Goal: Task Accomplishment & Management: Manage account settings

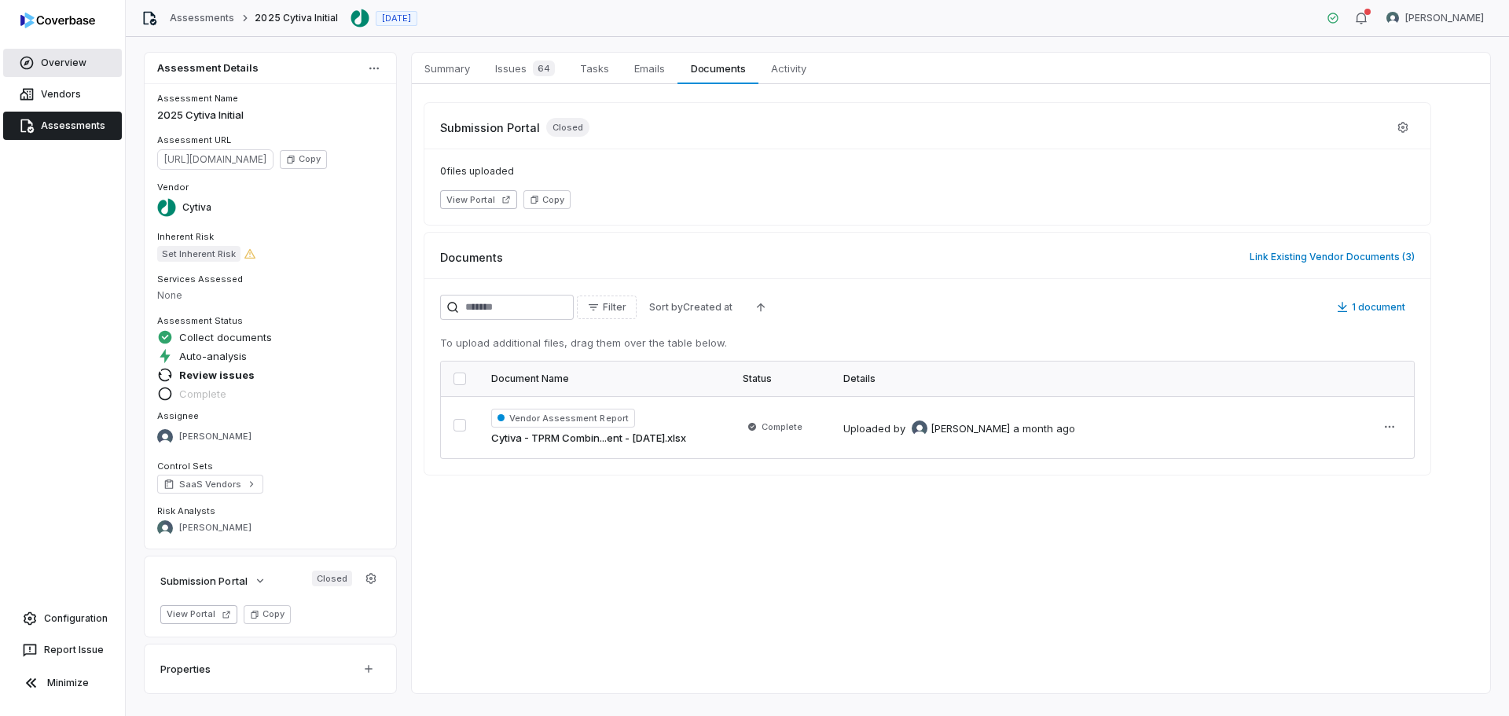
click at [68, 64] on link "Overview" at bounding box center [62, 63] width 119 height 28
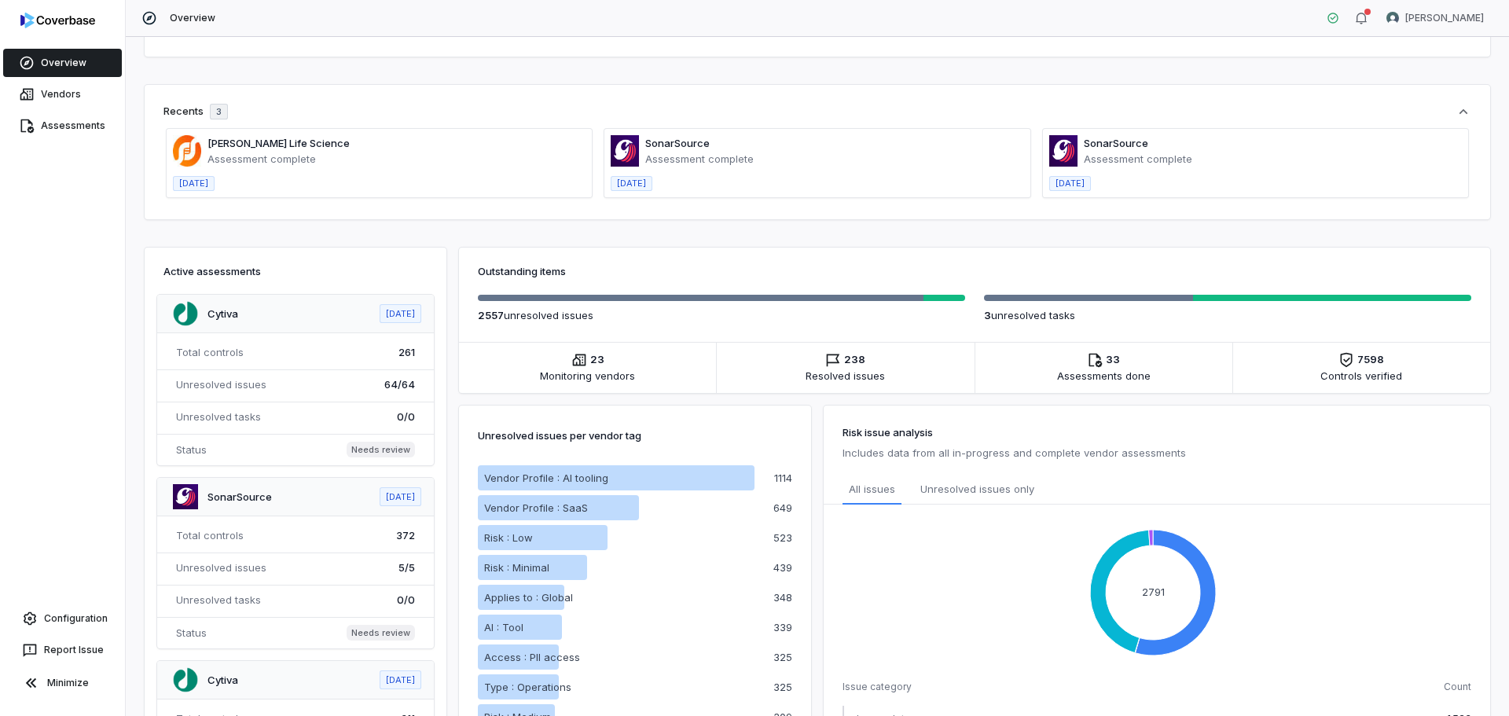
scroll to position [79, 0]
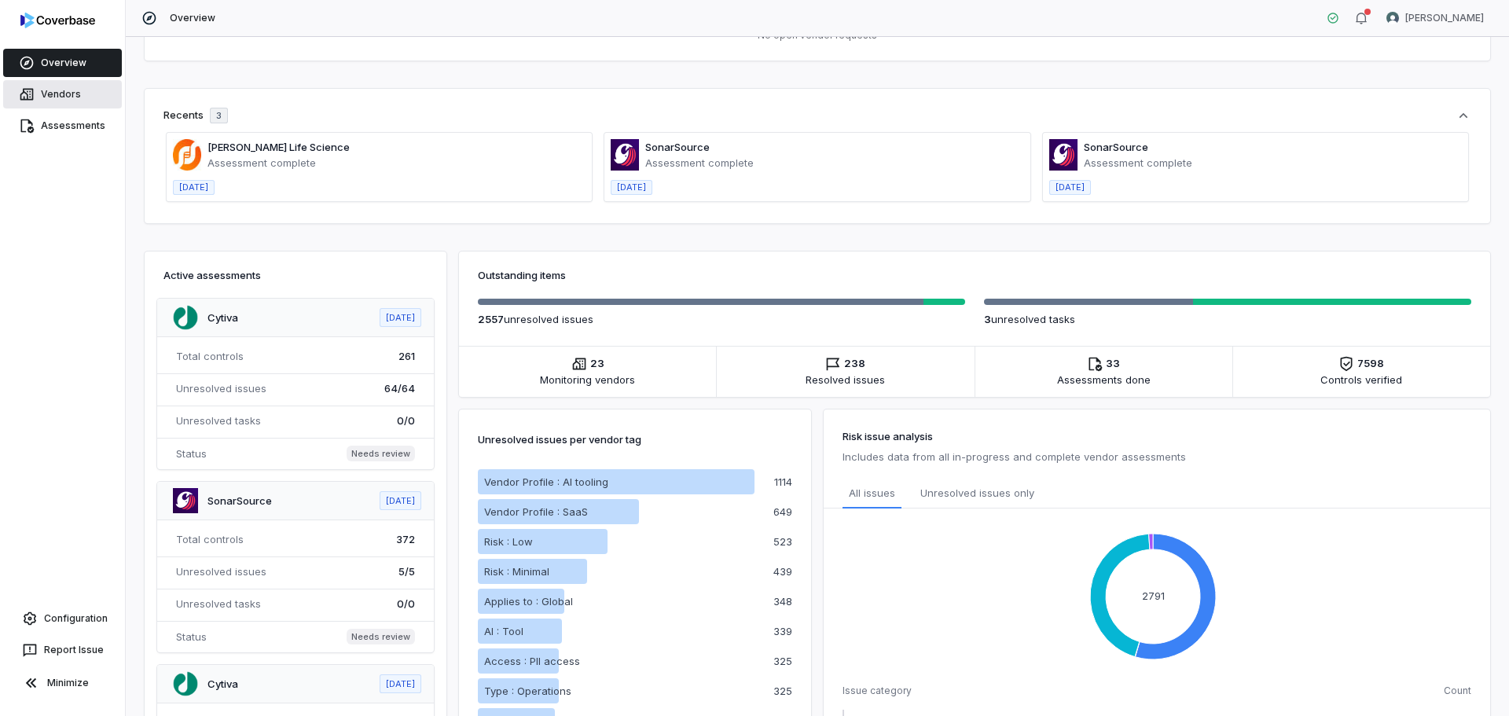
click at [61, 98] on link "Vendors" at bounding box center [62, 94] width 119 height 28
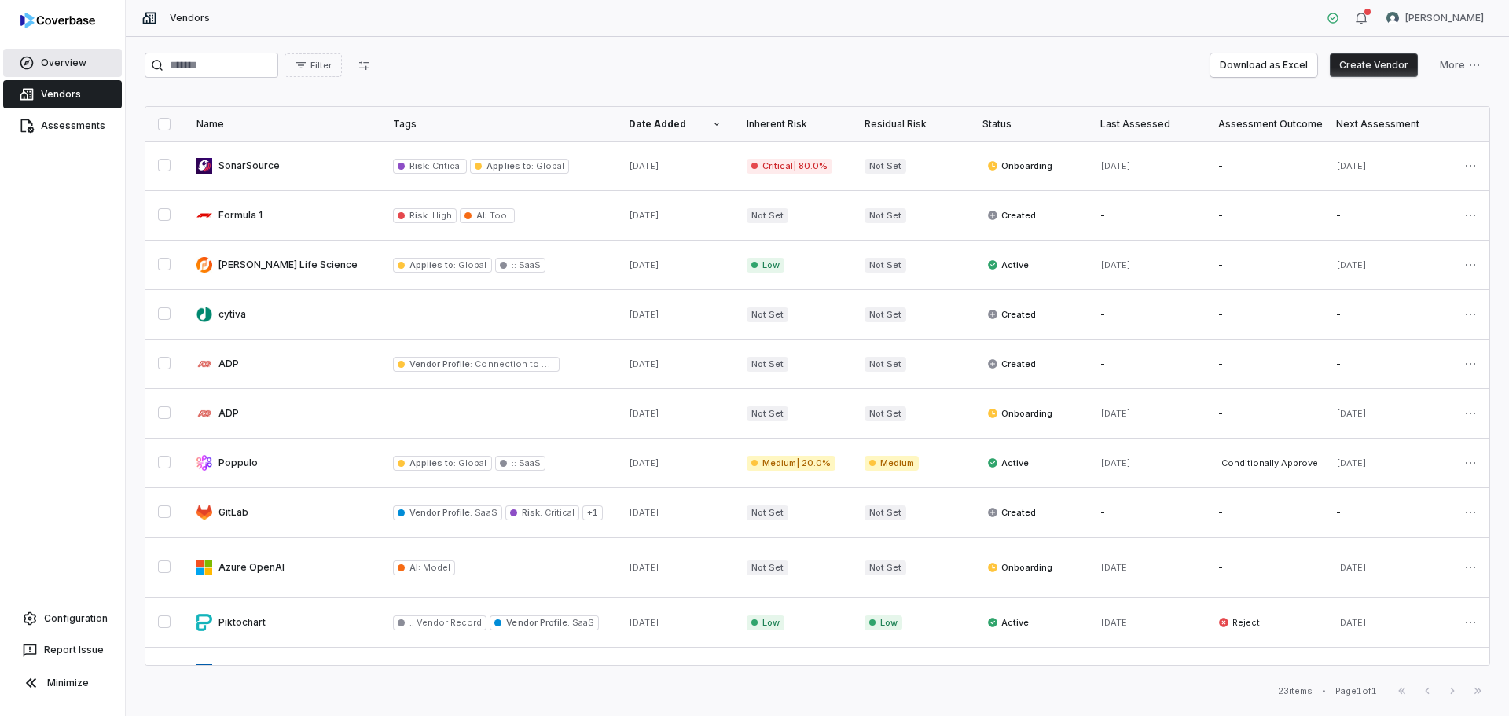
click at [75, 61] on link "Overview" at bounding box center [62, 63] width 119 height 28
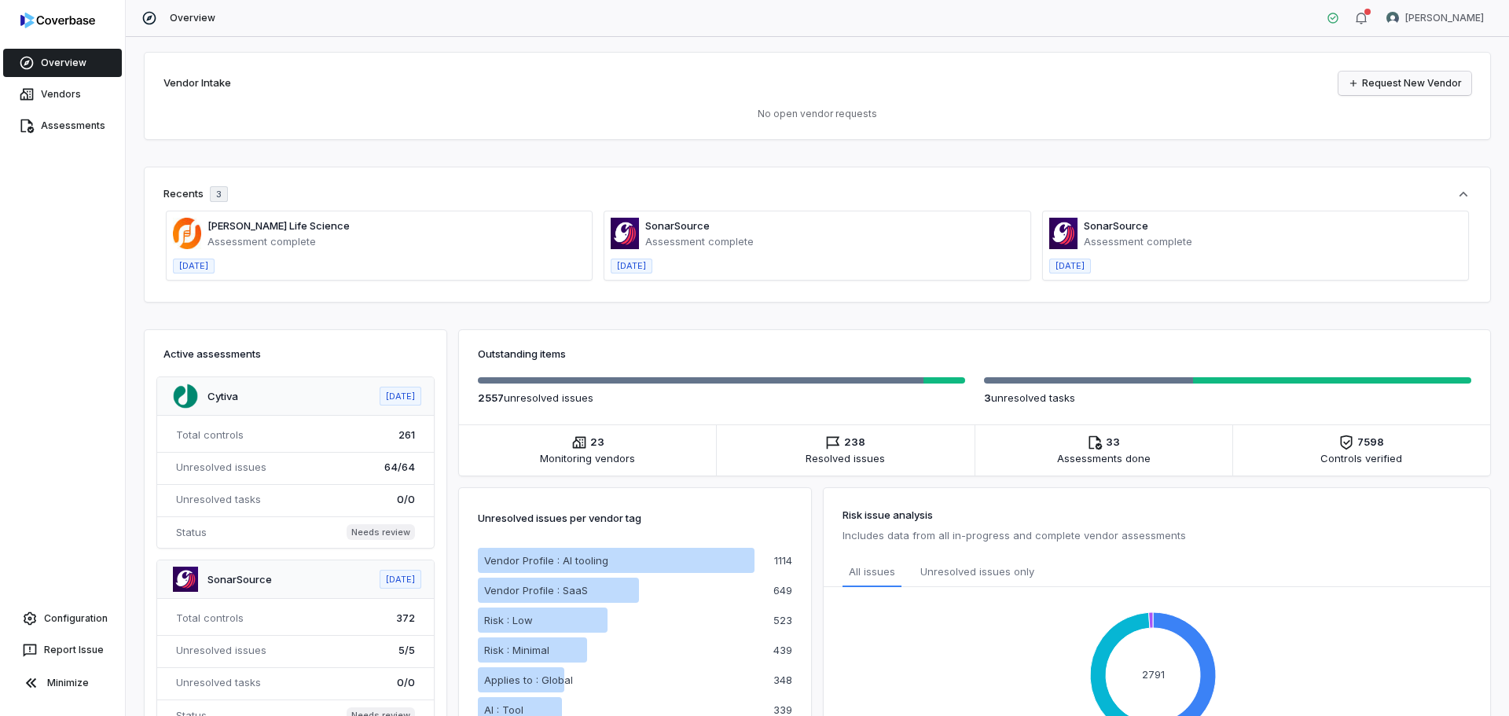
click at [1391, 87] on link "Request New Vendor" at bounding box center [1404, 84] width 133 height 24
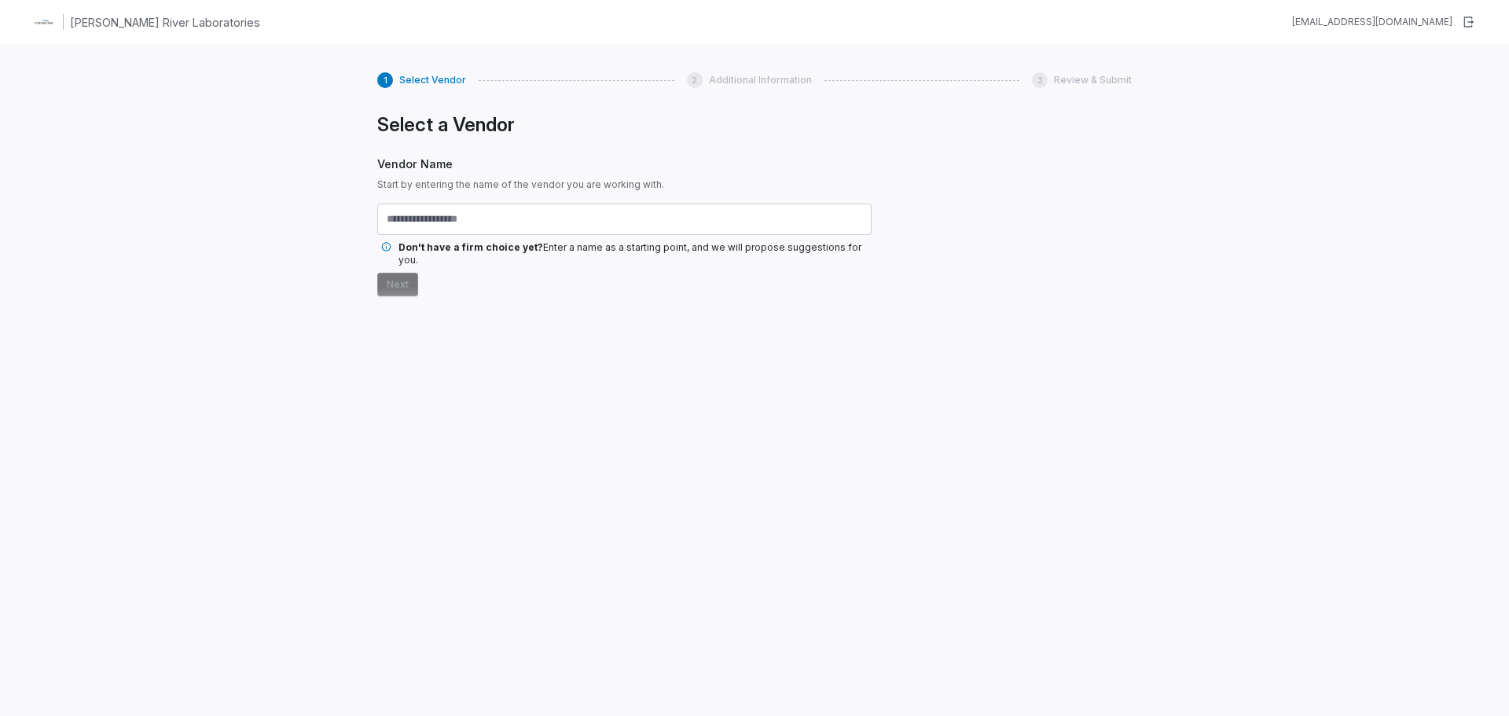
click at [501, 229] on input "text" at bounding box center [624, 219] width 494 height 31
type input "**********"
click at [391, 273] on button "Next" at bounding box center [397, 285] width 41 height 24
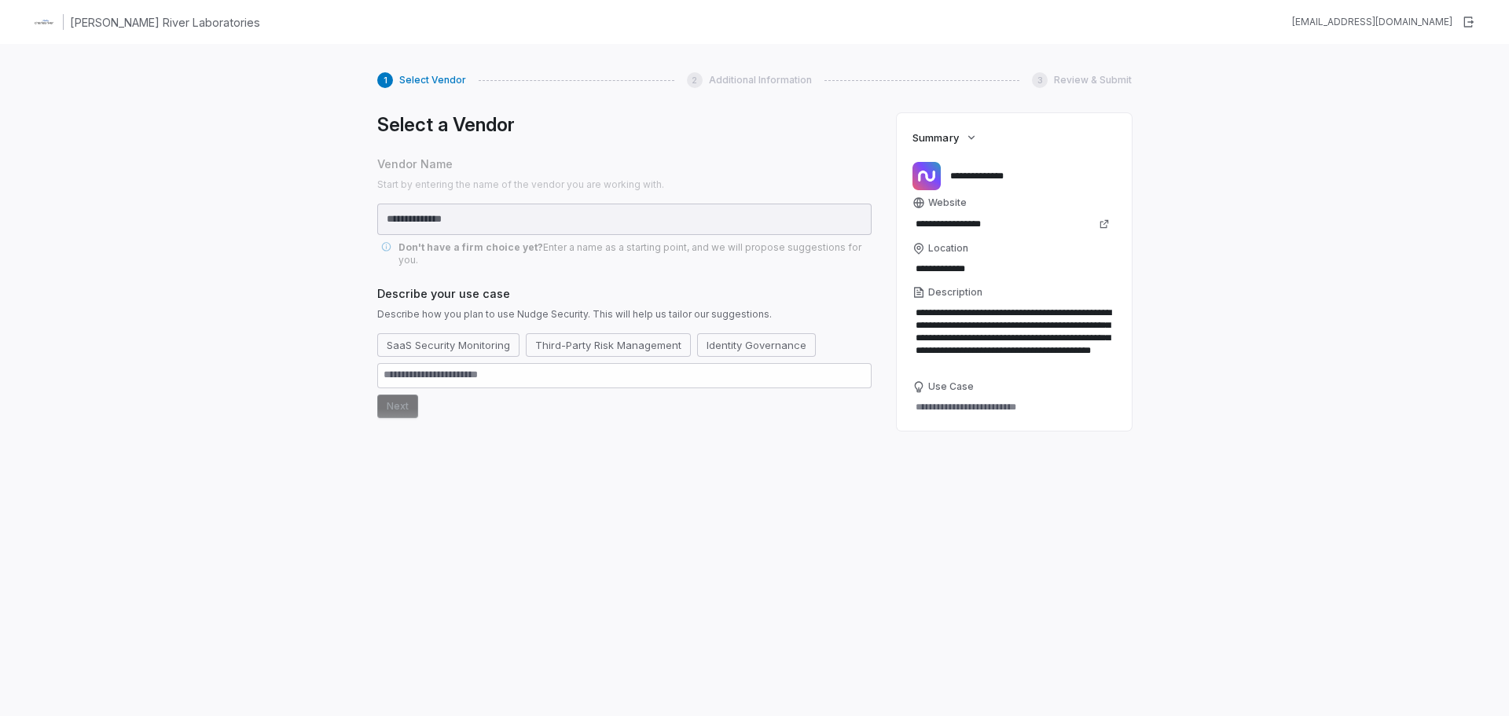
click at [935, 204] on span "Website" at bounding box center [947, 202] width 39 height 13
click at [935, 213] on input "**********" at bounding box center [1000, 224] width 177 height 22
click at [1000, 406] on textarea "Use Case" at bounding box center [1014, 407] width 204 height 22
click at [448, 337] on button "SaaS Security Monitoring" at bounding box center [448, 345] width 142 height 24
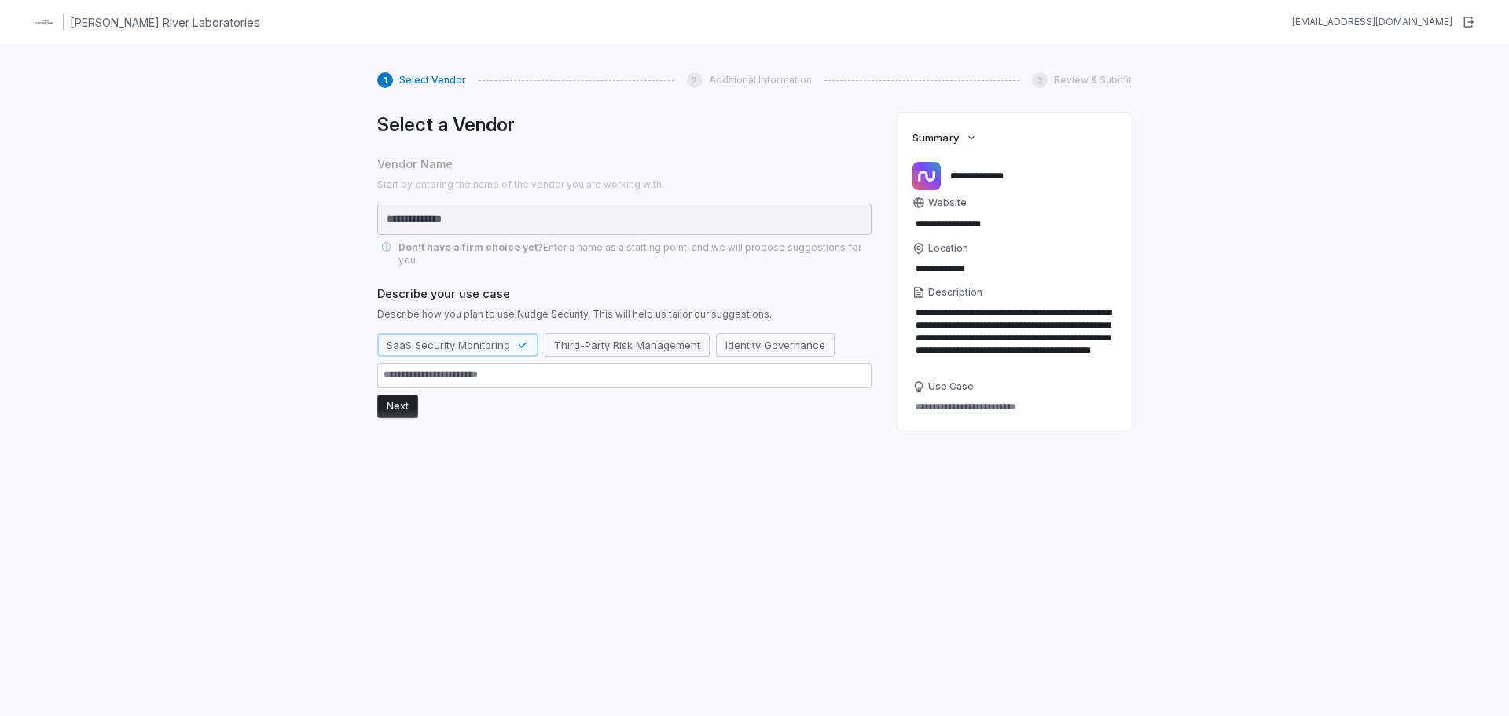
click at [392, 396] on button "Next" at bounding box center [397, 406] width 41 height 24
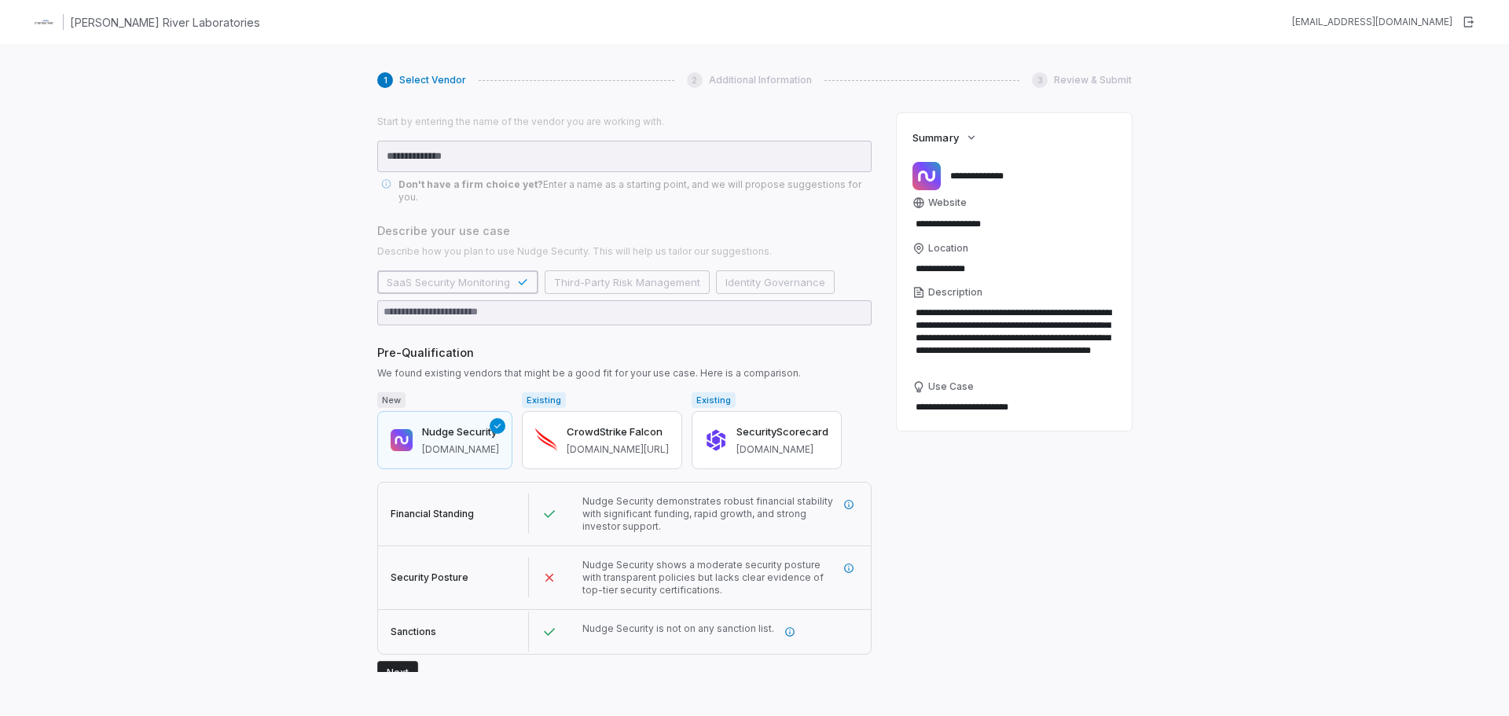
scroll to position [63, 0]
click at [784, 626] on icon "More information" at bounding box center [789, 631] width 11 height 11
click at [1075, 544] on div "**********" at bounding box center [1014, 392] width 235 height 559
click at [402, 661] on button "Next" at bounding box center [397, 673] width 41 height 24
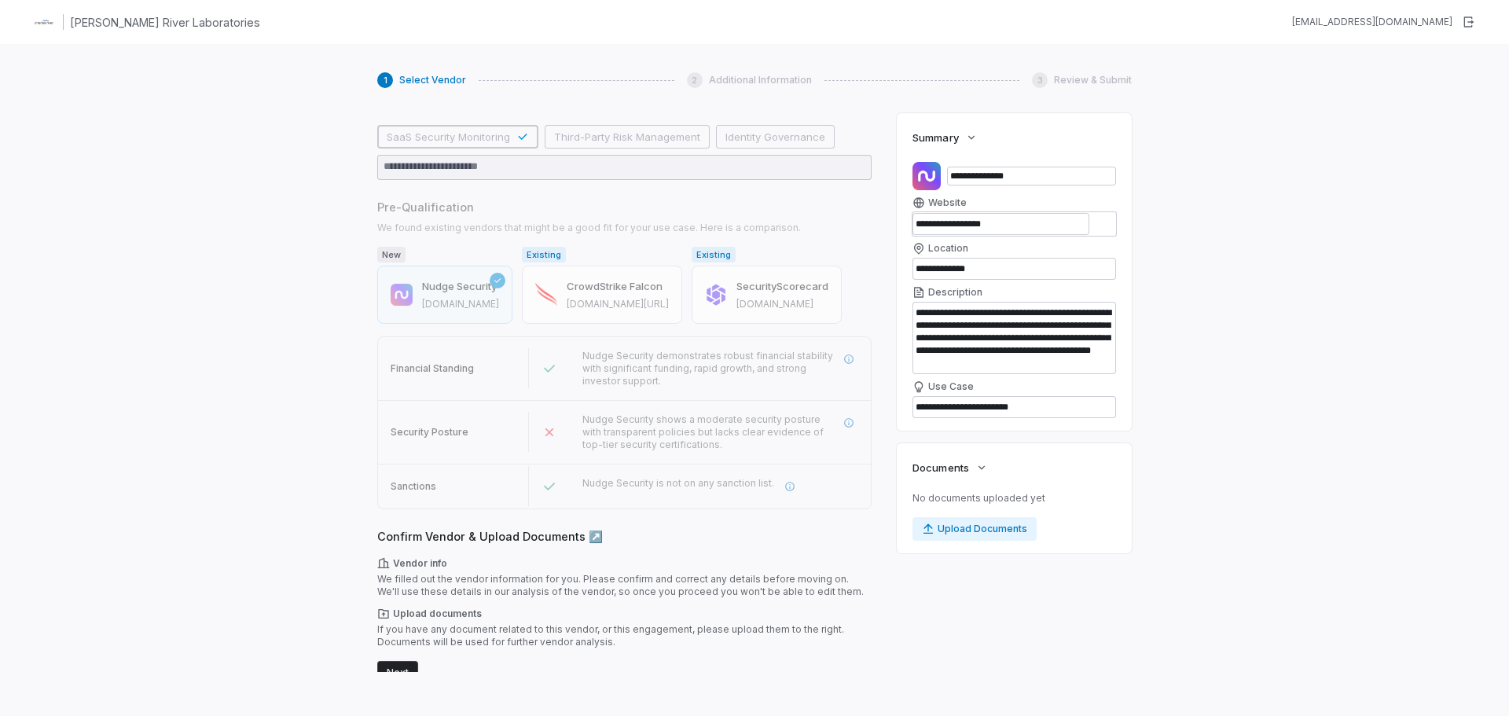
scroll to position [208, 0]
click at [405, 661] on button "Next" at bounding box center [397, 673] width 41 height 24
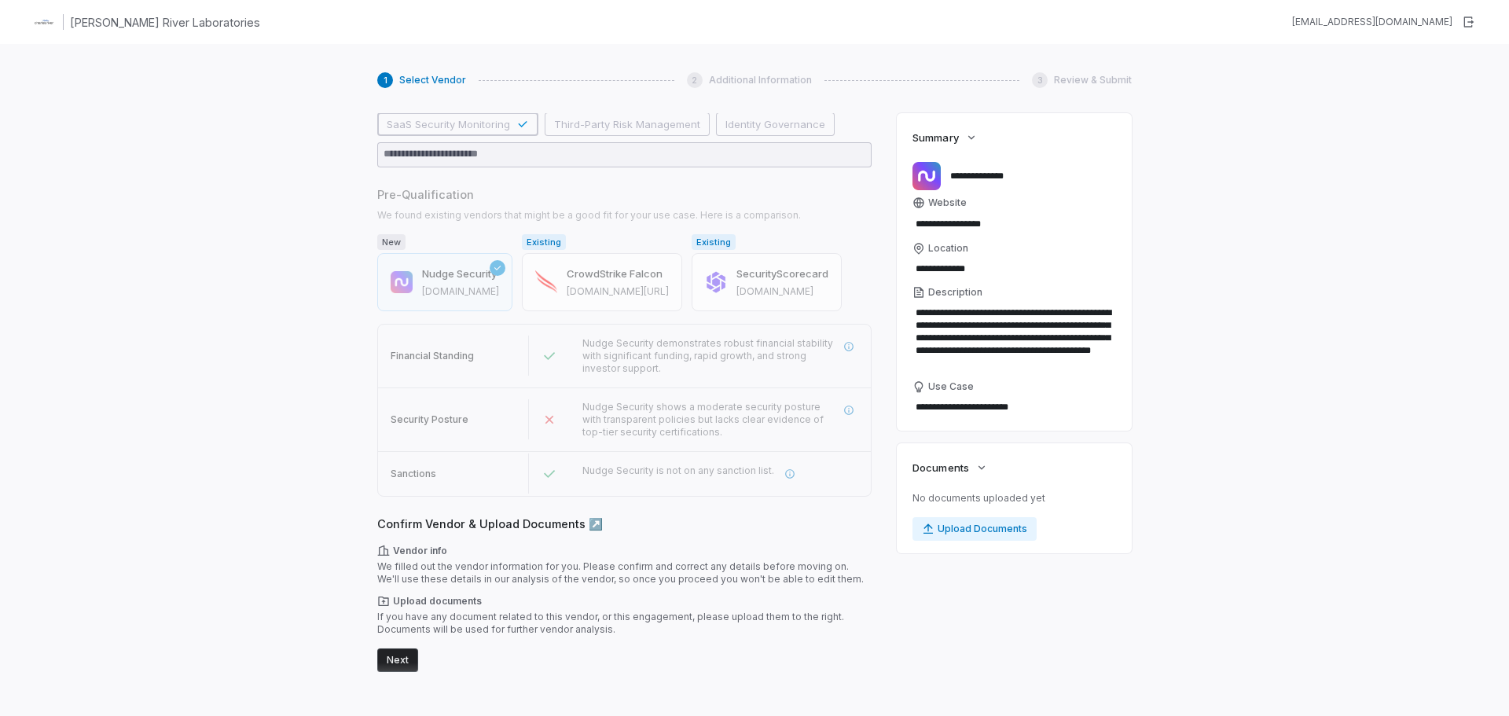
scroll to position [0, 0]
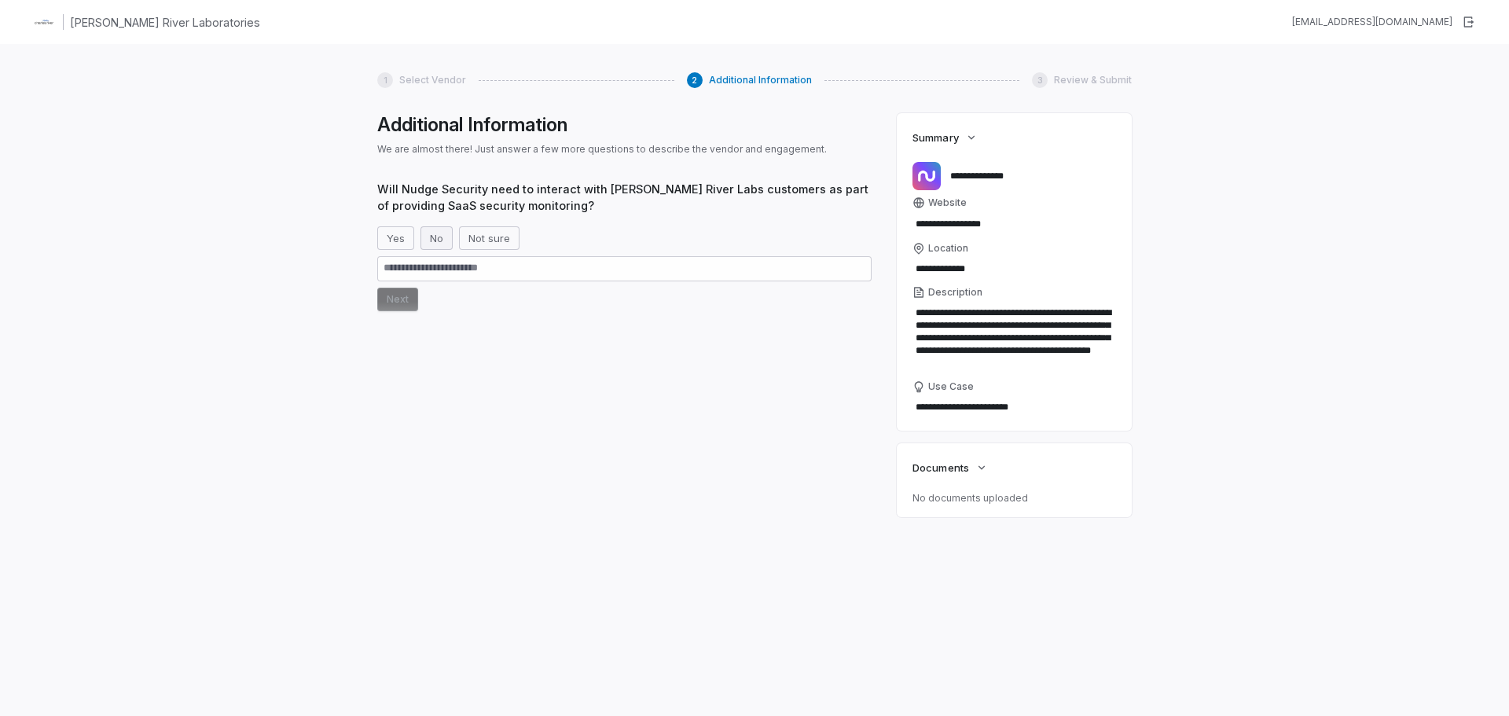
click at [434, 235] on button "No" at bounding box center [436, 238] width 32 height 24
click at [494, 241] on button "Not sure" at bounding box center [508, 238] width 61 height 24
click at [384, 302] on button "Next" at bounding box center [397, 300] width 41 height 24
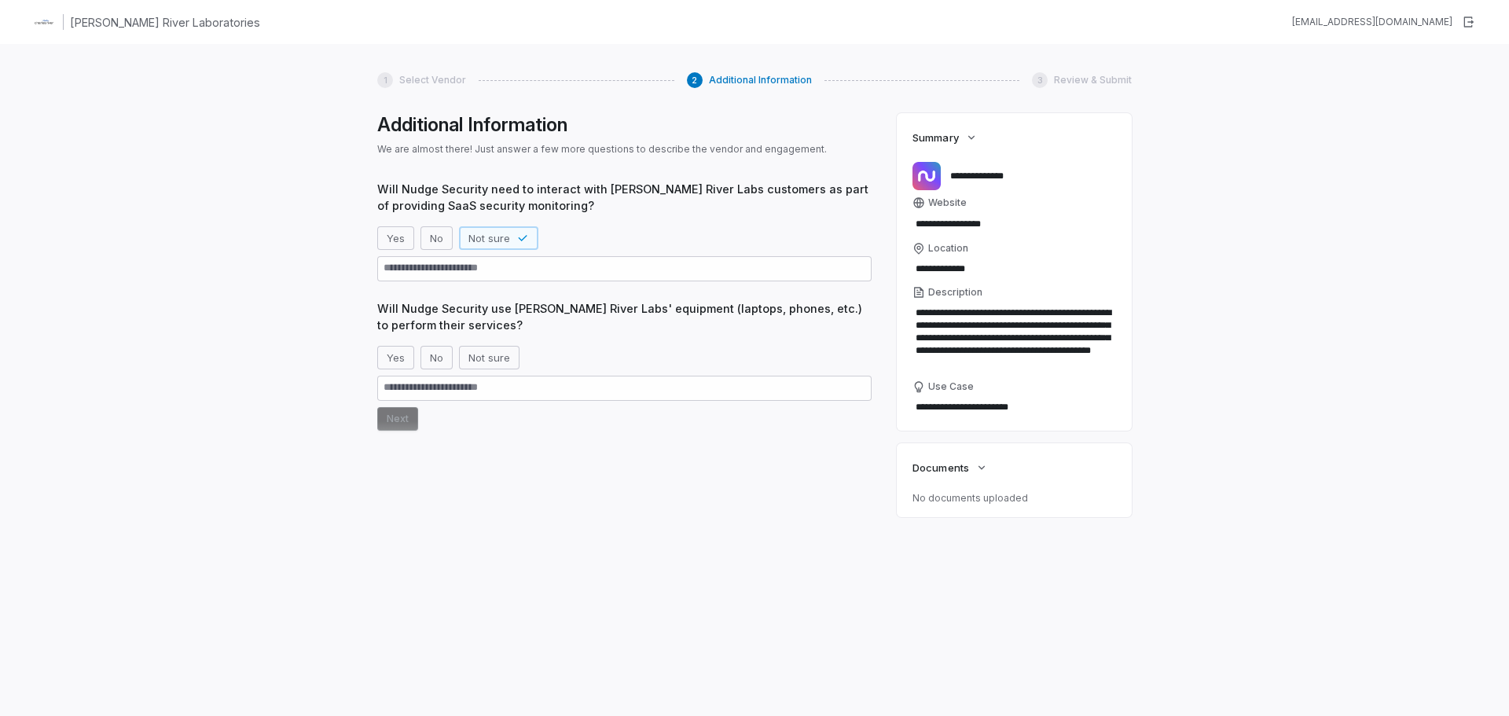
click at [583, 451] on div "Will Nudge Security need to interact with Charles River Labs customers as part …" at bounding box center [624, 353] width 494 height 344
click at [398, 358] on button "Yes" at bounding box center [395, 358] width 37 height 24
click at [398, 423] on button "Next" at bounding box center [397, 419] width 41 height 24
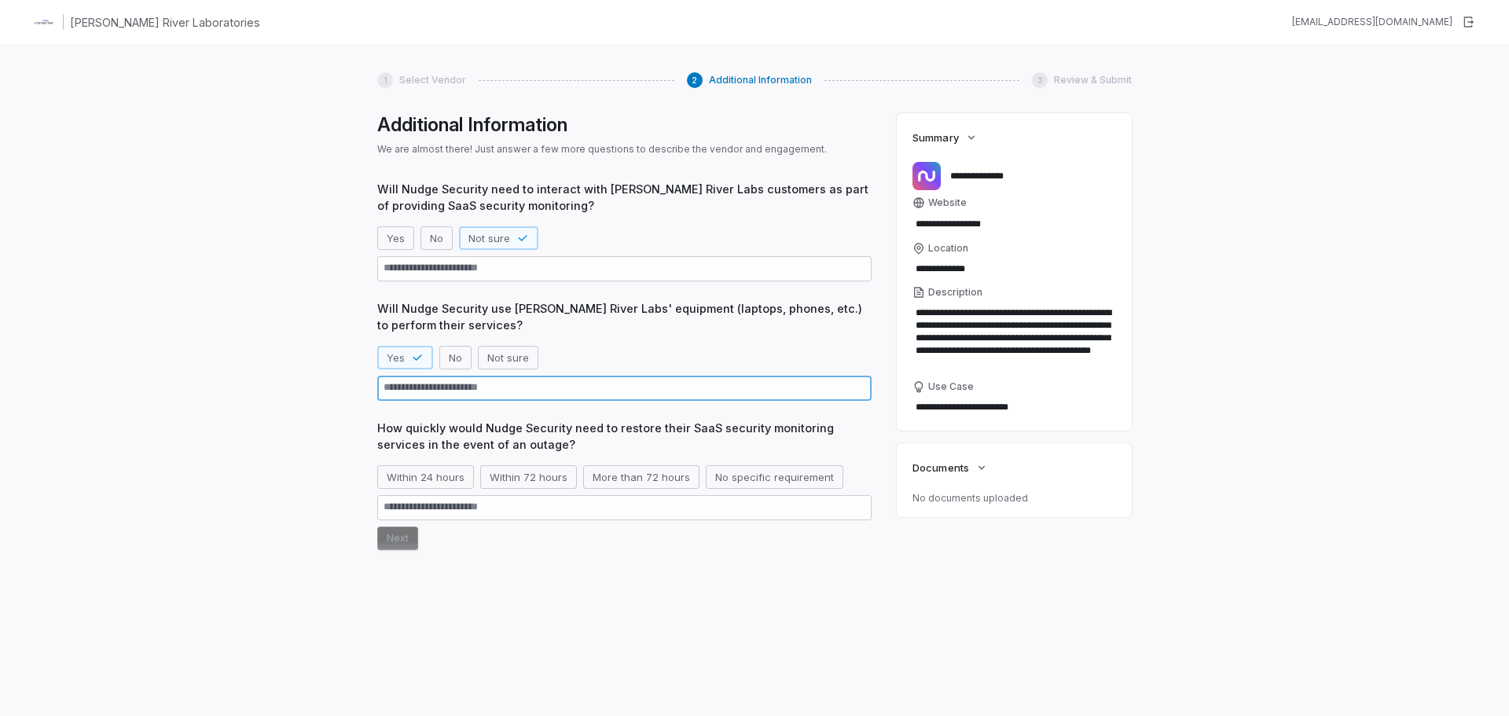
click at [421, 392] on textarea at bounding box center [624, 388] width 494 height 25
click at [725, 482] on button "No specific requirement" at bounding box center [775, 477] width 138 height 24
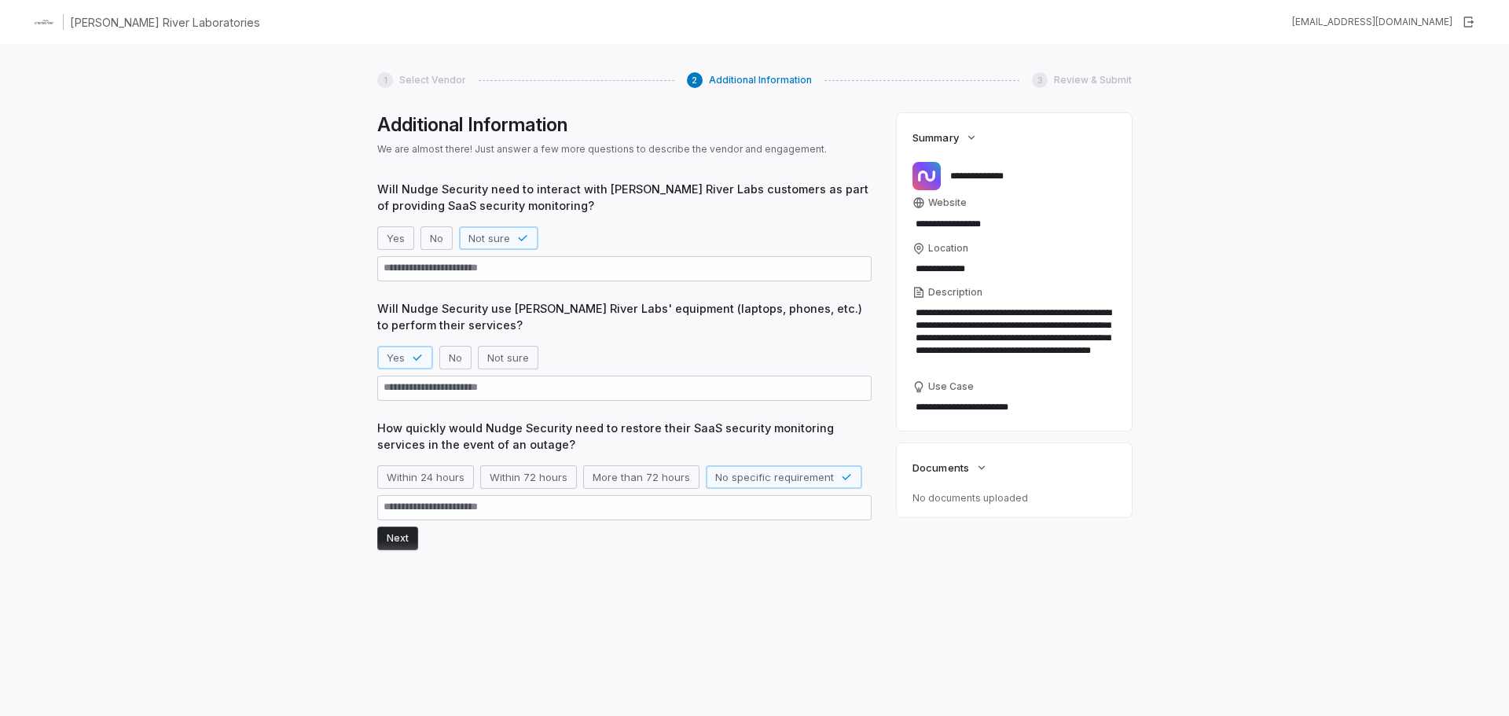
click at [400, 534] on button "Next" at bounding box center [397, 539] width 41 height 24
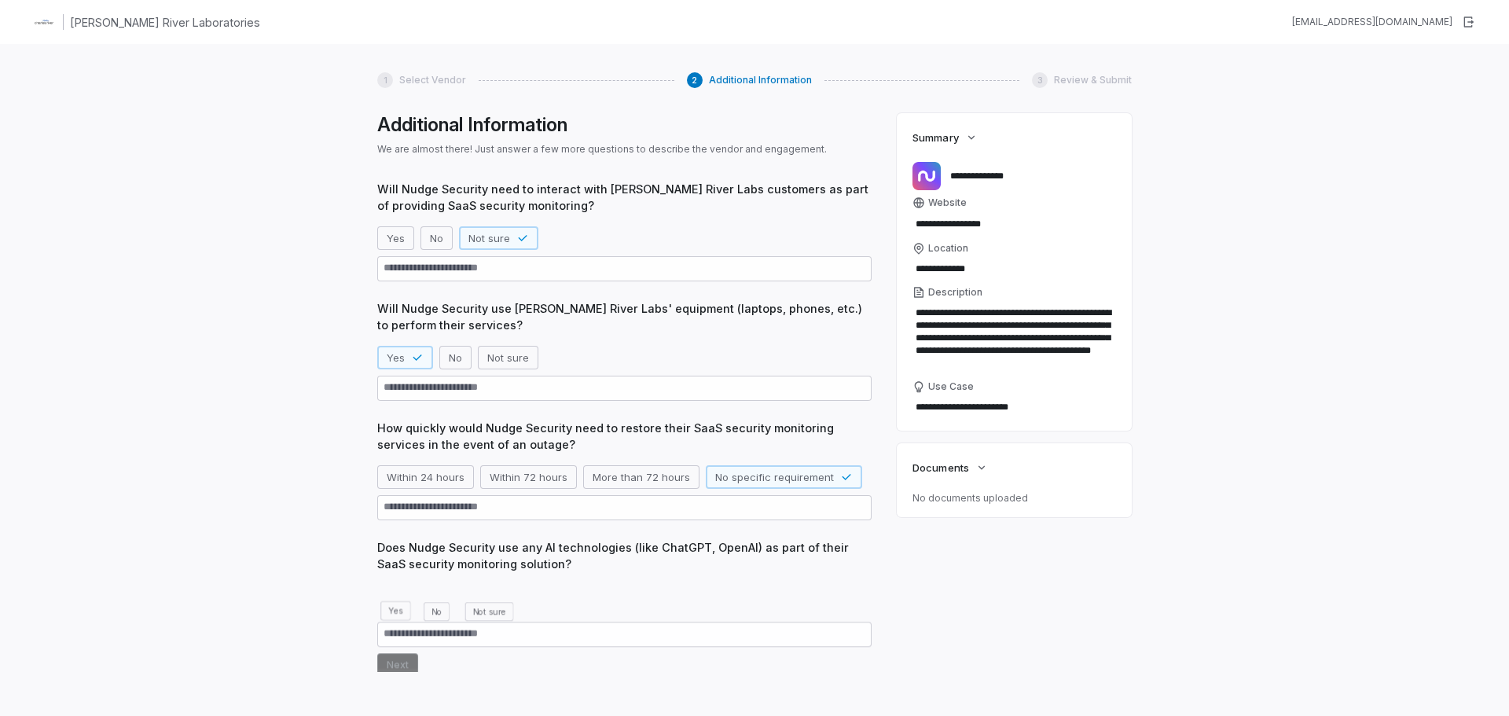
scroll to position [79, 0]
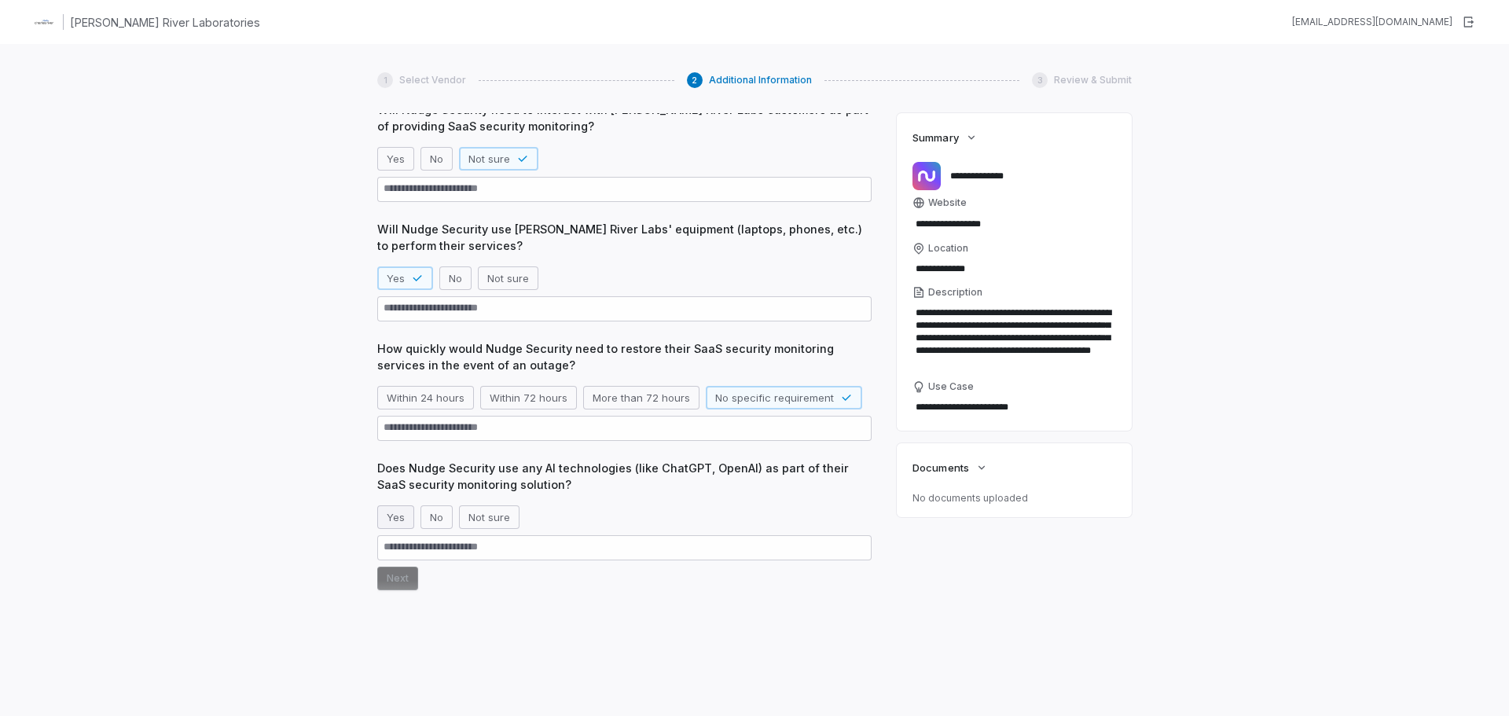
click at [396, 516] on button "Yes" at bounding box center [395, 517] width 37 height 24
click at [398, 581] on button "Next" at bounding box center [397, 579] width 41 height 24
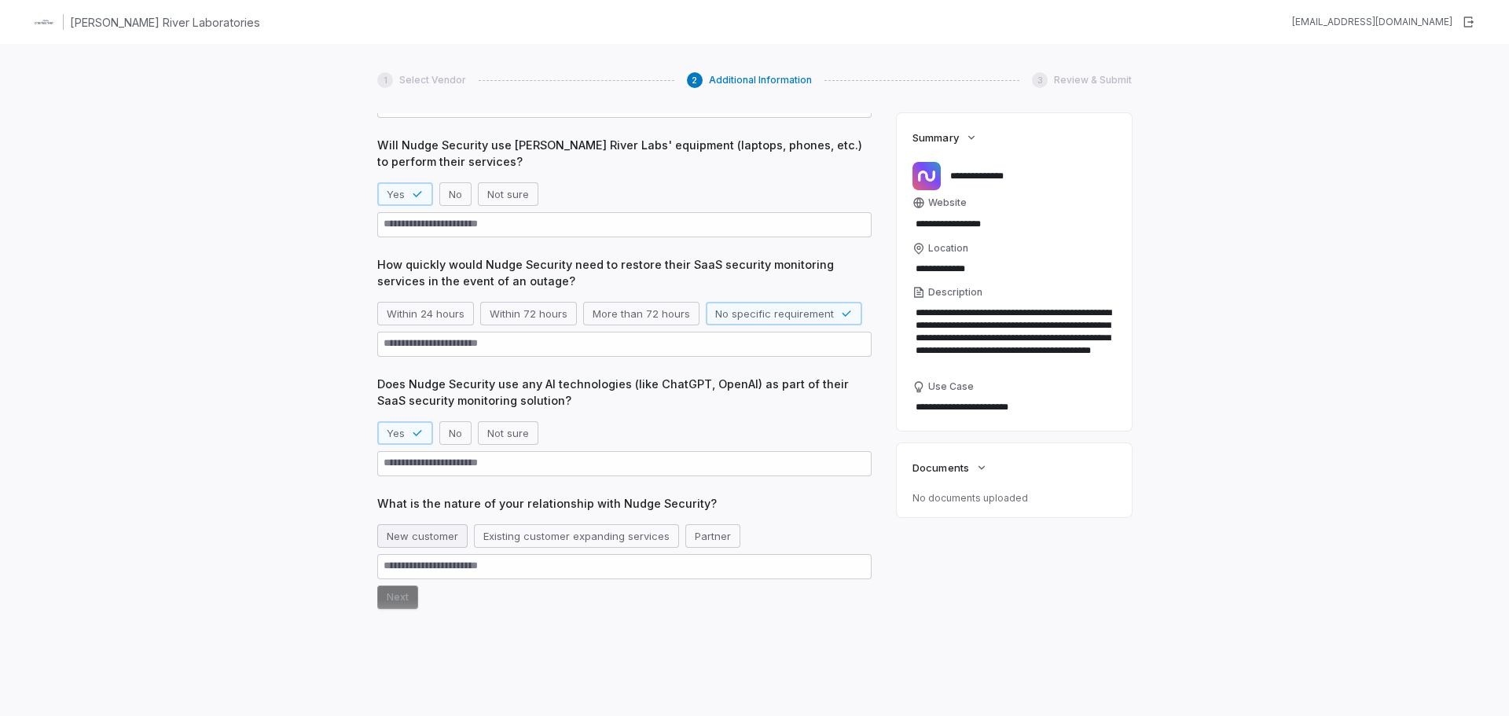
click at [422, 539] on button "New customer" at bounding box center [422, 536] width 90 height 24
click at [404, 597] on button "Next" at bounding box center [397, 597] width 41 height 24
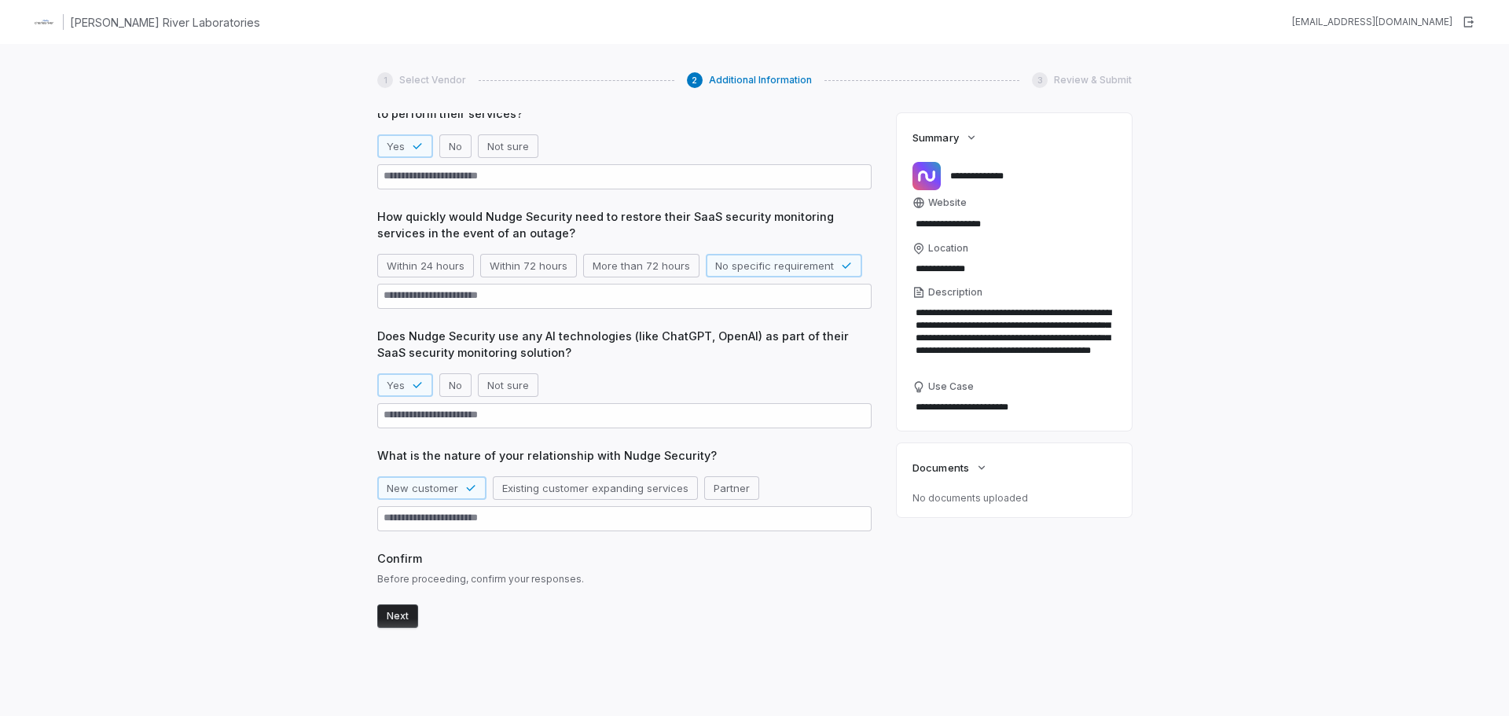
click at [398, 619] on button "Next" at bounding box center [397, 616] width 41 height 24
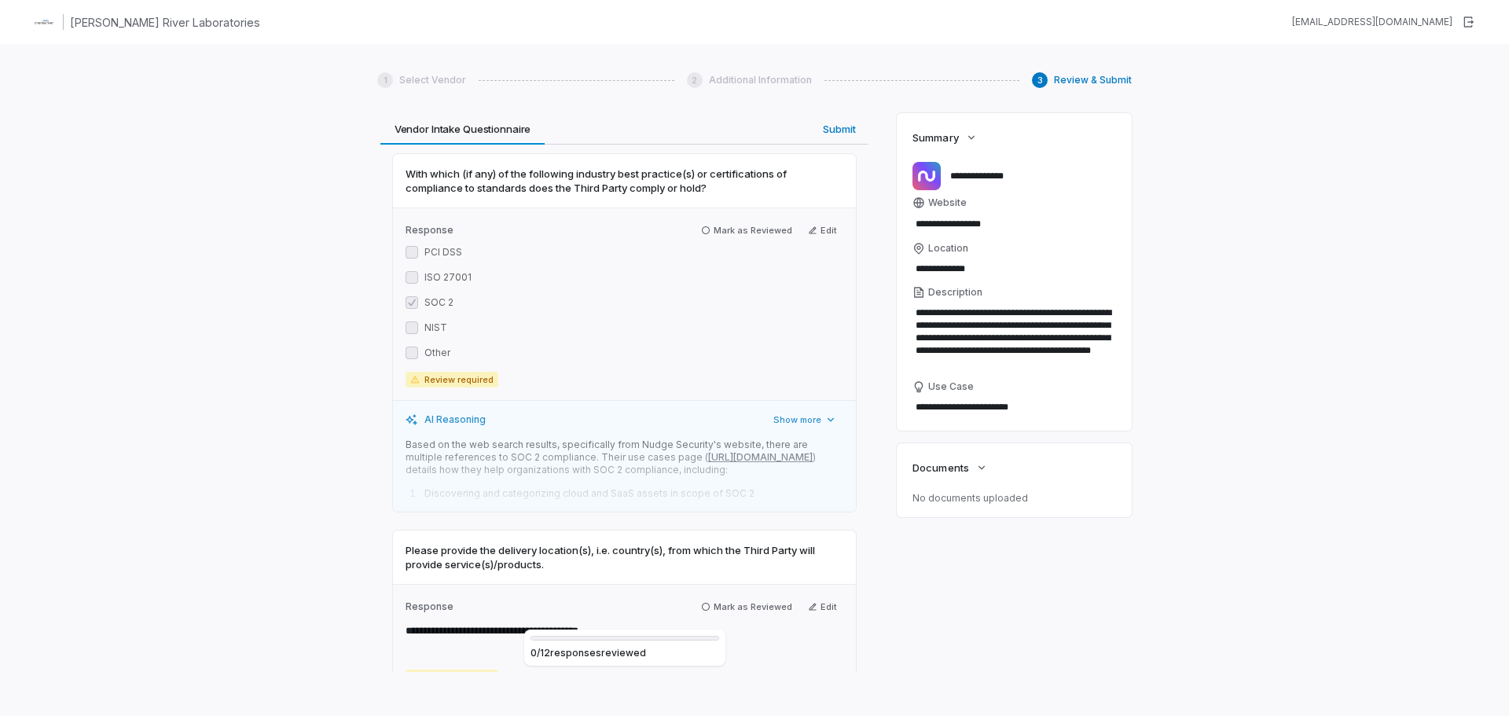
scroll to position [393, 0]
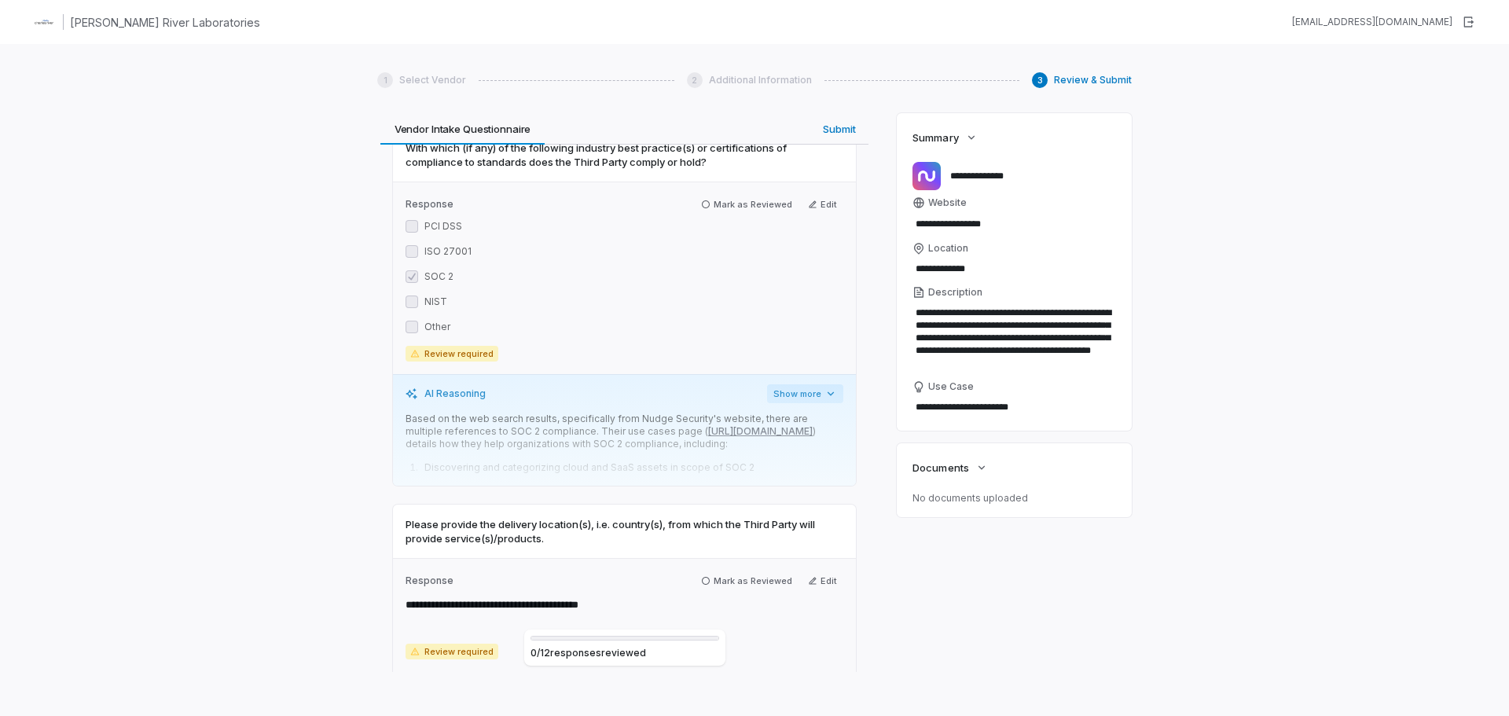
click at [802, 391] on button "Show more" at bounding box center [805, 393] width 76 height 19
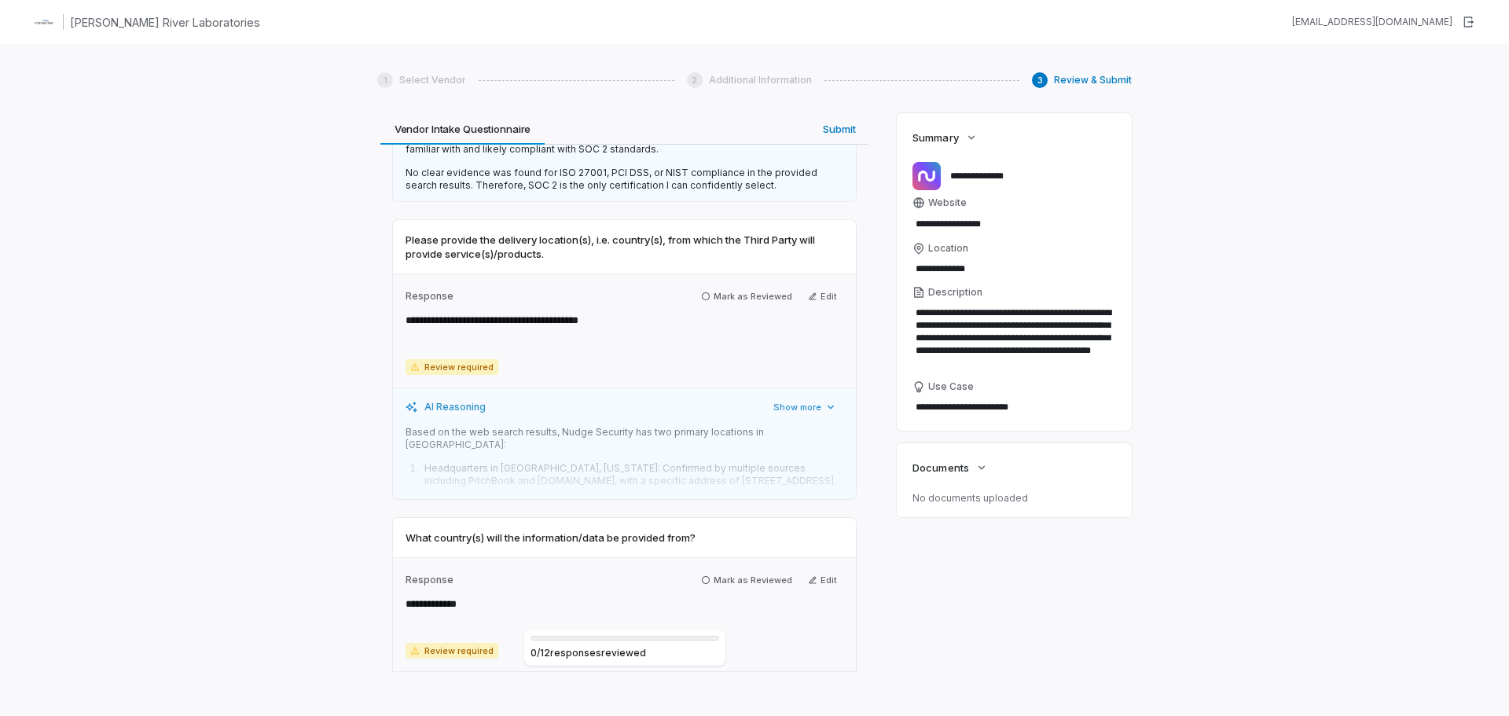
scroll to position [864, 0]
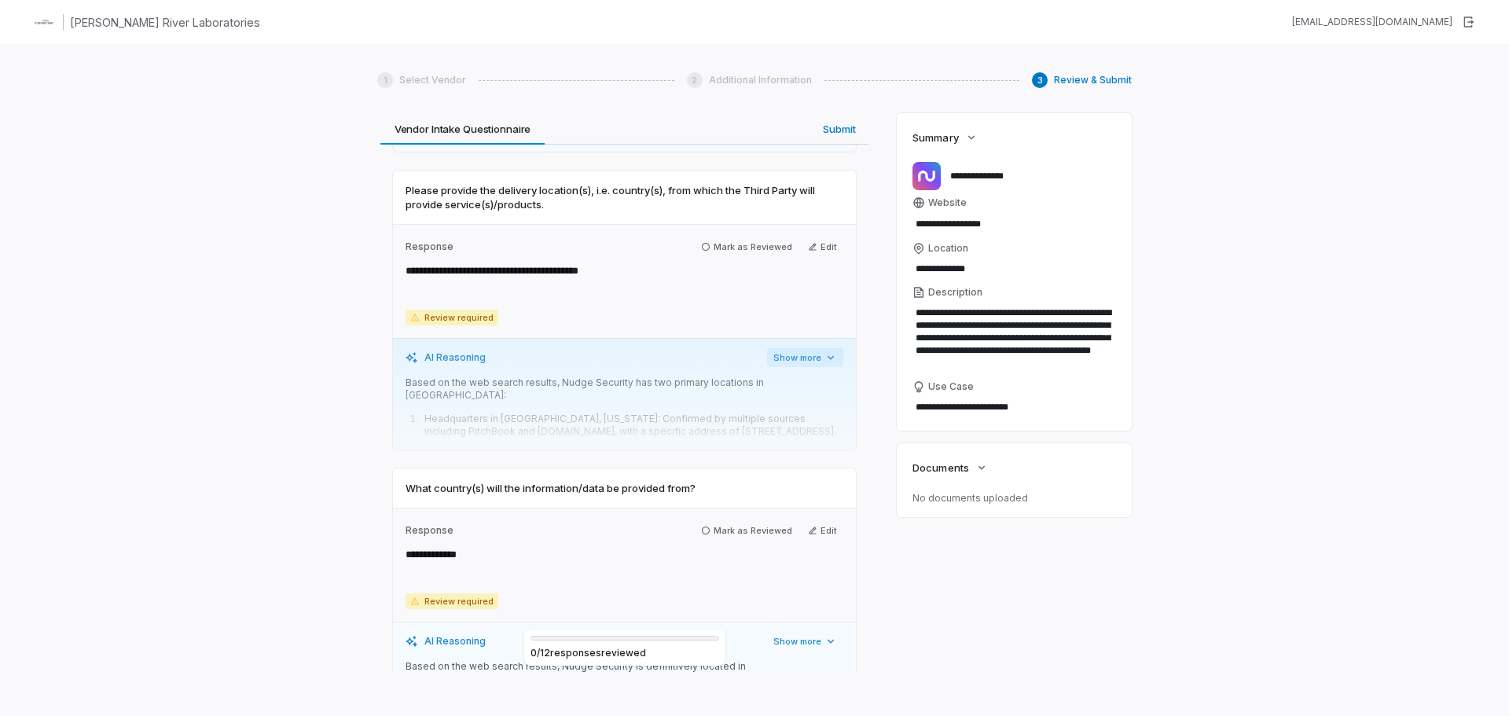
click at [779, 367] on button "Show more" at bounding box center [805, 357] width 76 height 19
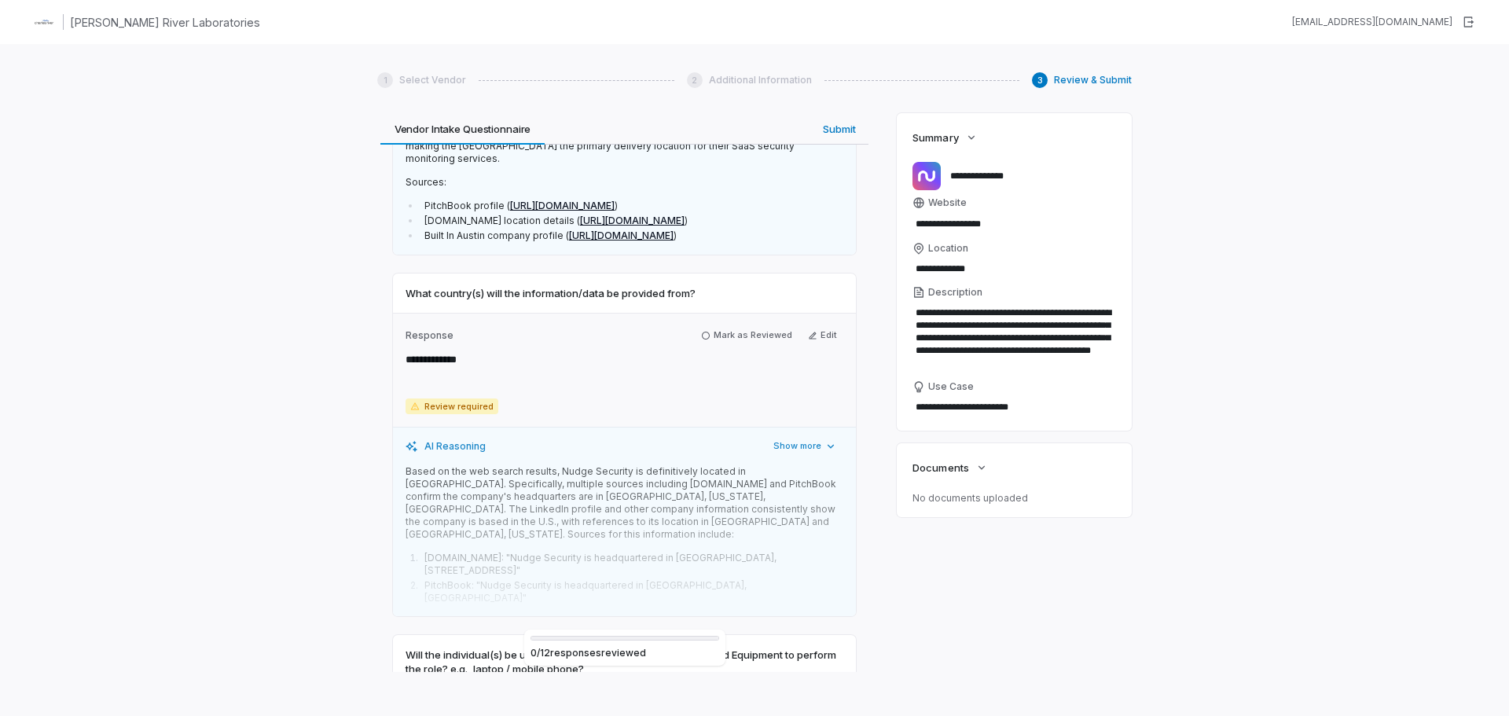
scroll to position [1257, 0]
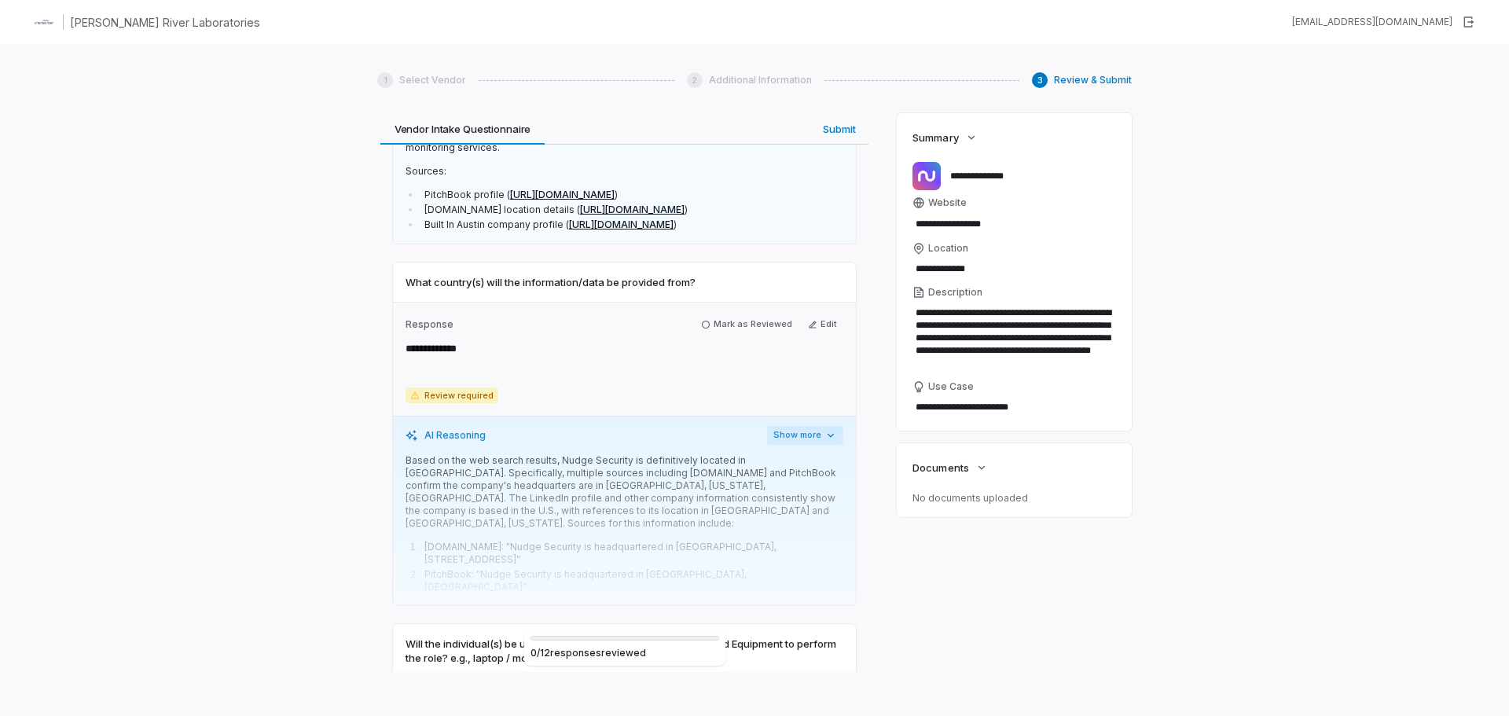
click at [783, 426] on button "Show more" at bounding box center [805, 435] width 76 height 19
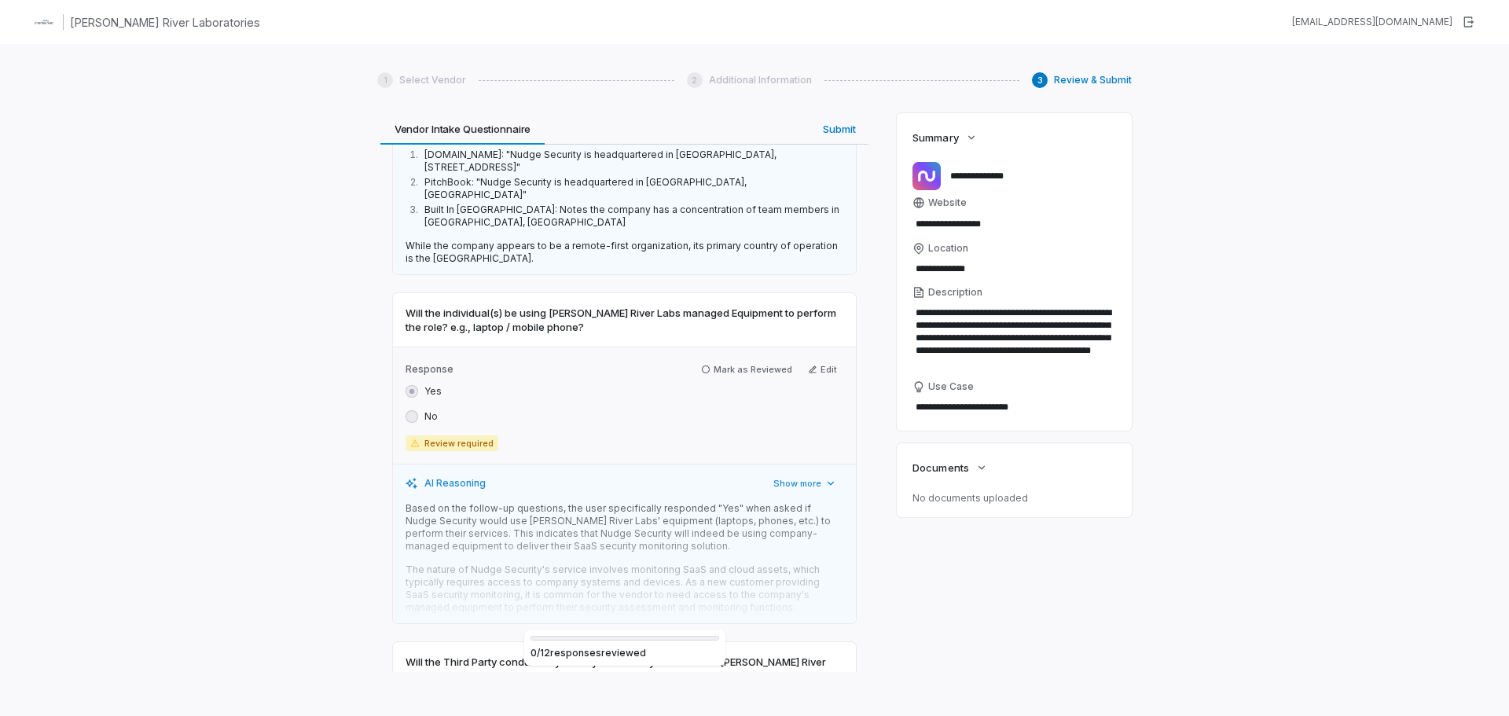
scroll to position [1650, 0]
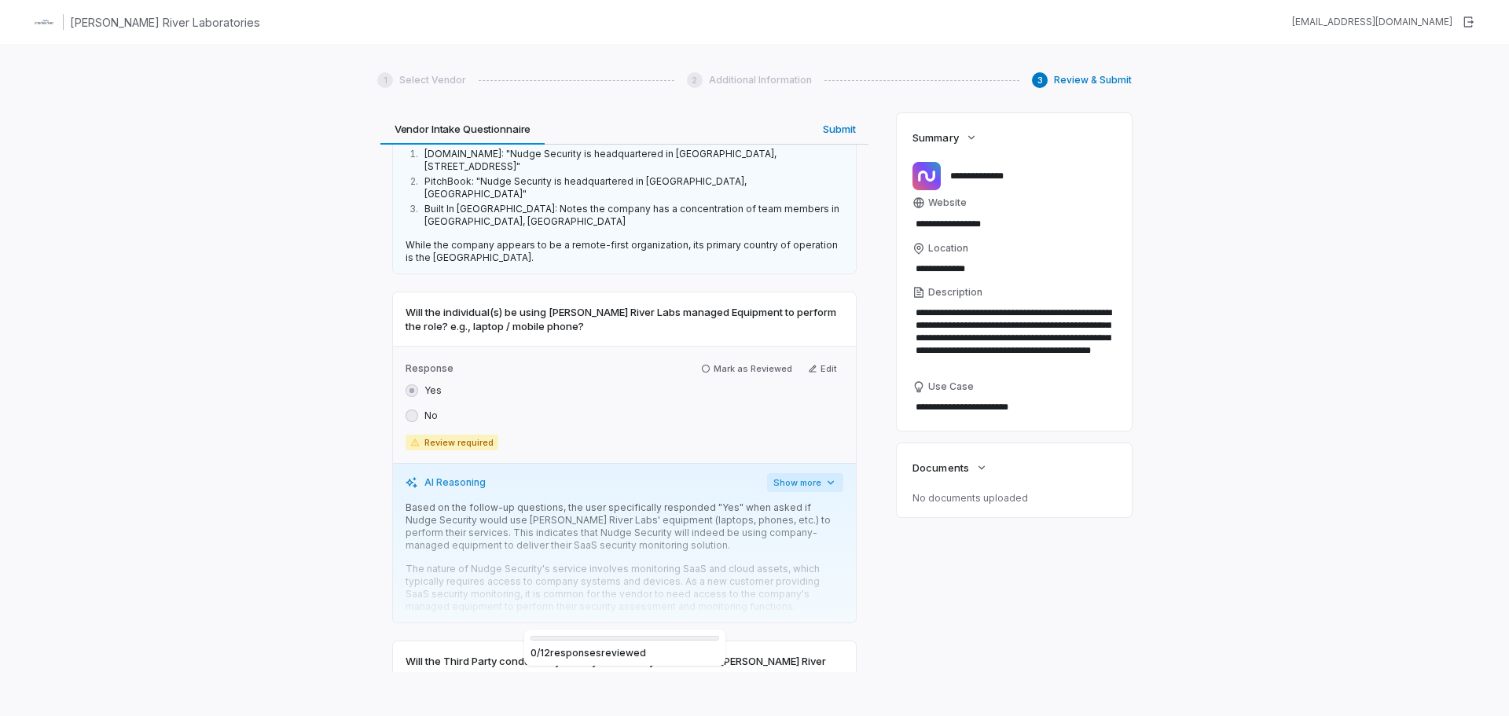
click at [798, 473] on button "Show more" at bounding box center [805, 482] width 76 height 19
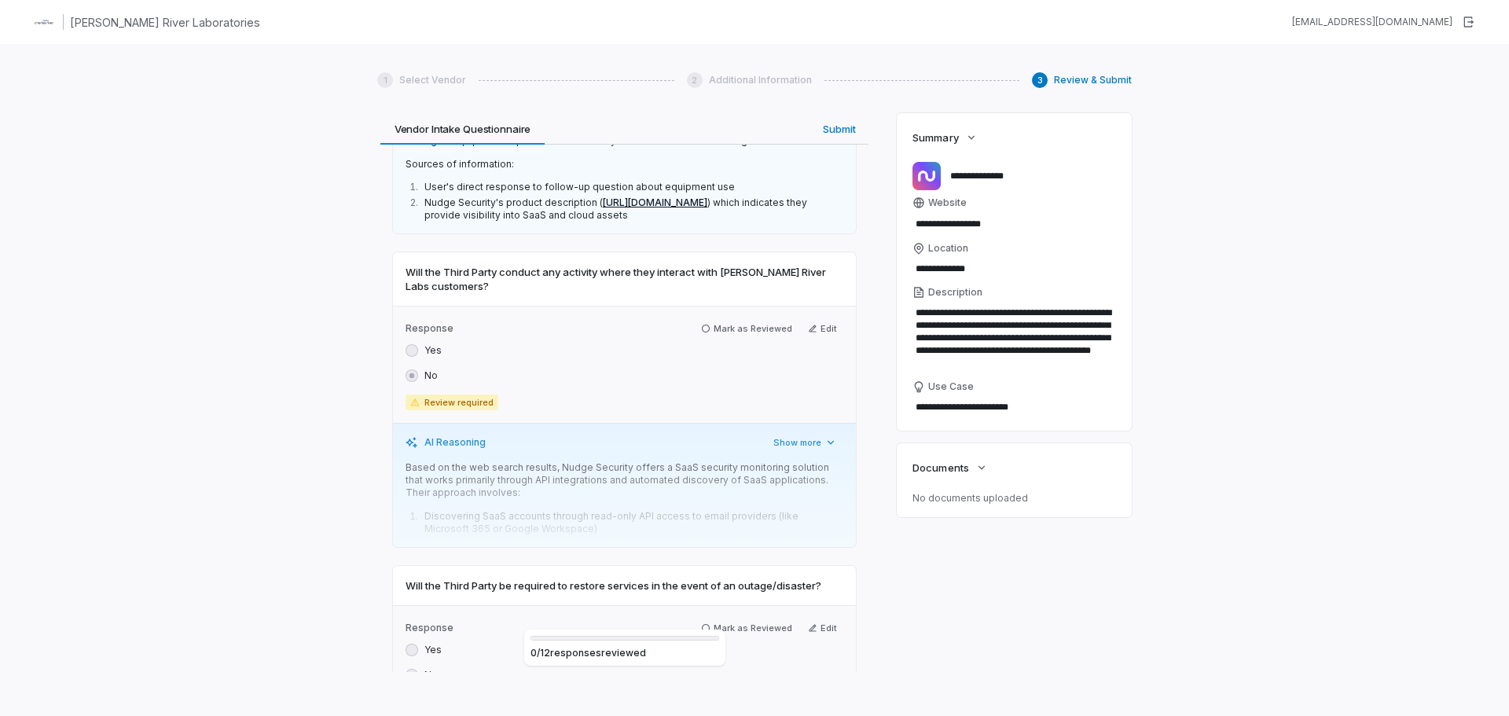
scroll to position [2122, 0]
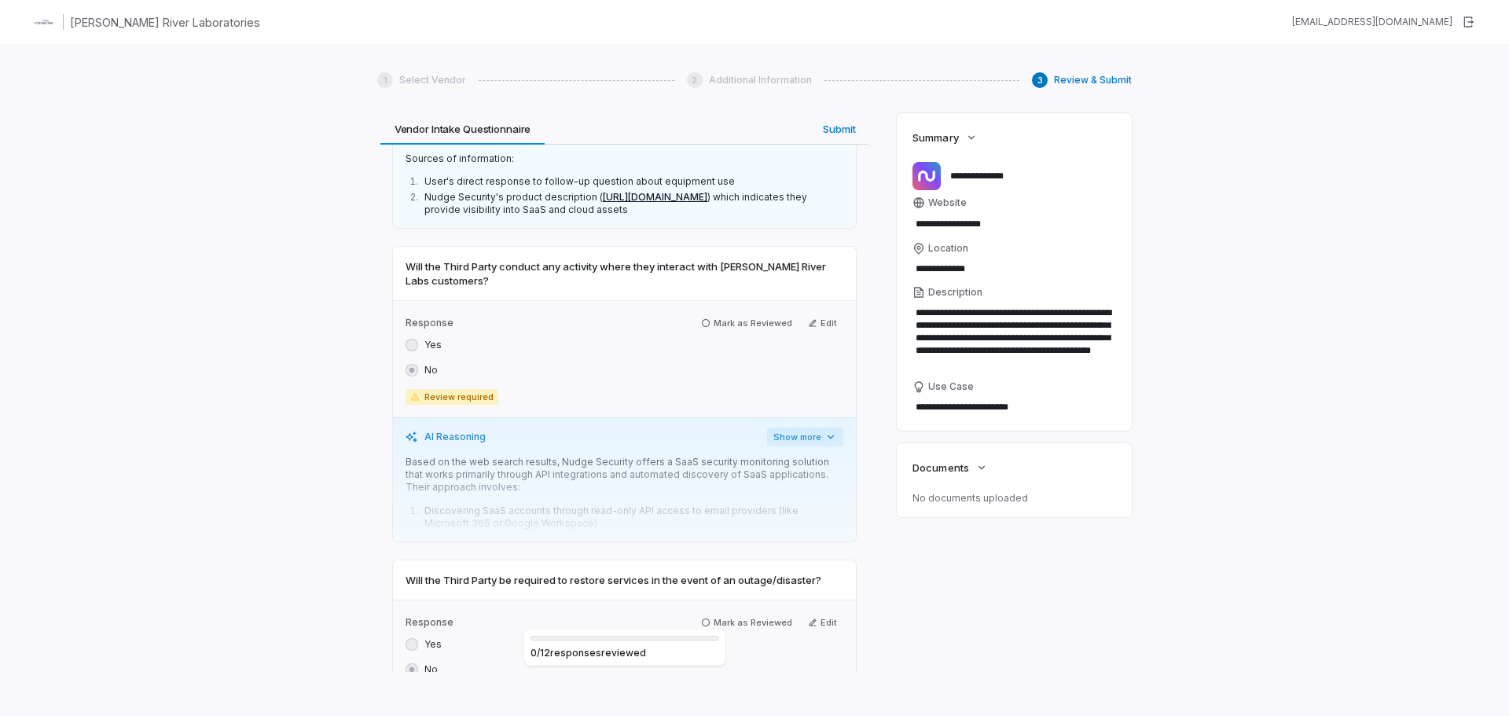
click at [791, 428] on button "Show more" at bounding box center [805, 437] width 76 height 19
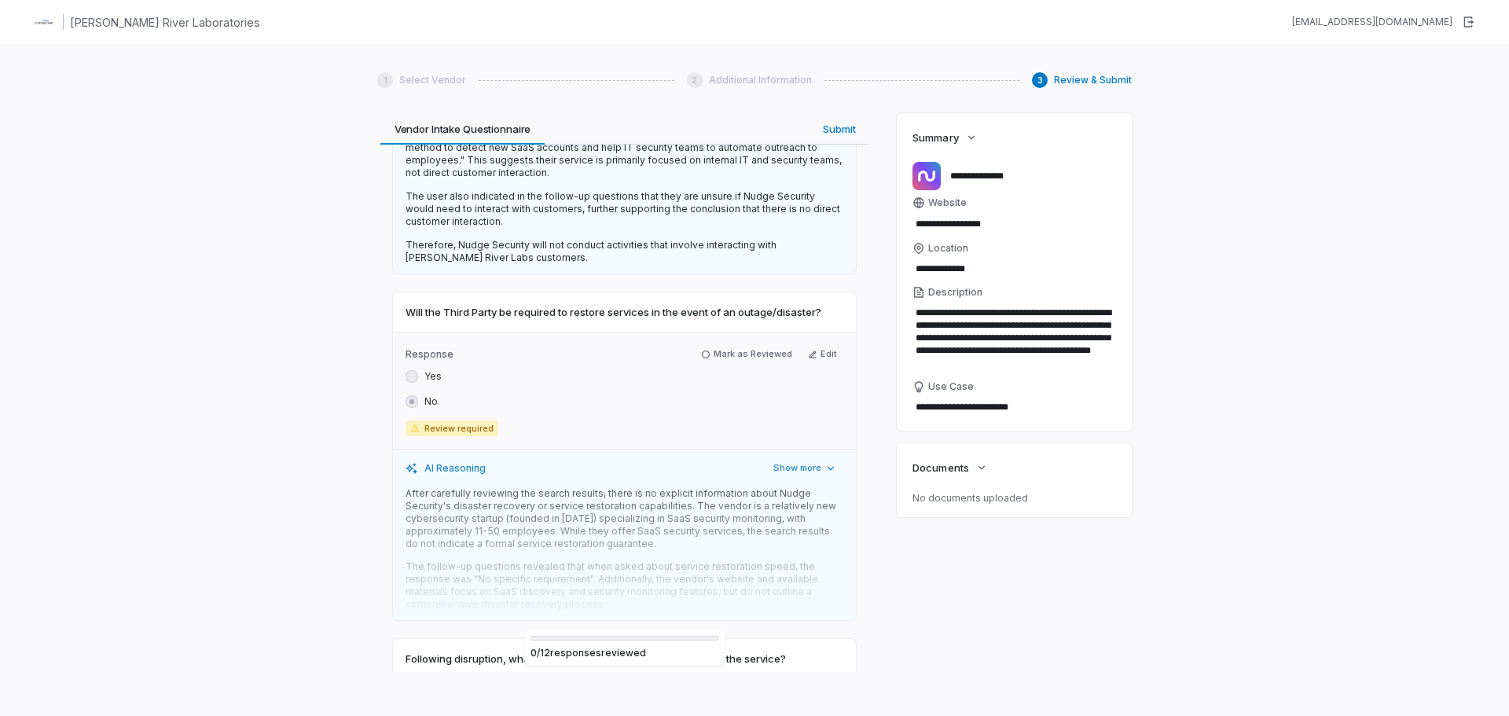
scroll to position [2593, 0]
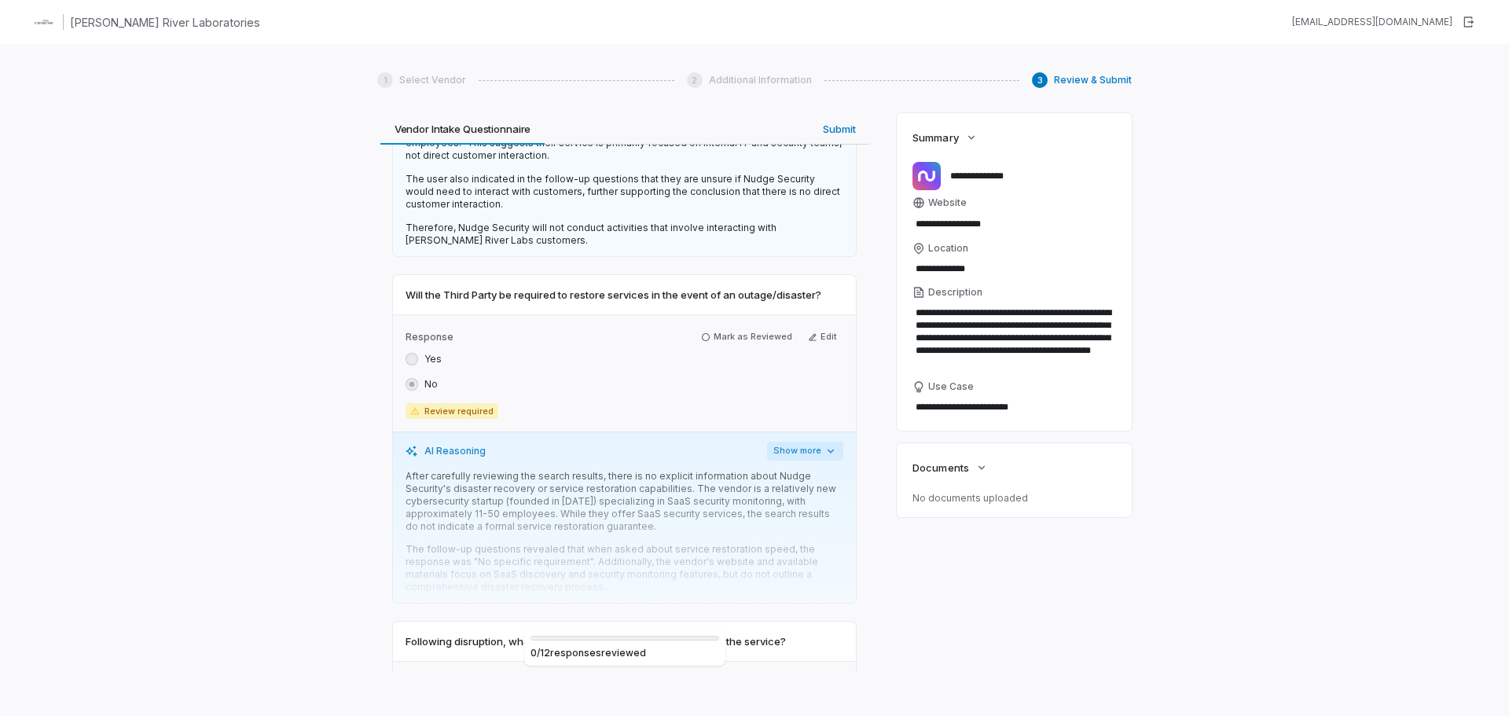
click at [799, 442] on button "Show more" at bounding box center [805, 451] width 76 height 19
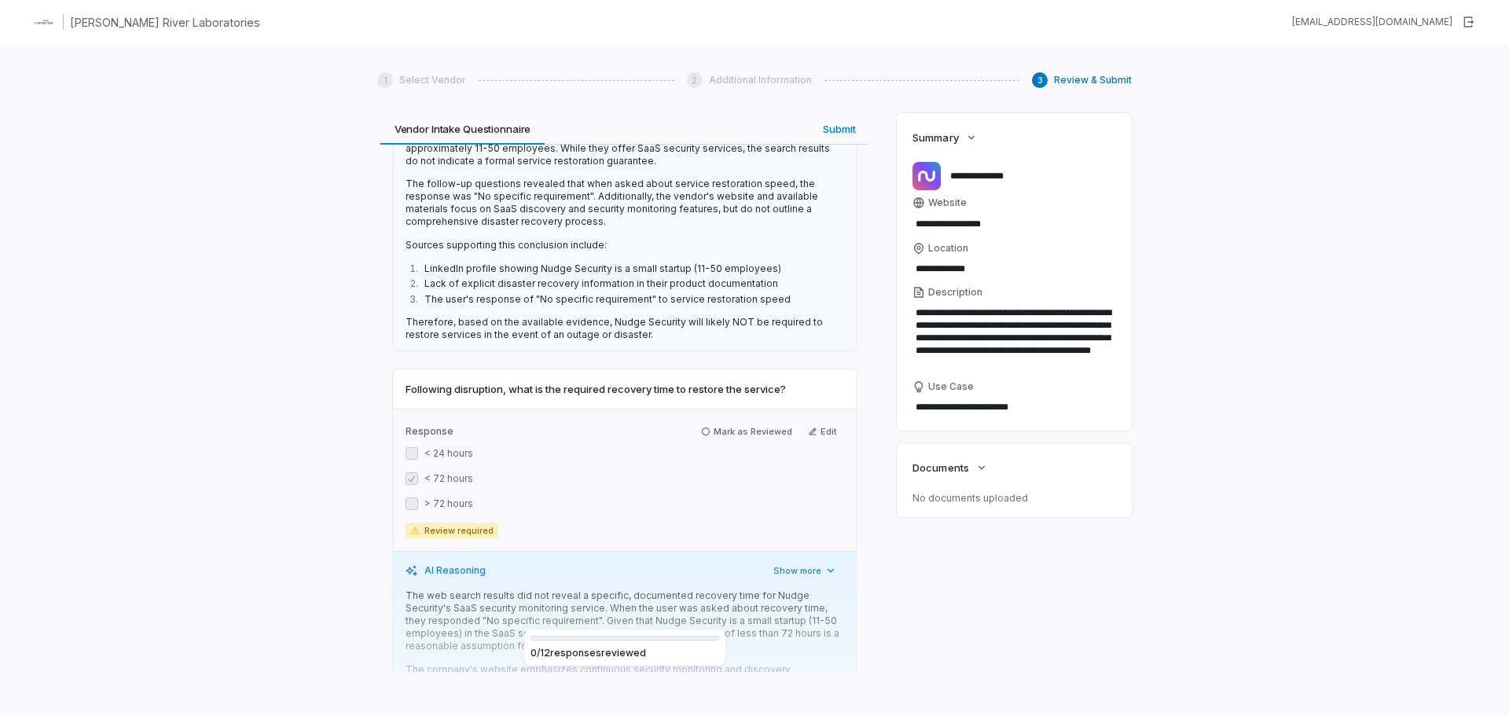
scroll to position [2986, 0]
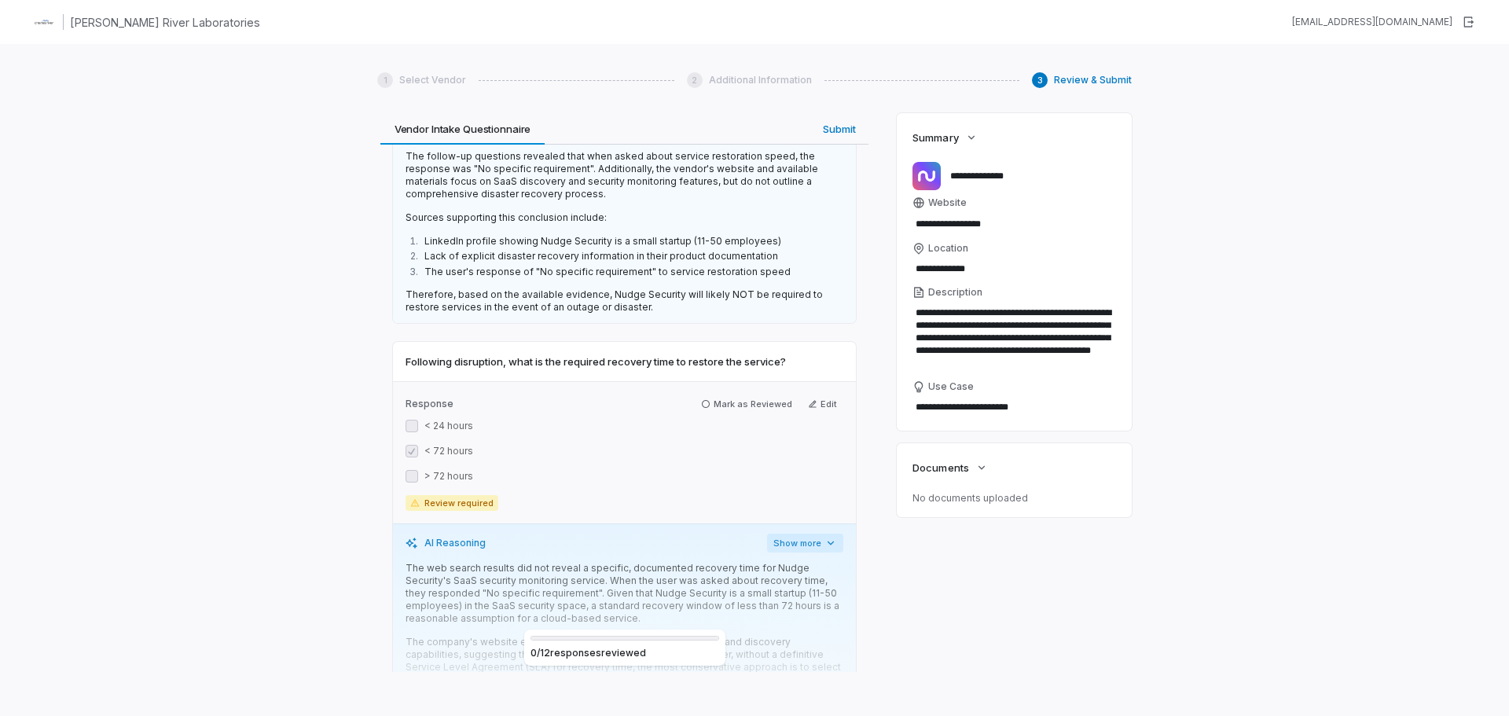
click at [812, 534] on button "Show more" at bounding box center [805, 543] width 76 height 19
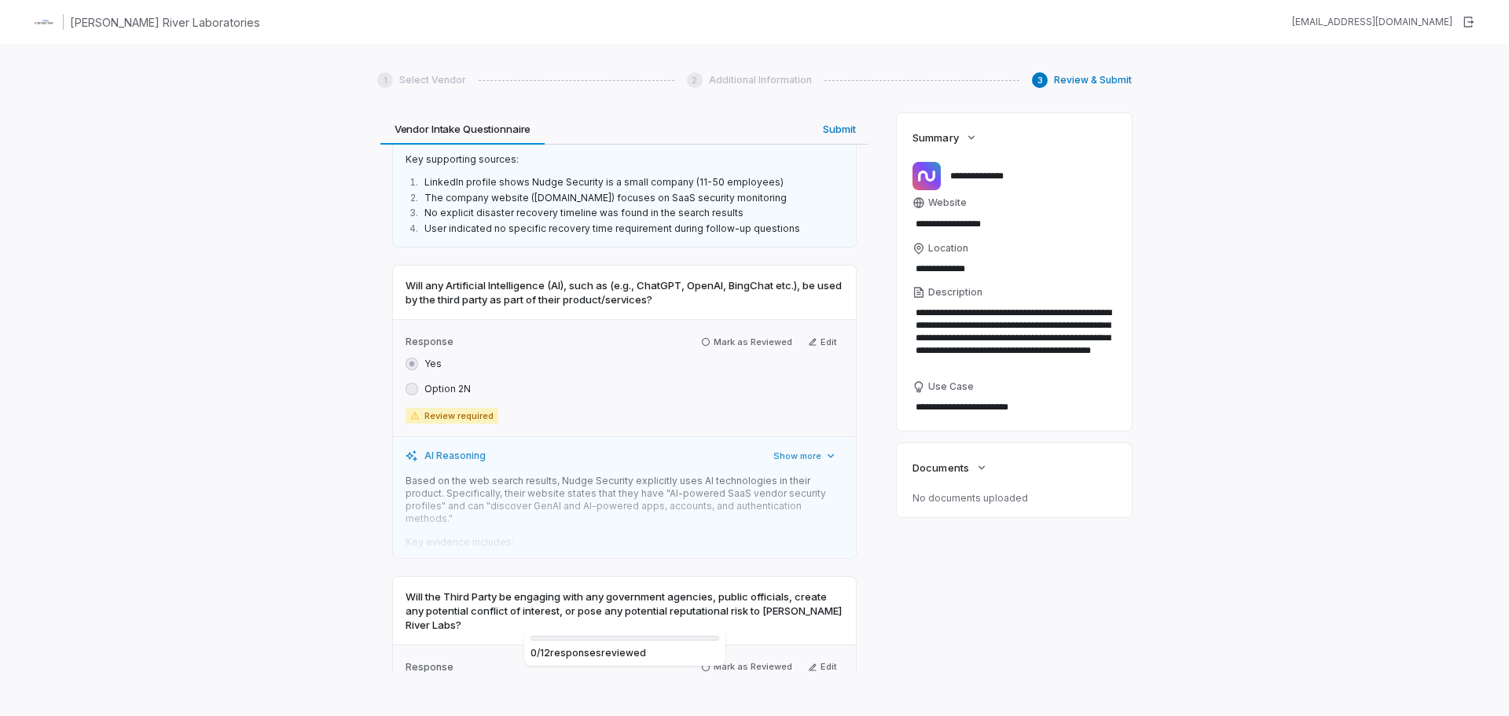
scroll to position [3536, 0]
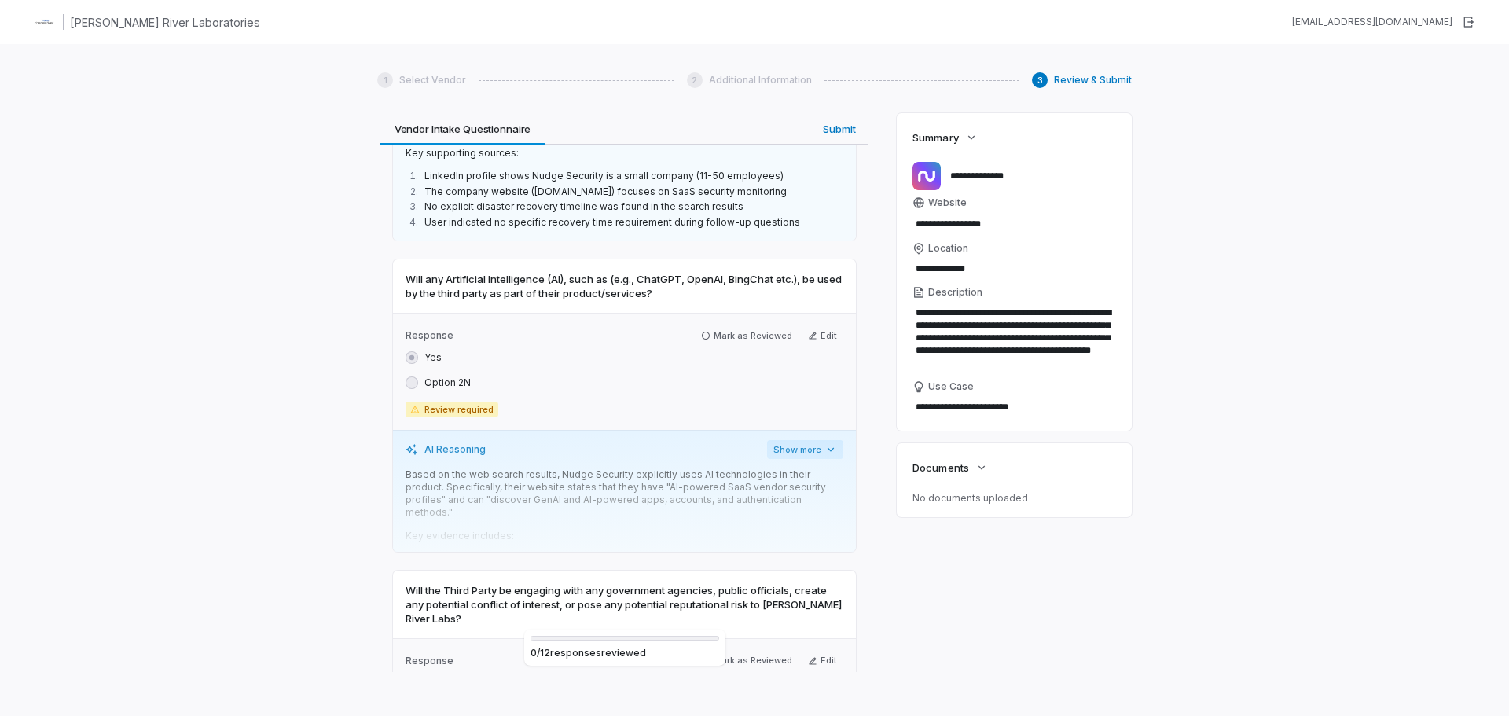
click at [824, 443] on icon "button" at bounding box center [830, 449] width 13 height 13
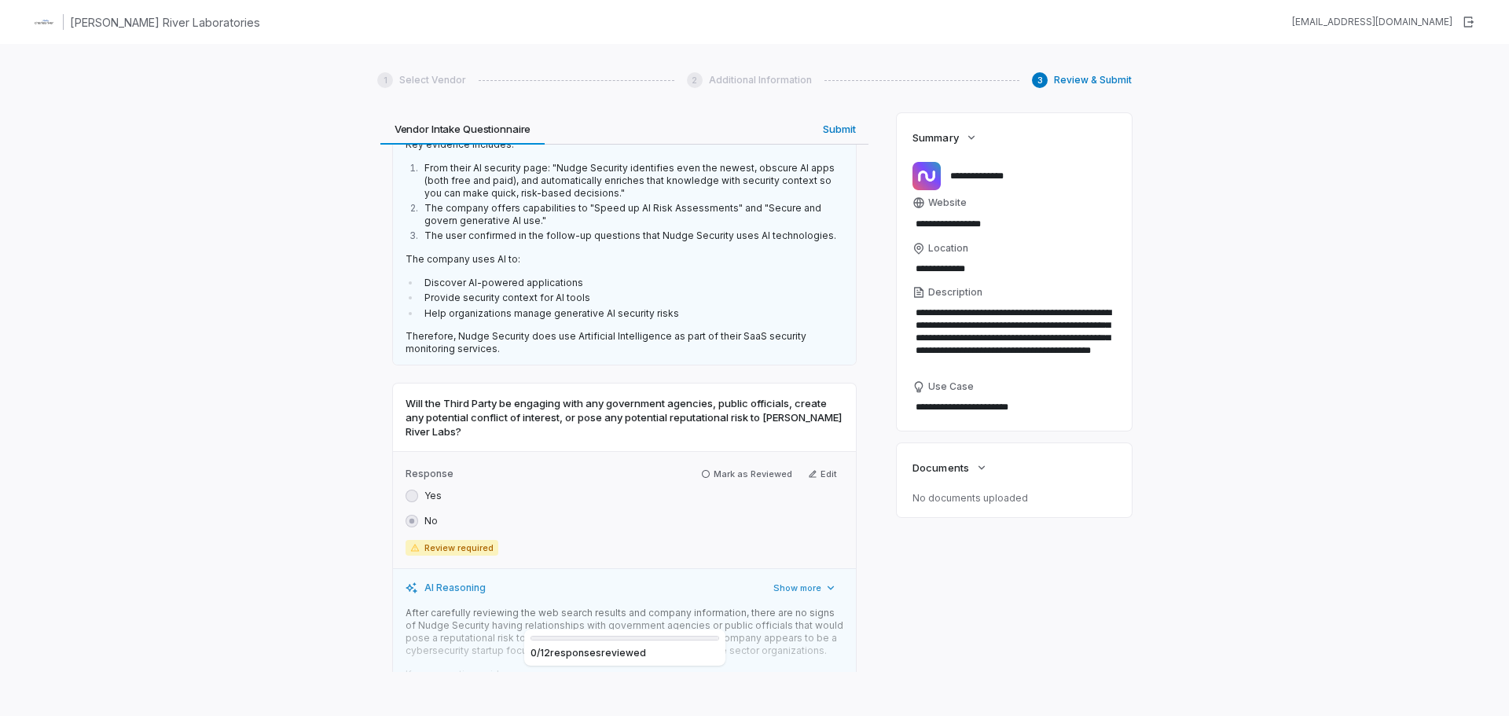
scroll to position [3929, 0]
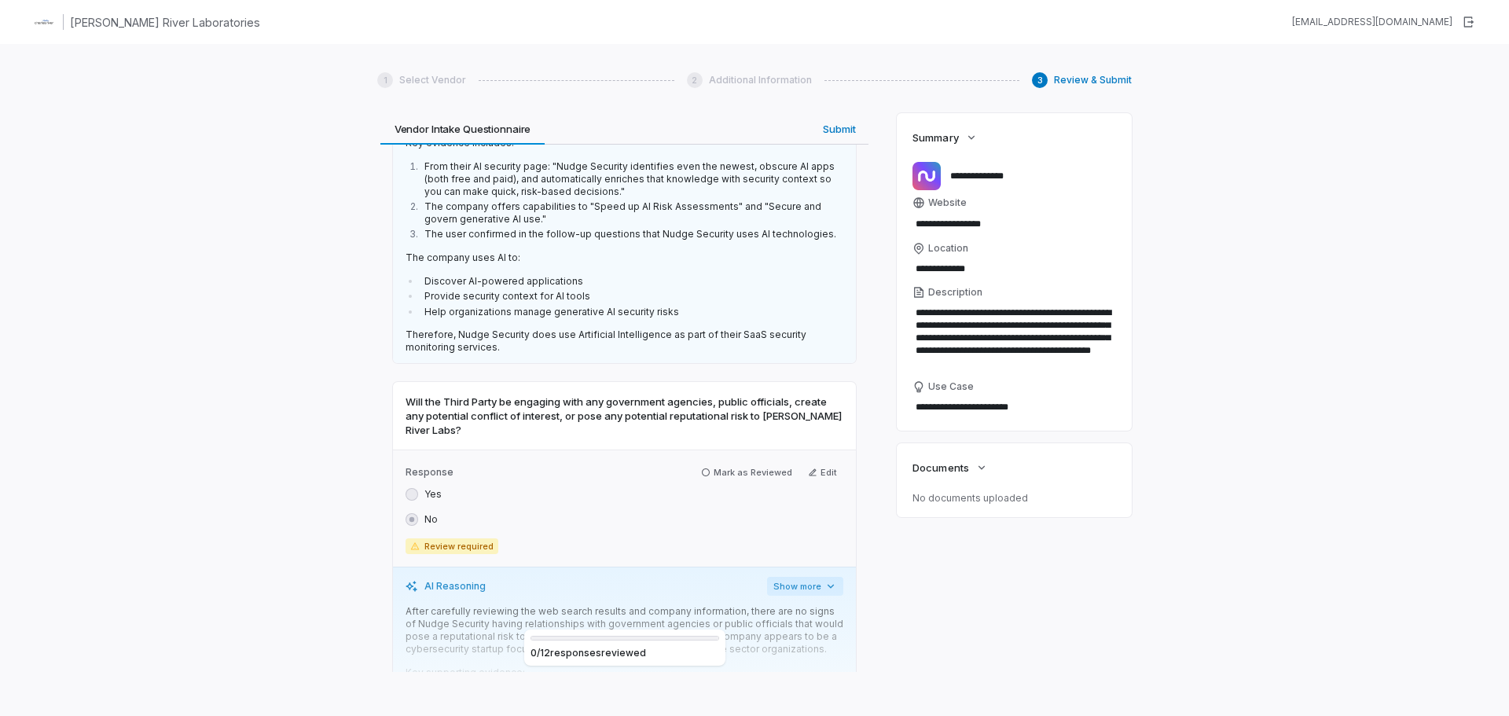
click at [795, 577] on button "Show more" at bounding box center [805, 586] width 76 height 19
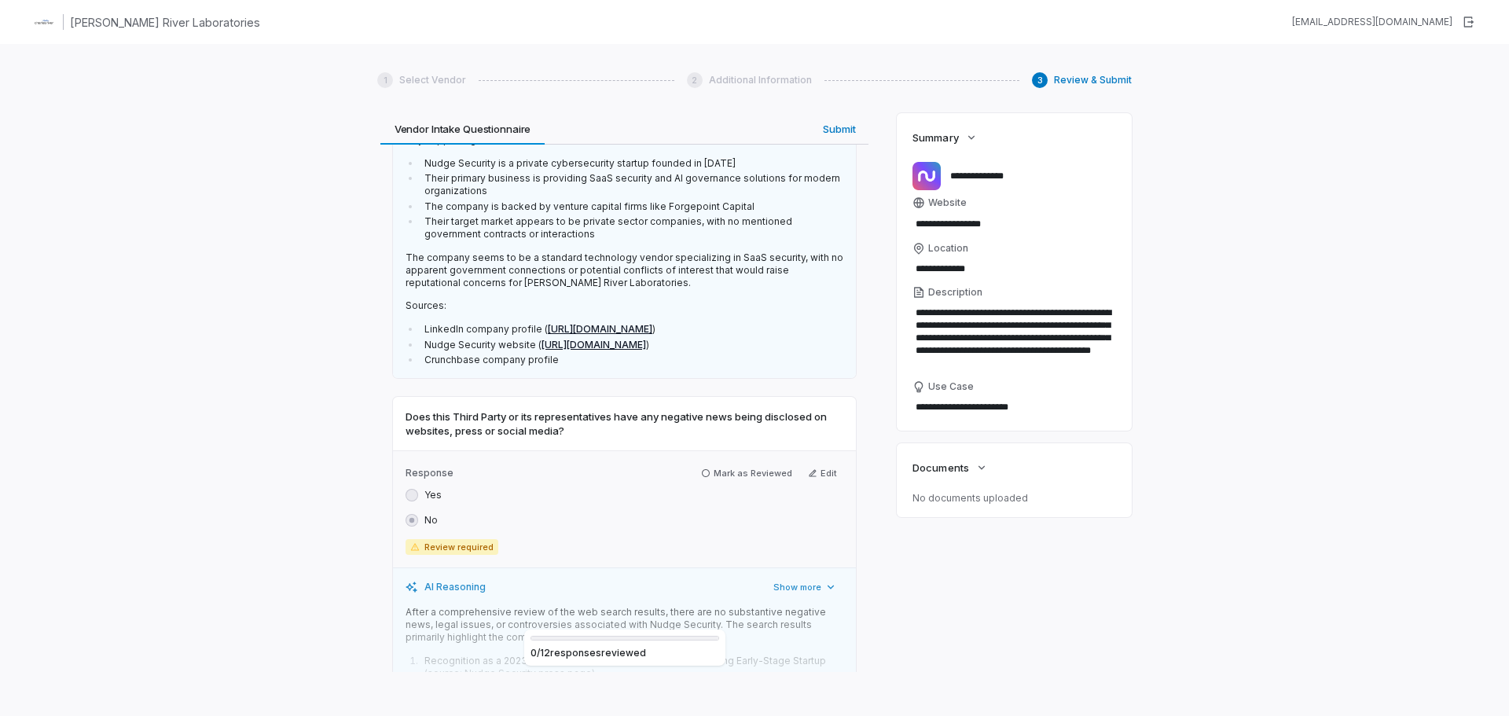
scroll to position [4479, 0]
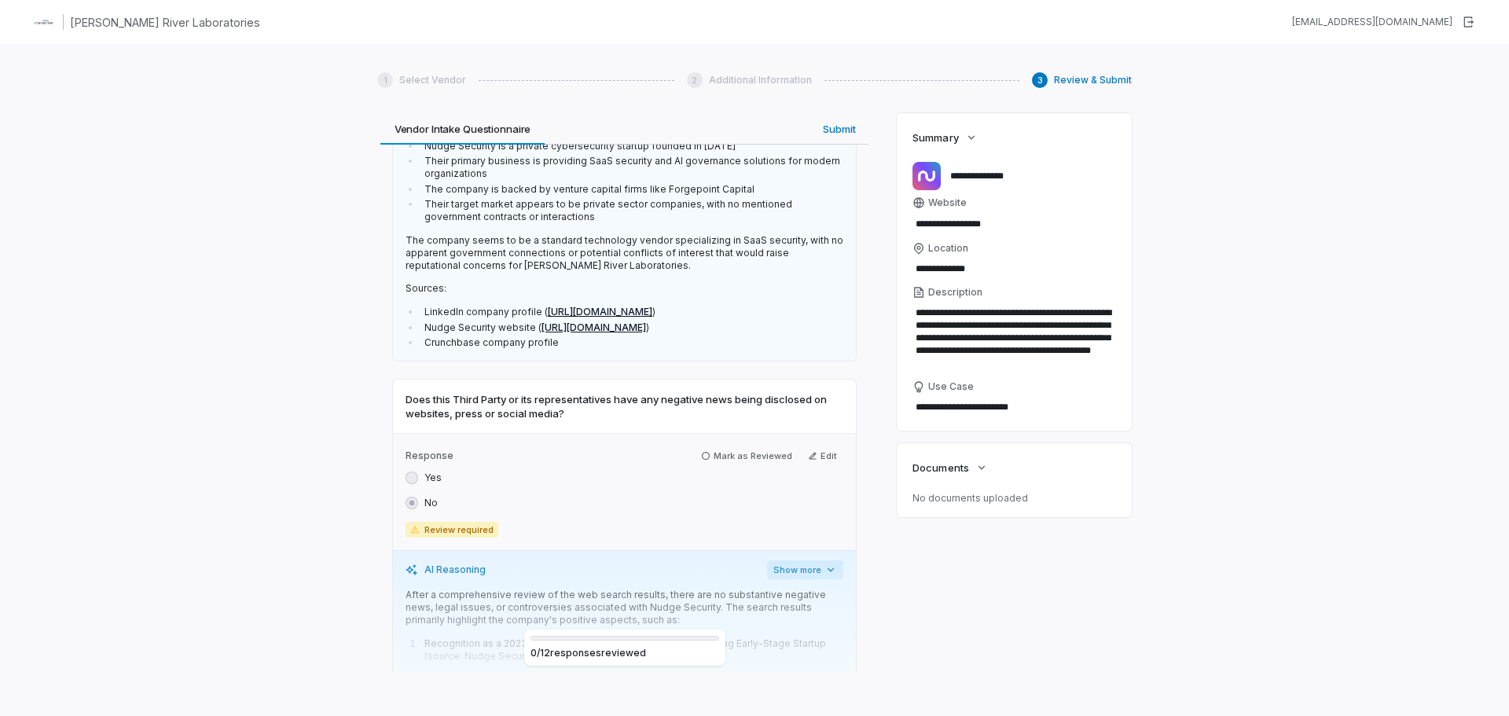
click at [786, 560] on button "Show more" at bounding box center [805, 569] width 76 height 19
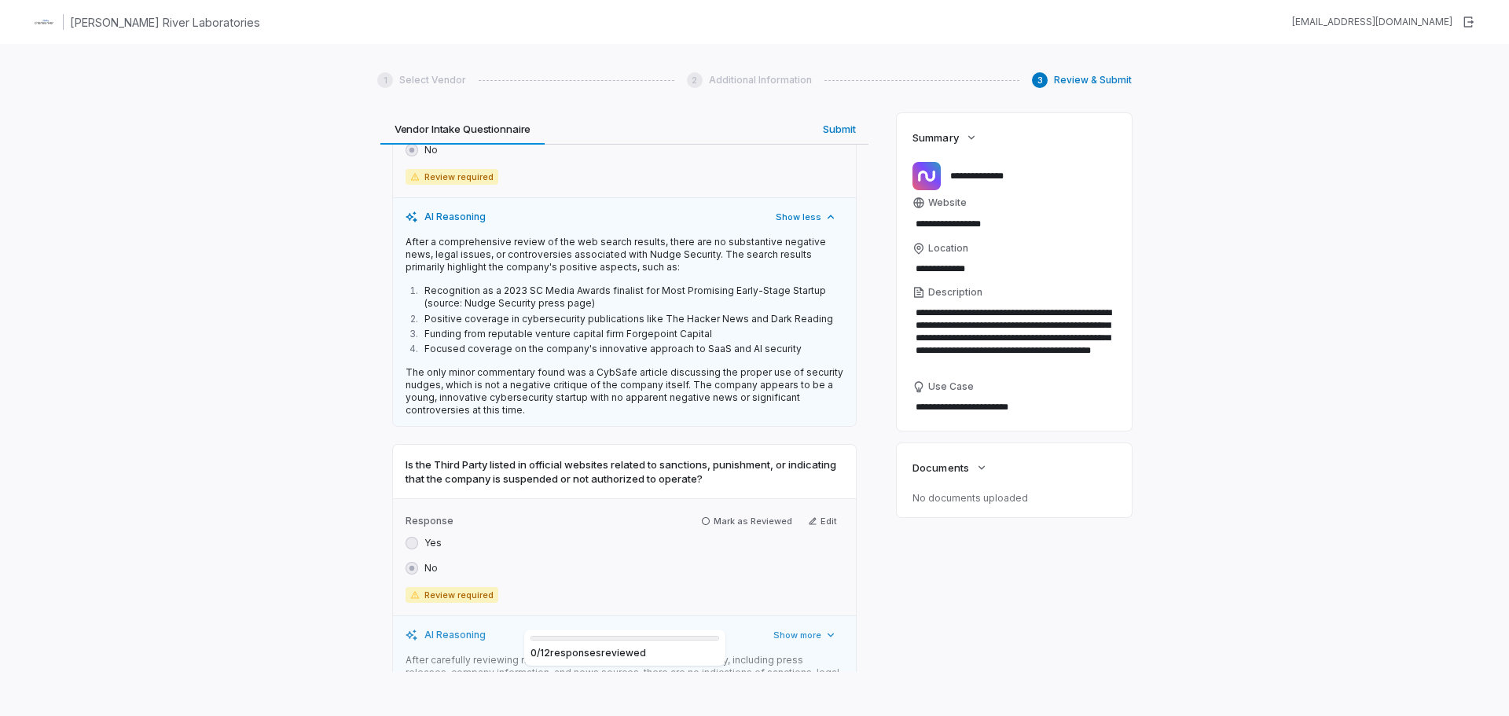
scroll to position [4872, 0]
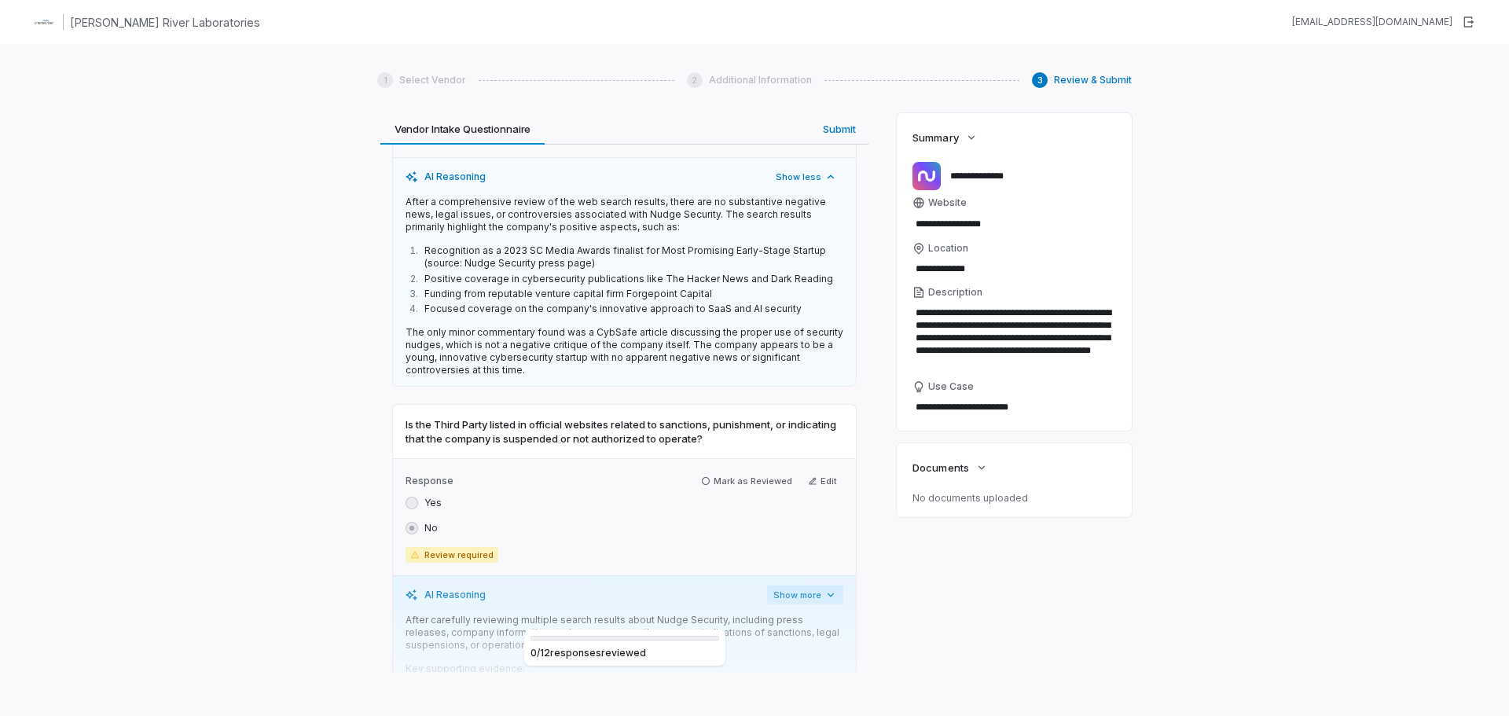
click at [791, 585] on button "Show more" at bounding box center [805, 594] width 76 height 19
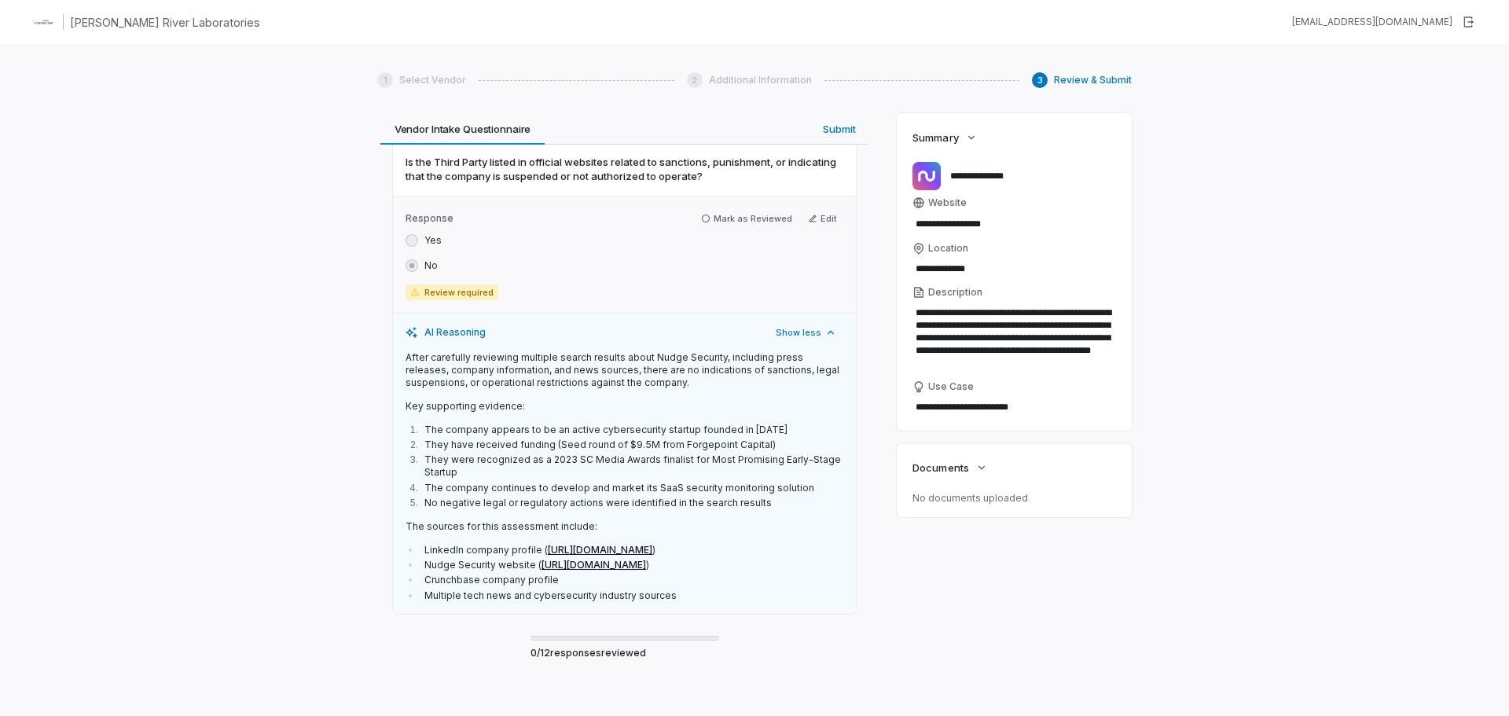
scroll to position [5147, 0]
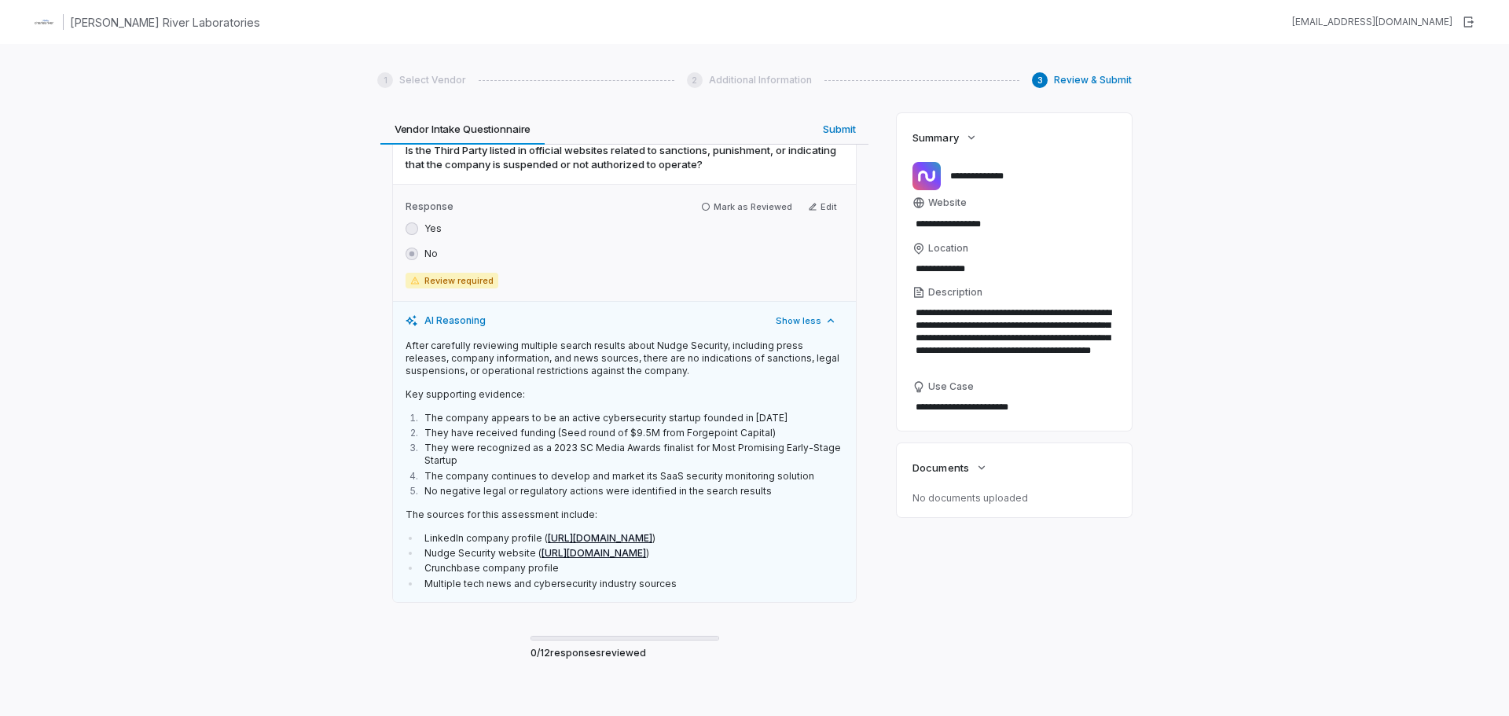
type textarea "*"
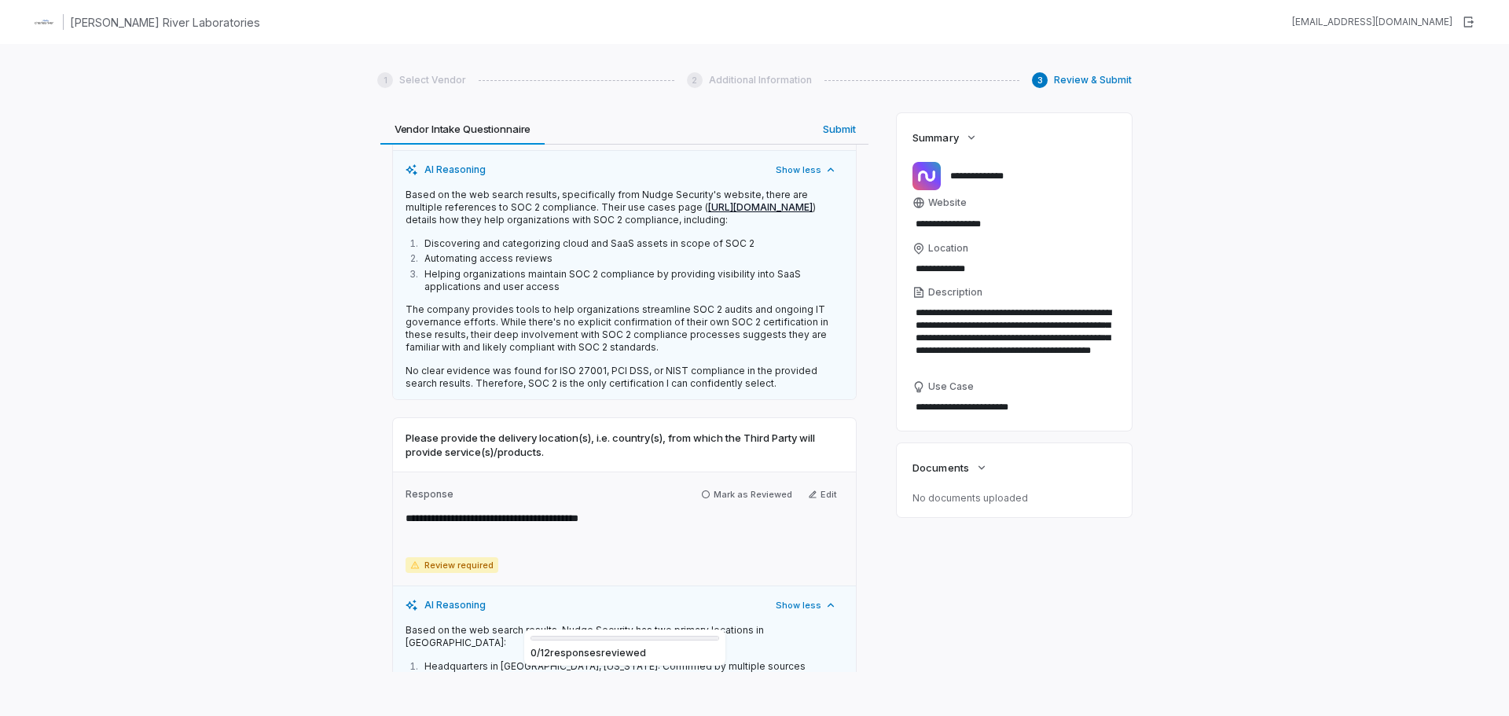
scroll to position [589, 0]
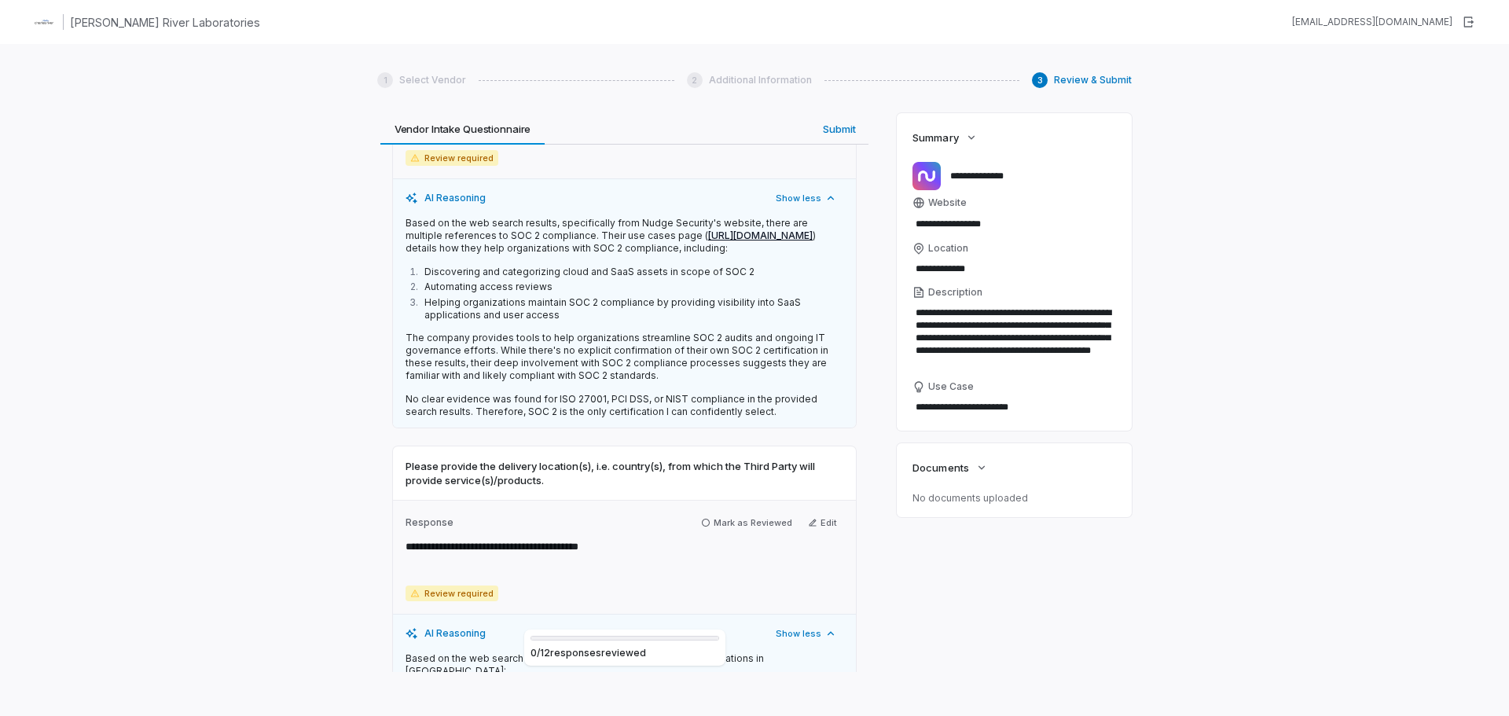
click at [729, 235] on link "https://www.nudgesecurity.com/use-cases/soc-2-compliance" at bounding box center [760, 235] width 105 height 12
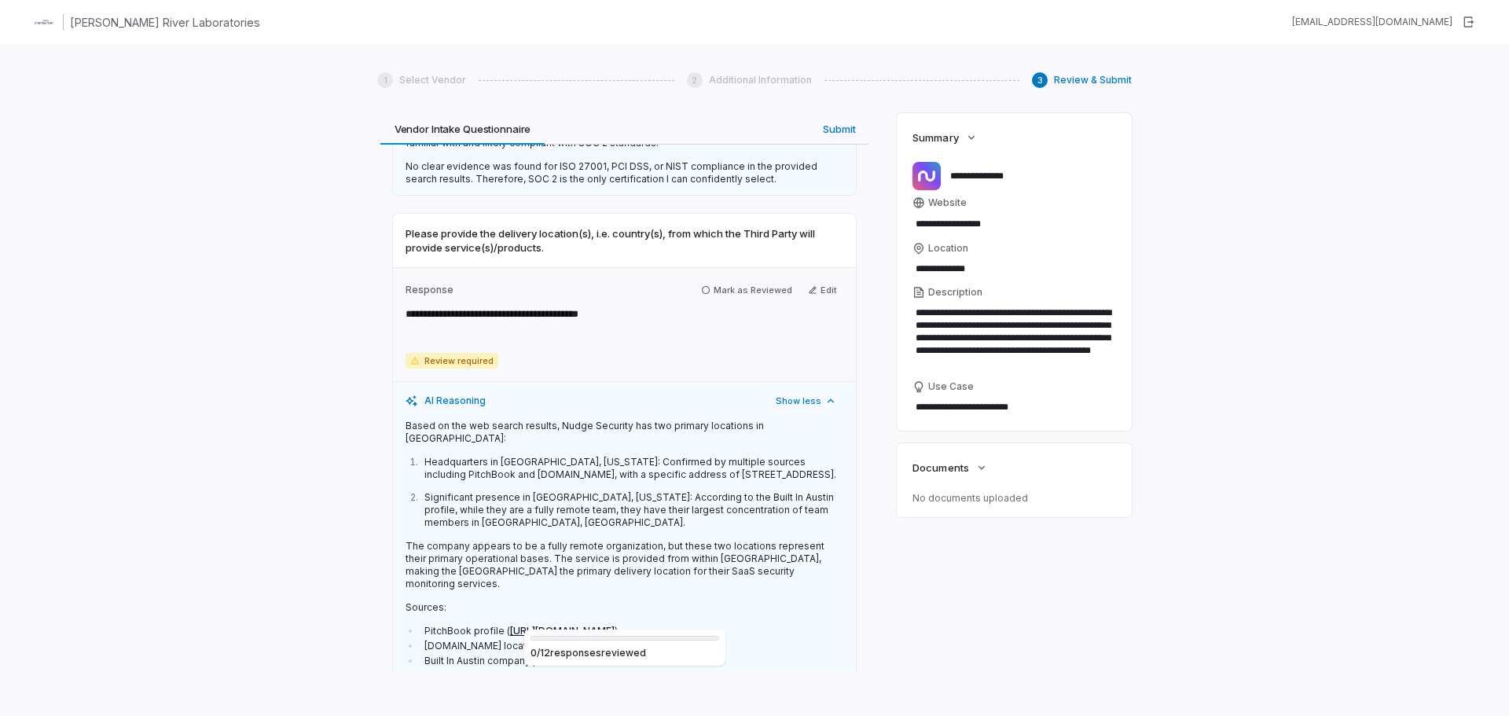
scroll to position [982, 0]
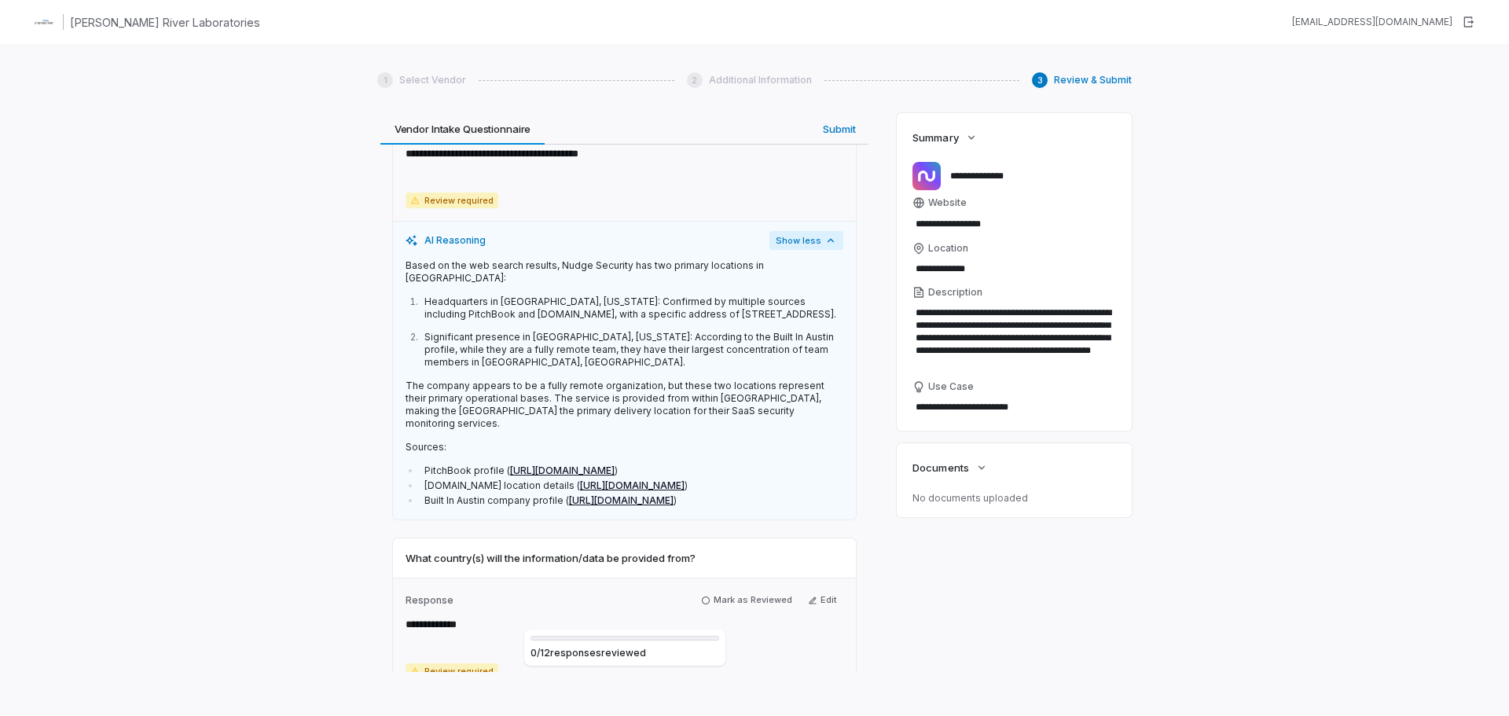
click at [807, 250] on button "Show less" at bounding box center [806, 240] width 74 height 19
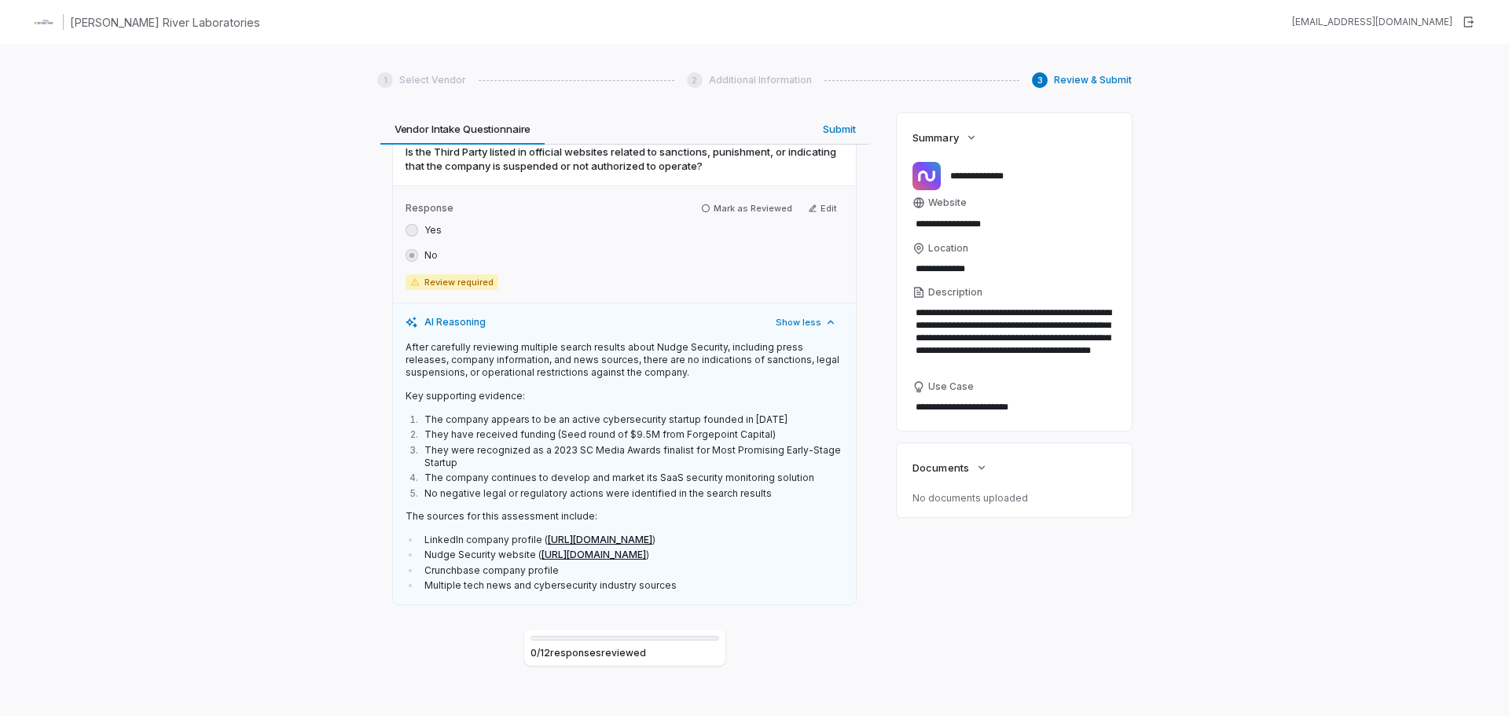
scroll to position [4985, 0]
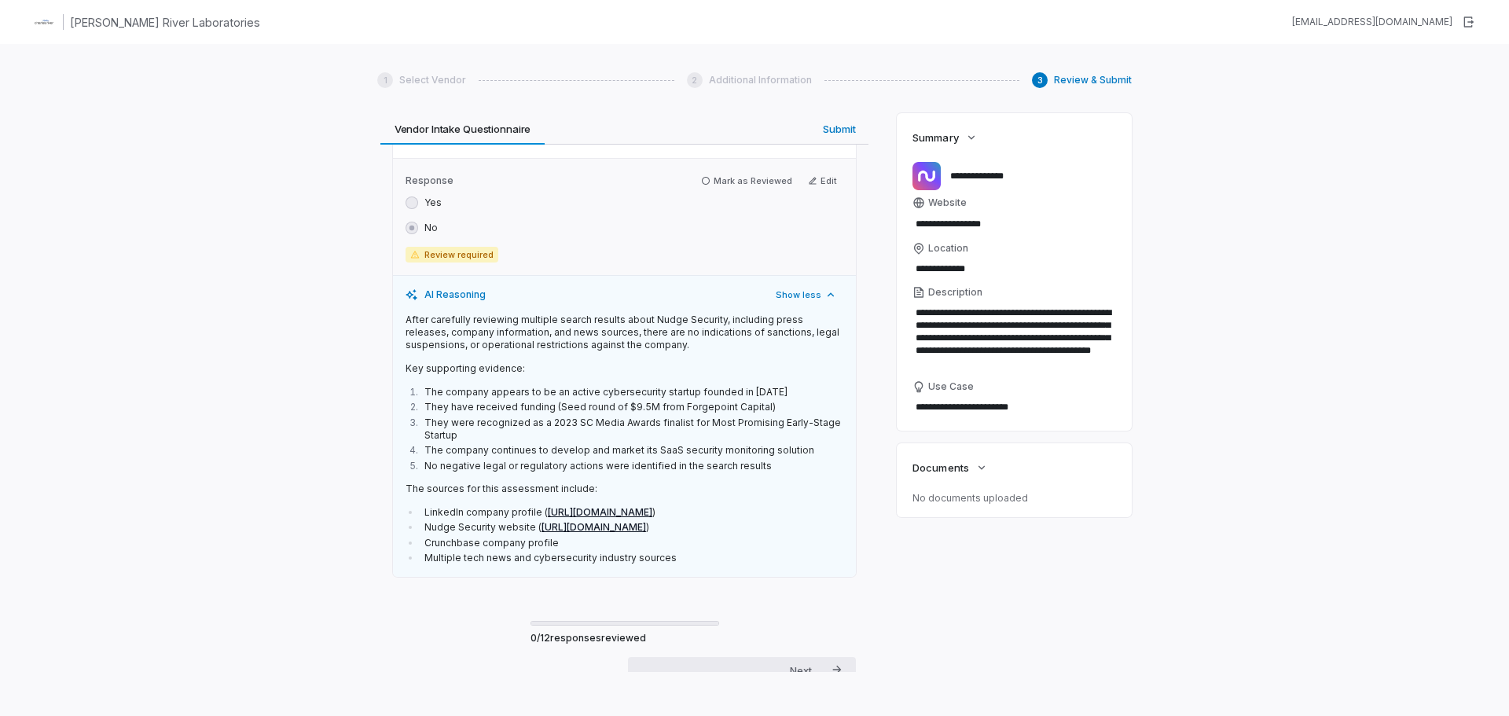
click at [795, 663] on div "Next" at bounding box center [801, 670] width 22 height 14
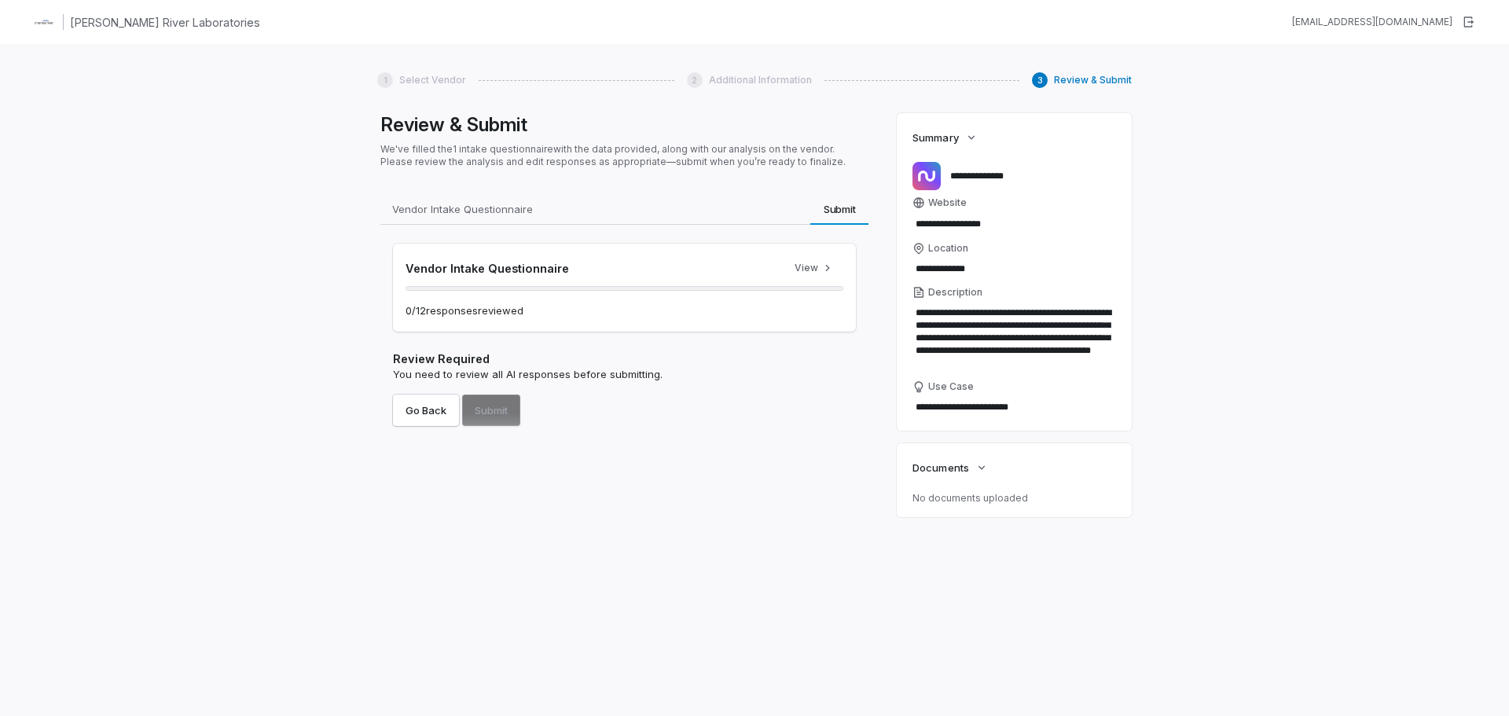
click at [563, 276] on h3 "Vendor Intake Questionnaire" at bounding box center [591, 268] width 373 height 17
click at [820, 264] on button "View" at bounding box center [814, 268] width 58 height 24
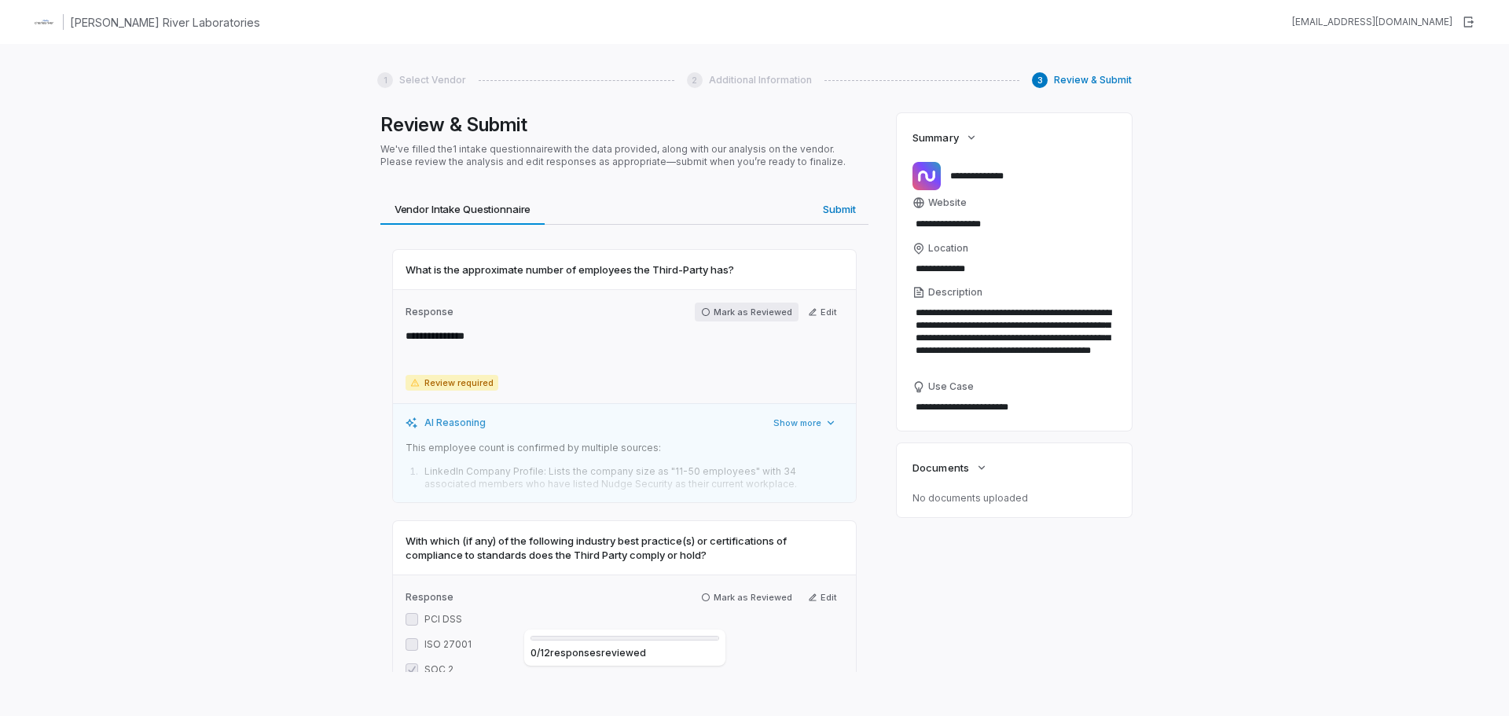
click at [743, 307] on button "Mark as Reviewed" at bounding box center [747, 312] width 104 height 19
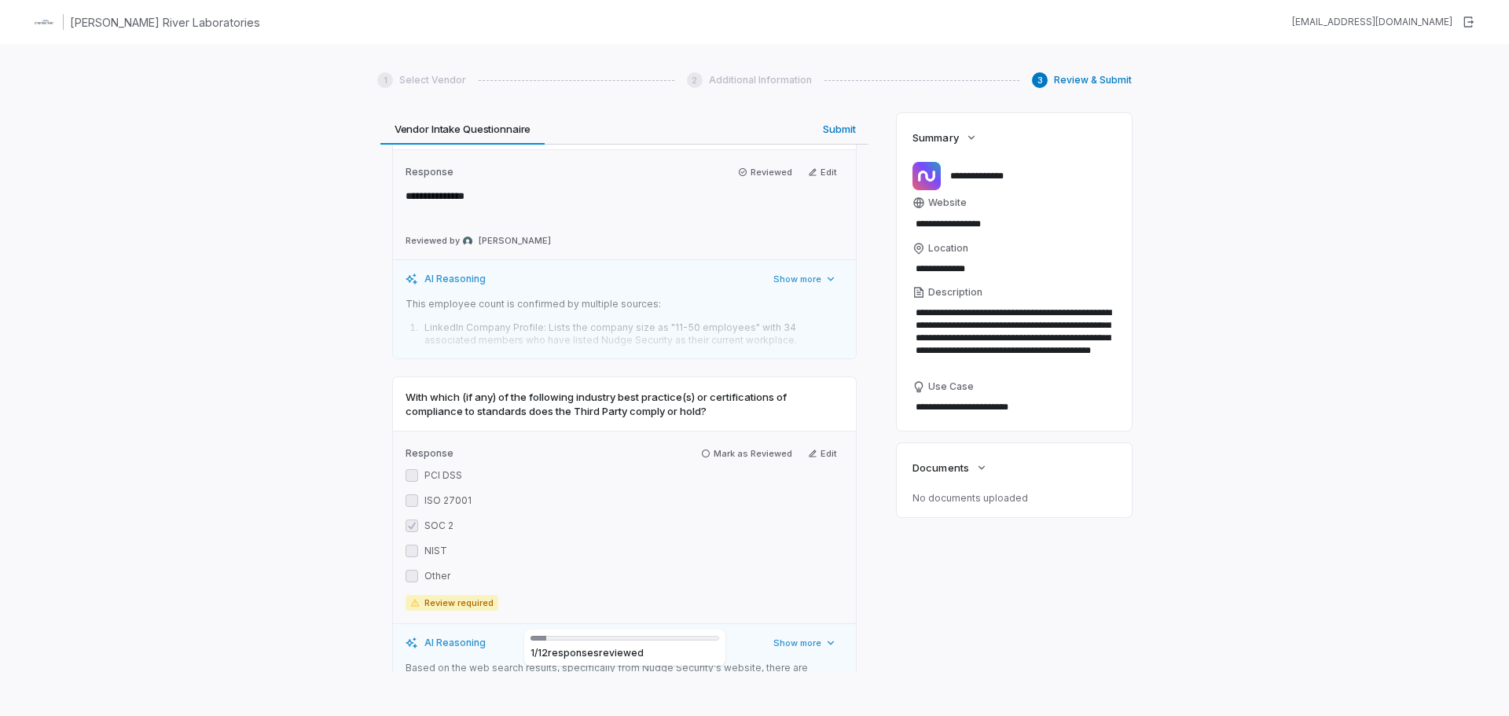
scroll to position [157, 0]
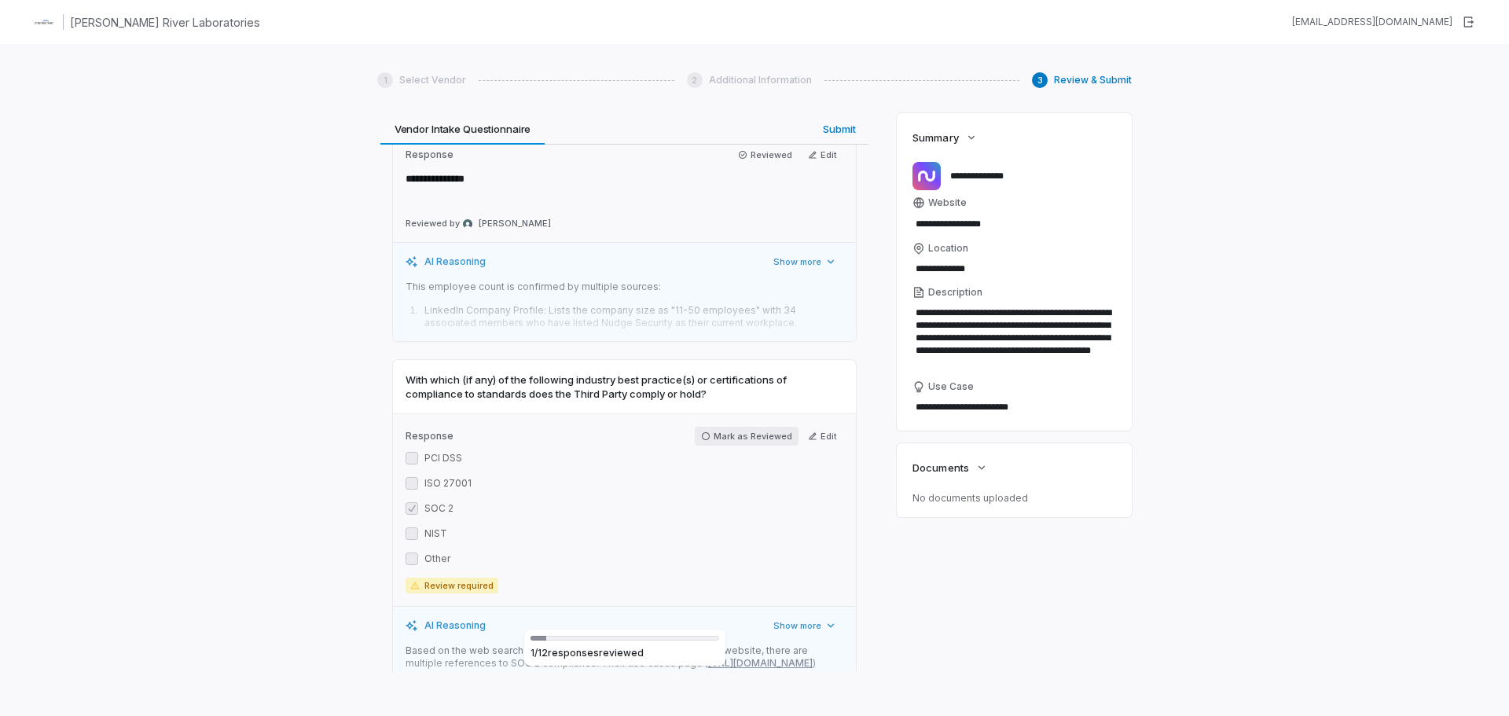
click at [737, 436] on button "Mark as Reviewed" at bounding box center [747, 436] width 104 height 19
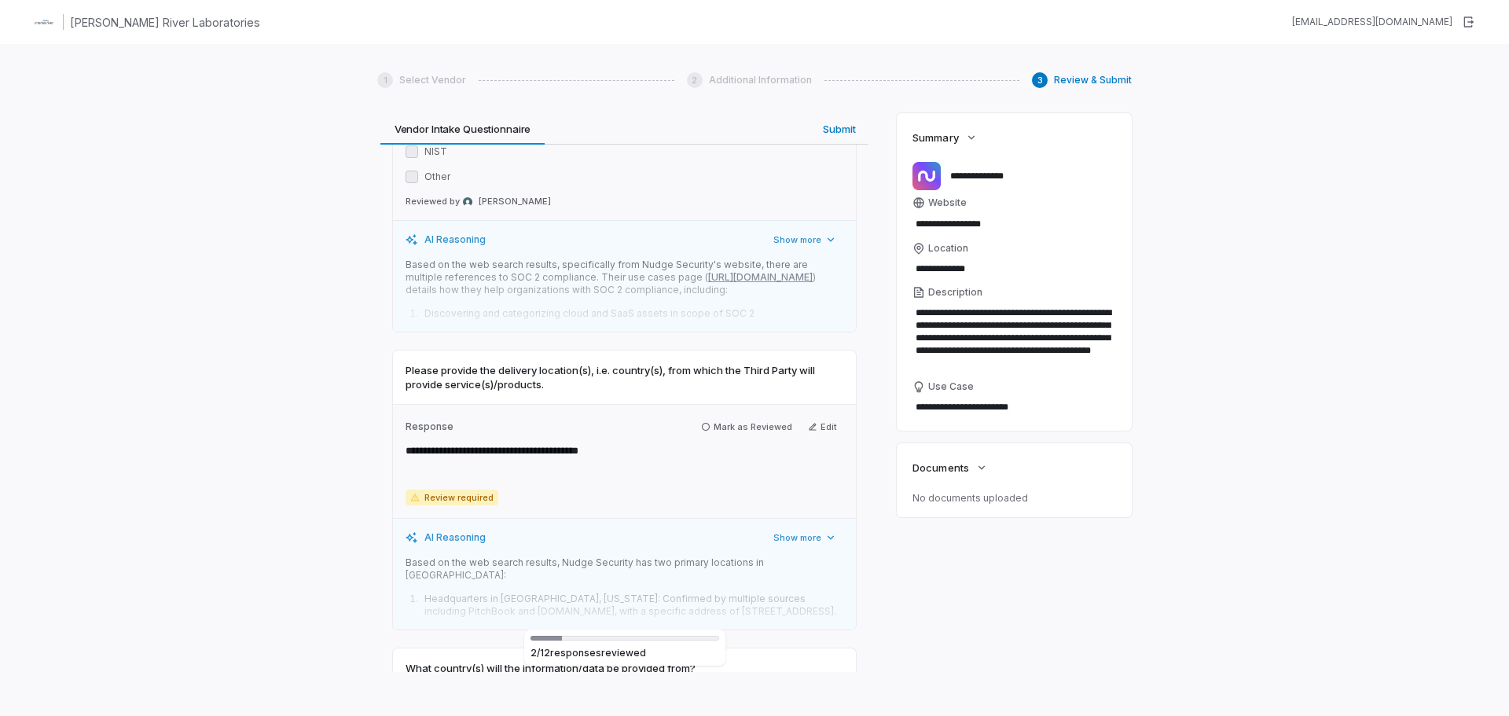
scroll to position [550, 0]
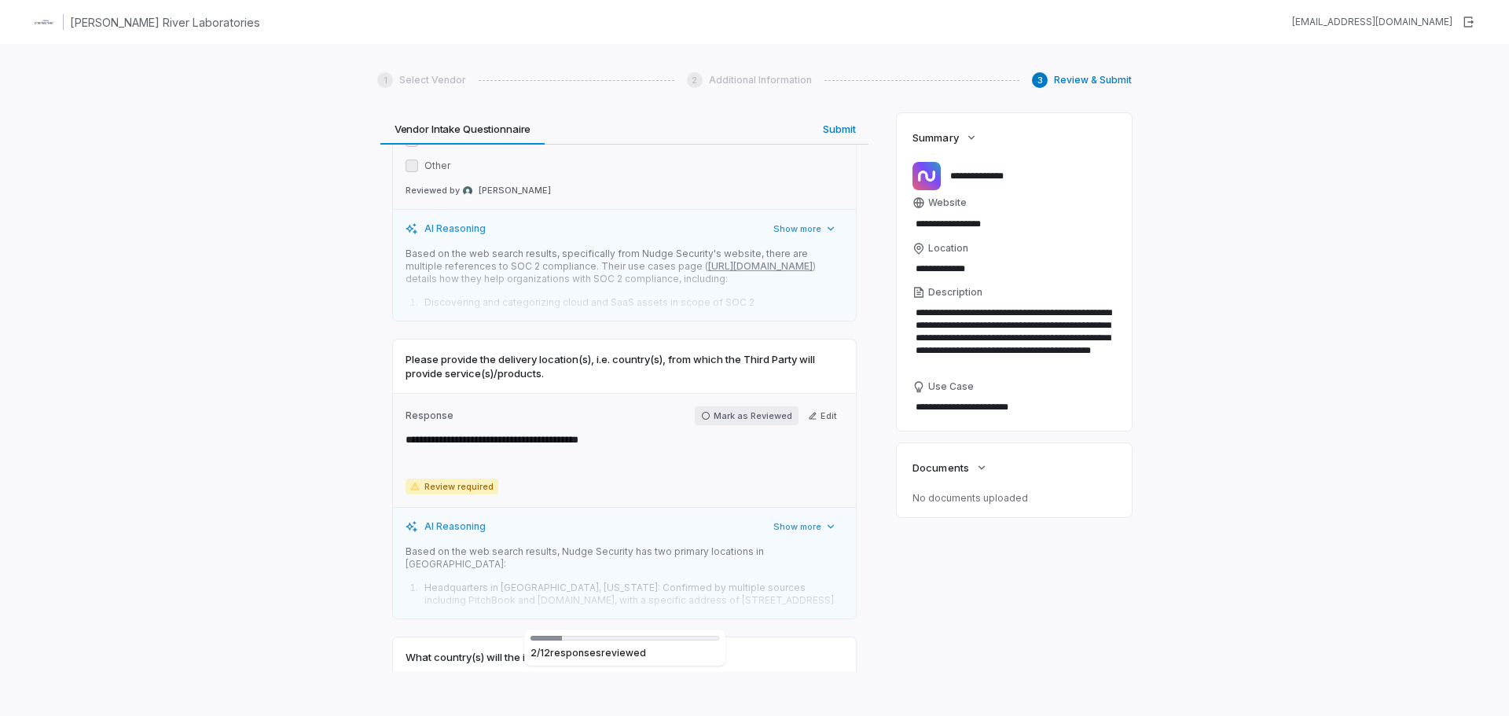
click at [736, 425] on button "Mark as Reviewed" at bounding box center [747, 415] width 104 height 19
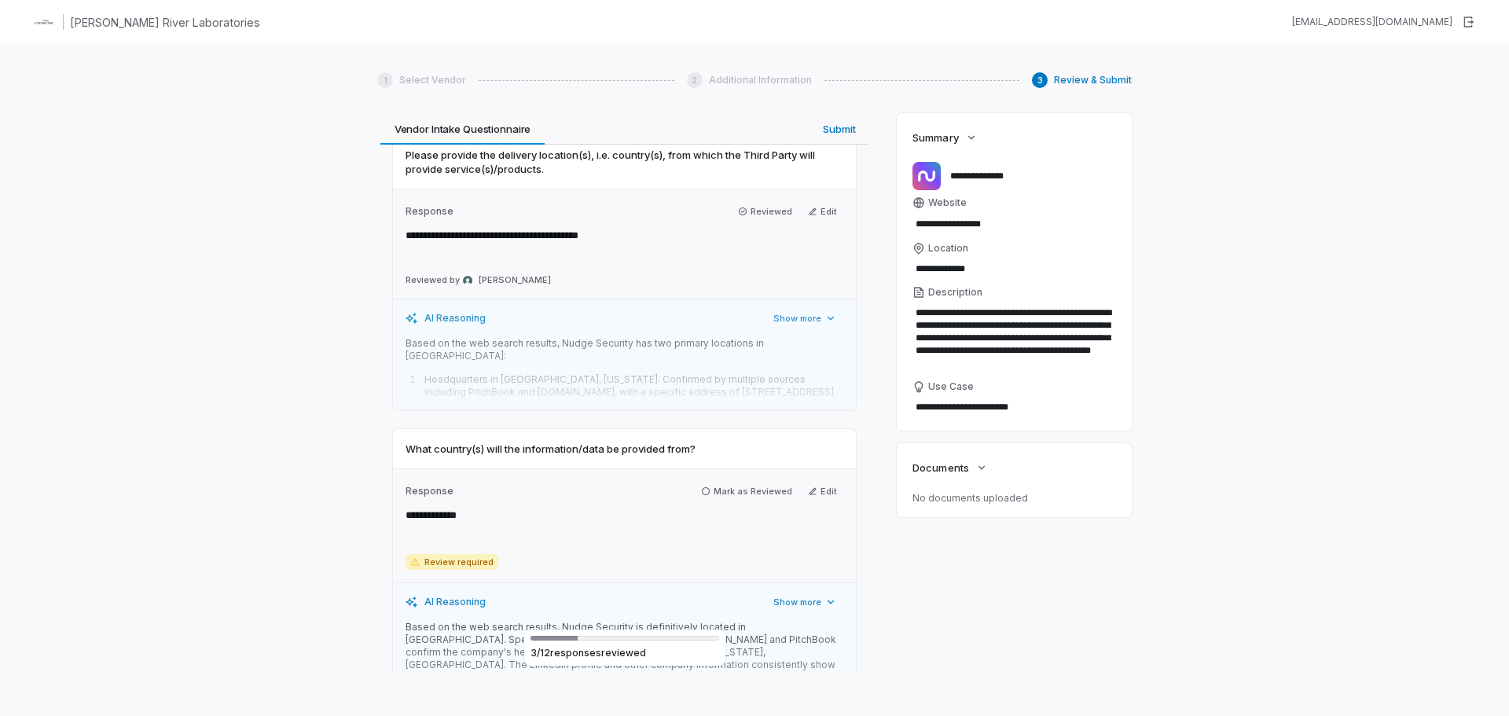
scroll to position [786, 0]
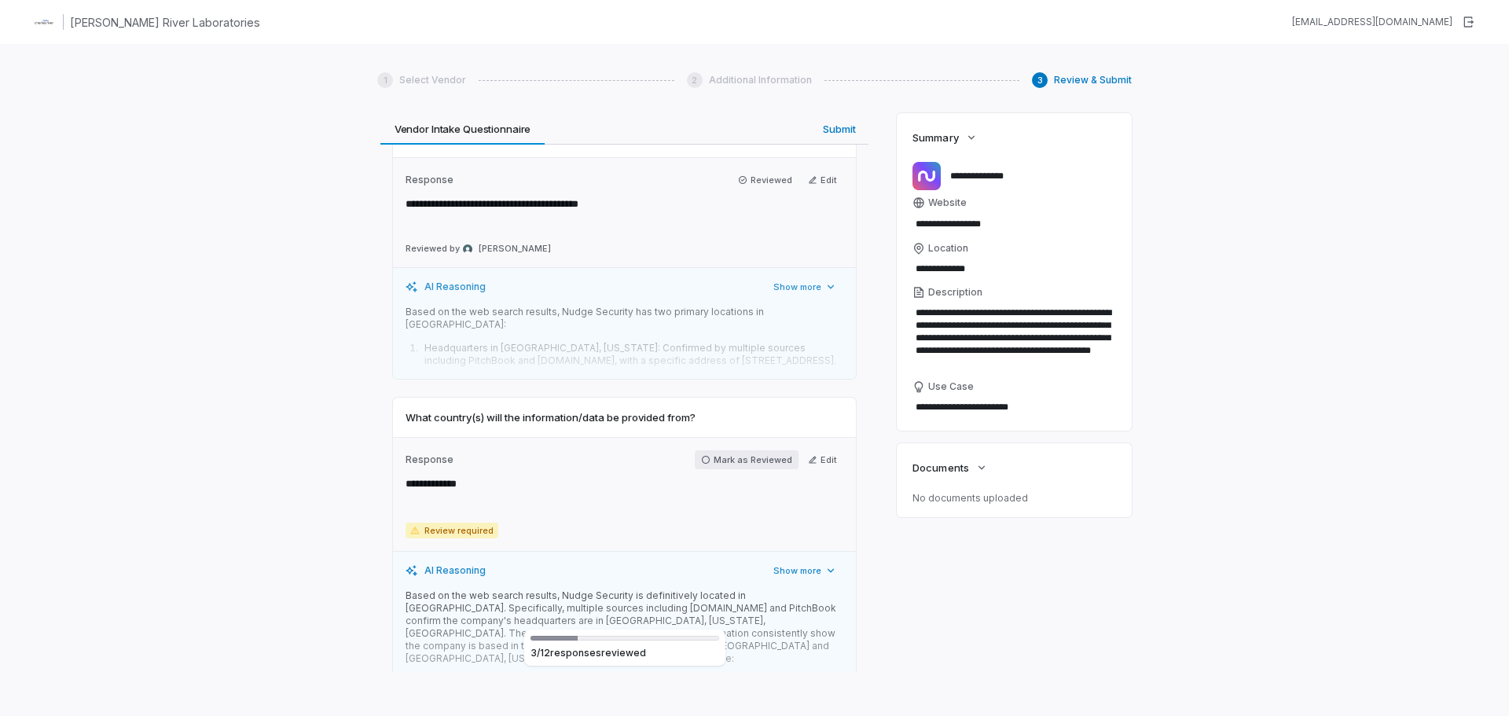
click at [736, 455] on button "Mark as Reviewed" at bounding box center [747, 459] width 104 height 19
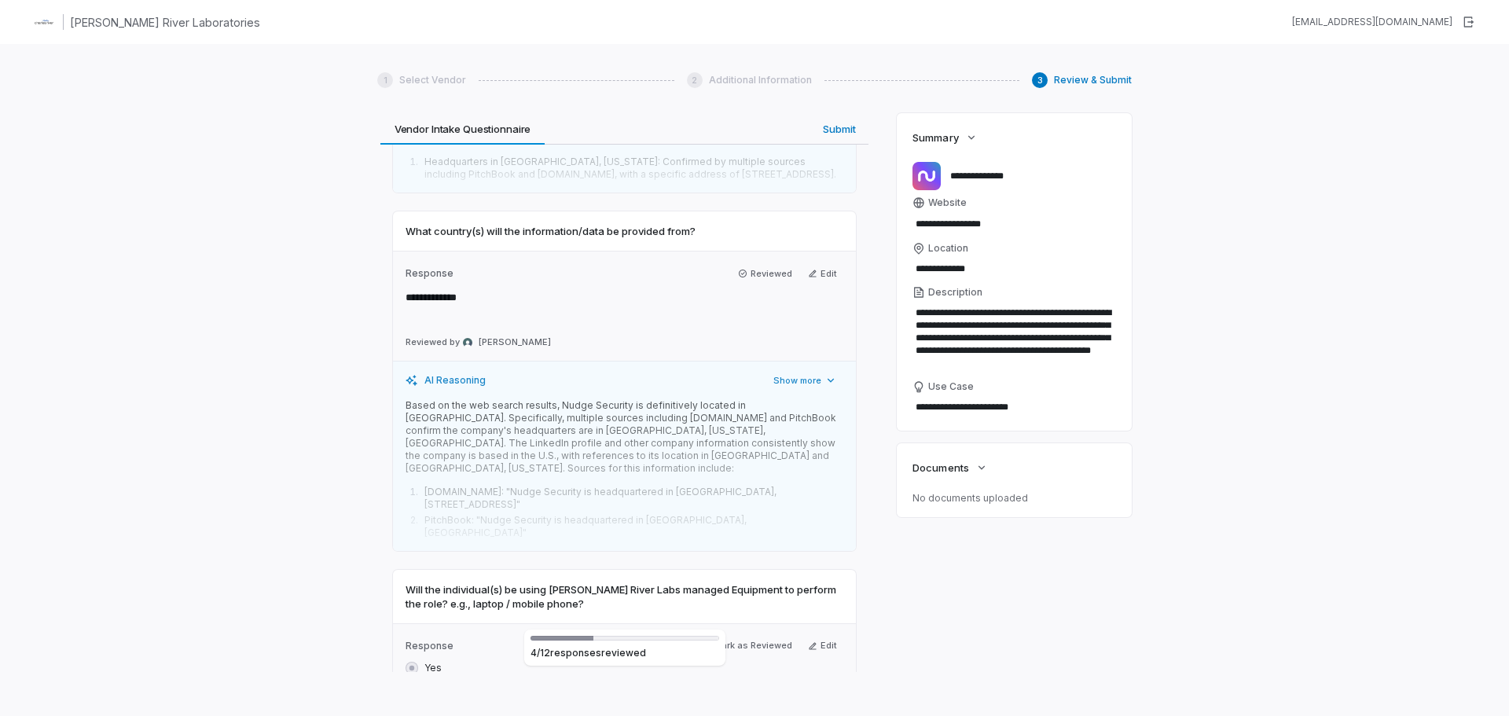
scroll to position [1100, 0]
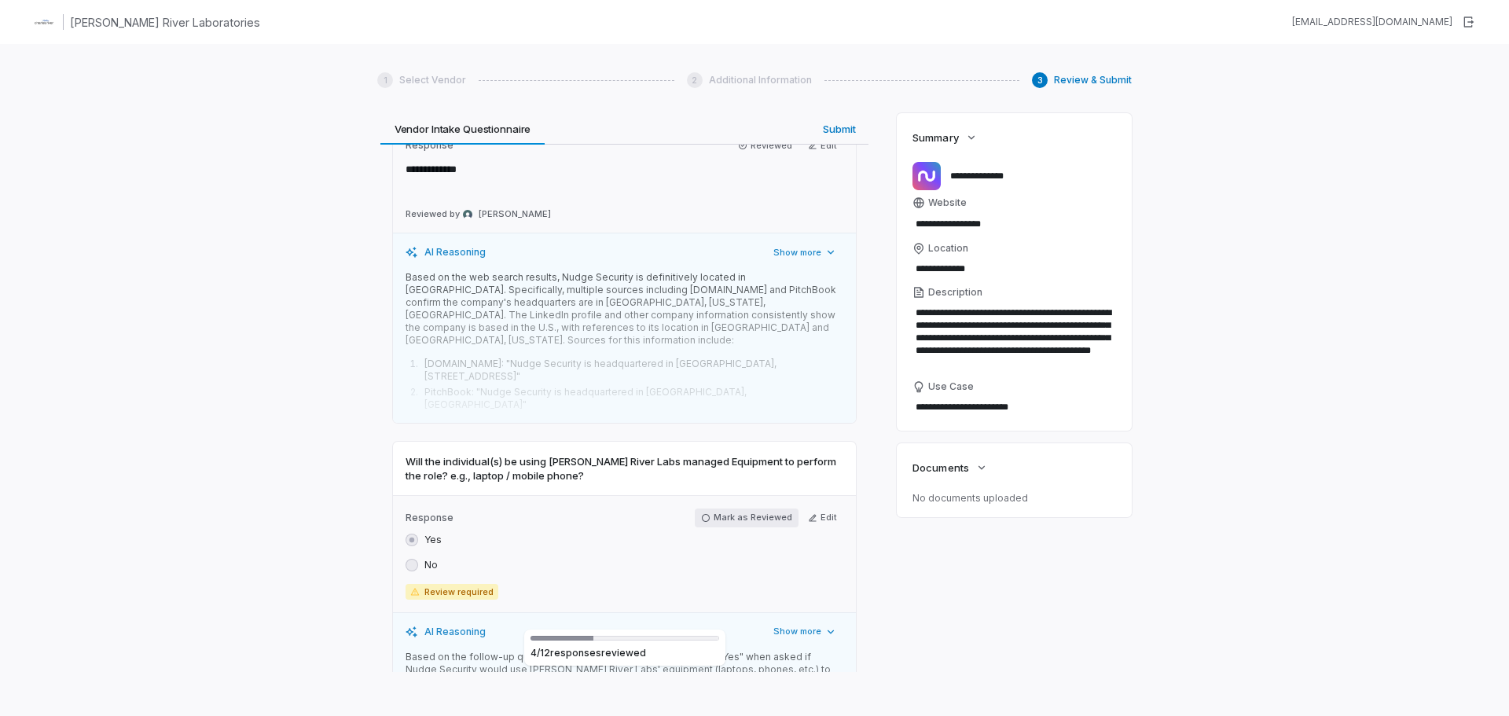
click at [739, 508] on button "Mark as Reviewed" at bounding box center [747, 517] width 104 height 19
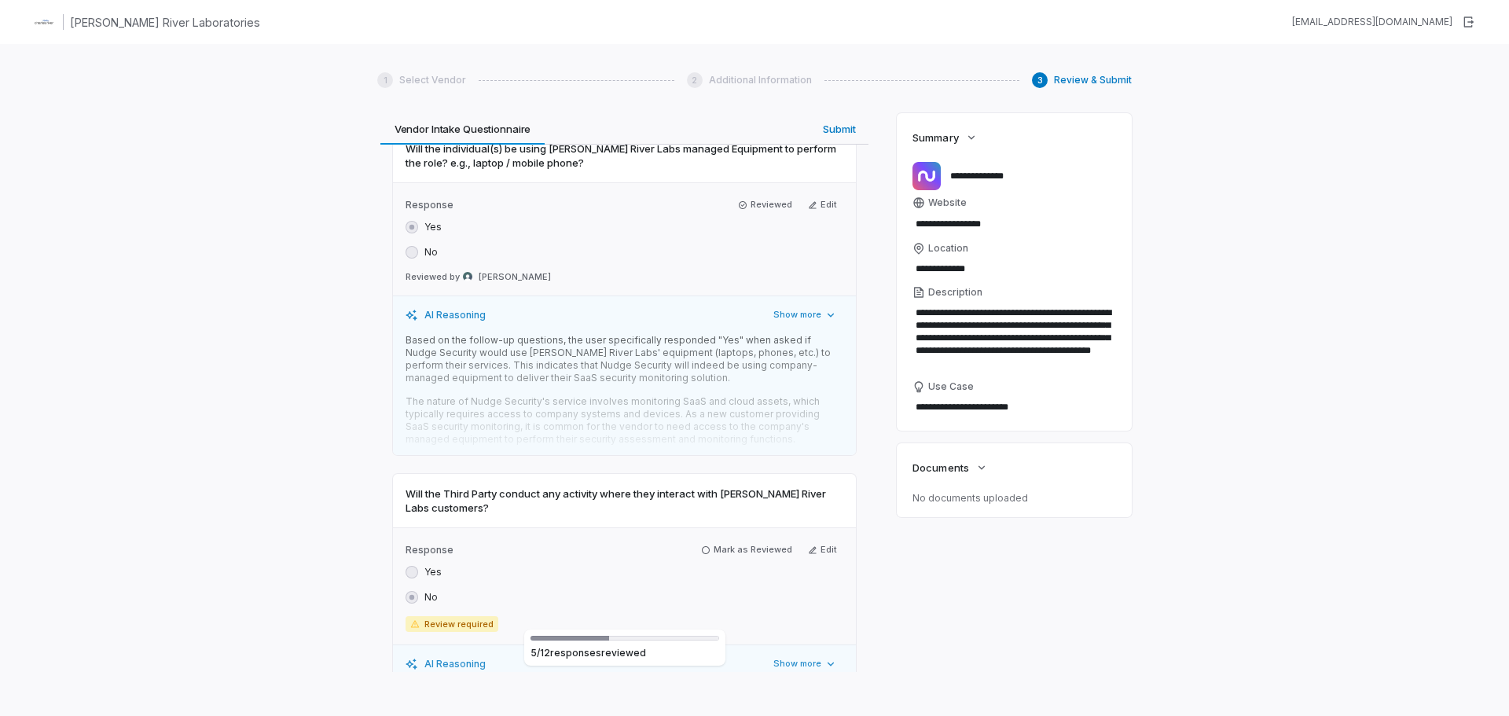
scroll to position [1415, 0]
click at [734, 539] on button "Mark as Reviewed" at bounding box center [747, 548] width 104 height 19
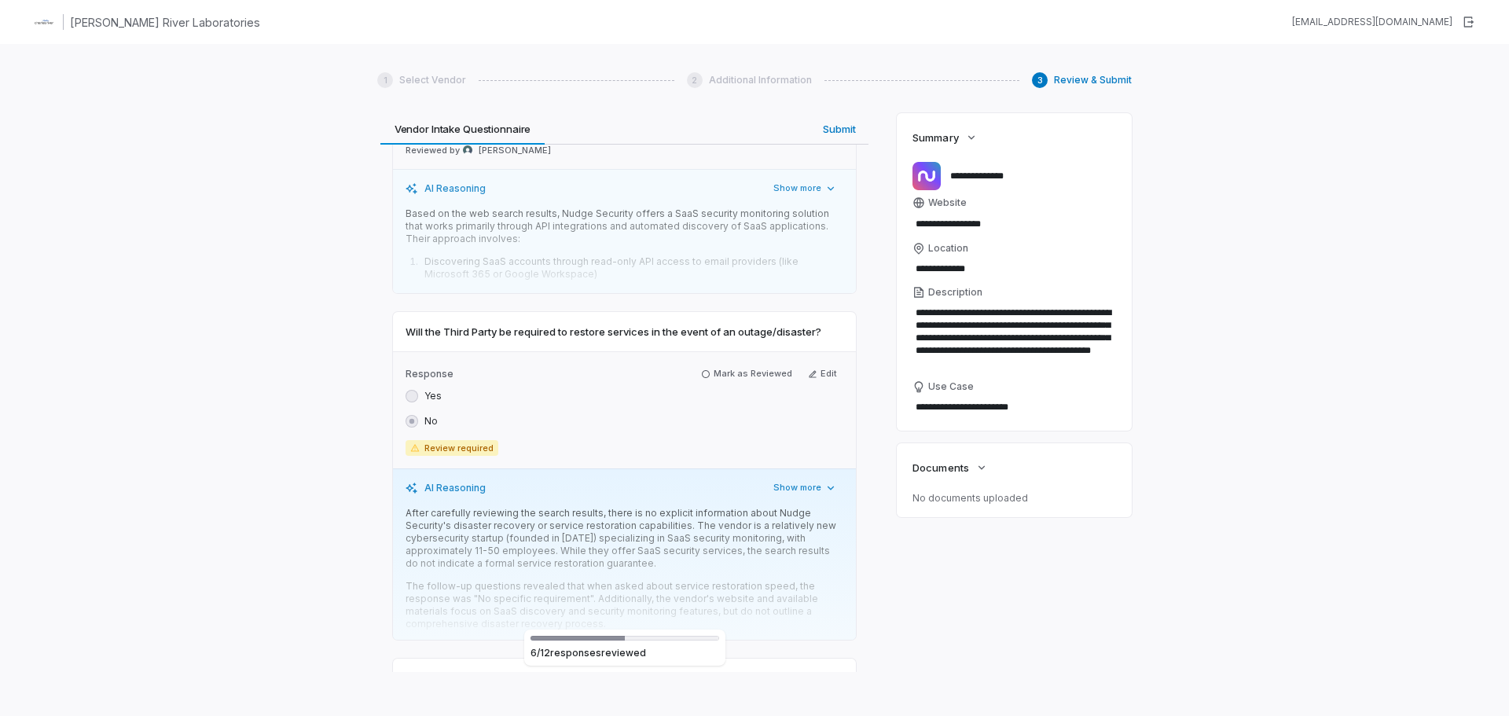
scroll to position [1886, 0]
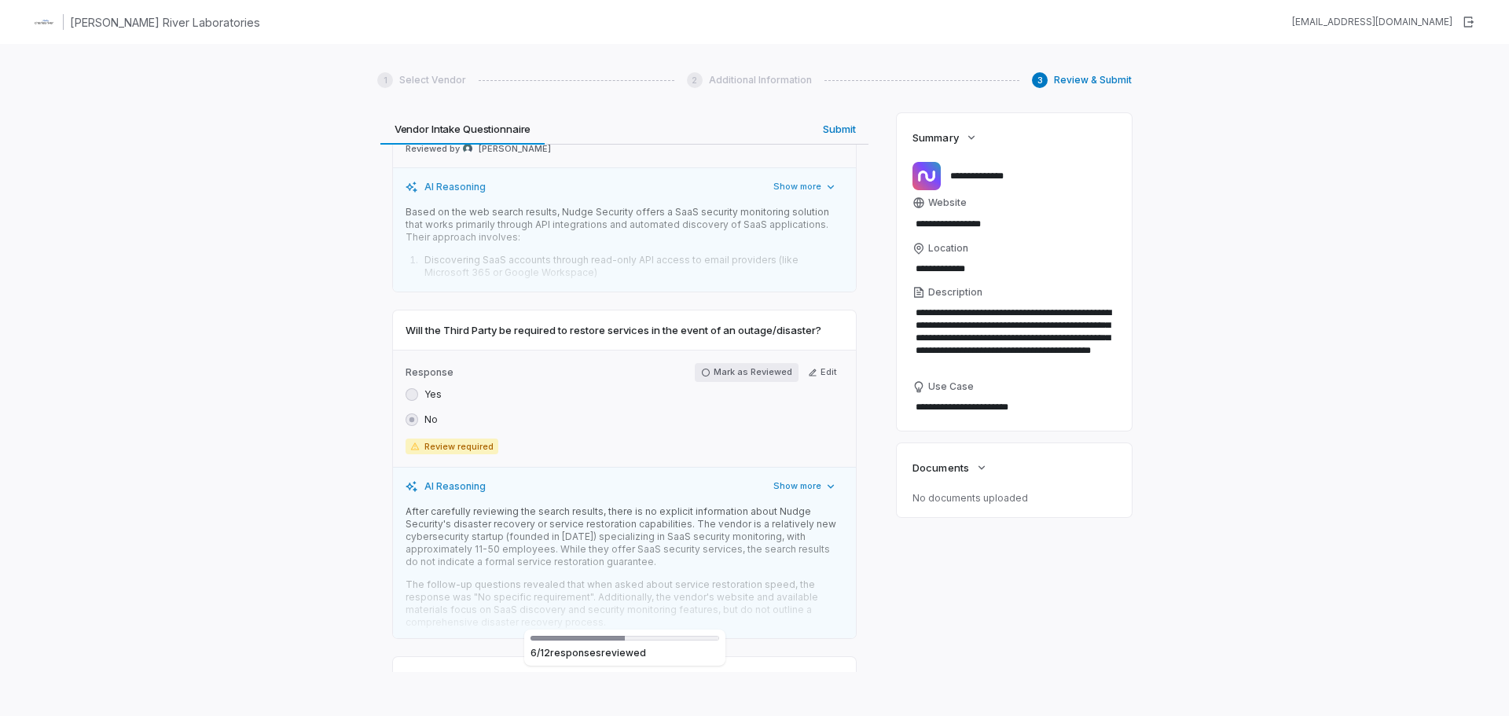
click at [743, 363] on button "Mark as Reviewed" at bounding box center [747, 372] width 104 height 19
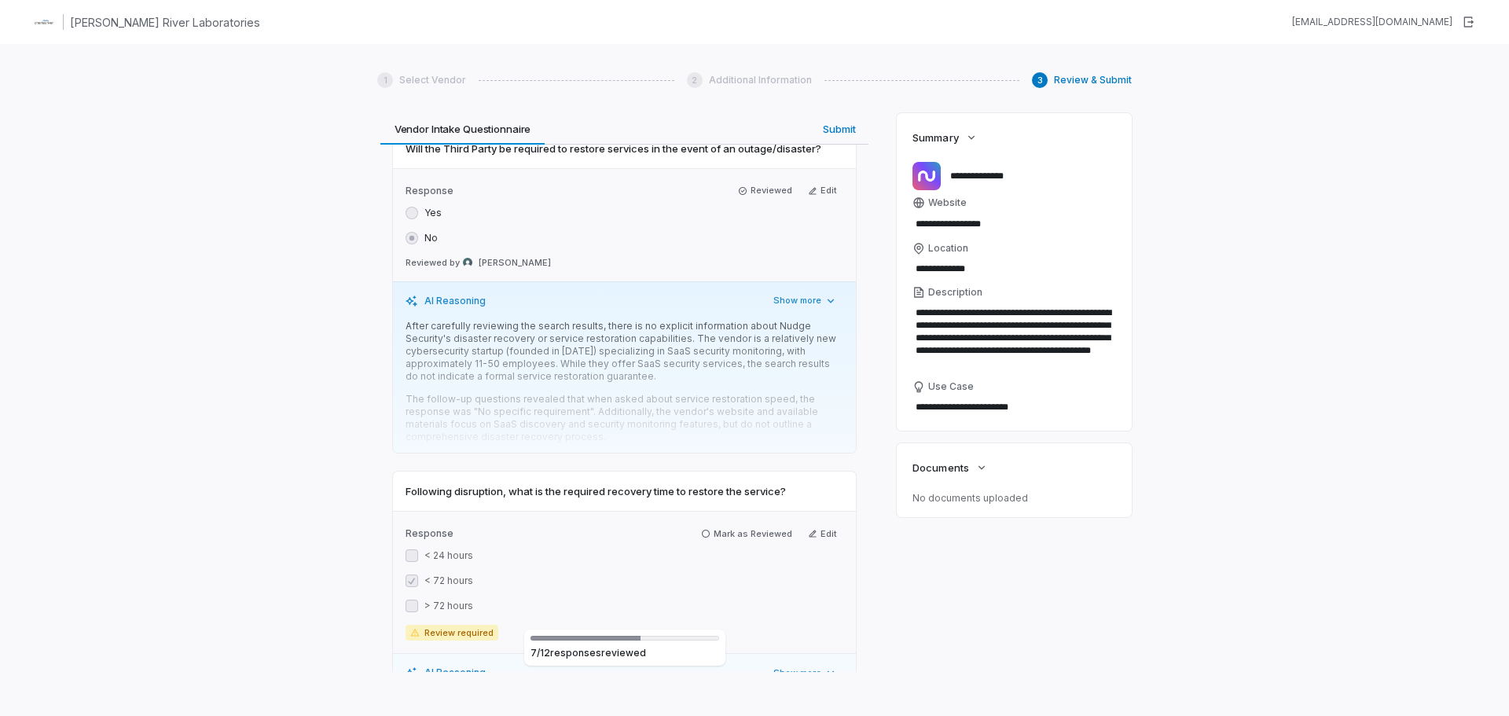
scroll to position [2200, 0]
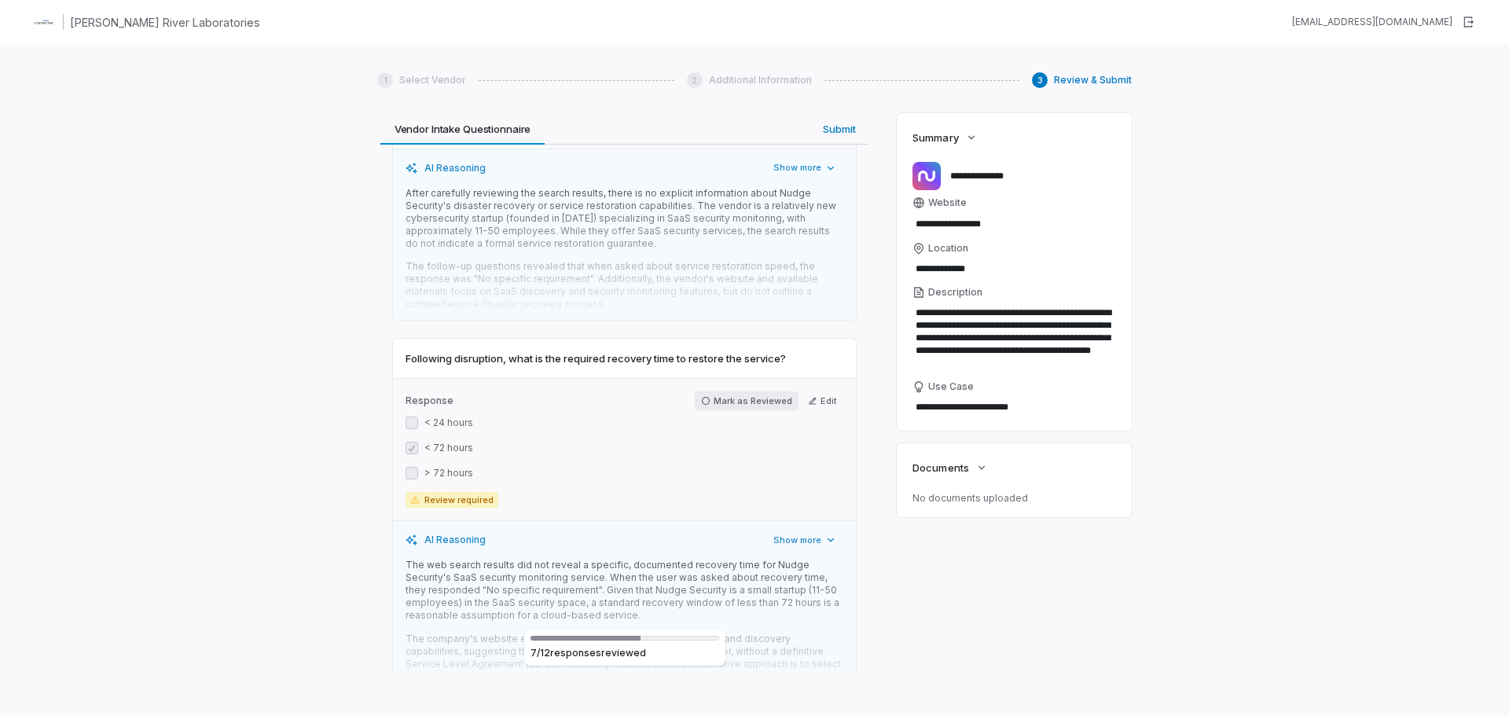
click at [737, 391] on button "Mark as Reviewed" at bounding box center [747, 400] width 104 height 19
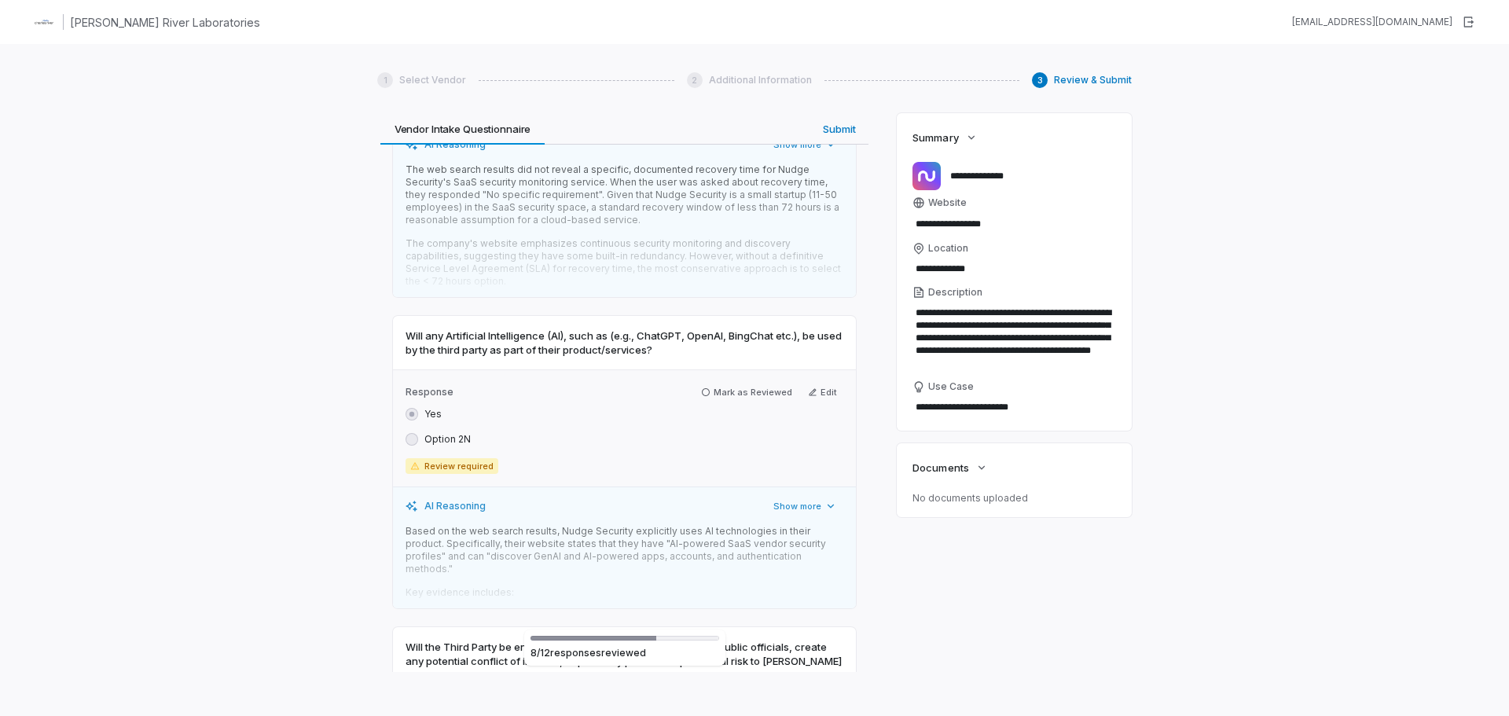
scroll to position [2593, 0]
click at [737, 381] on button "Mark as Reviewed" at bounding box center [747, 390] width 104 height 19
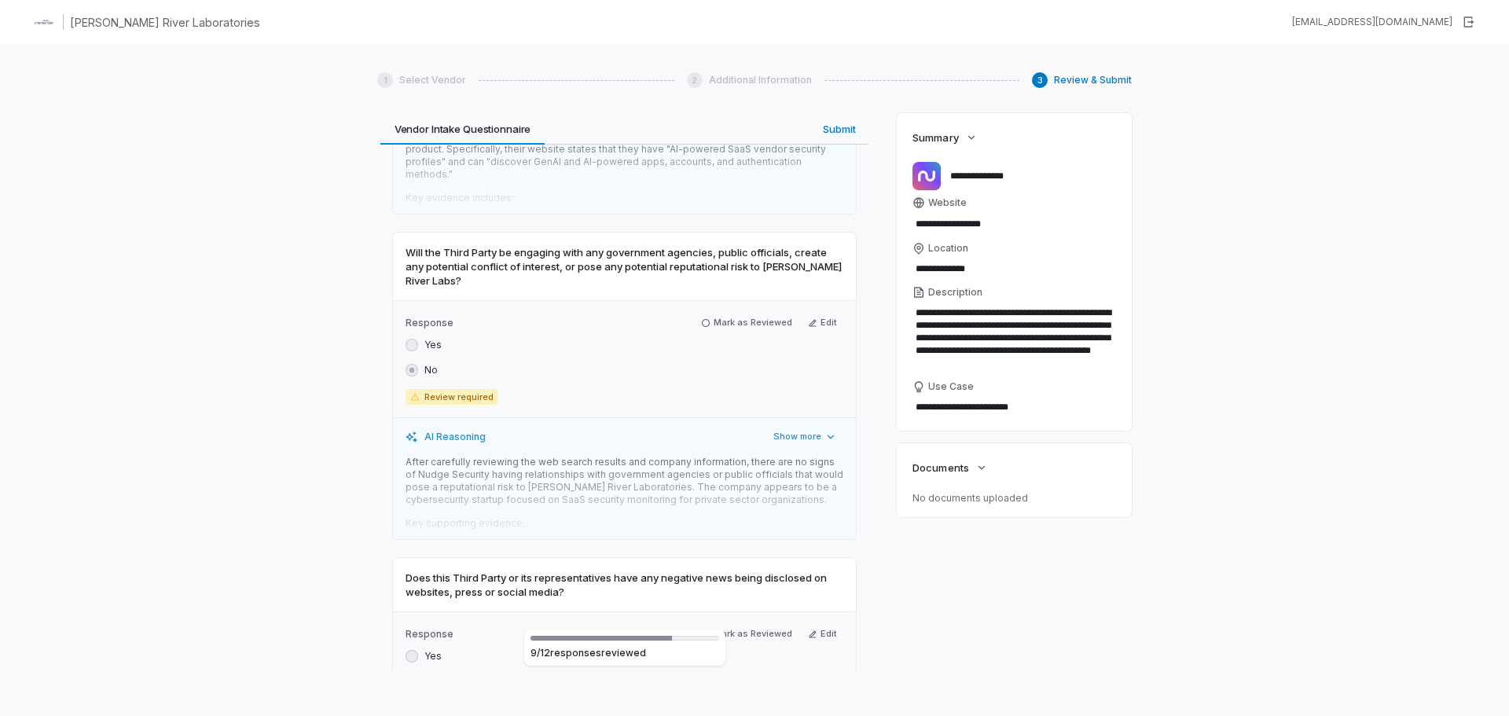
scroll to position [2986, 0]
click at [727, 310] on button "Mark as Reviewed" at bounding box center [747, 319] width 104 height 19
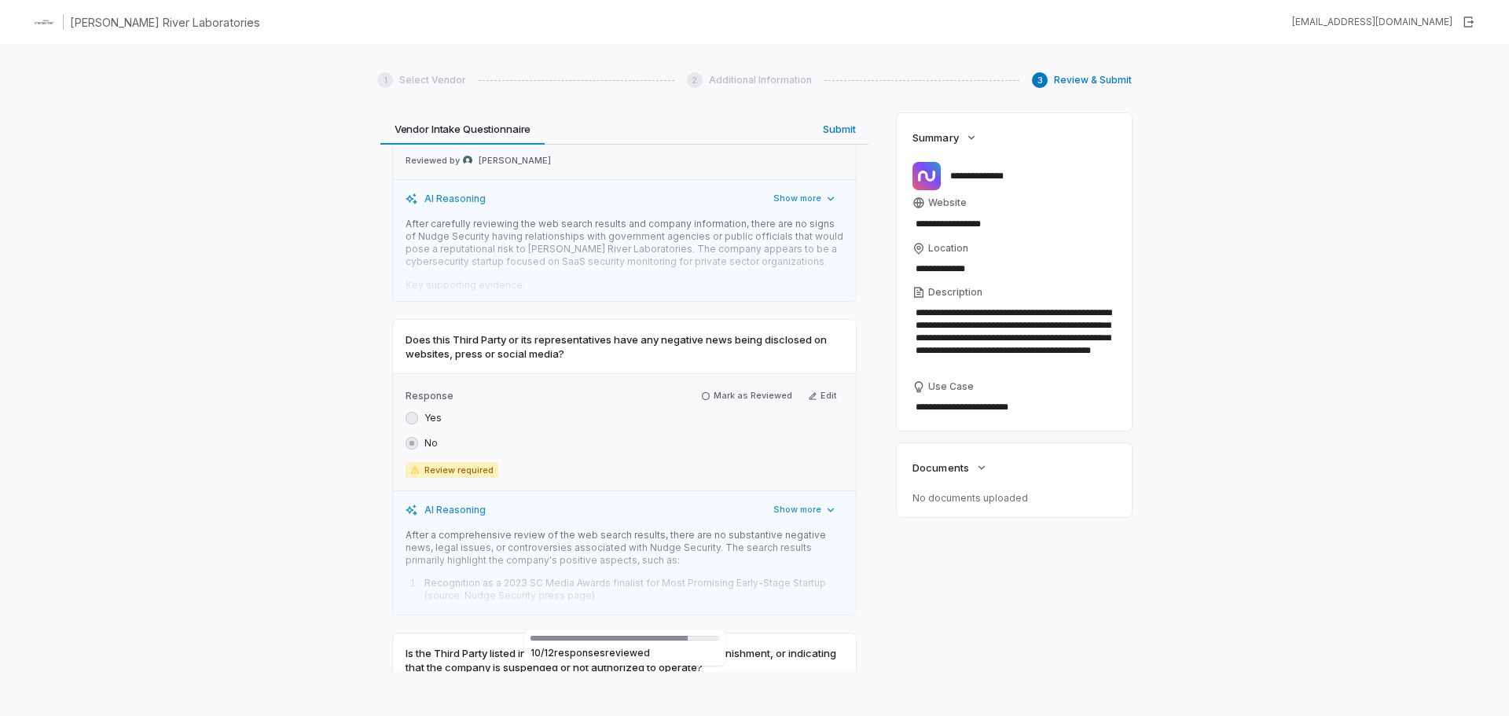
scroll to position [3222, 0]
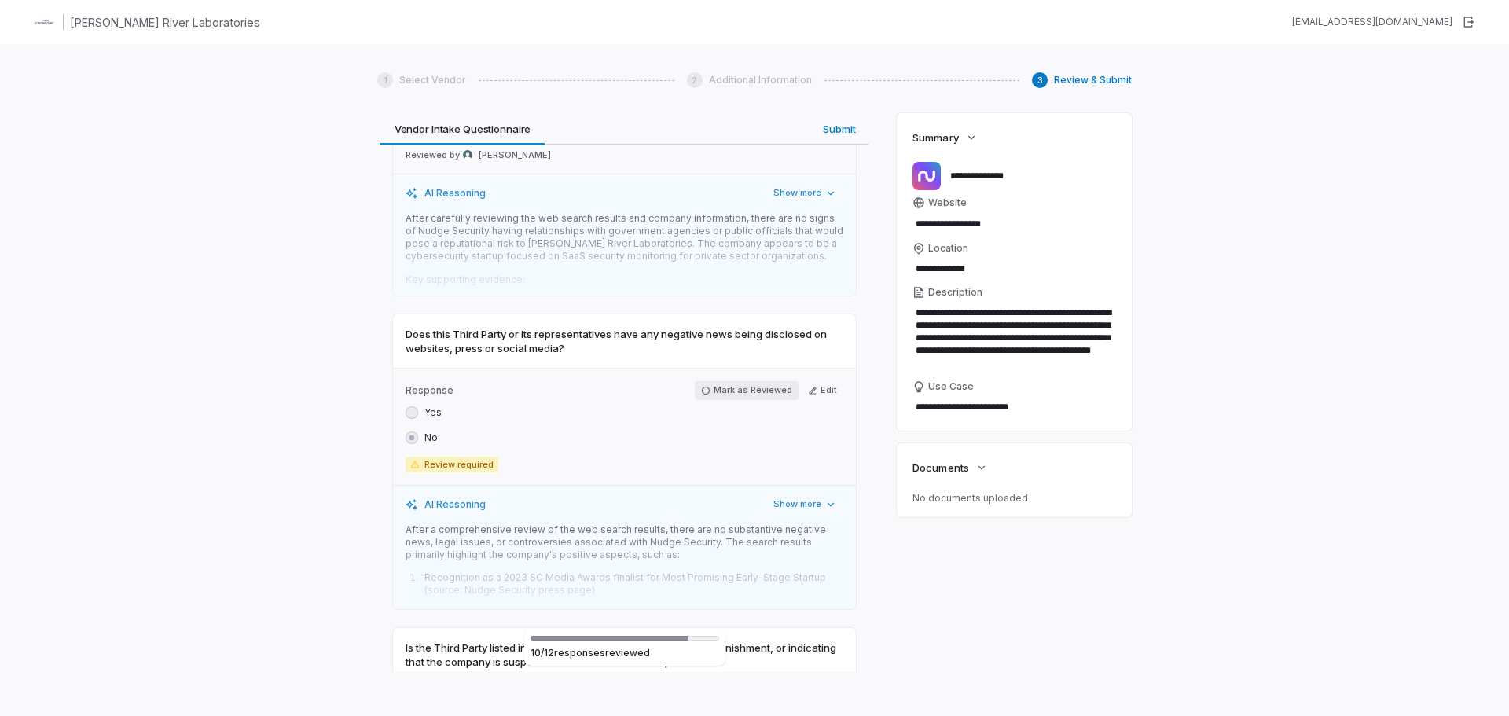
click at [720, 381] on button "Mark as Reviewed" at bounding box center [747, 390] width 104 height 19
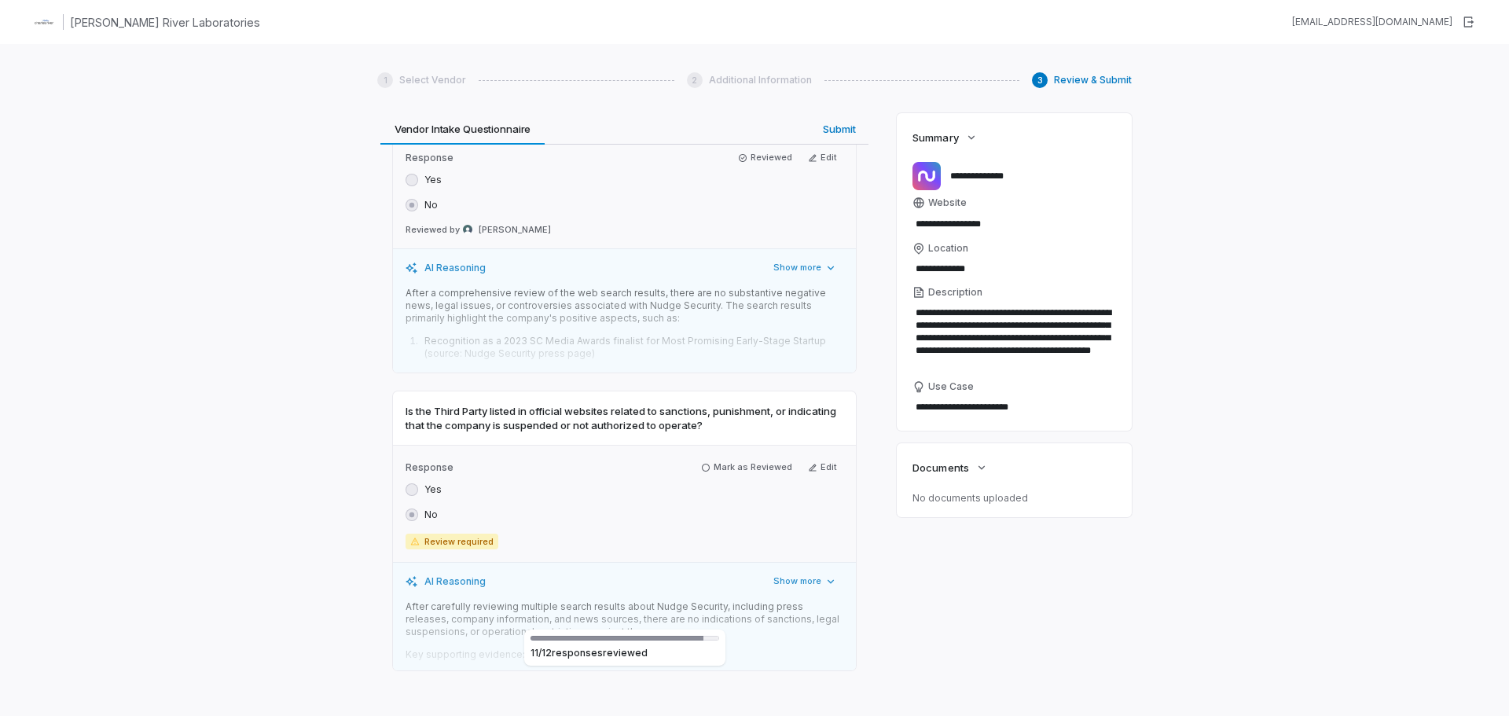
scroll to position [3458, 0]
click at [728, 455] on button "Mark as Reviewed" at bounding box center [747, 464] width 104 height 19
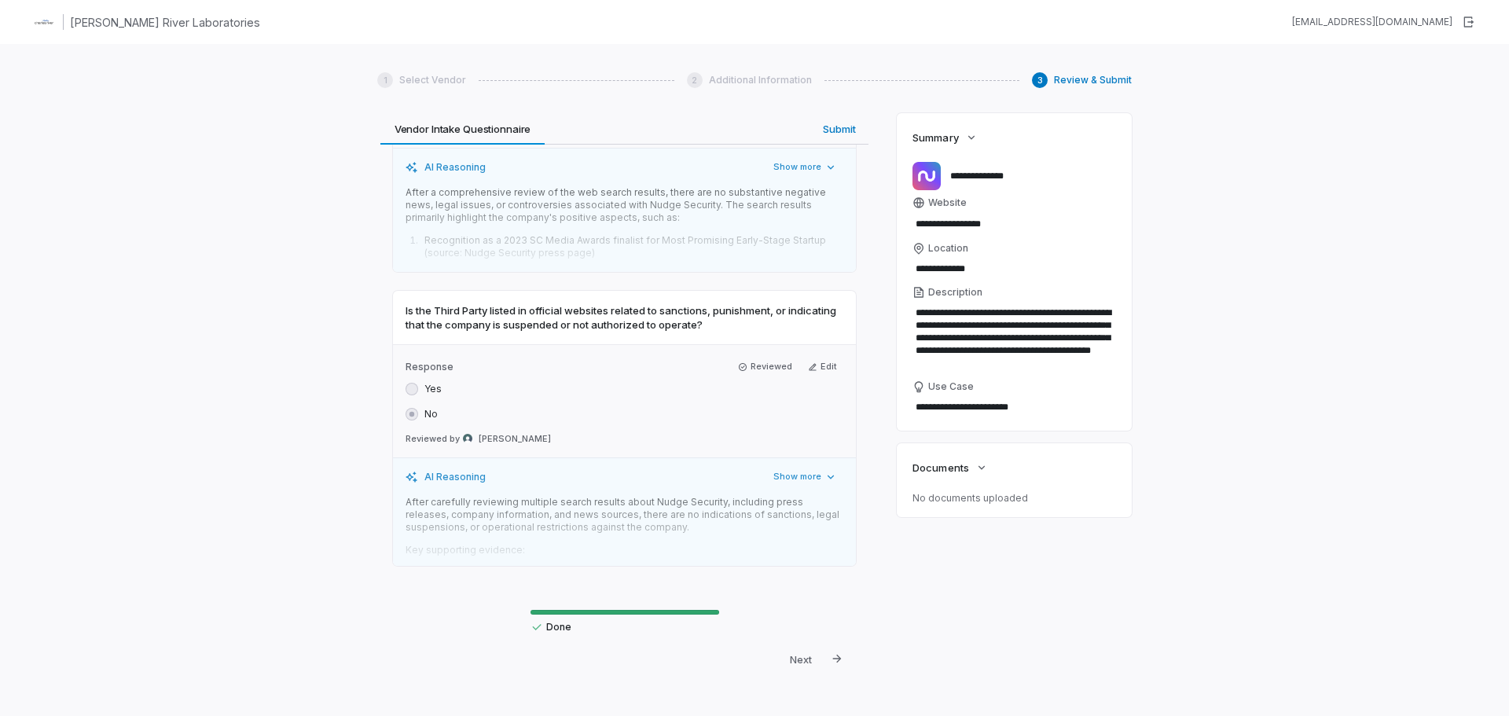
scroll to position [3569, 0]
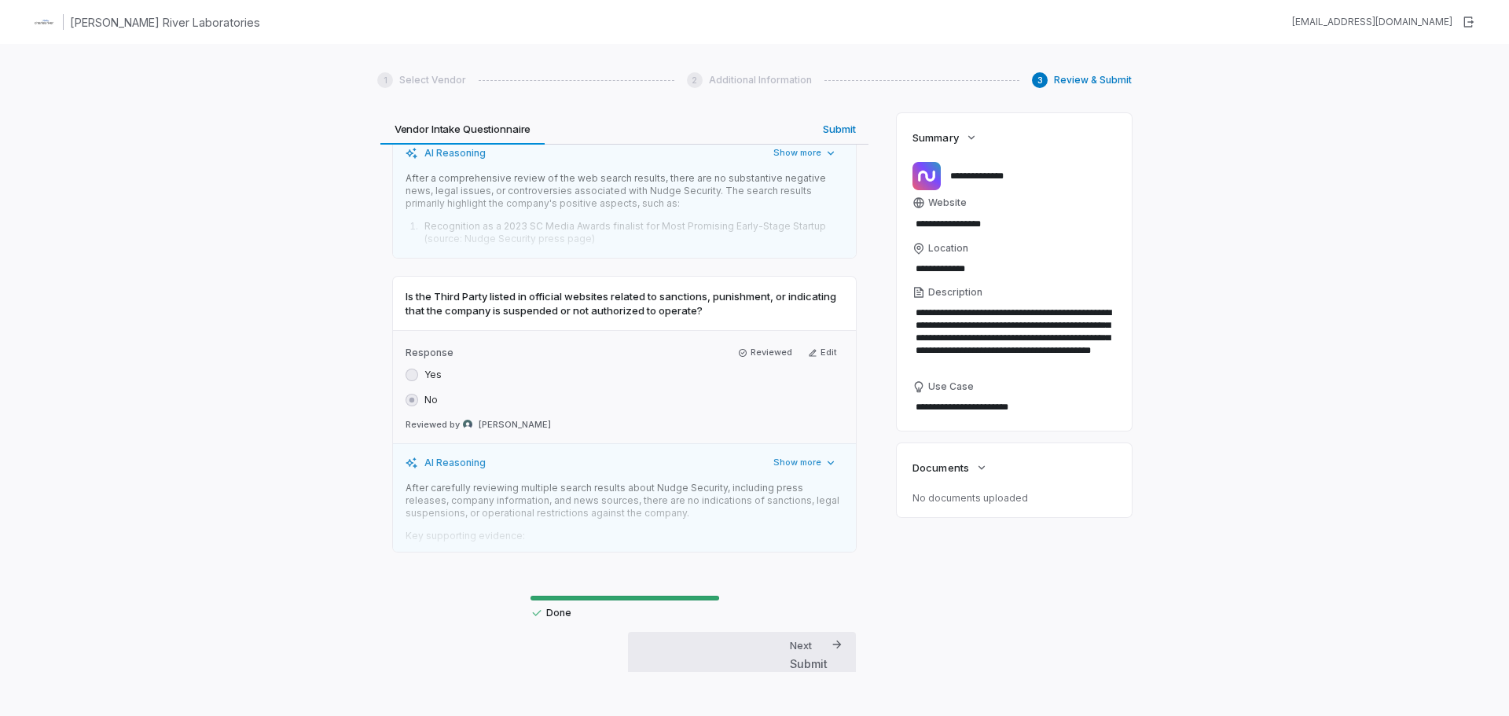
click at [811, 638] on div "Next Submit" at bounding box center [809, 655] width 38 height 34
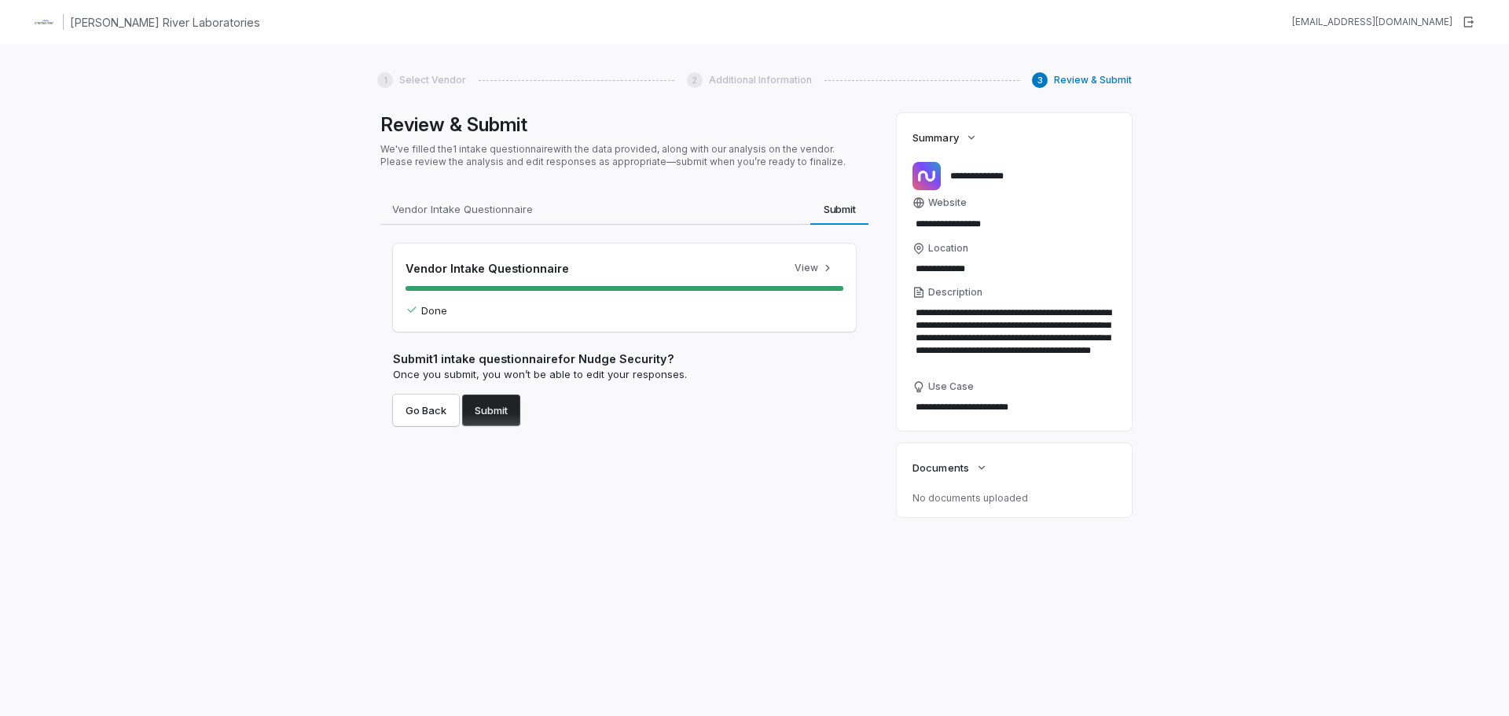
click at [493, 411] on button "Submit" at bounding box center [491, 409] width 58 height 31
type textarea "*"
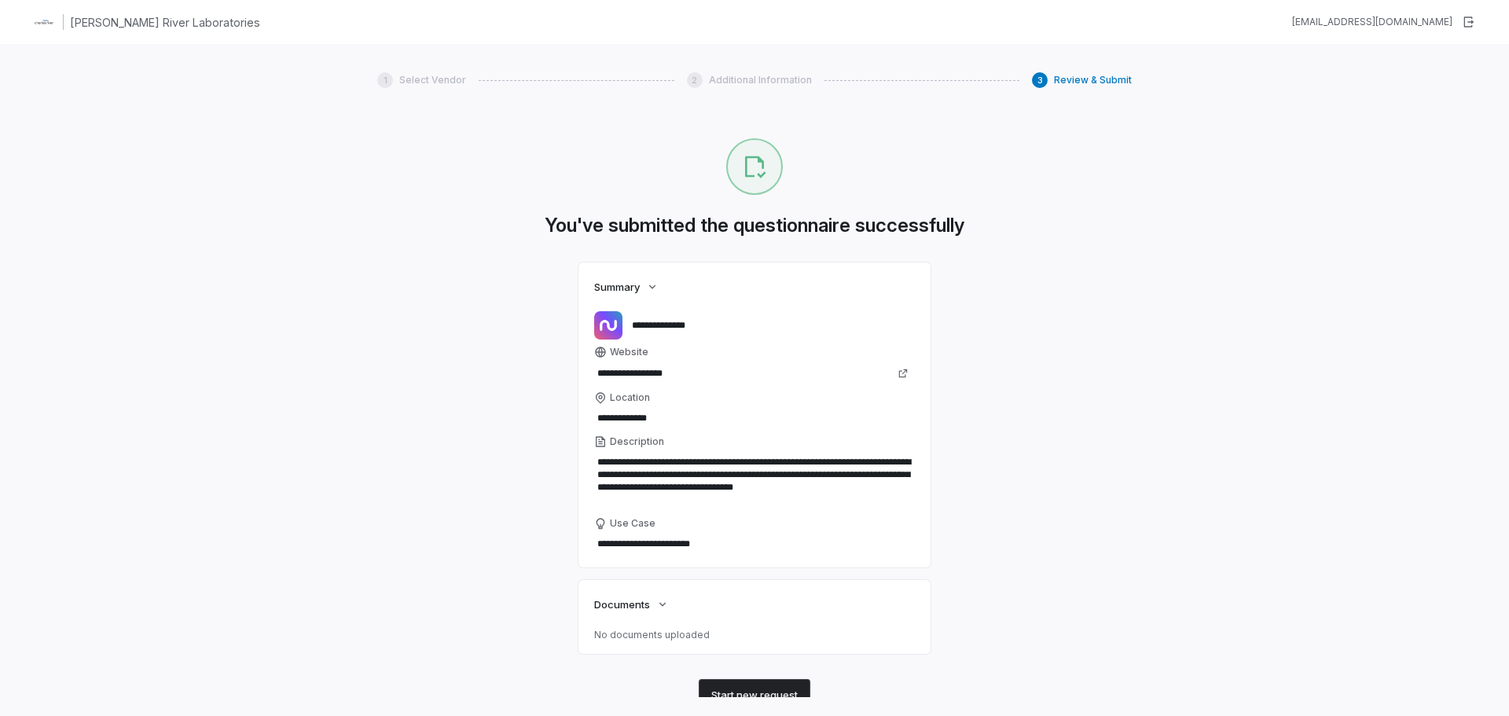
scroll to position [39, 0]
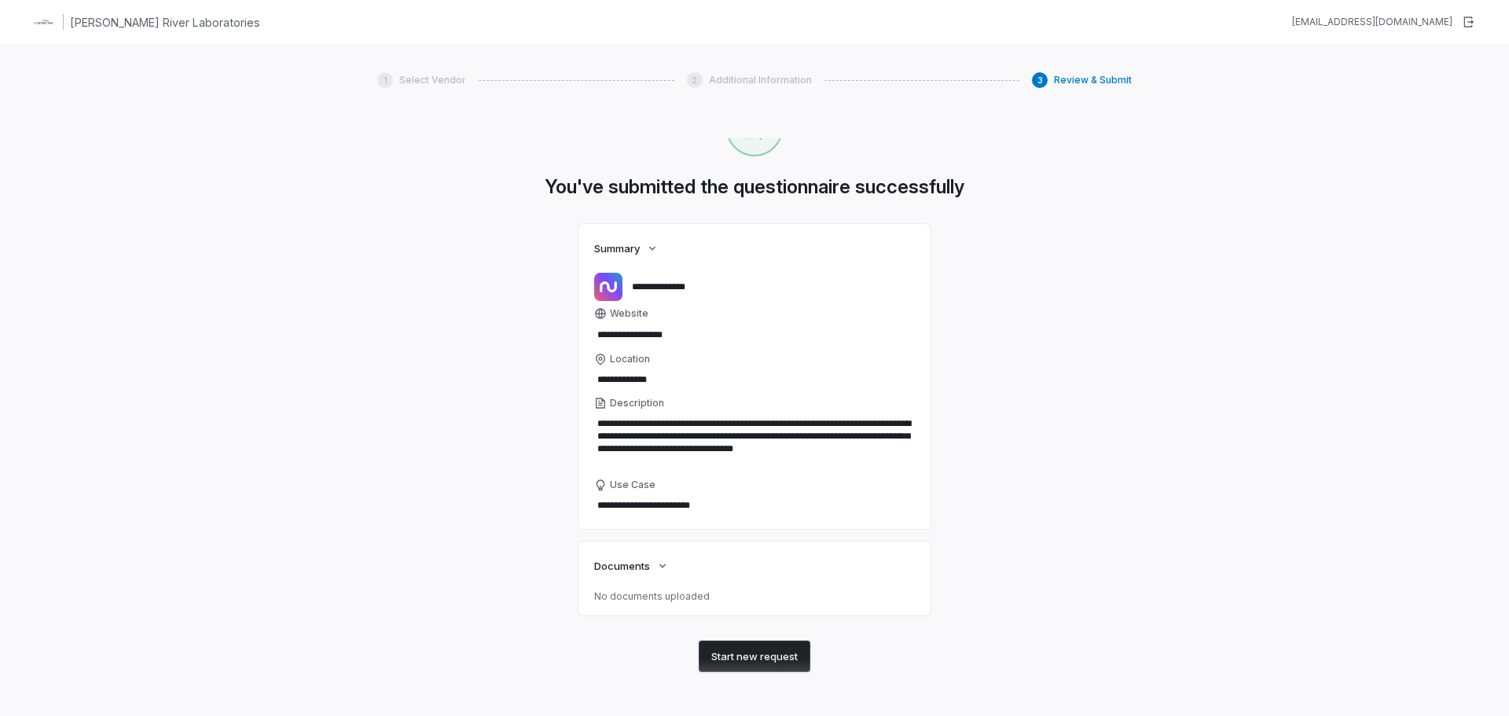
click at [744, 651] on button "Start new request" at bounding box center [755, 655] width 112 height 31
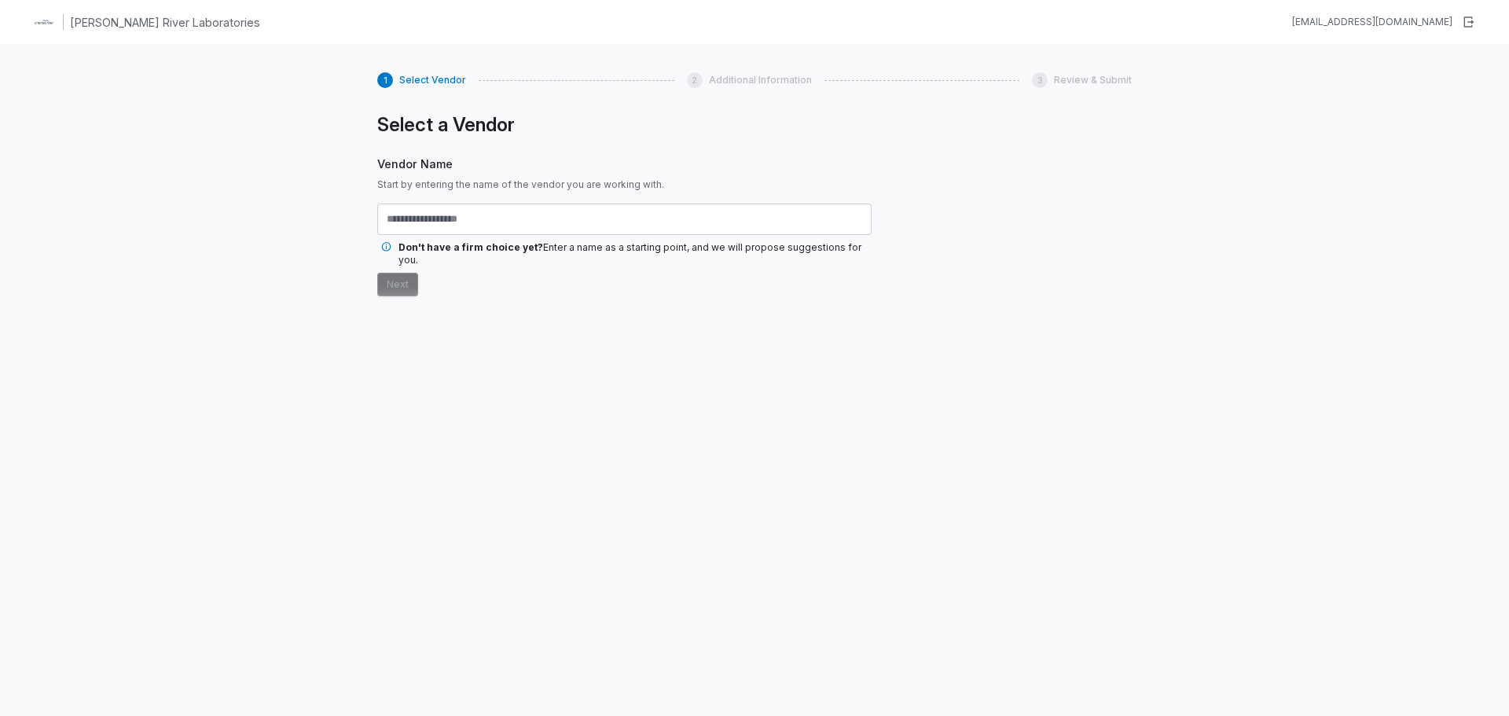
click at [157, 24] on h1 "[PERSON_NAME] River Laboratories" at bounding box center [165, 22] width 190 height 17
click at [34, 26] on img at bounding box center [43, 21] width 25 height 25
click at [108, 20] on h1 "[PERSON_NAME] River Laboratories" at bounding box center [165, 22] width 190 height 17
drag, startPoint x: 880, startPoint y: 64, endPoint x: 876, endPoint y: 79, distance: 15.4
click at [881, 64] on div "1 Select Vendor 2 Additional Information 3 Review & Submit Select a Vendor Vend…" at bounding box center [754, 372] width 754 height 625
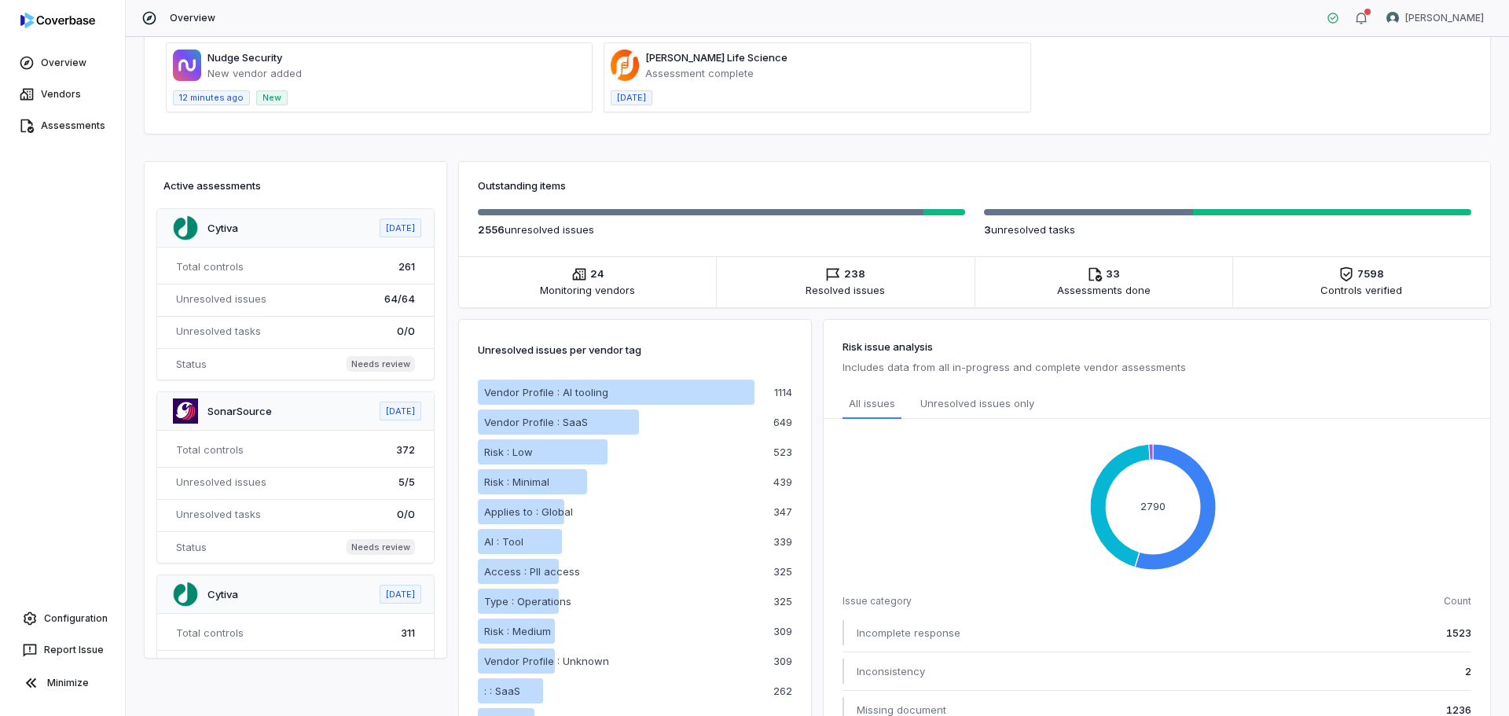
scroll to position [236, 0]
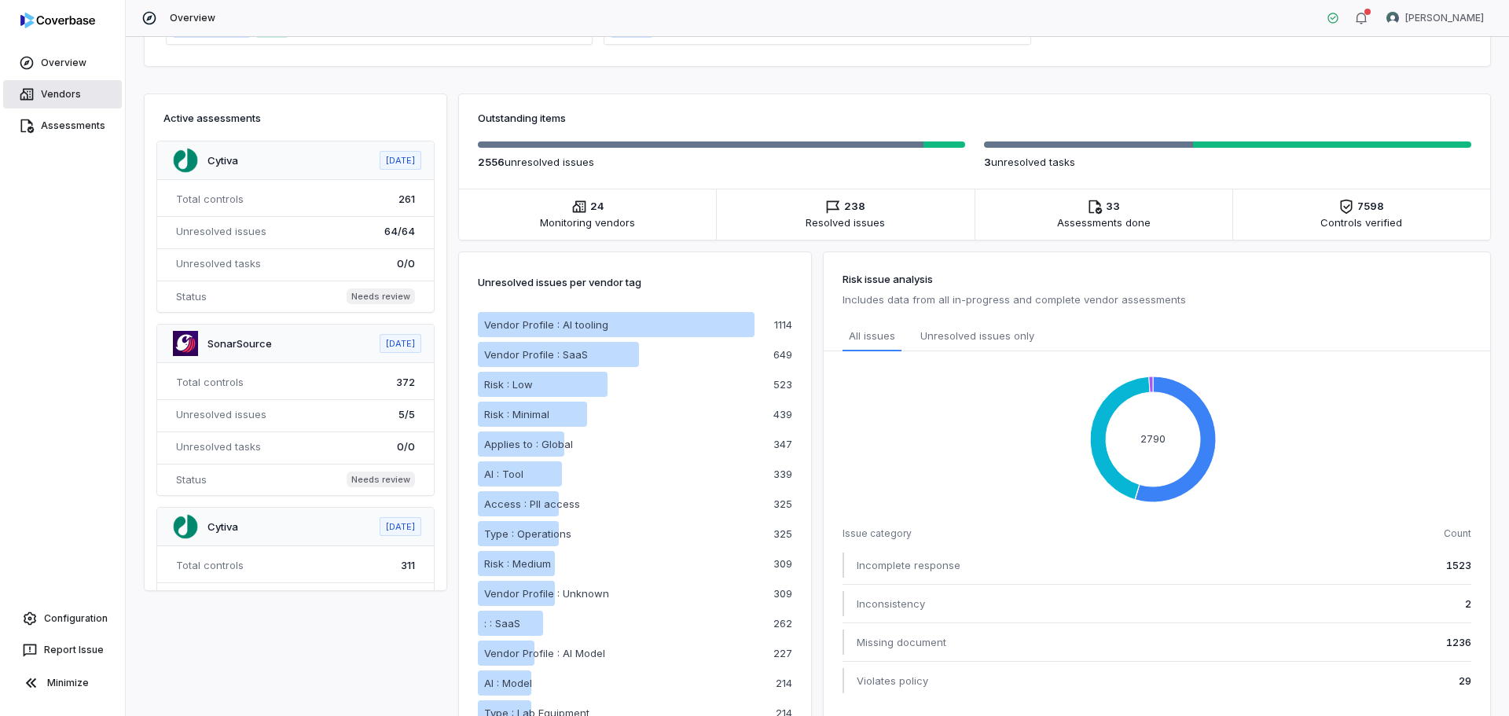
click at [64, 93] on link "Vendors" at bounding box center [62, 94] width 119 height 28
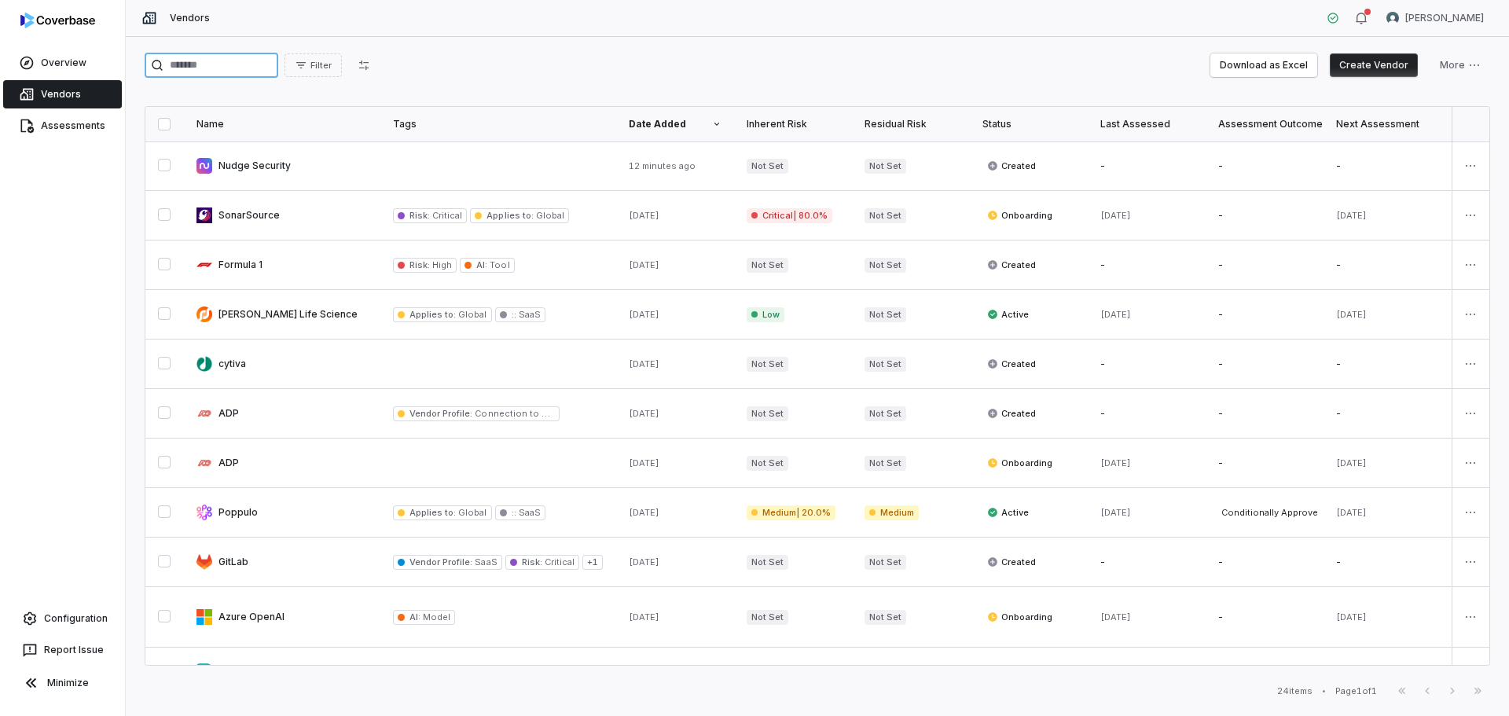
click at [242, 68] on input "search" at bounding box center [212, 65] width 134 height 25
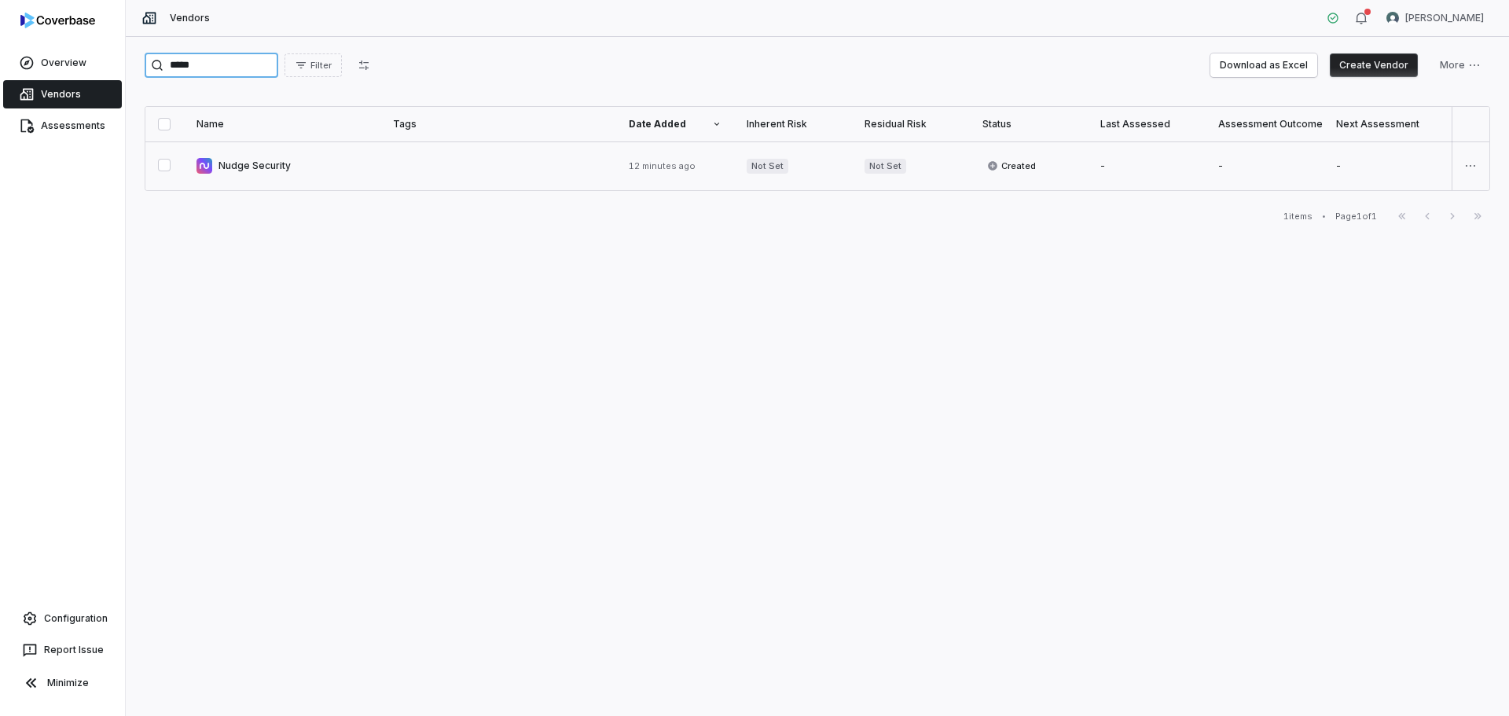
type input "*****"
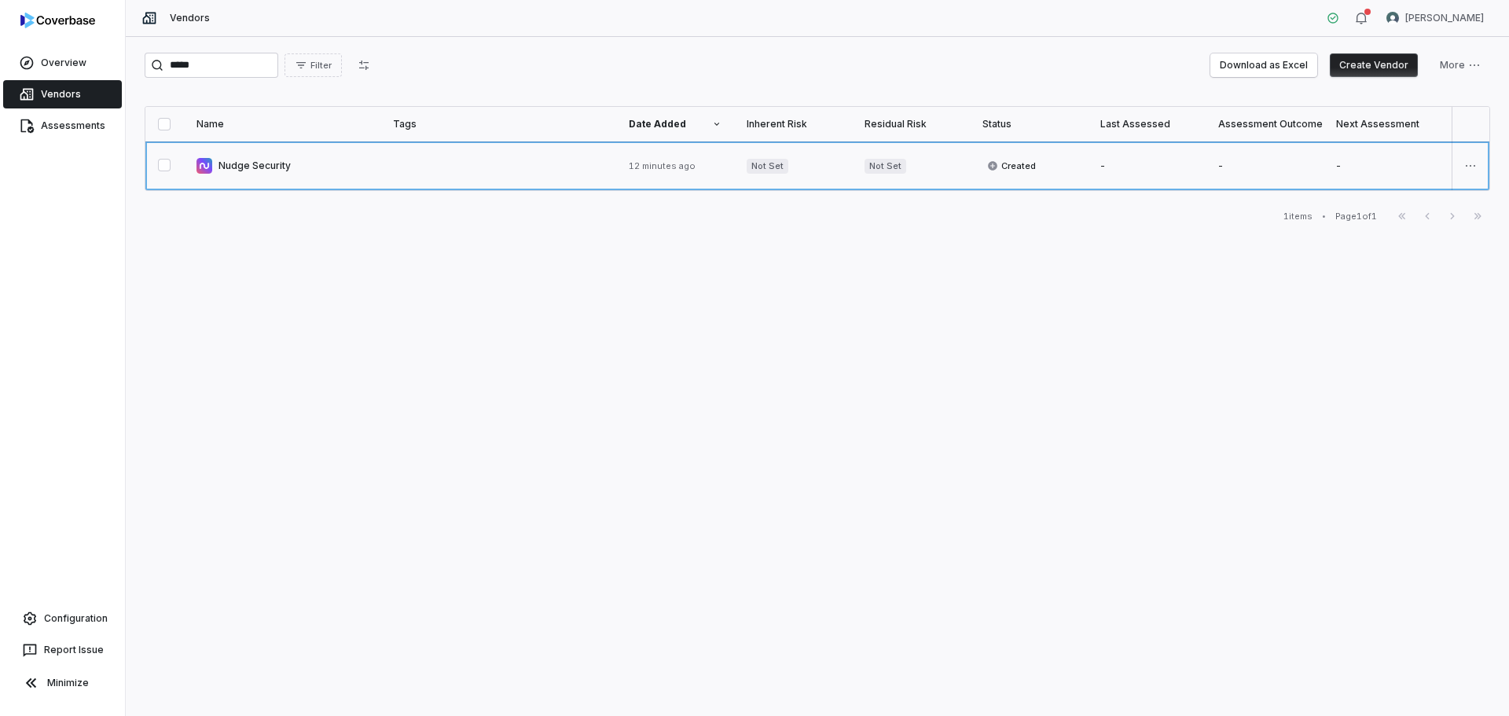
click at [226, 154] on link at bounding box center [282, 165] width 196 height 49
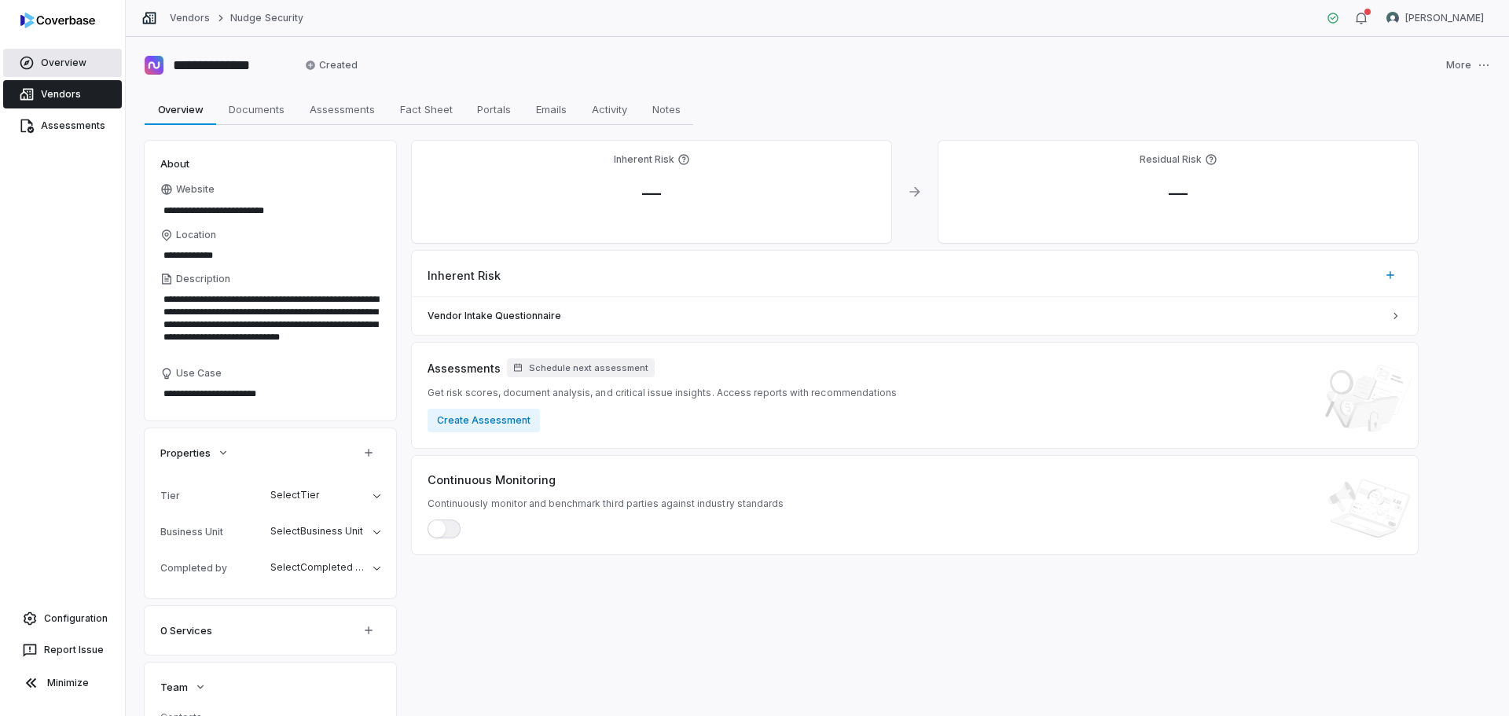
click at [54, 67] on link "Overview" at bounding box center [62, 63] width 119 height 28
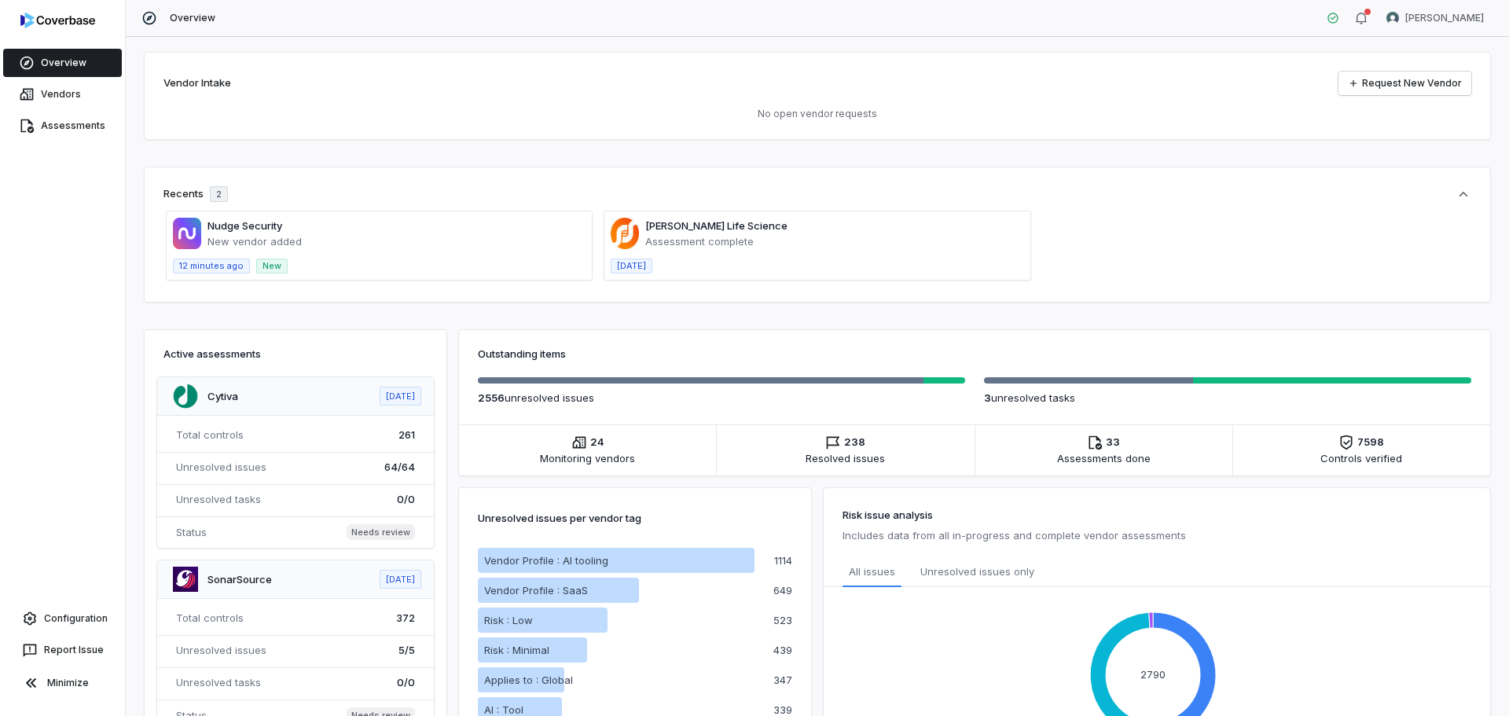
scroll to position [157, 0]
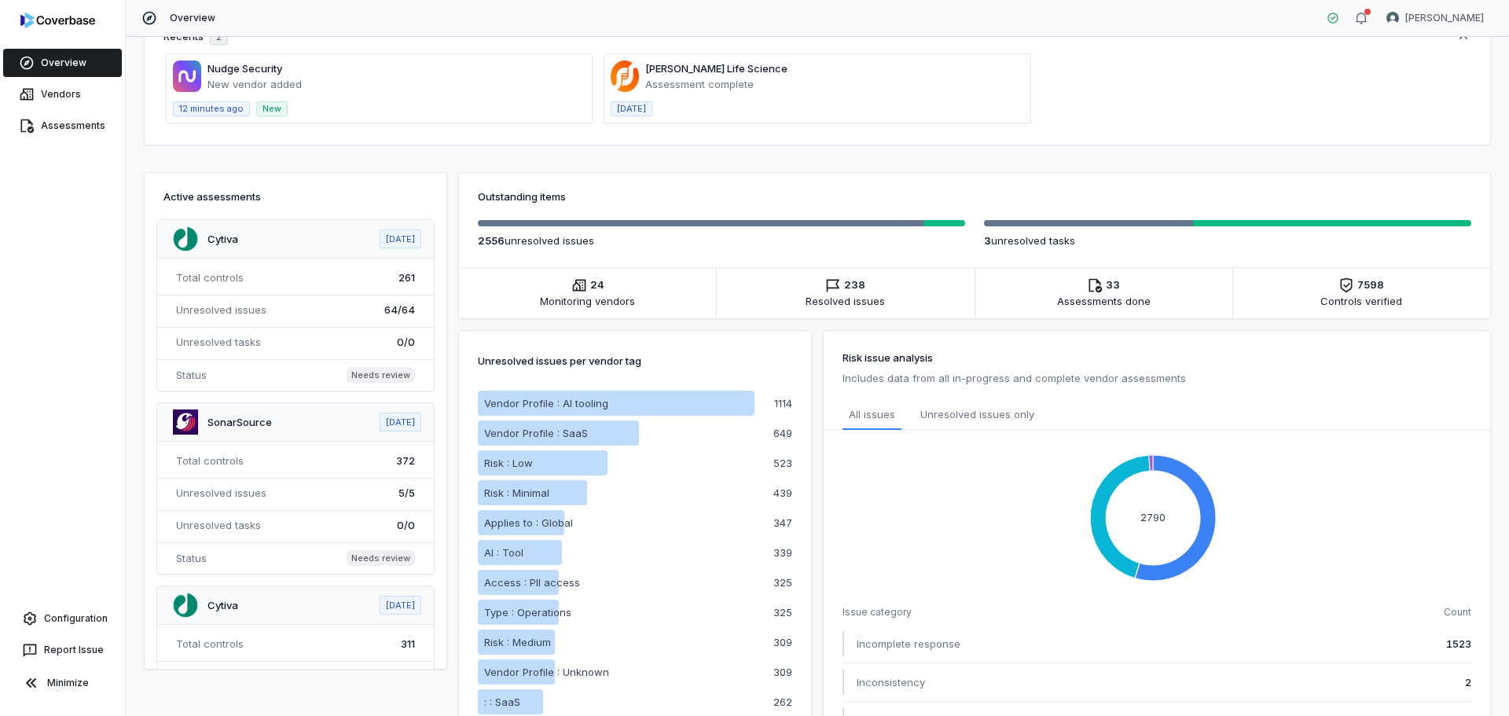
click at [324, 90] on span at bounding box center [379, 88] width 425 height 68
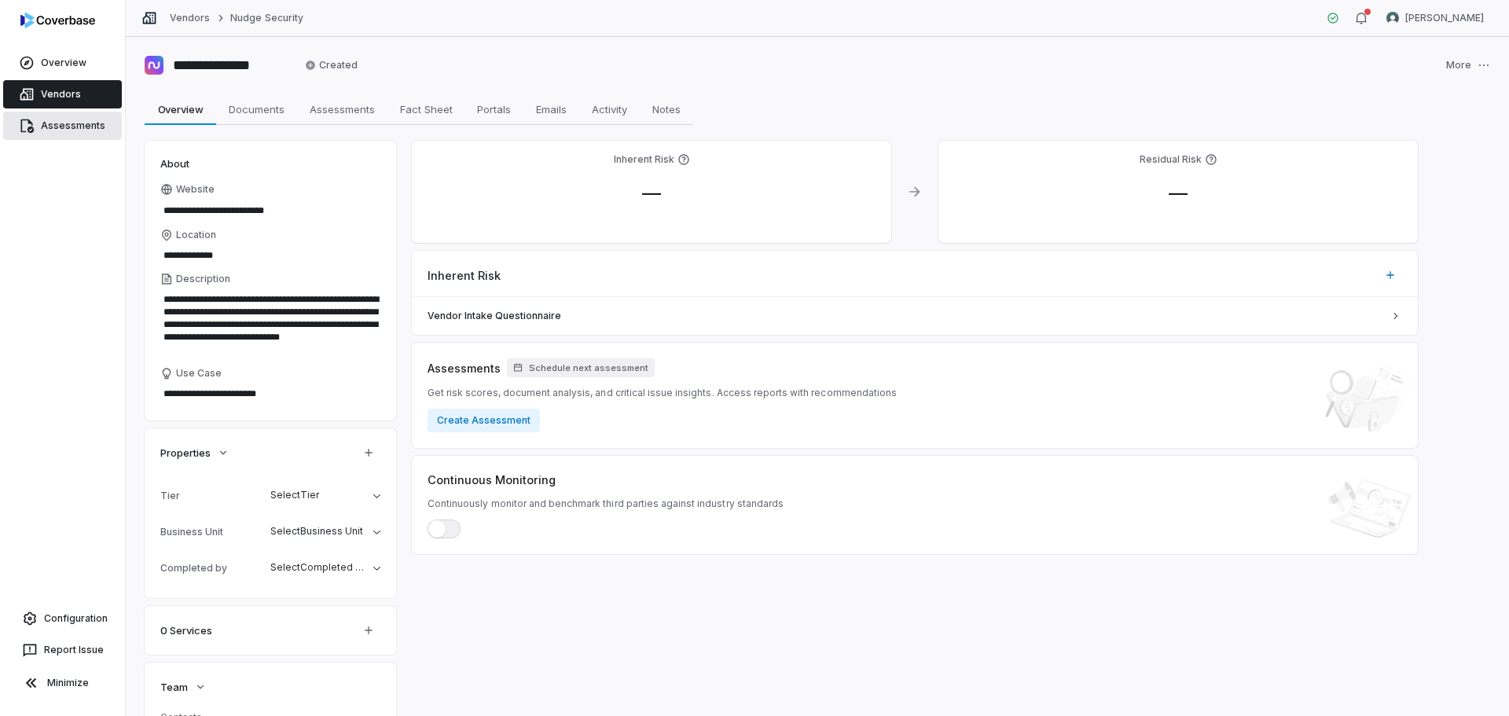
click at [84, 127] on link "Assessments" at bounding box center [62, 126] width 119 height 28
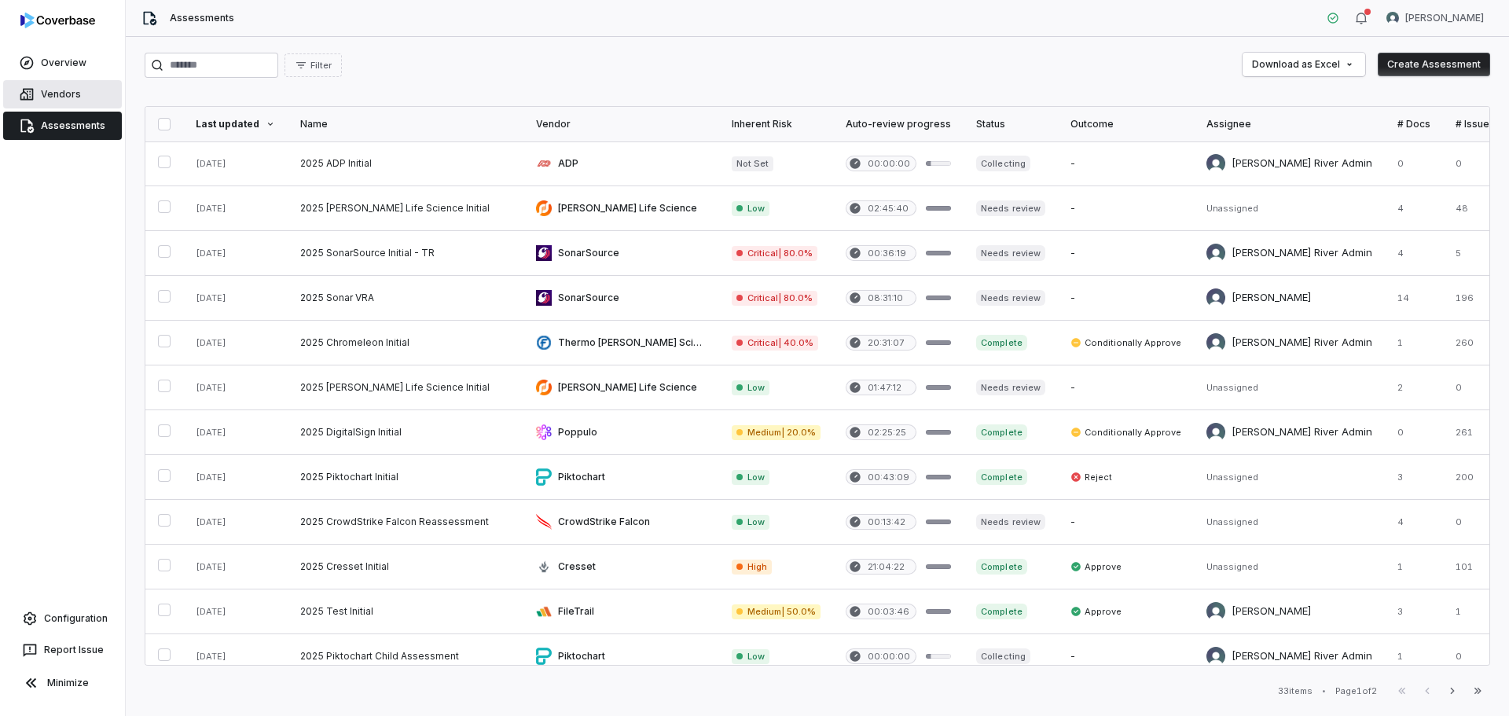
click at [70, 92] on link "Vendors" at bounding box center [62, 94] width 119 height 28
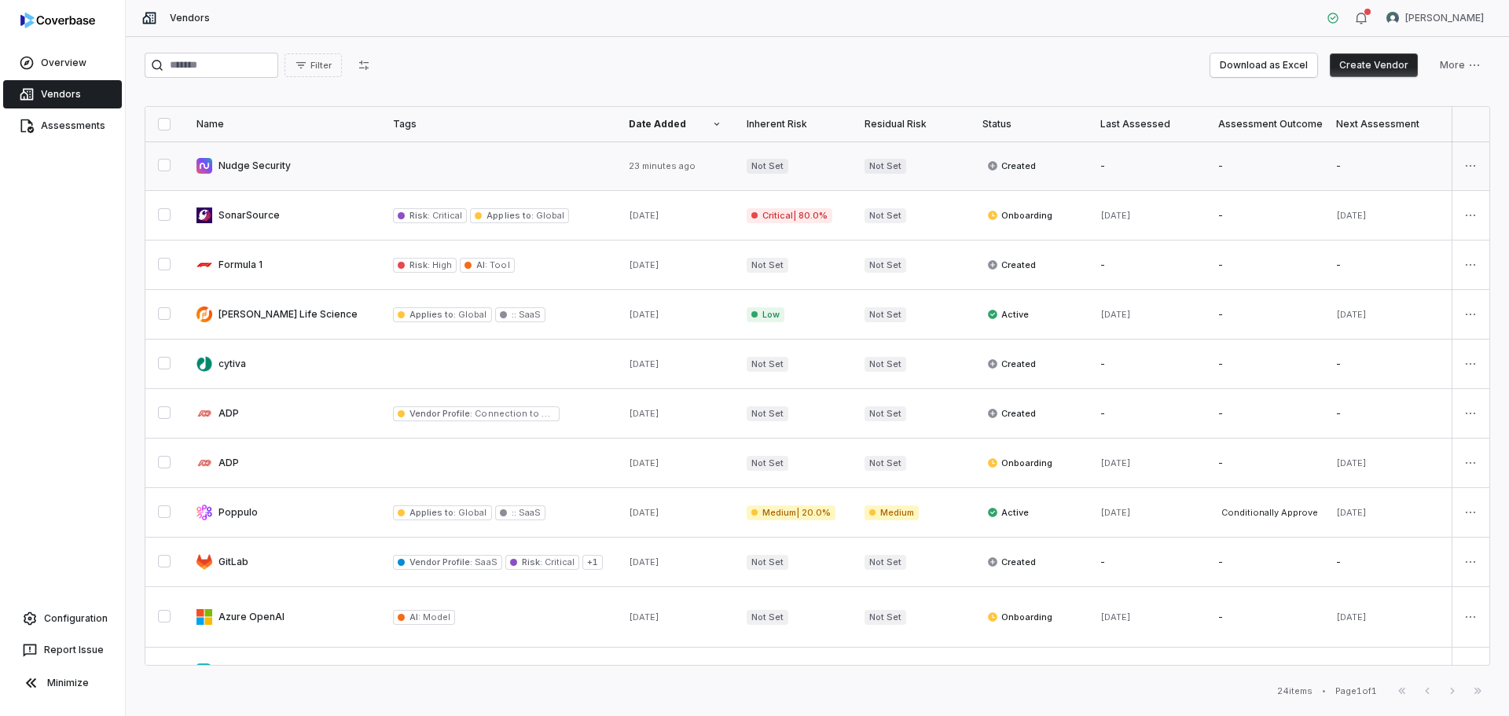
click at [252, 164] on link at bounding box center [282, 165] width 196 height 49
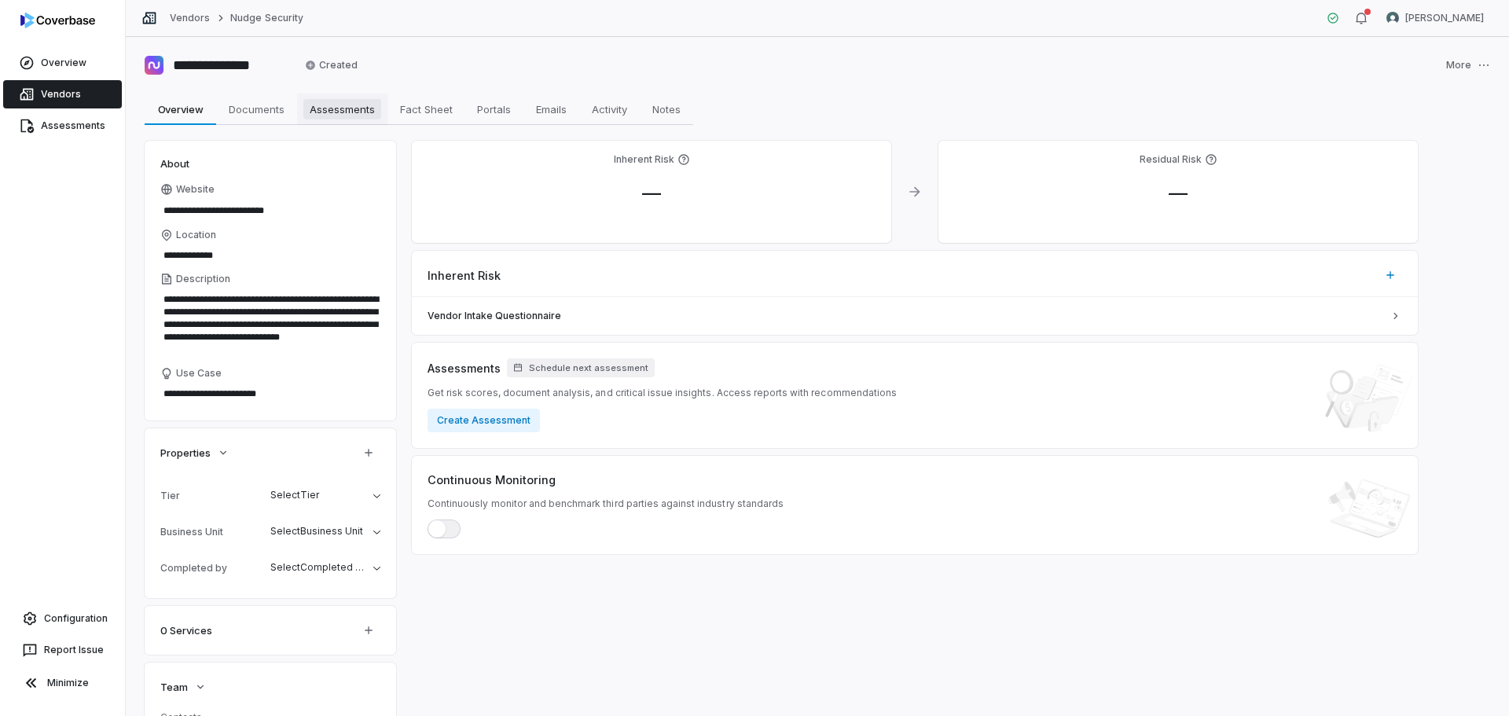
click at [325, 112] on span "Assessments" at bounding box center [342, 109] width 78 height 20
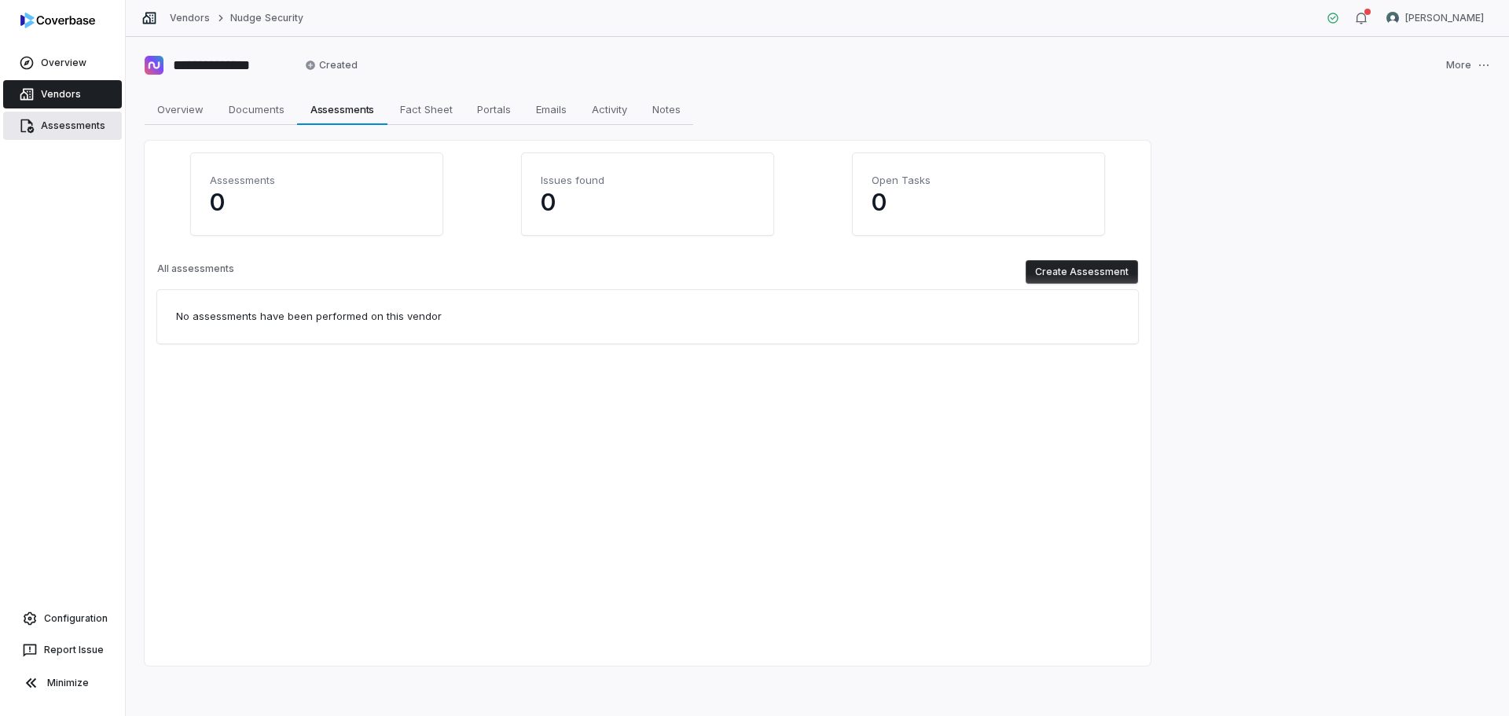
click at [43, 129] on link "Assessments" at bounding box center [62, 126] width 119 height 28
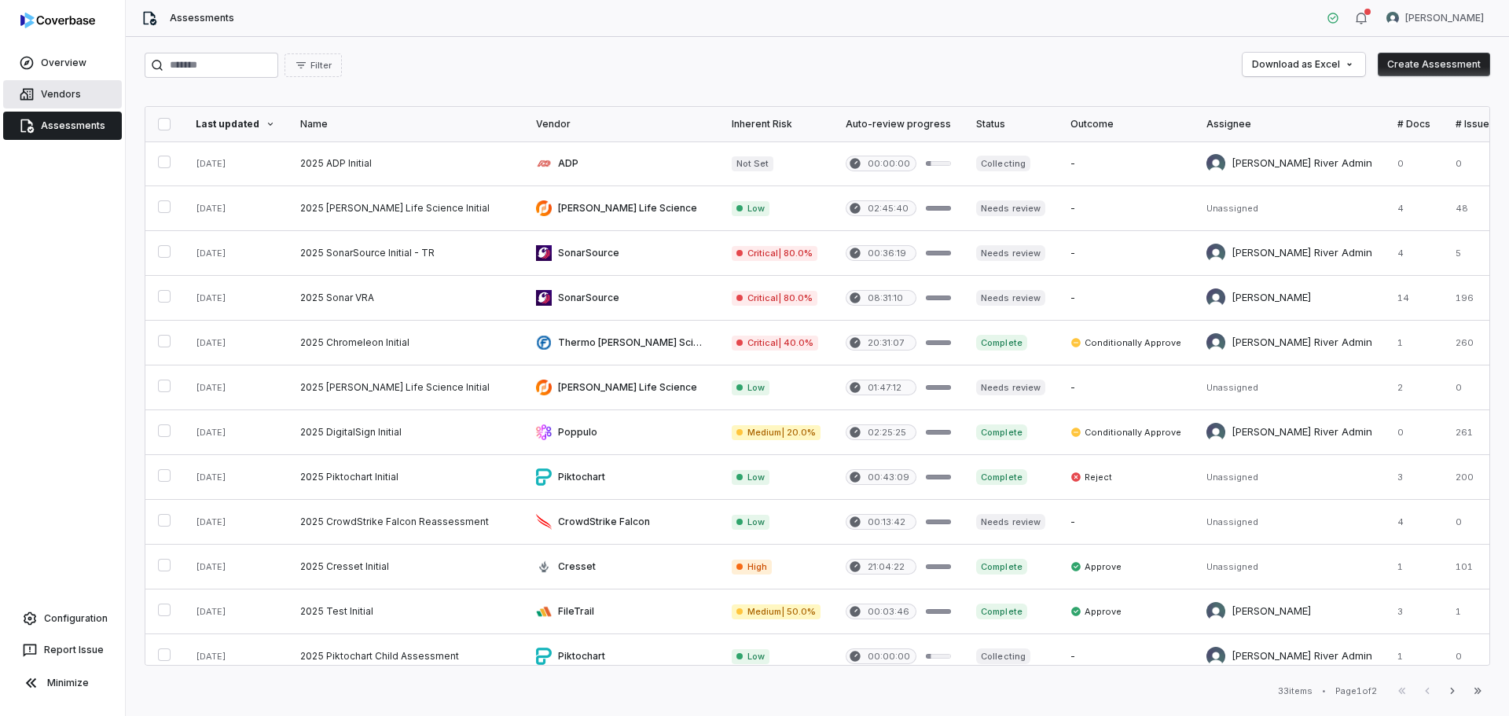
click at [64, 92] on link "Vendors" at bounding box center [62, 94] width 119 height 28
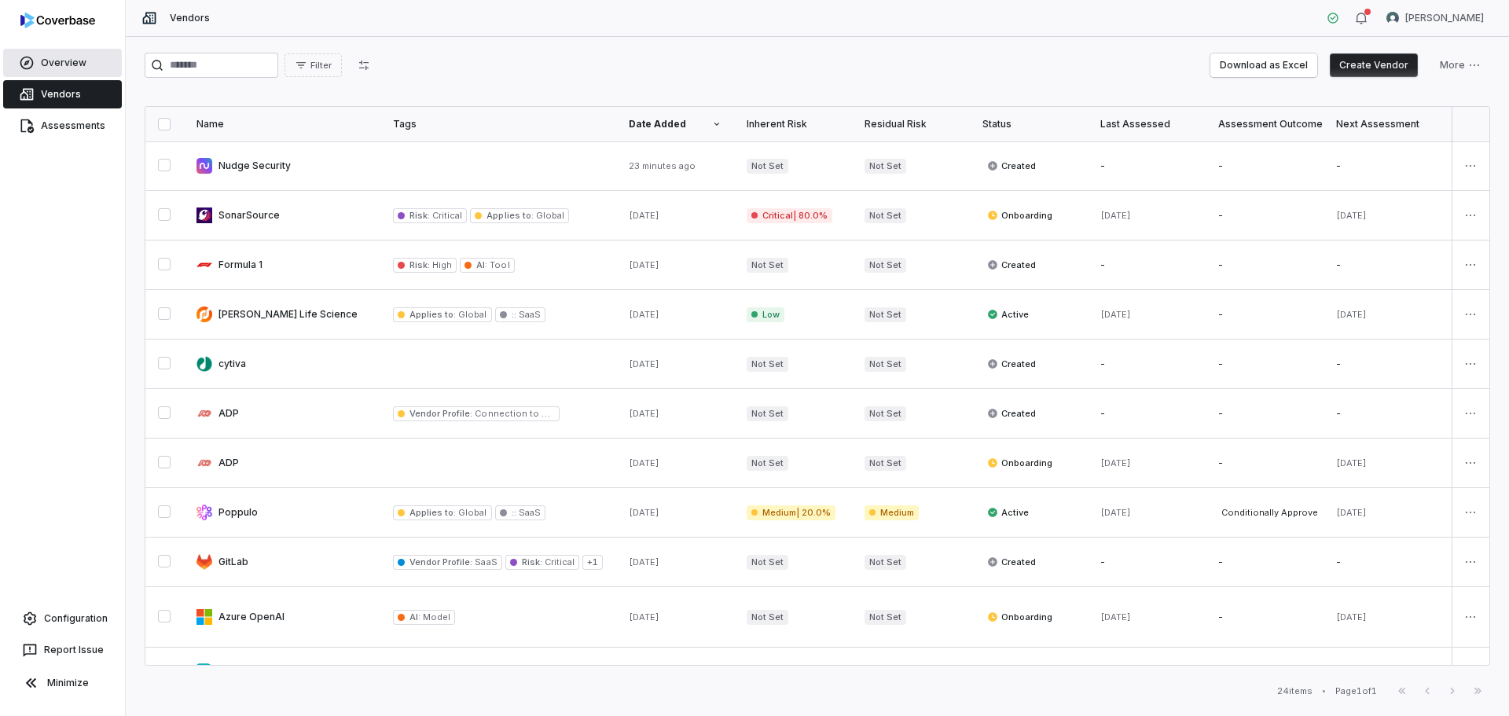
click at [72, 63] on link "Overview" at bounding box center [62, 63] width 119 height 28
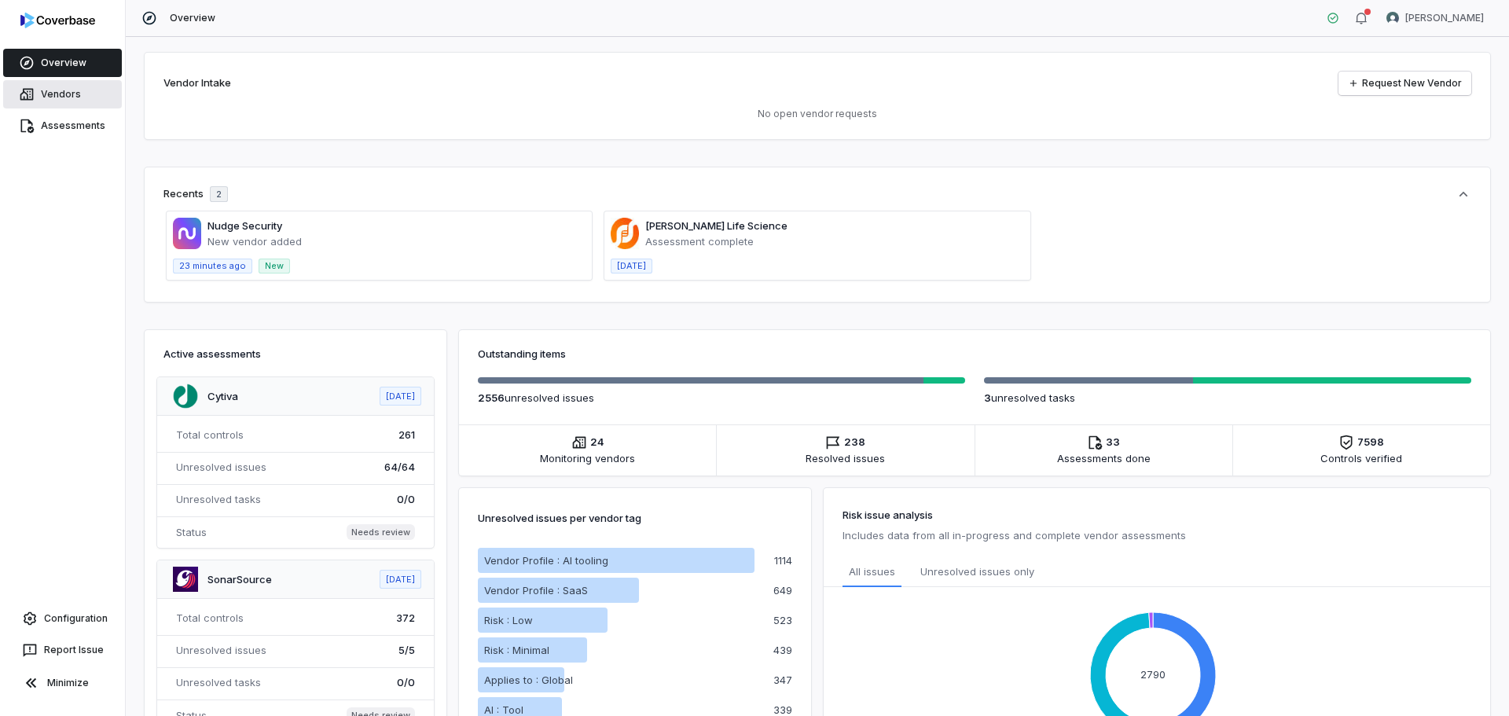
click at [73, 93] on link "Vendors" at bounding box center [62, 94] width 119 height 28
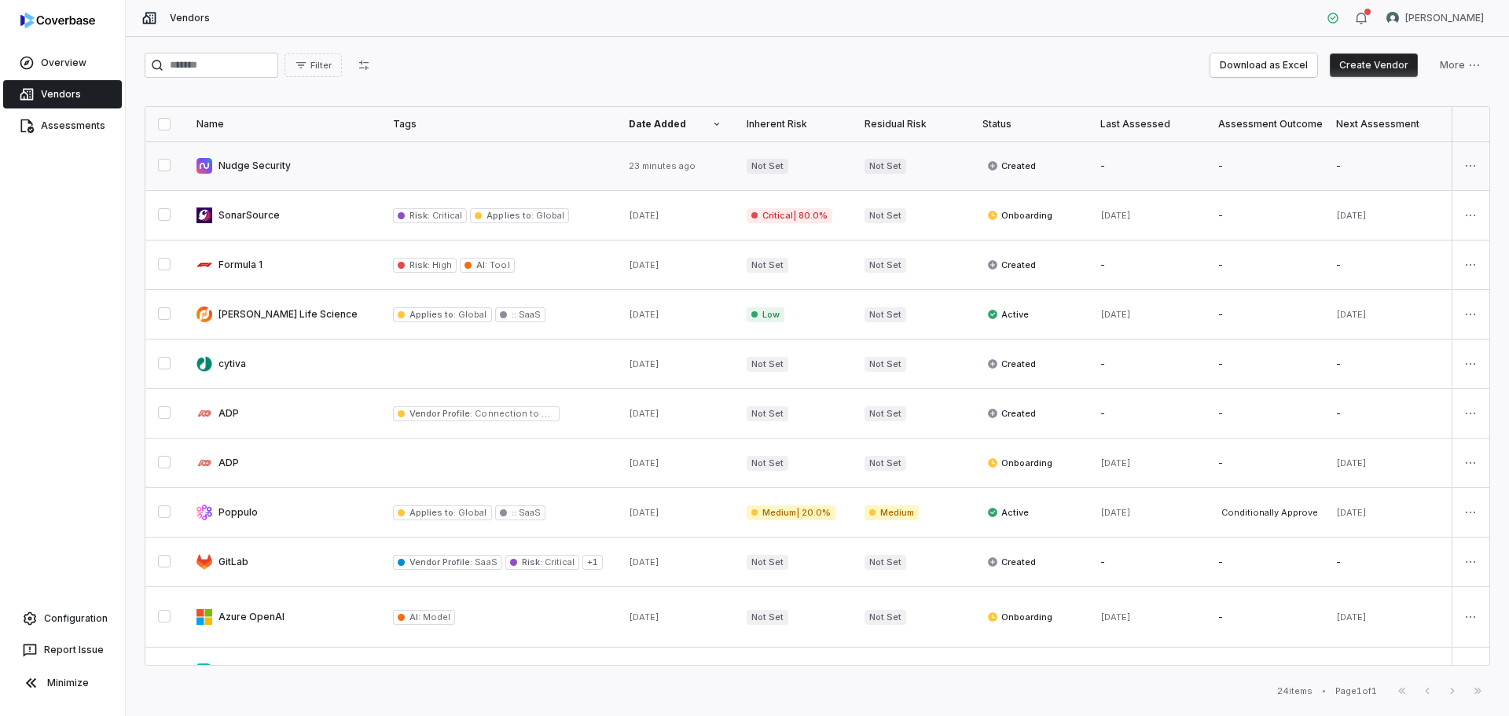
click at [305, 170] on link at bounding box center [282, 165] width 196 height 49
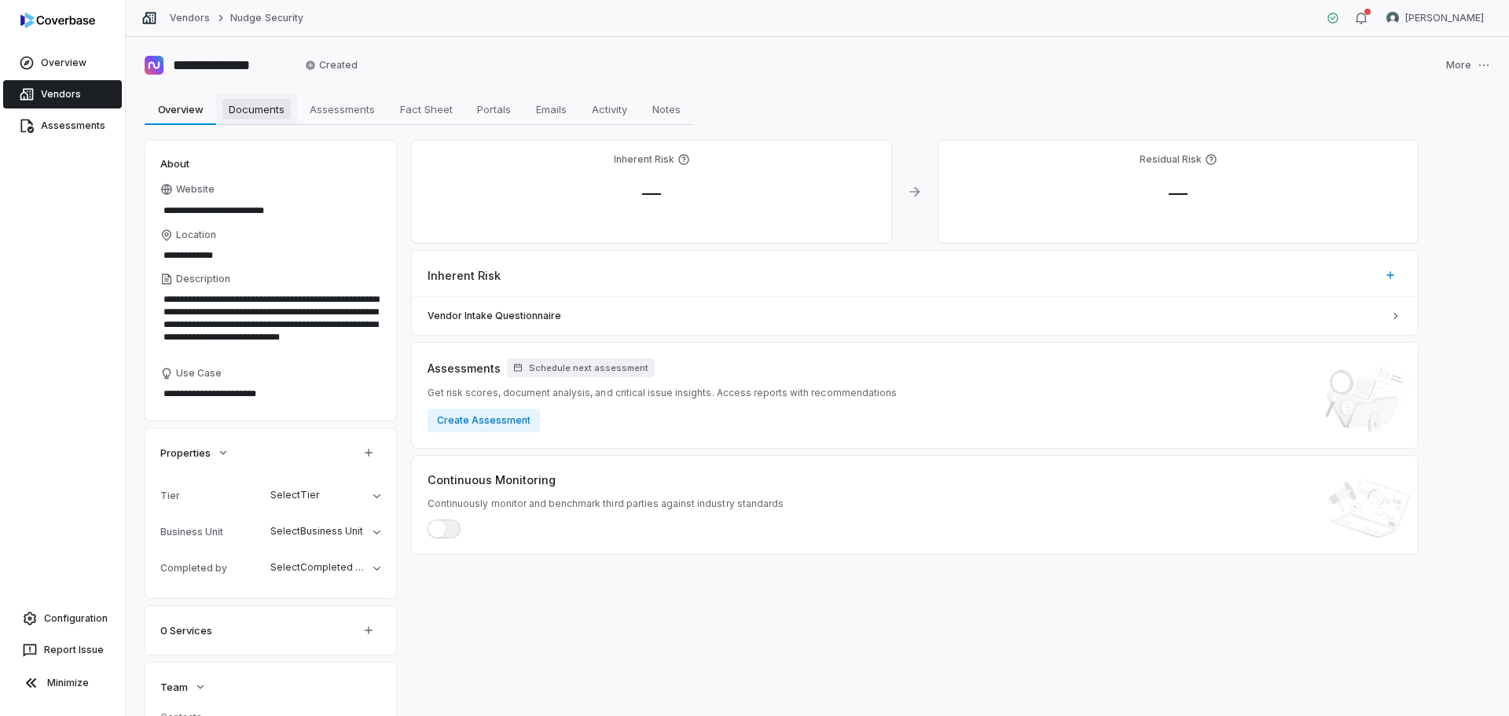
click at [248, 109] on span "Documents" at bounding box center [256, 109] width 68 height 20
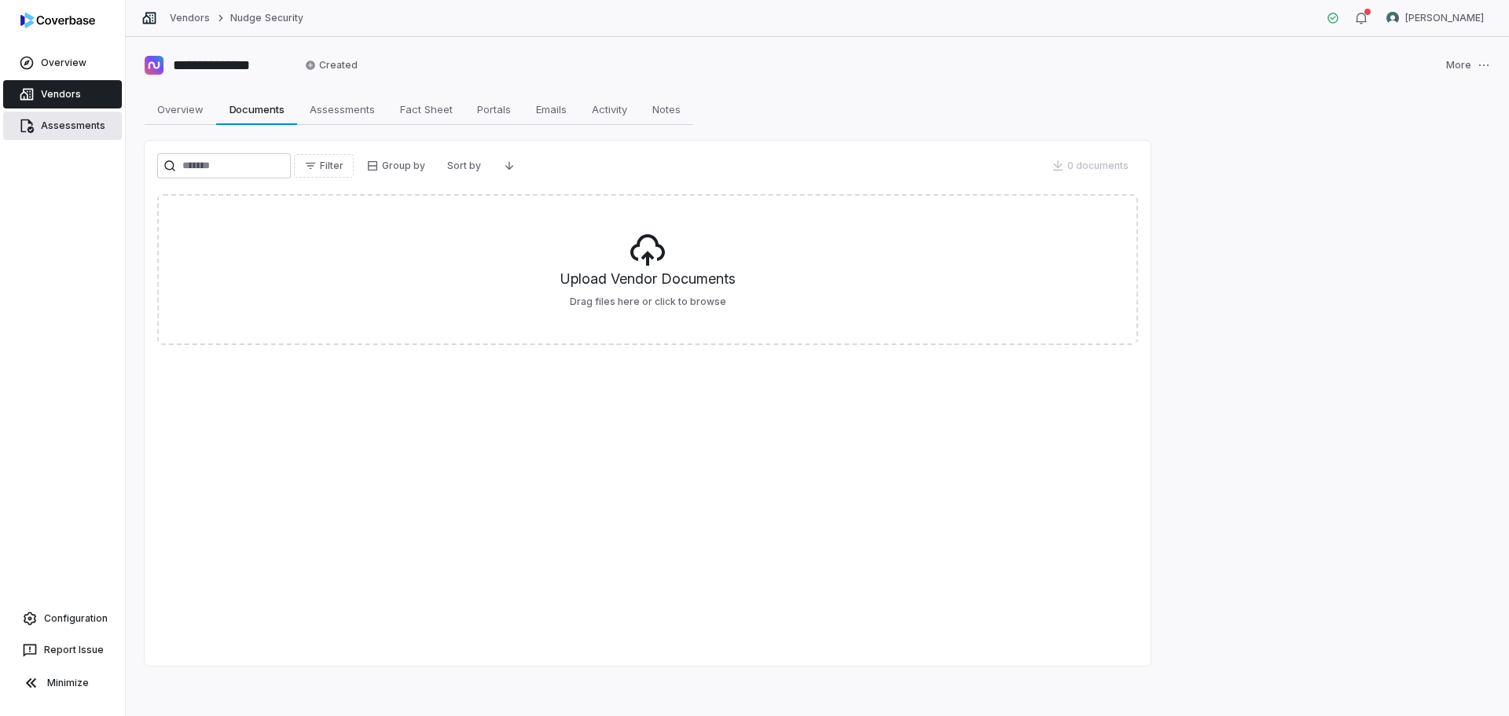
click at [77, 129] on link "Assessments" at bounding box center [62, 126] width 119 height 28
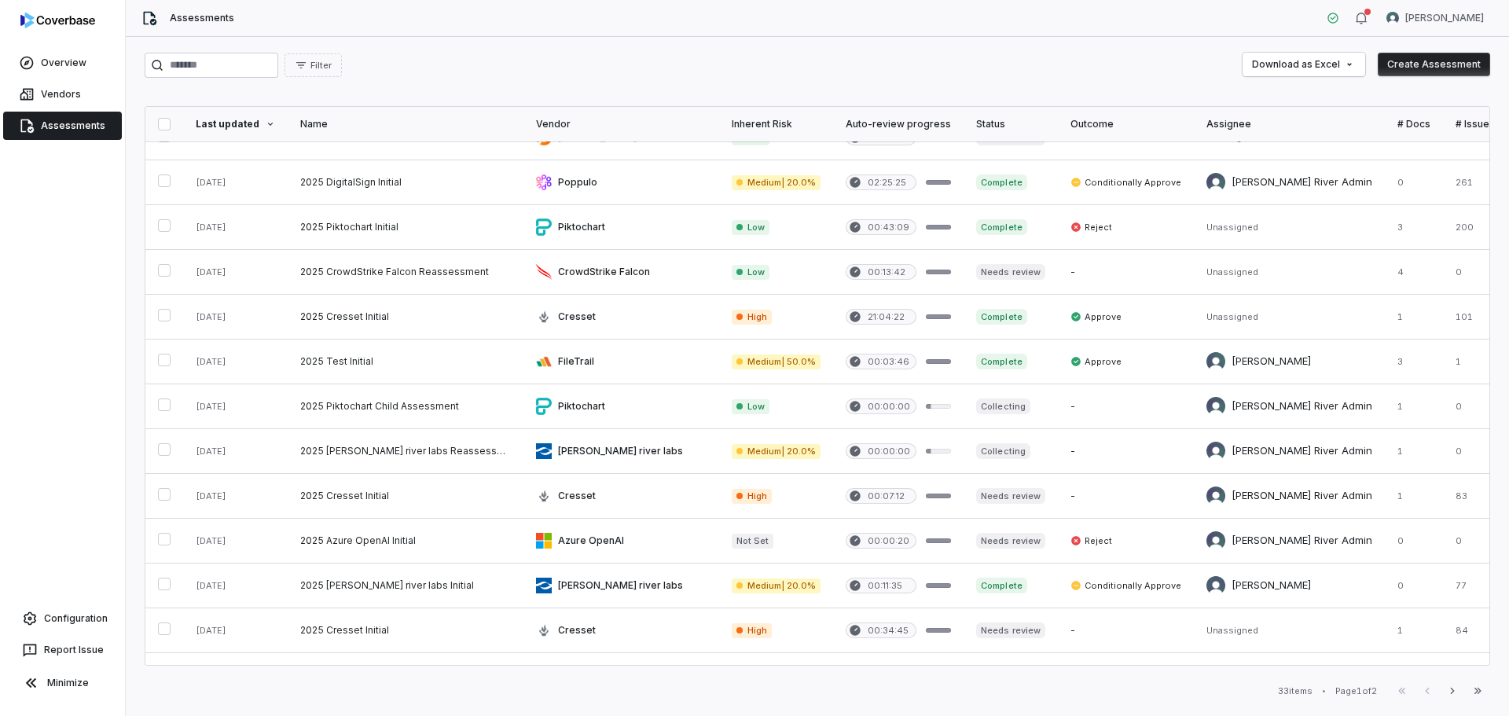
scroll to position [472, 0]
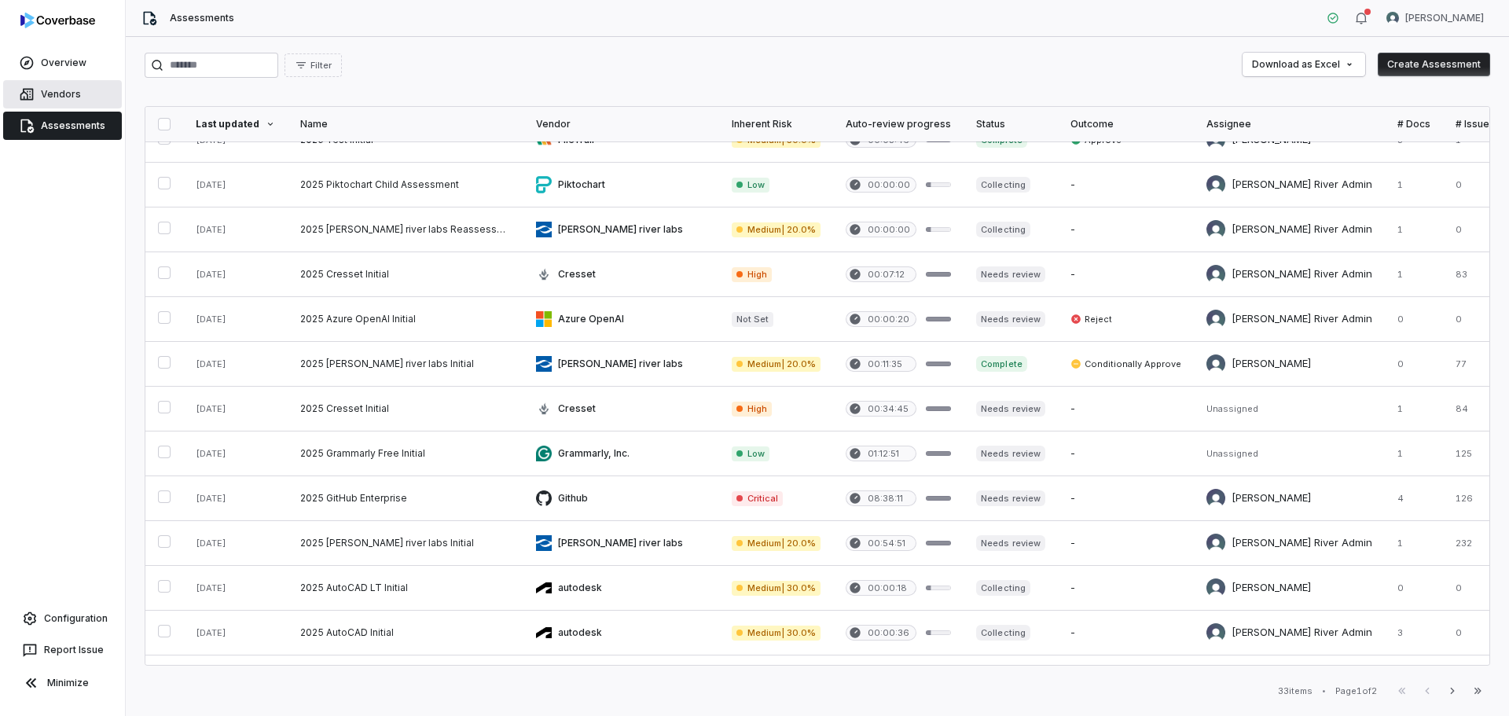
click at [69, 97] on link "Vendors" at bounding box center [62, 94] width 119 height 28
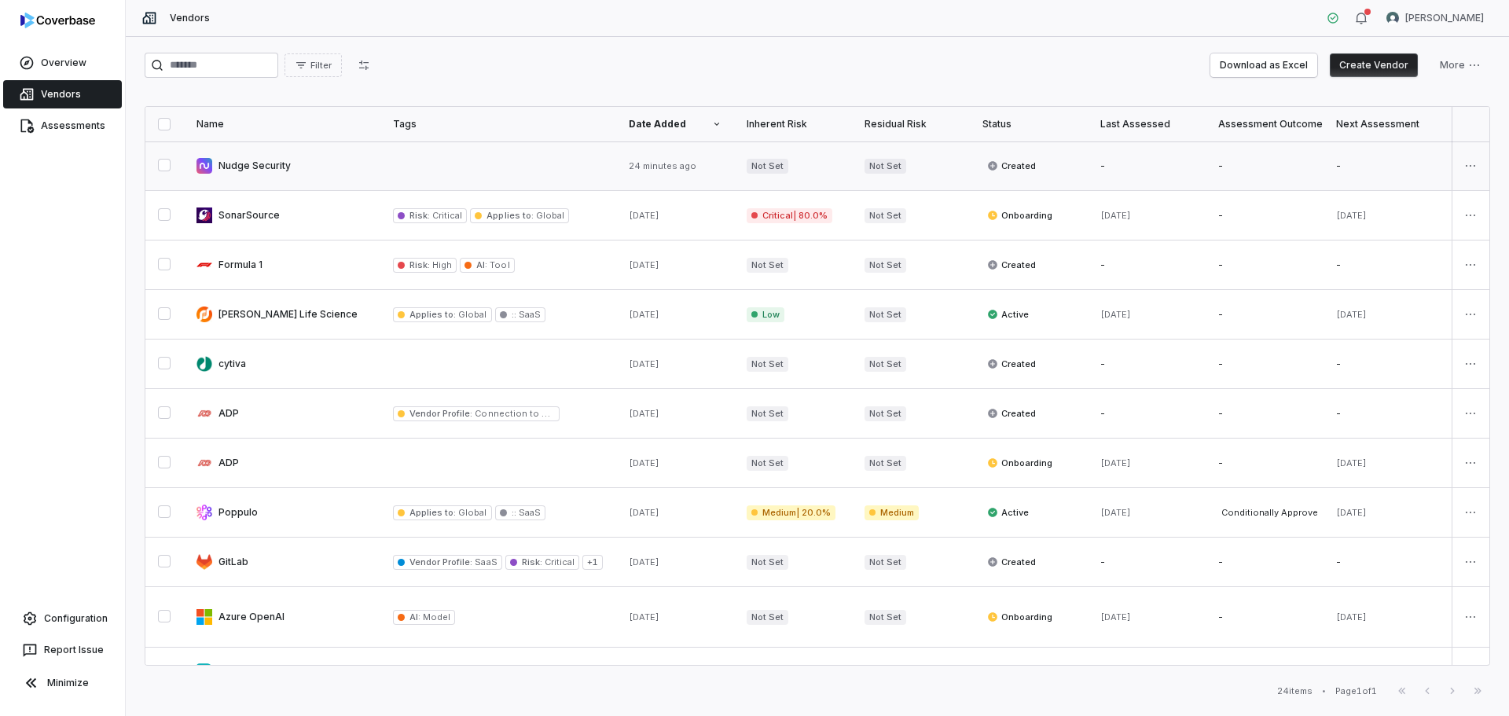
click at [390, 164] on link at bounding box center [498, 165] width 236 height 49
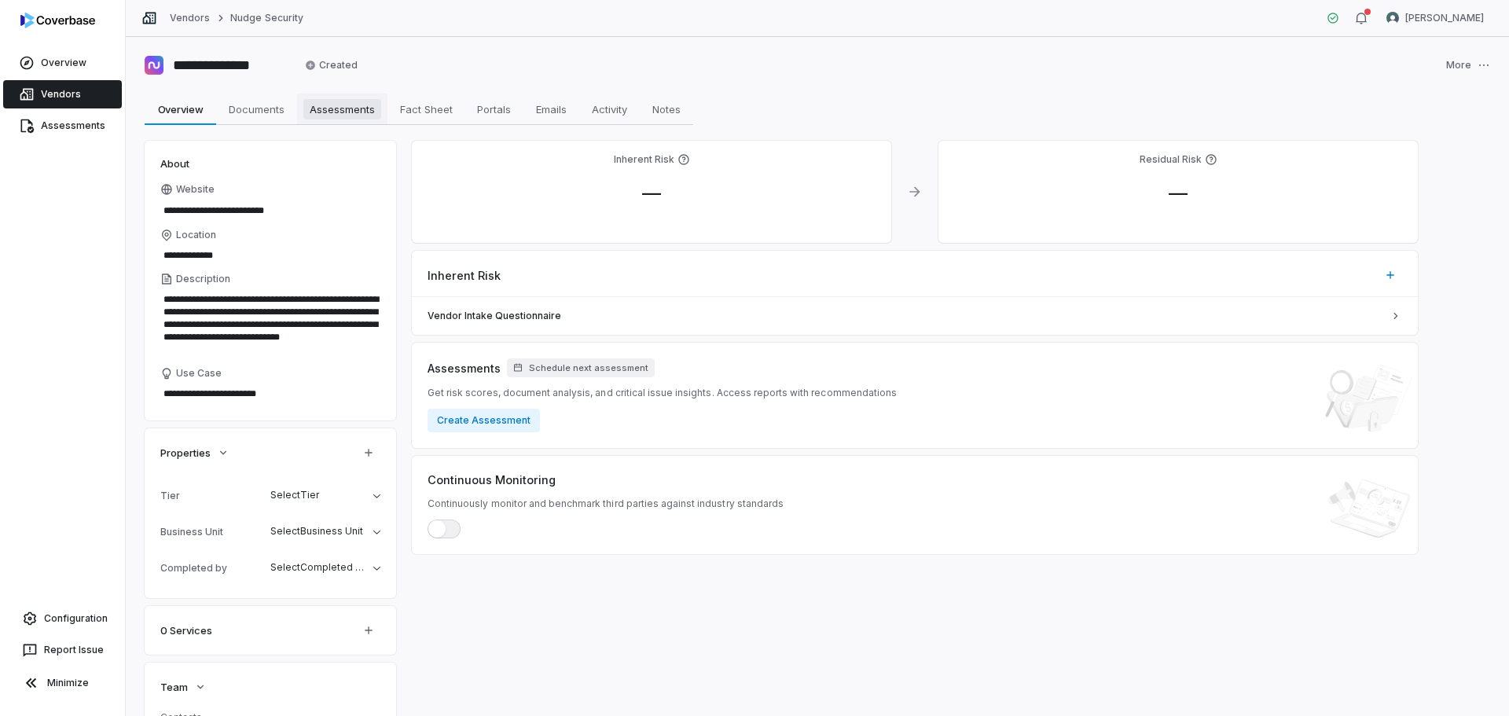
click at [335, 111] on span "Assessments" at bounding box center [342, 109] width 78 height 20
type textarea "*"
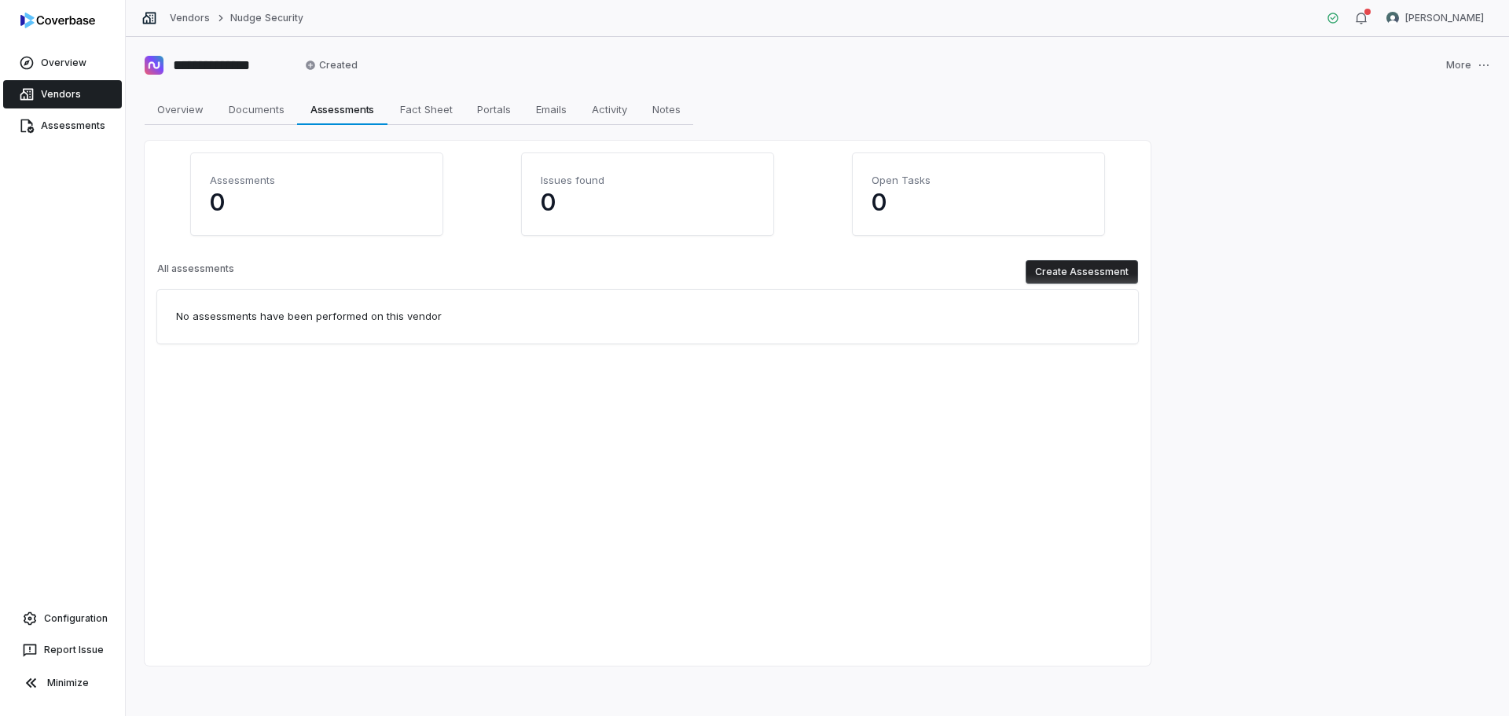
click at [1054, 269] on button "Create Assessment" at bounding box center [1082, 272] width 112 height 24
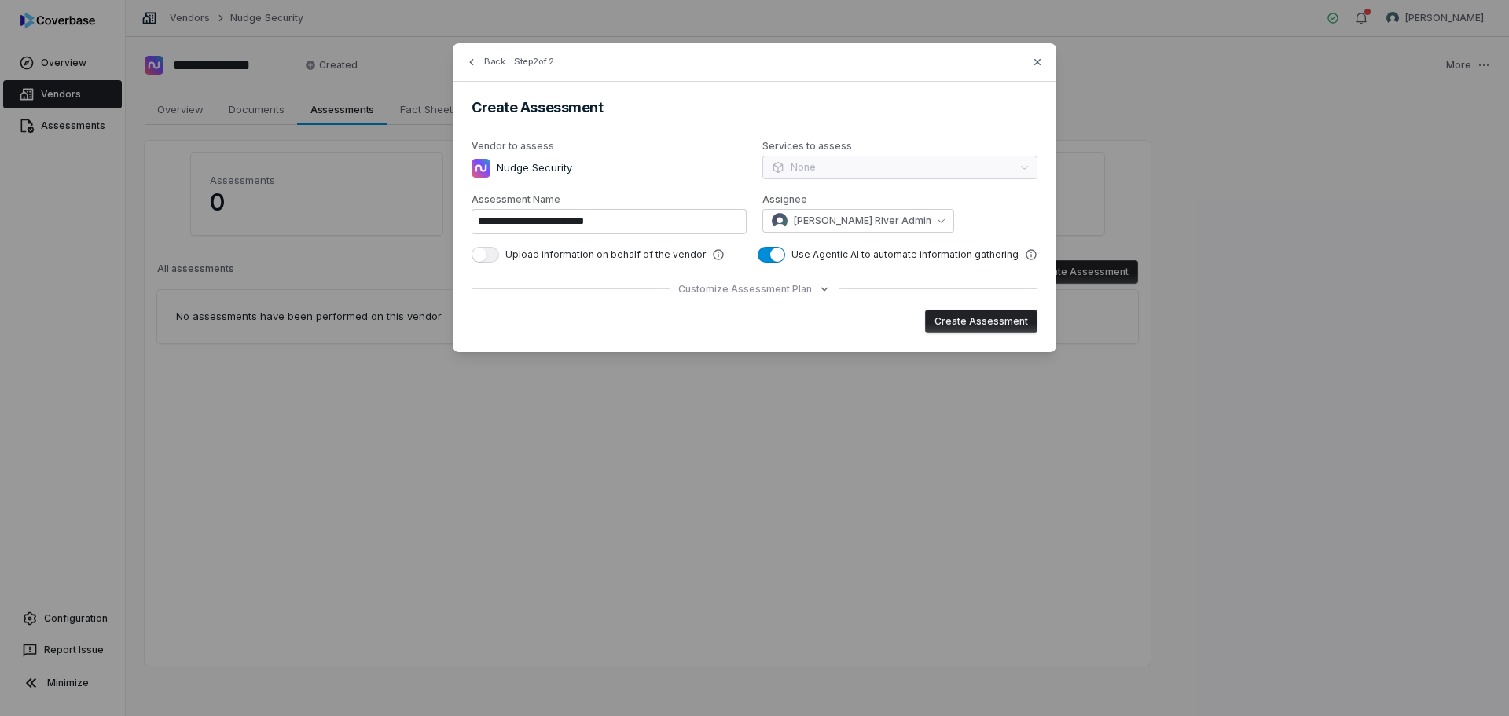
click at [828, 166] on div "Services to assess None" at bounding box center [899, 160] width 275 height 41
click at [969, 325] on button "Create Assessment" at bounding box center [981, 322] width 112 height 24
type input "**********"
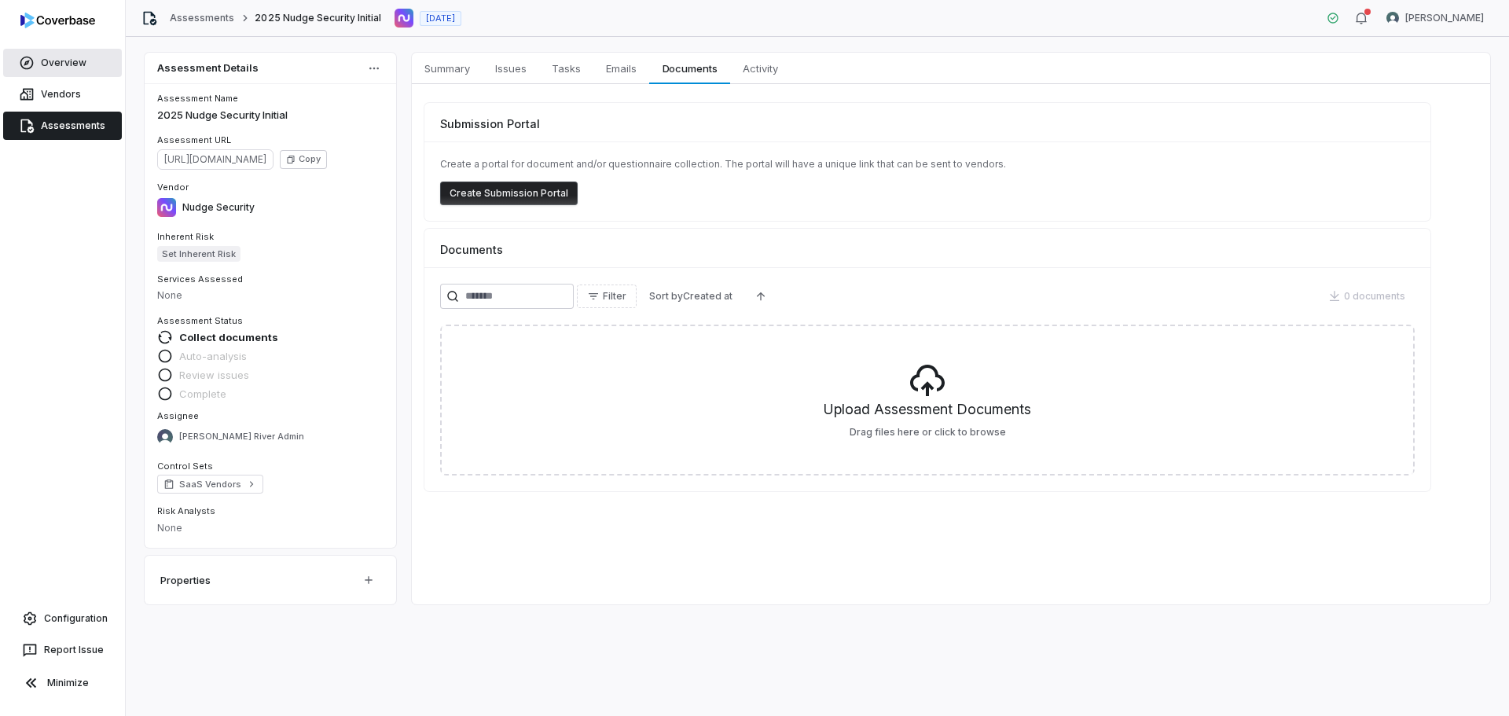
click at [72, 60] on link "Overview" at bounding box center [62, 63] width 119 height 28
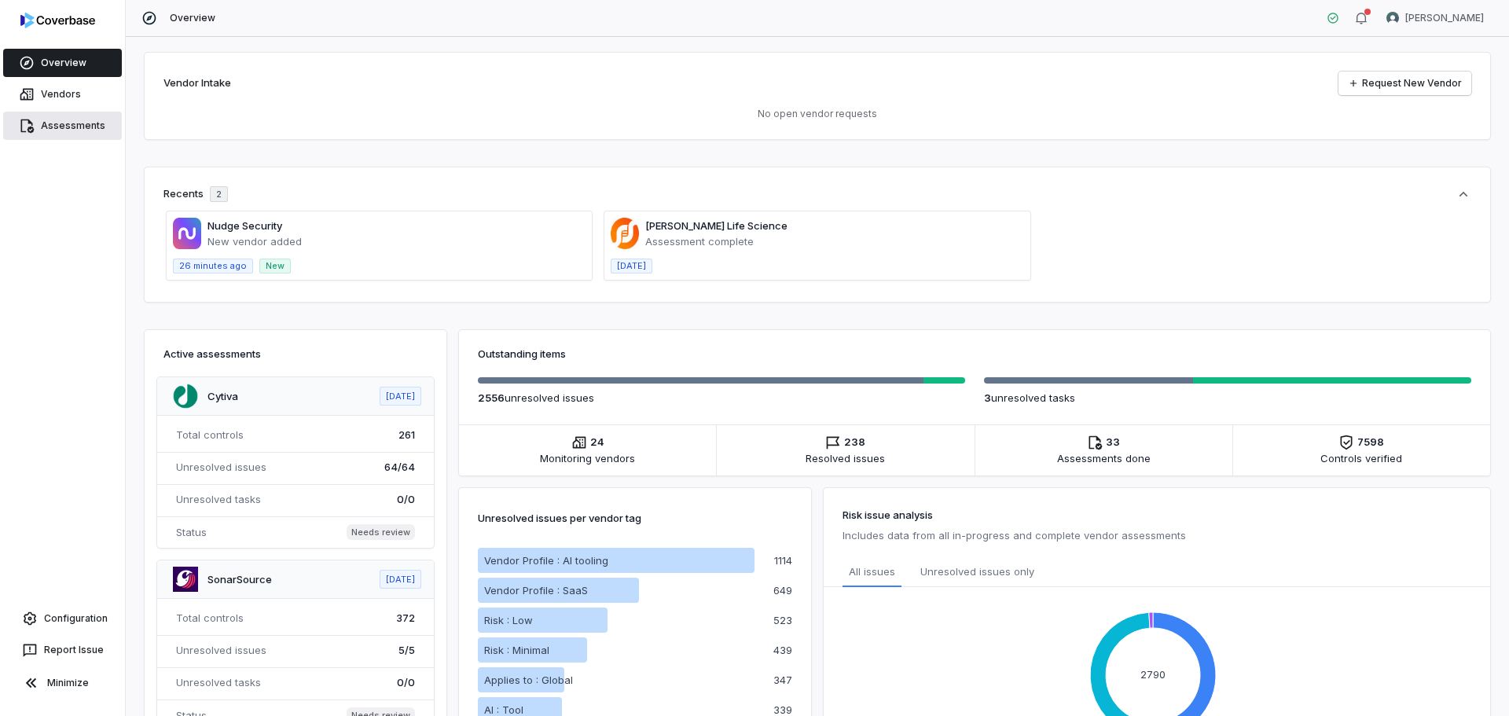
click at [76, 121] on link "Assessments" at bounding box center [62, 126] width 119 height 28
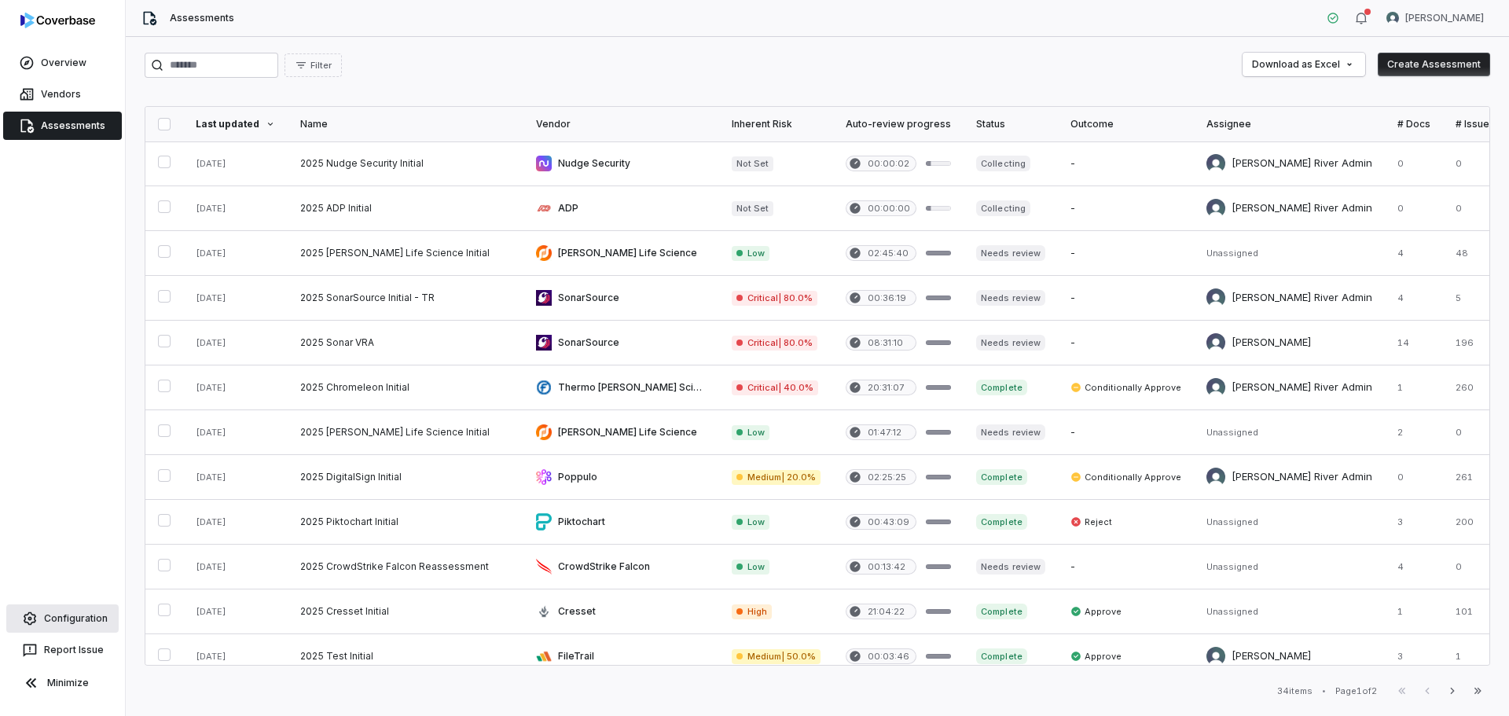
click at [72, 612] on link "Configuration" at bounding box center [62, 618] width 112 height 28
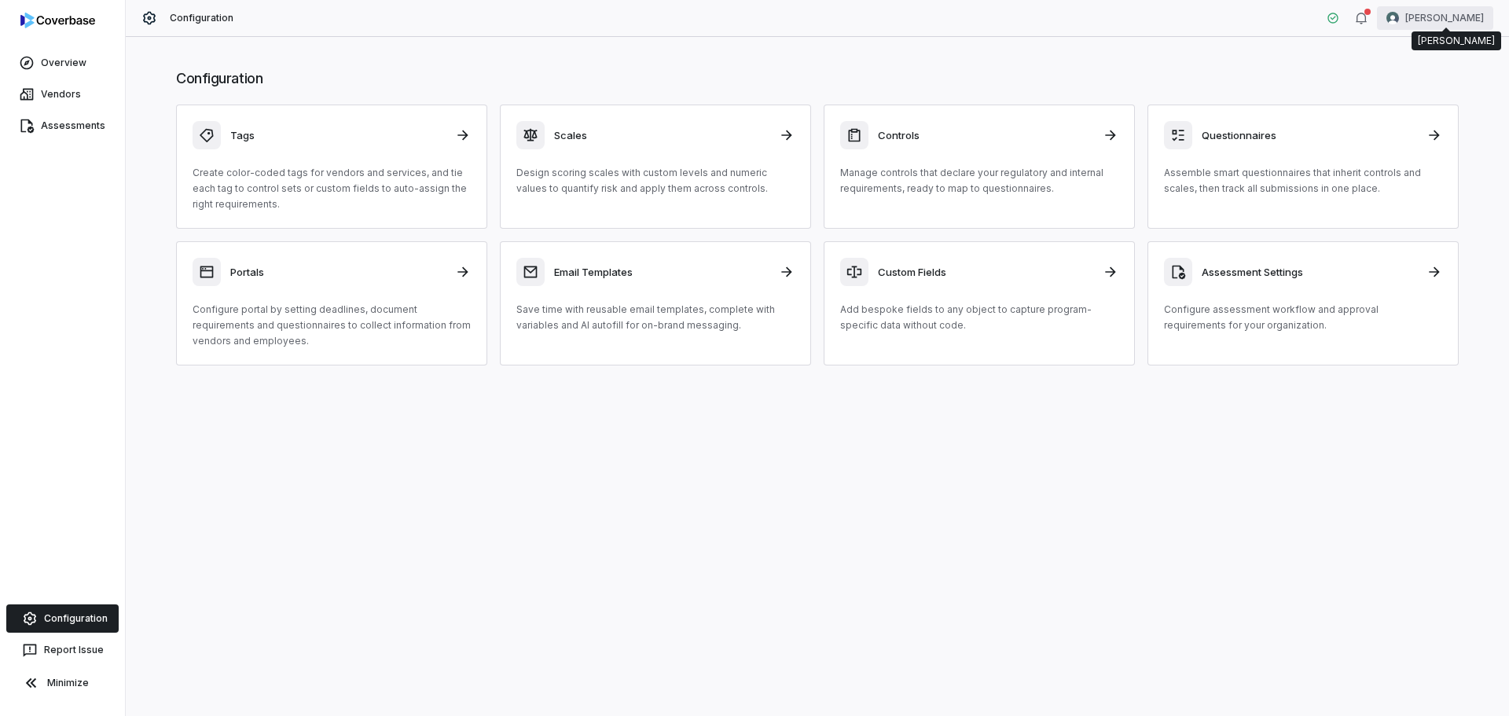
click at [1459, 13] on html "Overview Vendors Assessments Configuration Report Issue Minimize Configuration …" at bounding box center [754, 358] width 1509 height 716
click at [1439, 61] on div "Account" at bounding box center [1427, 55] width 120 height 25
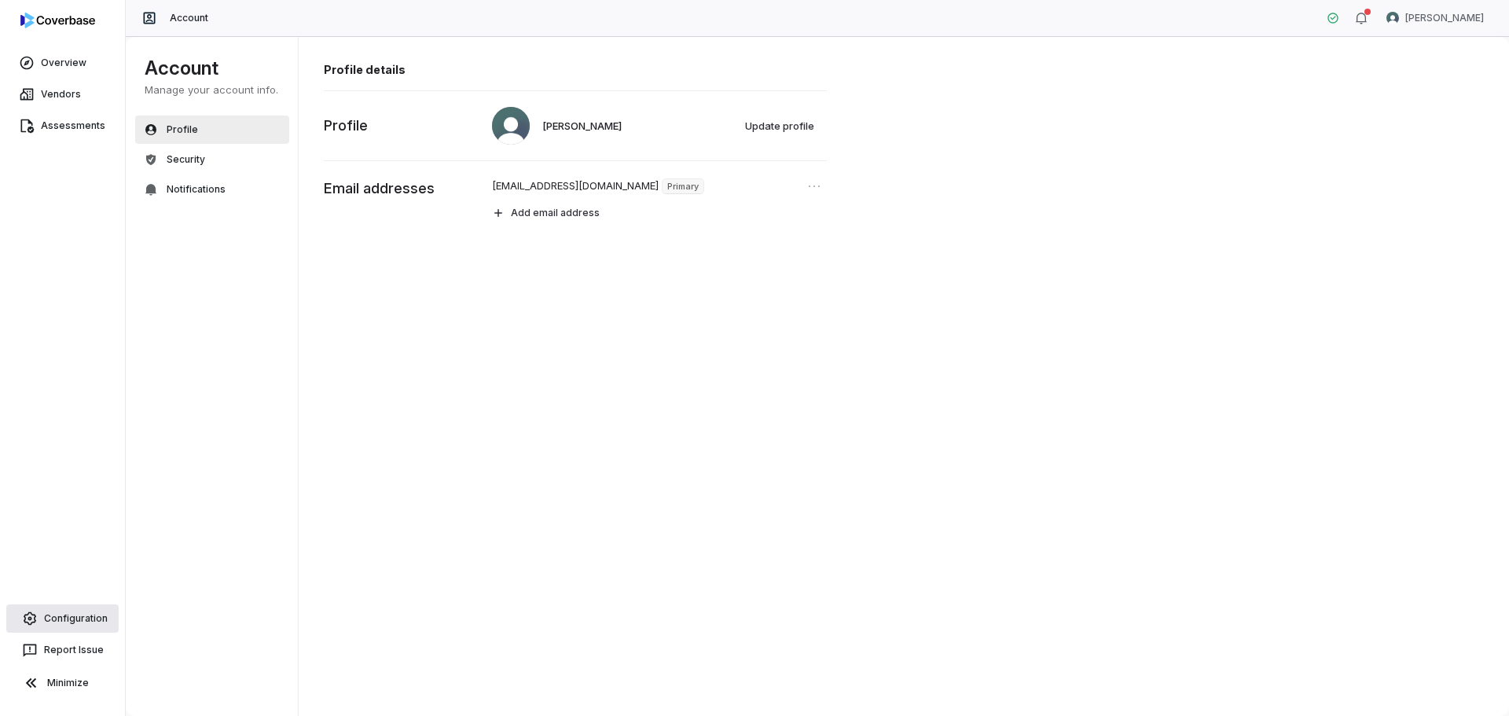
click at [69, 624] on link "Configuration" at bounding box center [62, 618] width 112 height 28
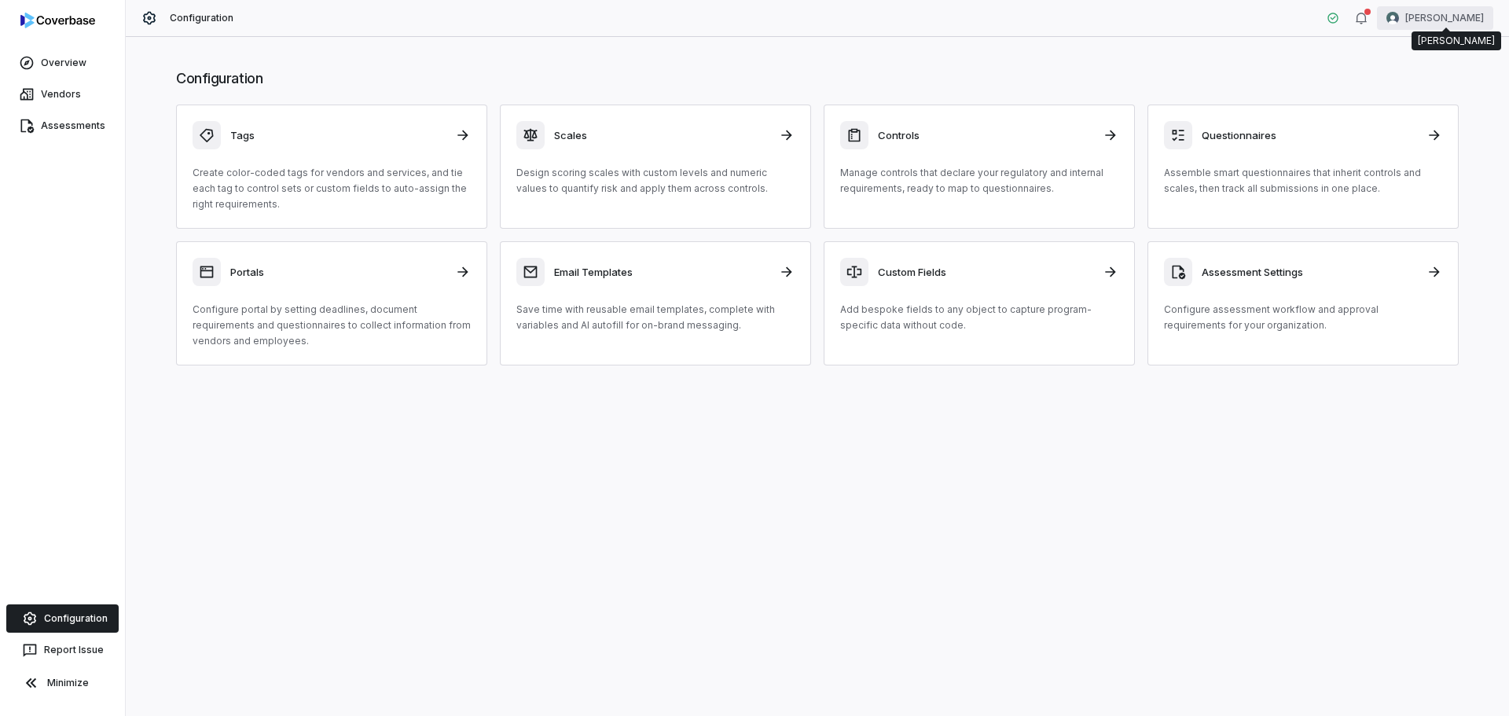
click at [1451, 23] on html "Overview Vendors Assessments Configuration Report Issue Minimize Configuration …" at bounding box center [754, 358] width 1509 height 716
click at [1437, 82] on div "Organization" at bounding box center [1427, 80] width 120 height 25
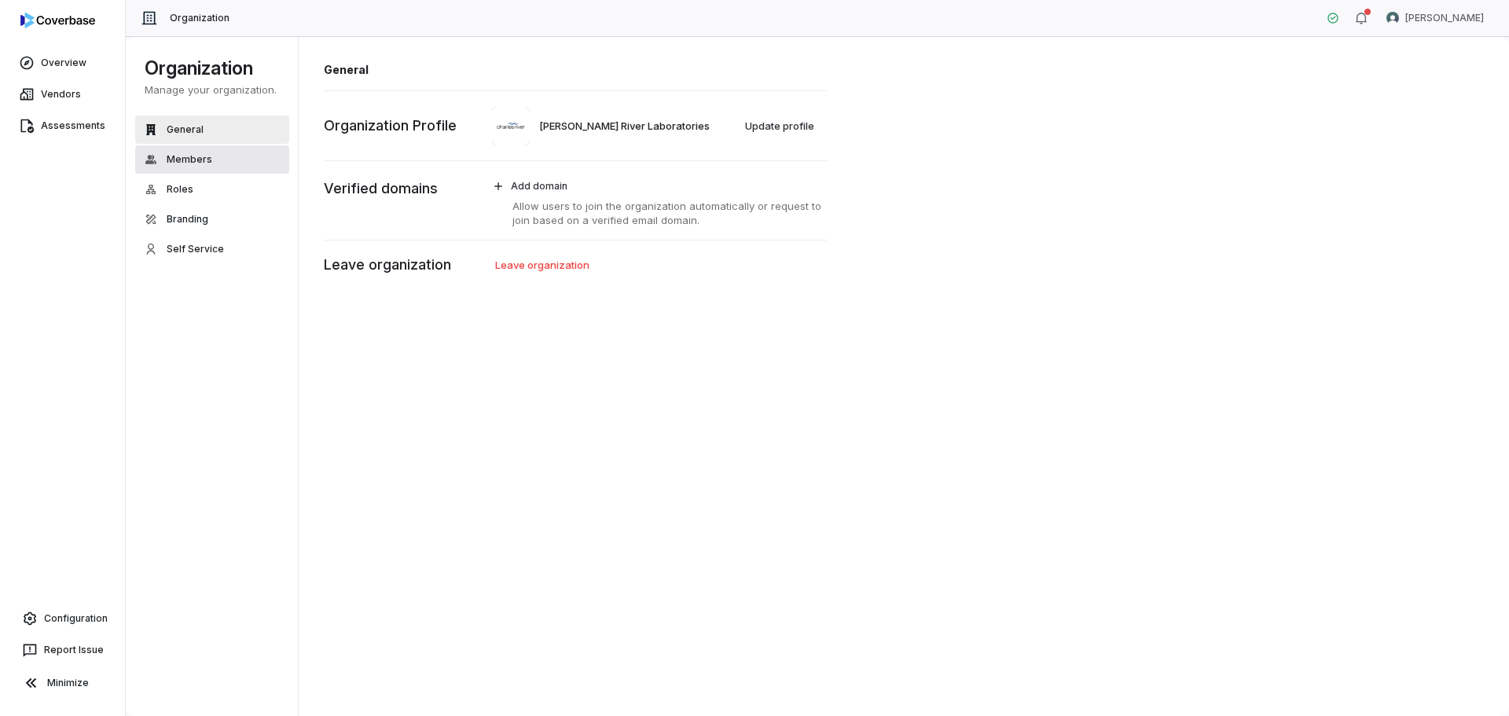
click at [198, 157] on span "Members" at bounding box center [190, 159] width 46 height 13
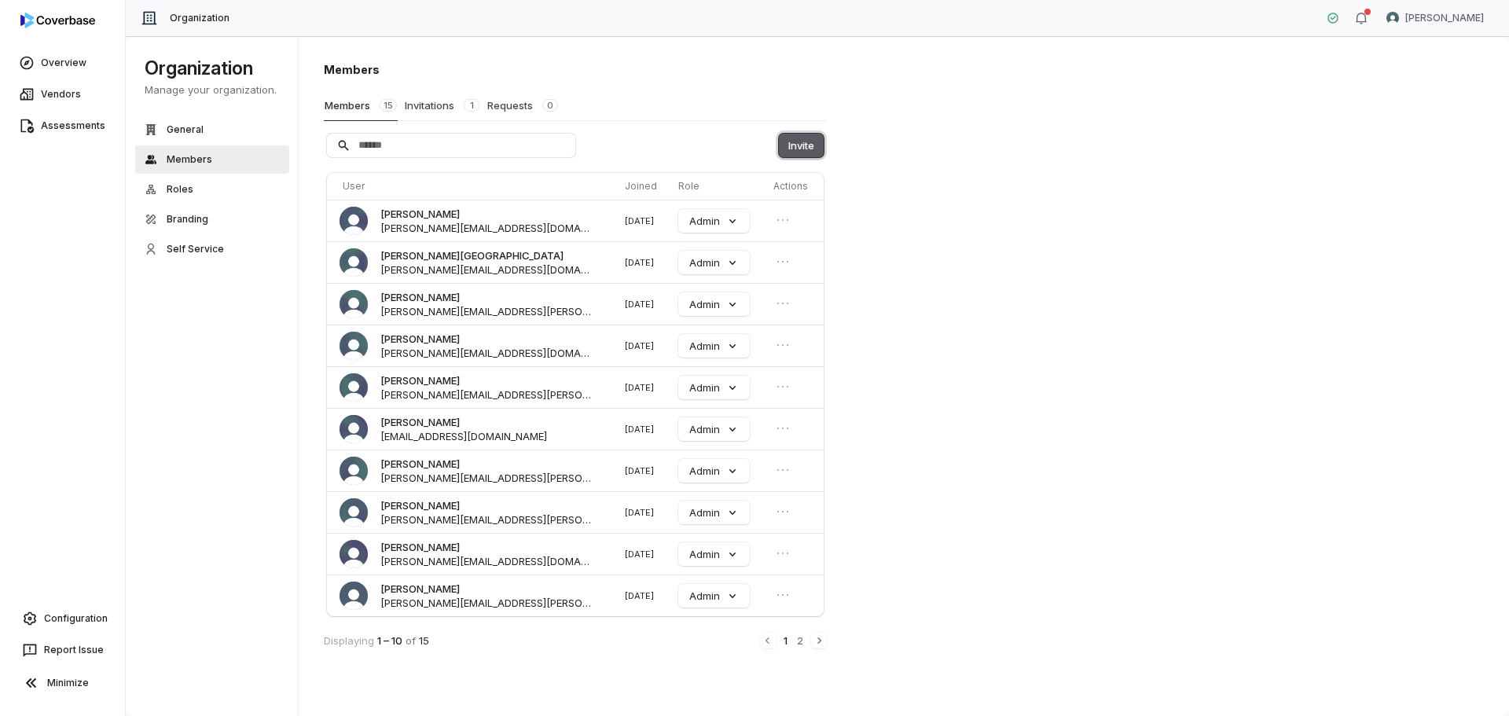
click at [804, 148] on button "Invite" at bounding box center [801, 146] width 45 height 24
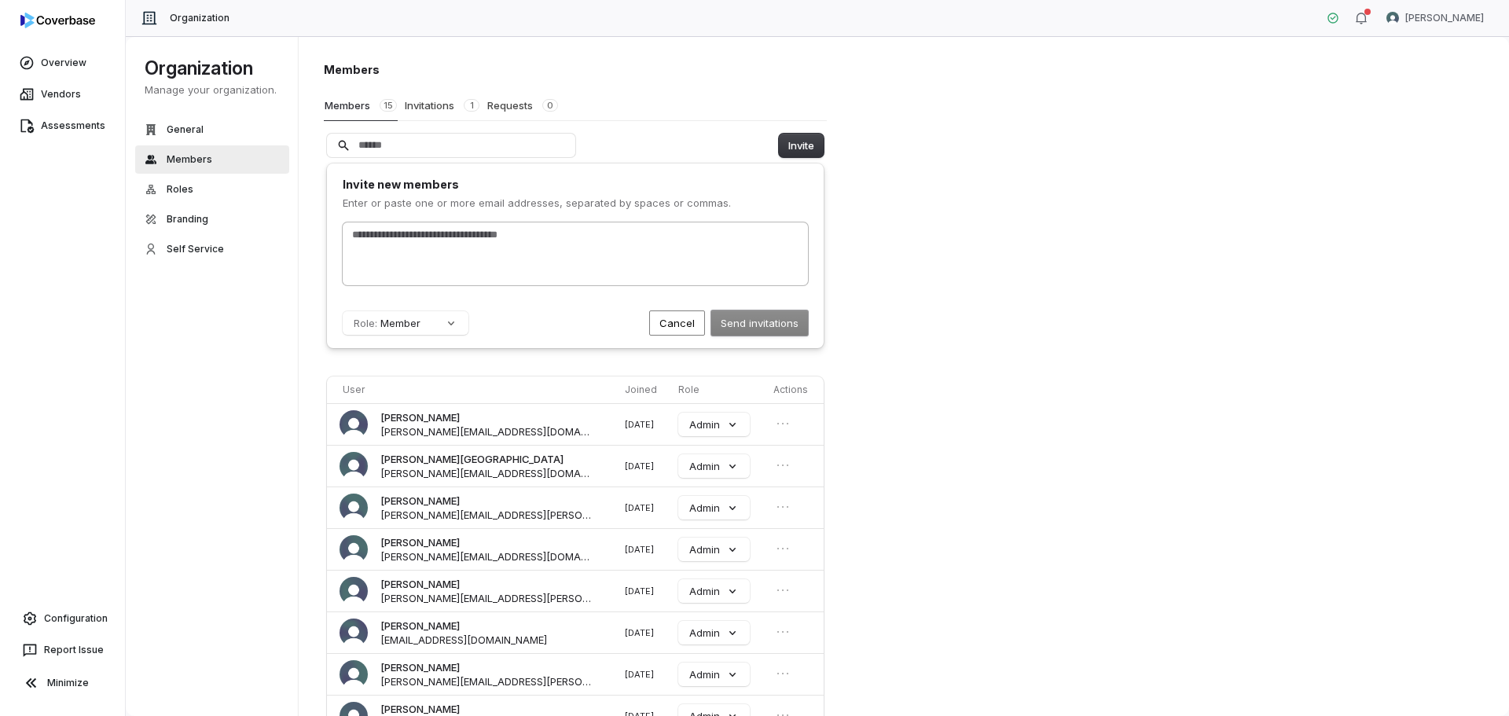
click at [556, 240] on input "text" at bounding box center [575, 235] width 453 height 16
click at [504, 227] on input "text" at bounding box center [575, 235] width 453 height 16
click at [462, 322] on button "Role: Member" at bounding box center [406, 323] width 126 height 24
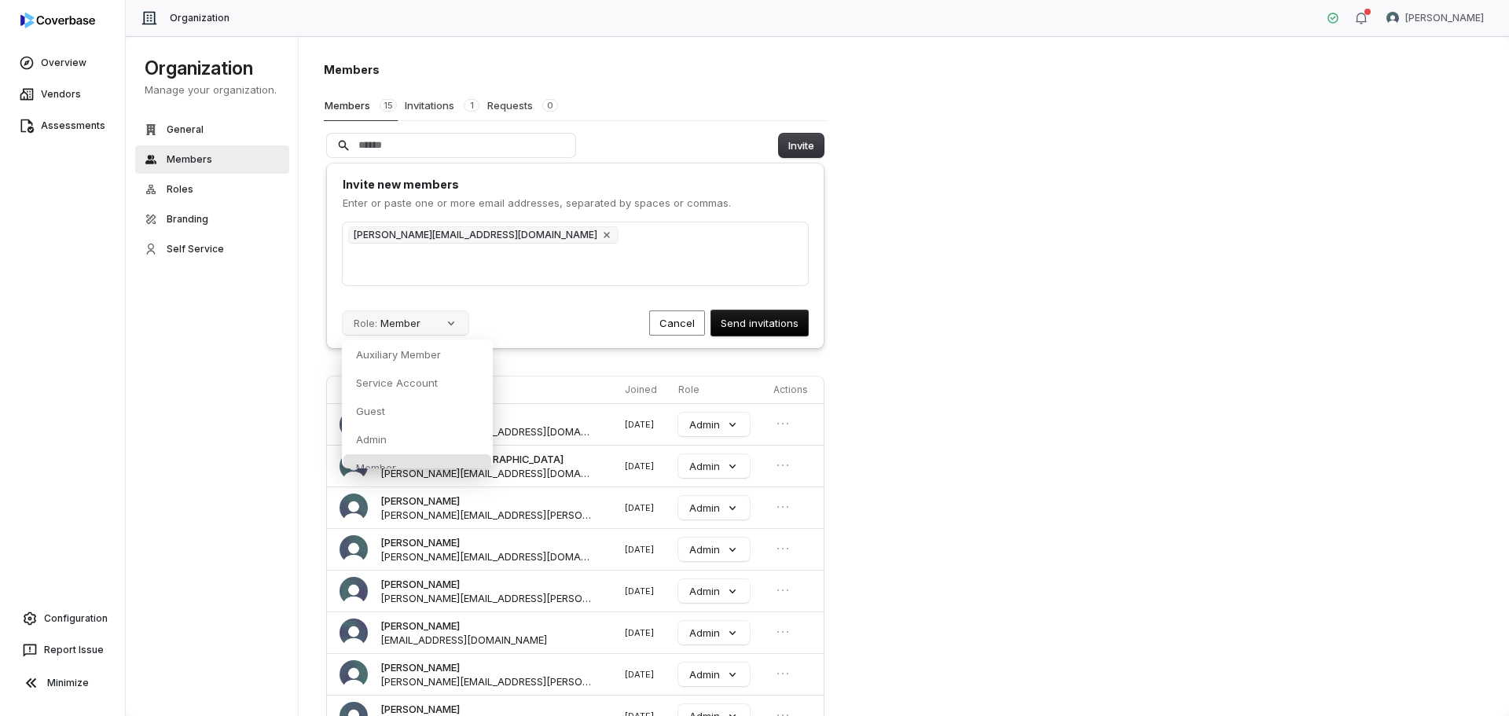
scroll to position [13, 0]
click at [432, 425] on div "Admin" at bounding box center [417, 426] width 148 height 27
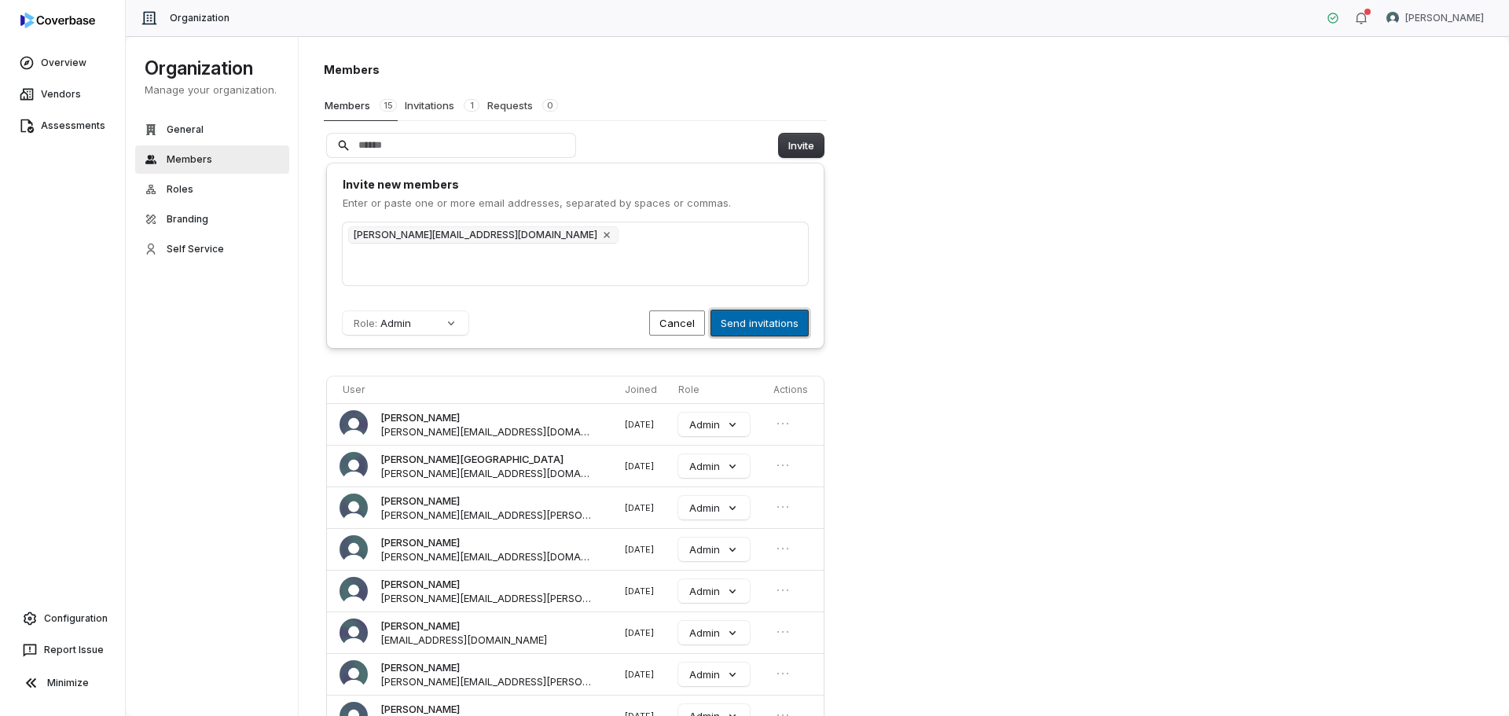
click at [740, 323] on button "Send invitations" at bounding box center [759, 322] width 97 height 25
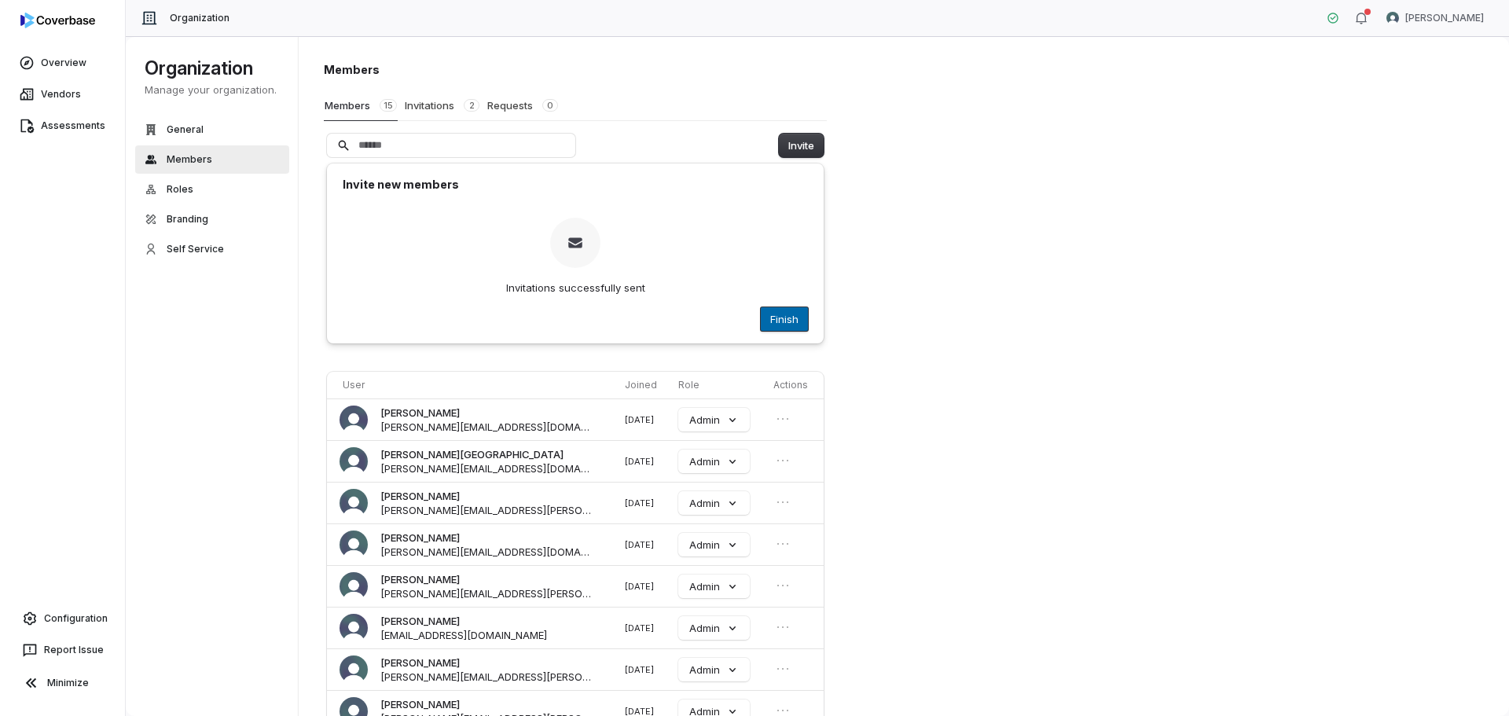
click at [771, 315] on button "Finish" at bounding box center [784, 319] width 47 height 24
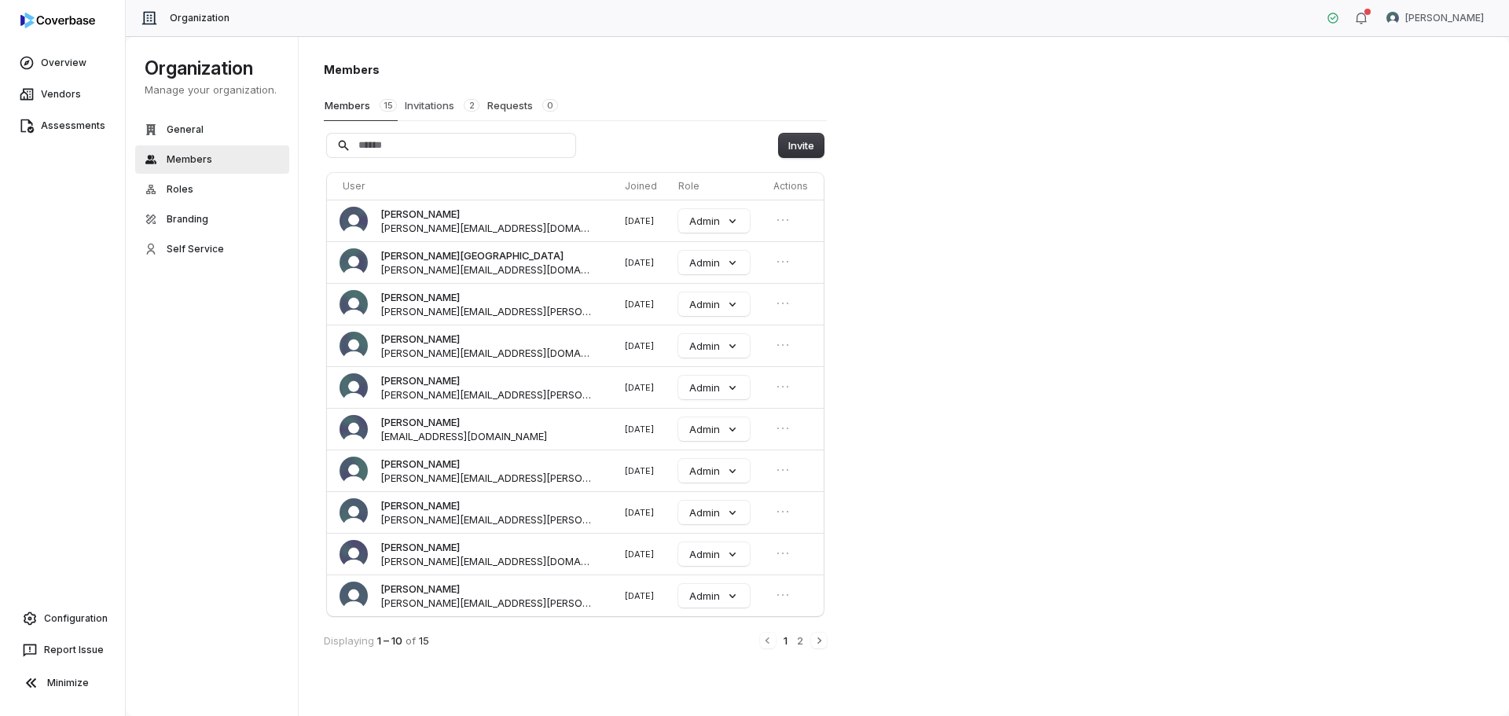
click at [439, 105] on button "Invitations 2" at bounding box center [442, 105] width 76 height 30
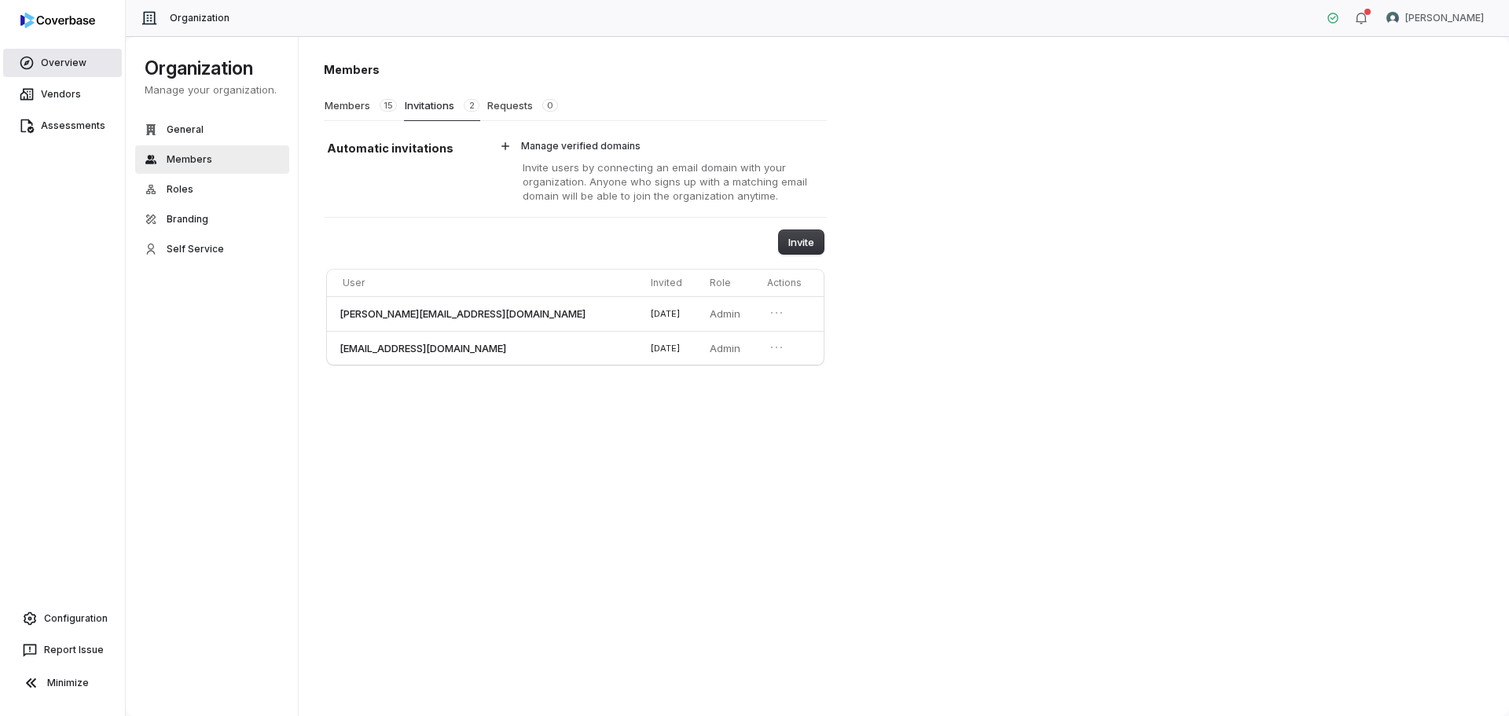
click at [67, 63] on link "Overview" at bounding box center [62, 63] width 119 height 28
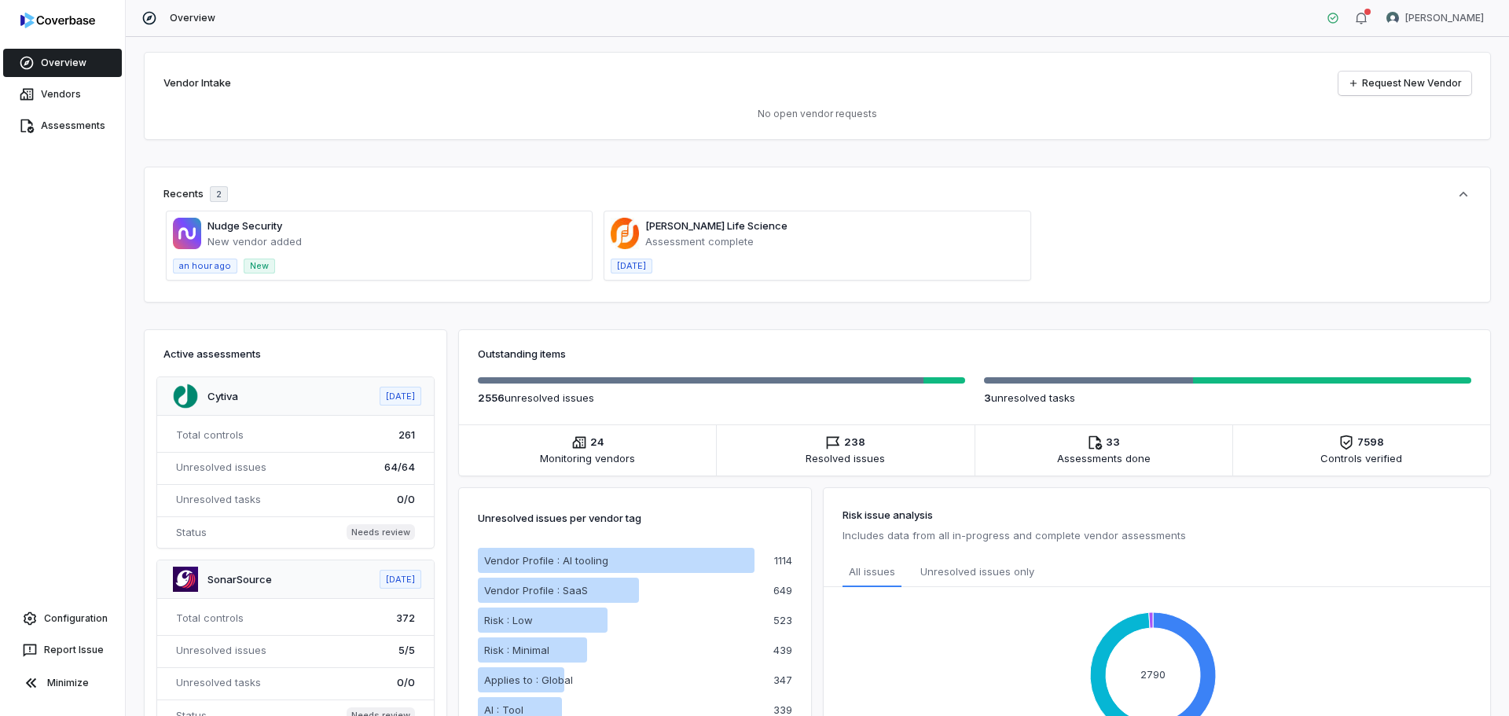
click at [462, 236] on span at bounding box center [379, 245] width 425 height 68
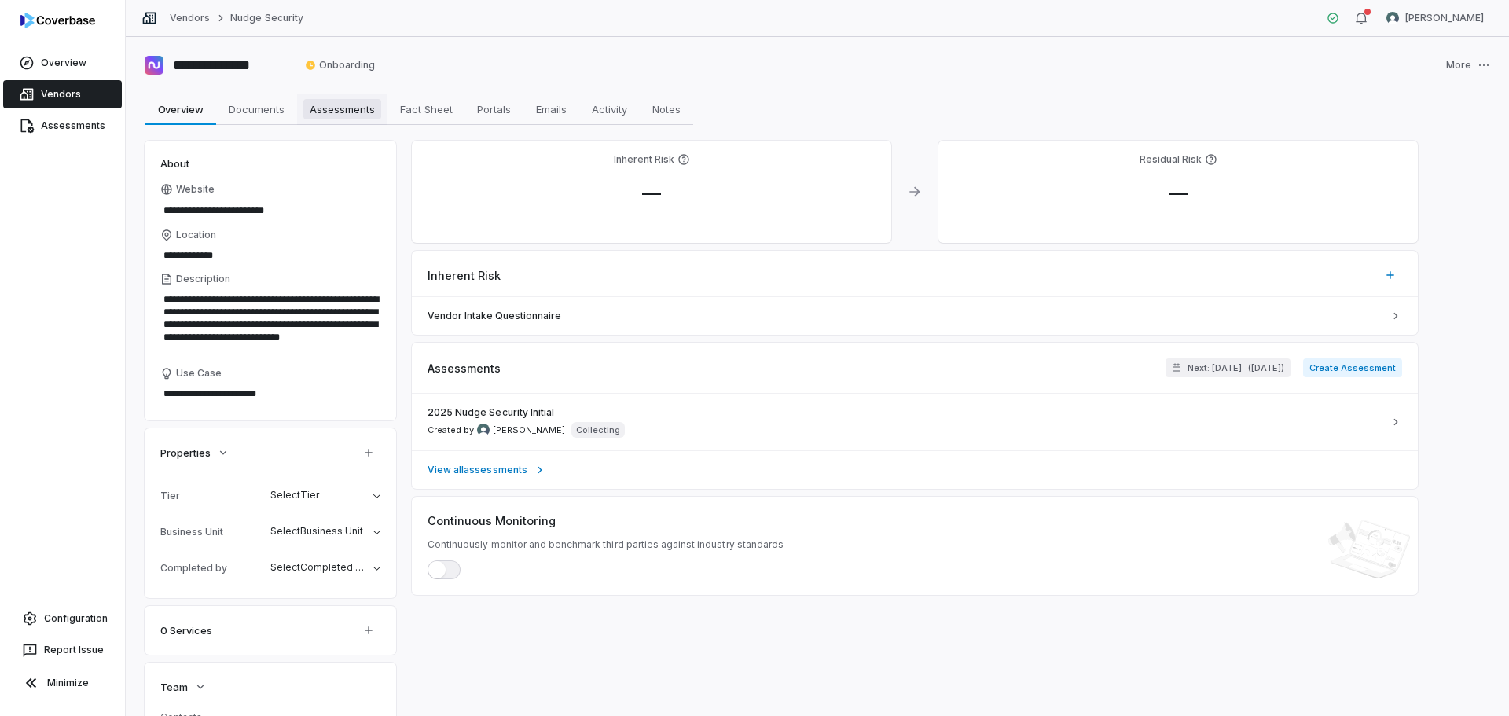
click at [335, 107] on span "Assessments" at bounding box center [342, 109] width 78 height 20
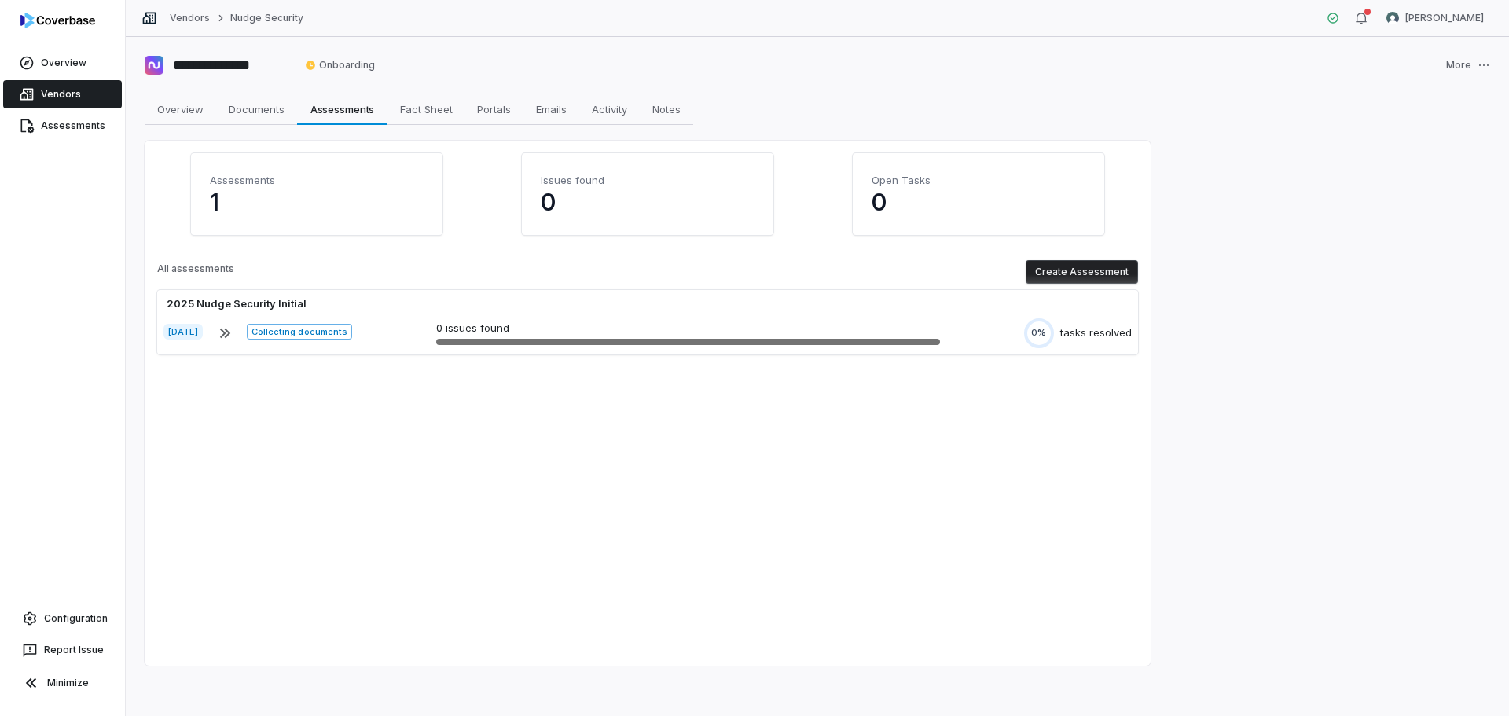
click at [330, 212] on p "1" at bounding box center [317, 202] width 214 height 28
click at [216, 207] on p "1" at bounding box center [317, 202] width 214 height 28
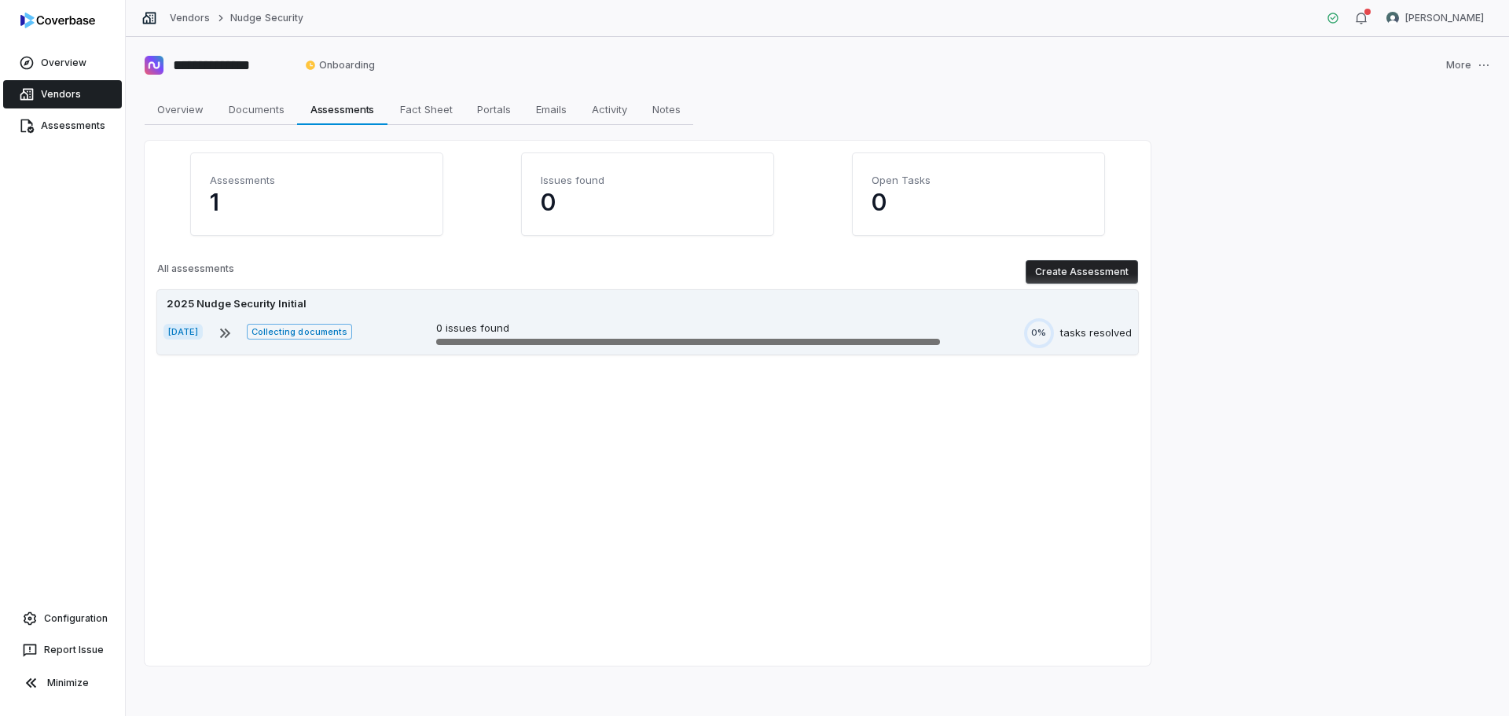
click at [428, 299] on div "2025 Nudge Security Initial" at bounding box center [647, 304] width 968 height 16
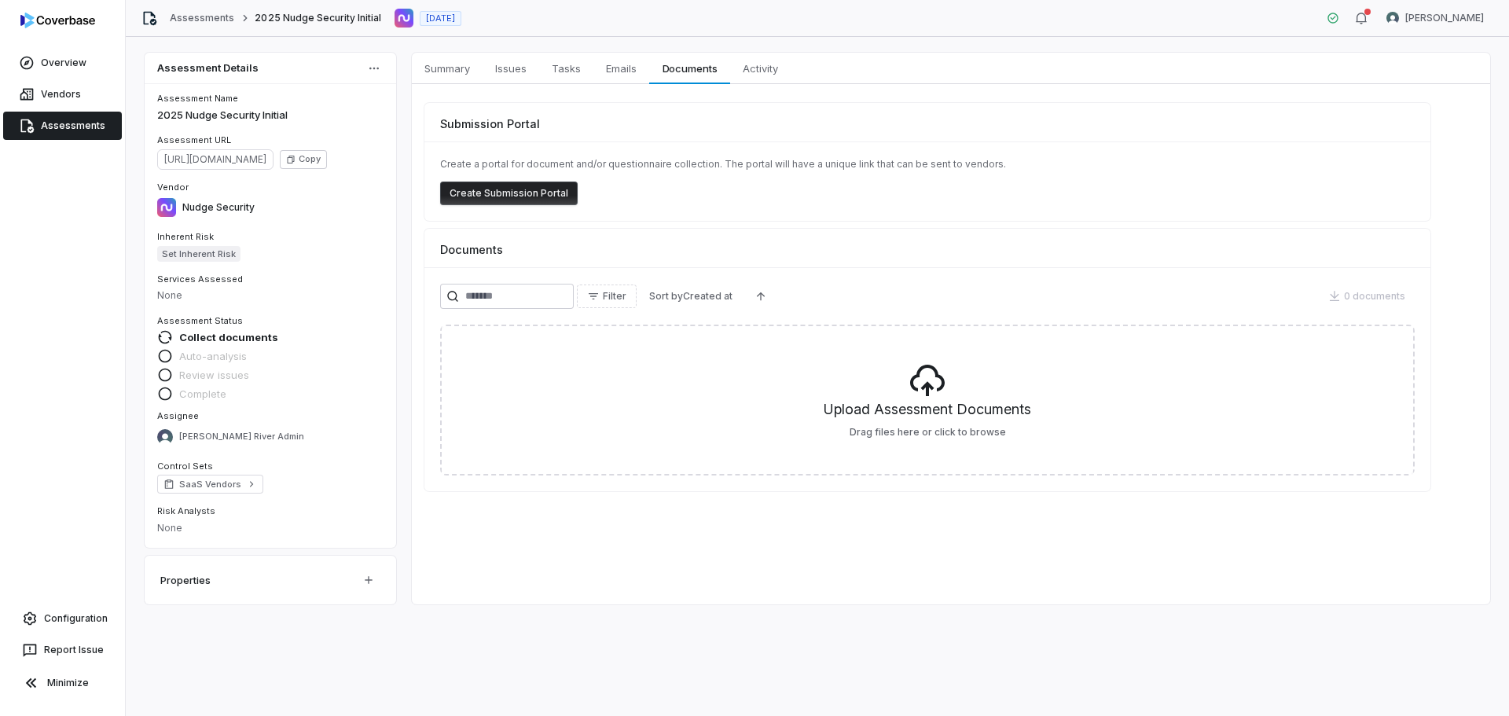
click at [283, 581] on div "Properties" at bounding box center [250, 580] width 181 height 24
click at [365, 581] on html "Overview Vendors Assessments Configuration Report Issue Minimize Assessments 20…" at bounding box center [754, 358] width 1509 height 716
click at [298, 585] on html "Overview Vendors Assessments Configuration Report Issue Minimize Assessments 20…" at bounding box center [754, 358] width 1509 height 716
click at [511, 73] on span "Issues" at bounding box center [511, 68] width 44 height 20
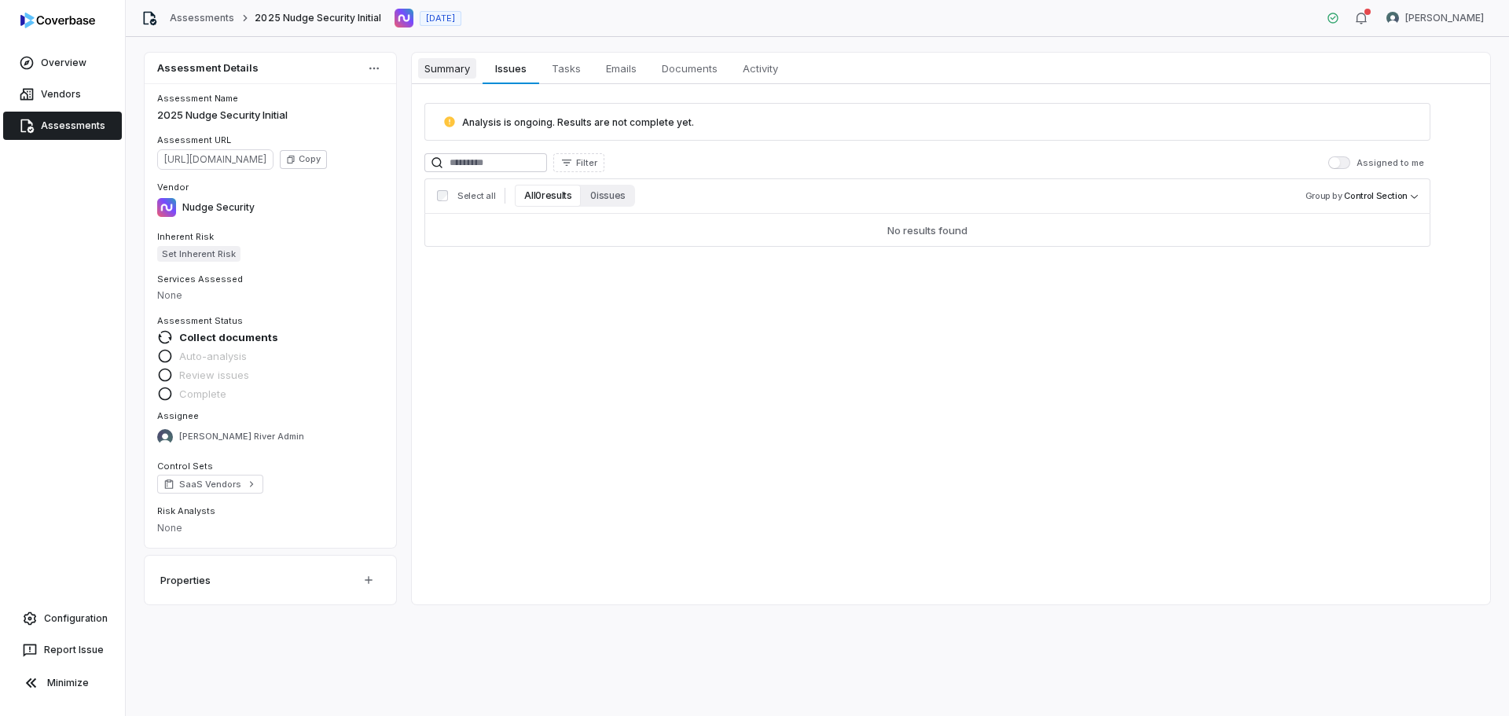
click at [457, 73] on span "Summary" at bounding box center [447, 68] width 58 height 20
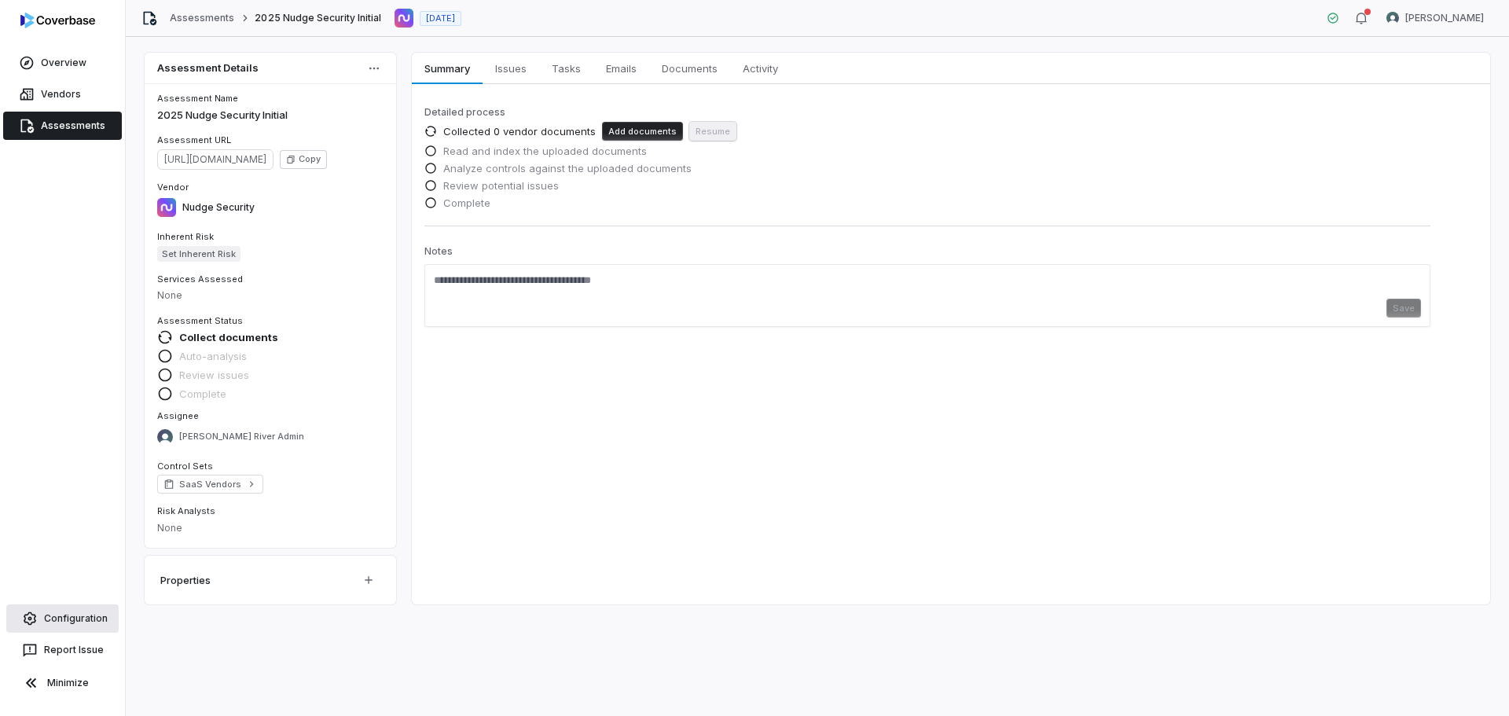
click at [75, 617] on link "Configuration" at bounding box center [62, 618] width 112 height 28
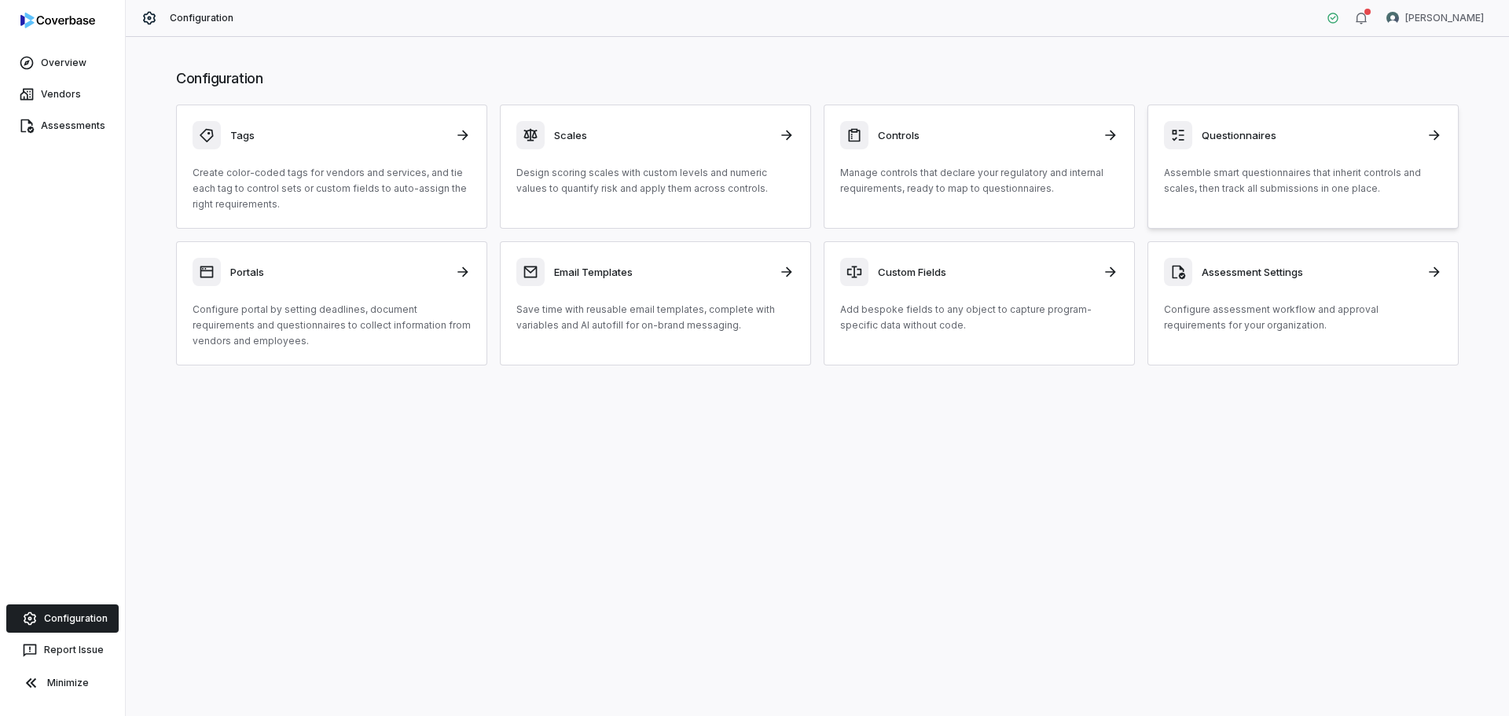
click at [1246, 164] on div "Questionnaires Assemble smart questionnaires that inherit controls and scales, …" at bounding box center [1303, 158] width 278 height 75
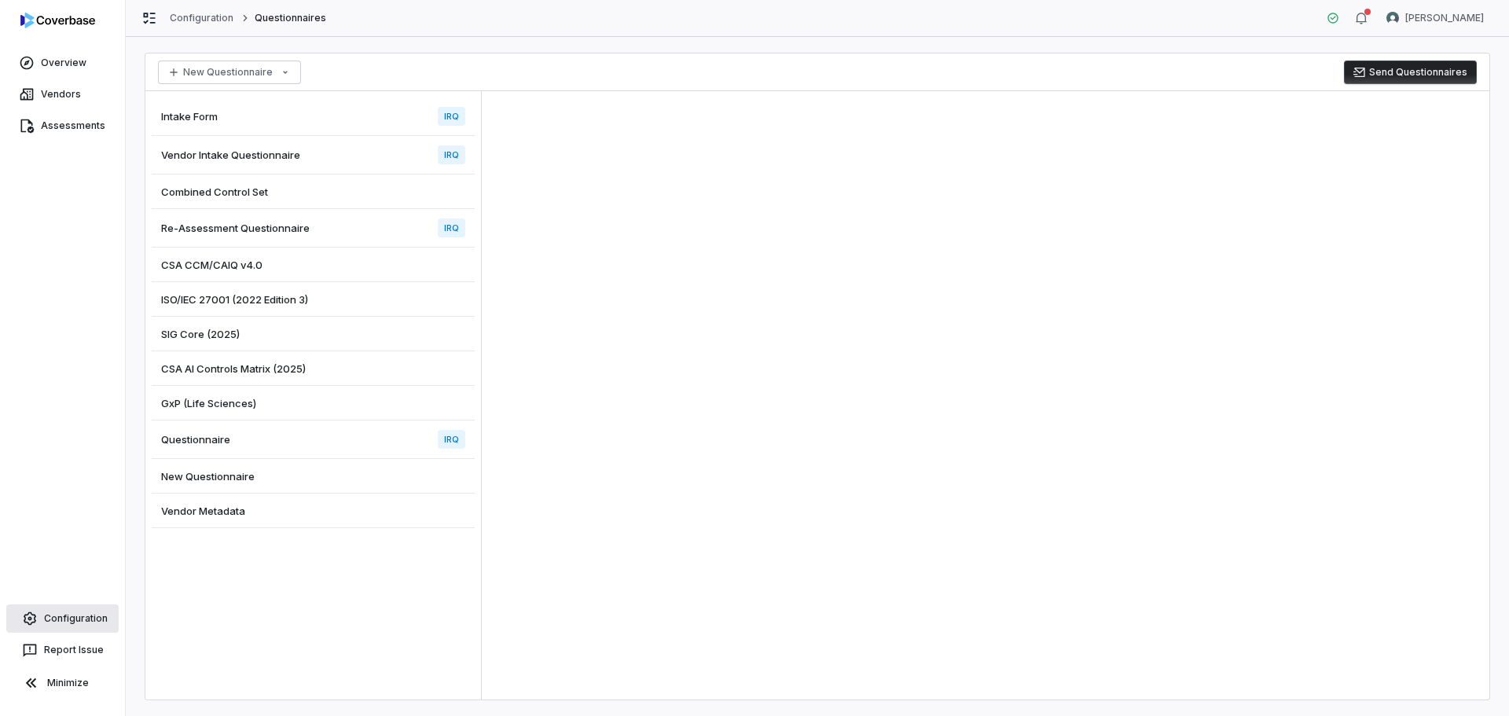
click at [64, 614] on link "Configuration" at bounding box center [62, 618] width 112 height 28
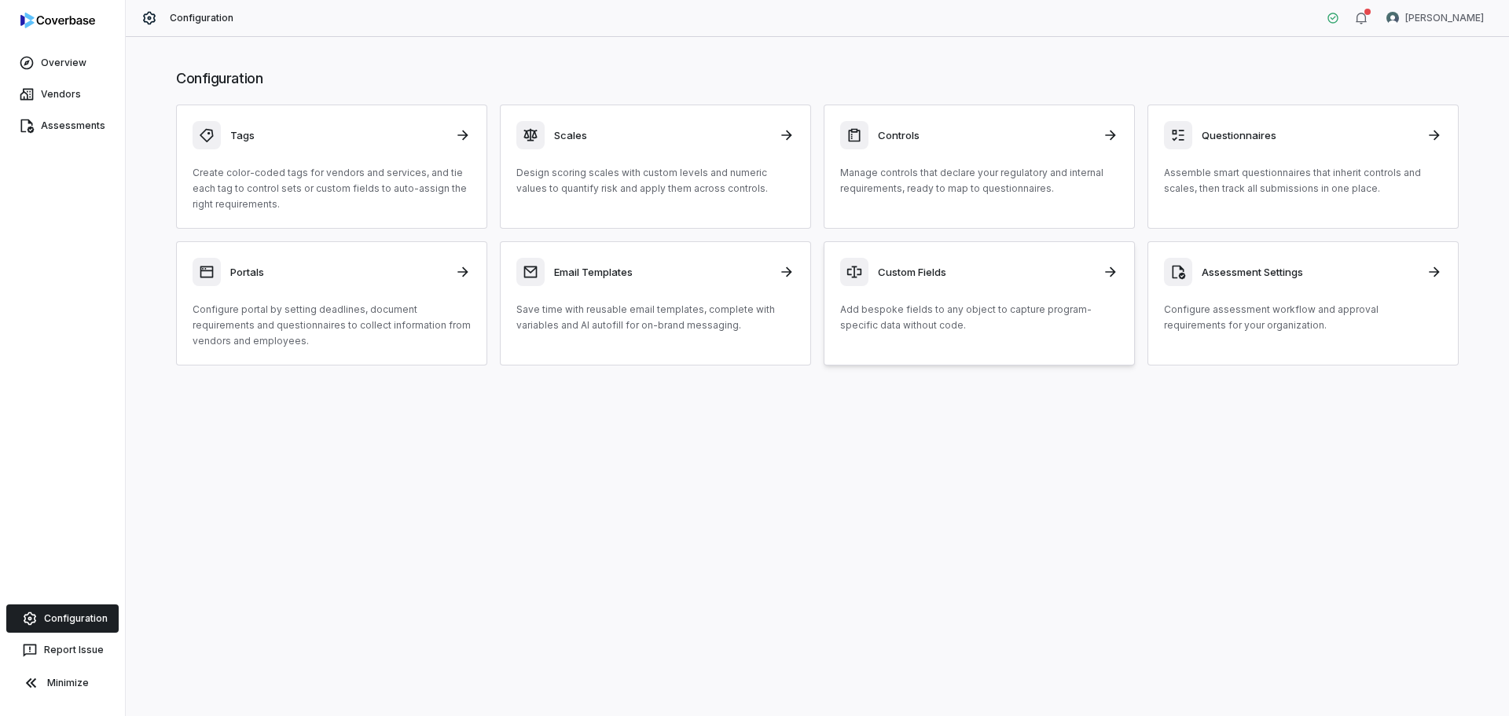
click at [908, 281] on div "Custom Fields" at bounding box center [979, 272] width 278 height 28
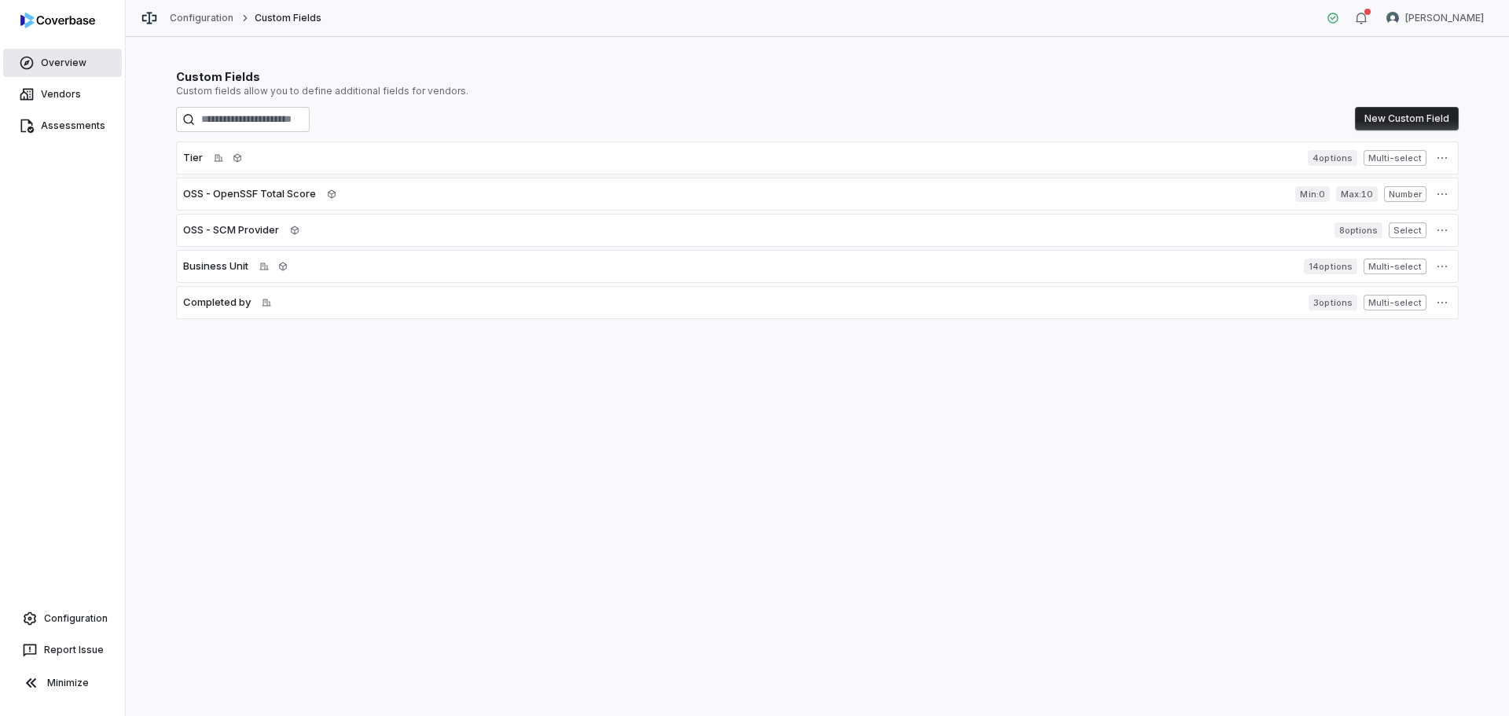
click at [50, 57] on link "Overview" at bounding box center [62, 63] width 119 height 28
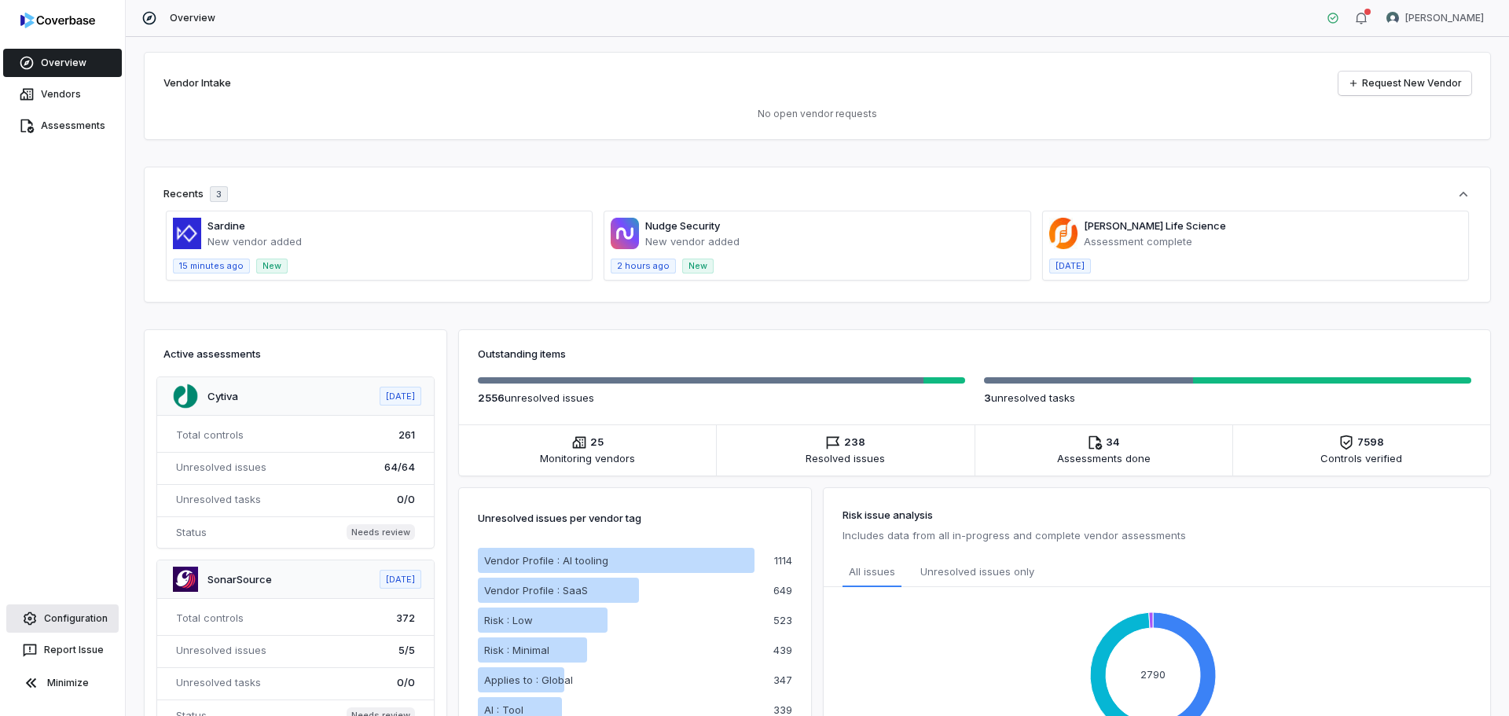
click at [64, 618] on link "Configuration" at bounding box center [62, 618] width 112 height 28
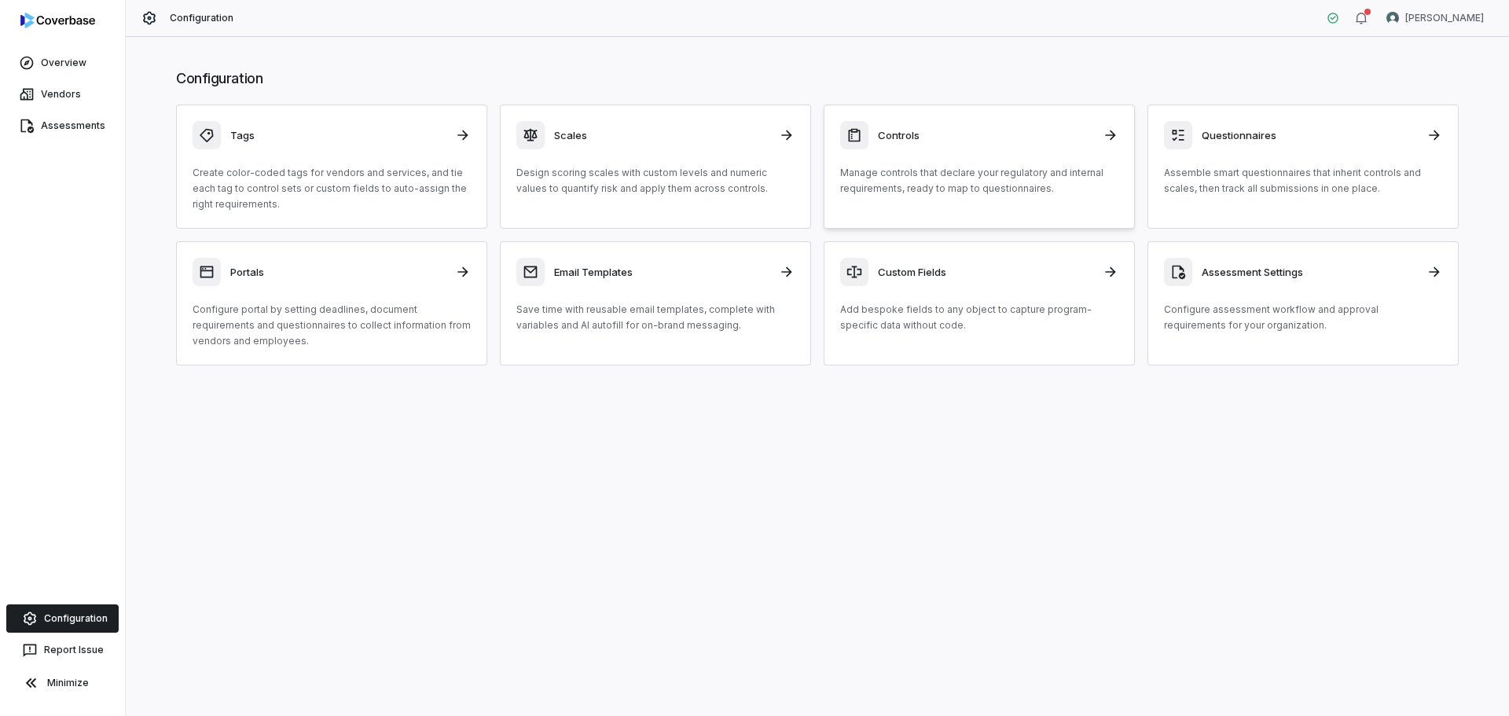
click at [919, 174] on p "Manage controls that declare your regulatory and internal requirements, ready t…" at bounding box center [979, 180] width 278 height 31
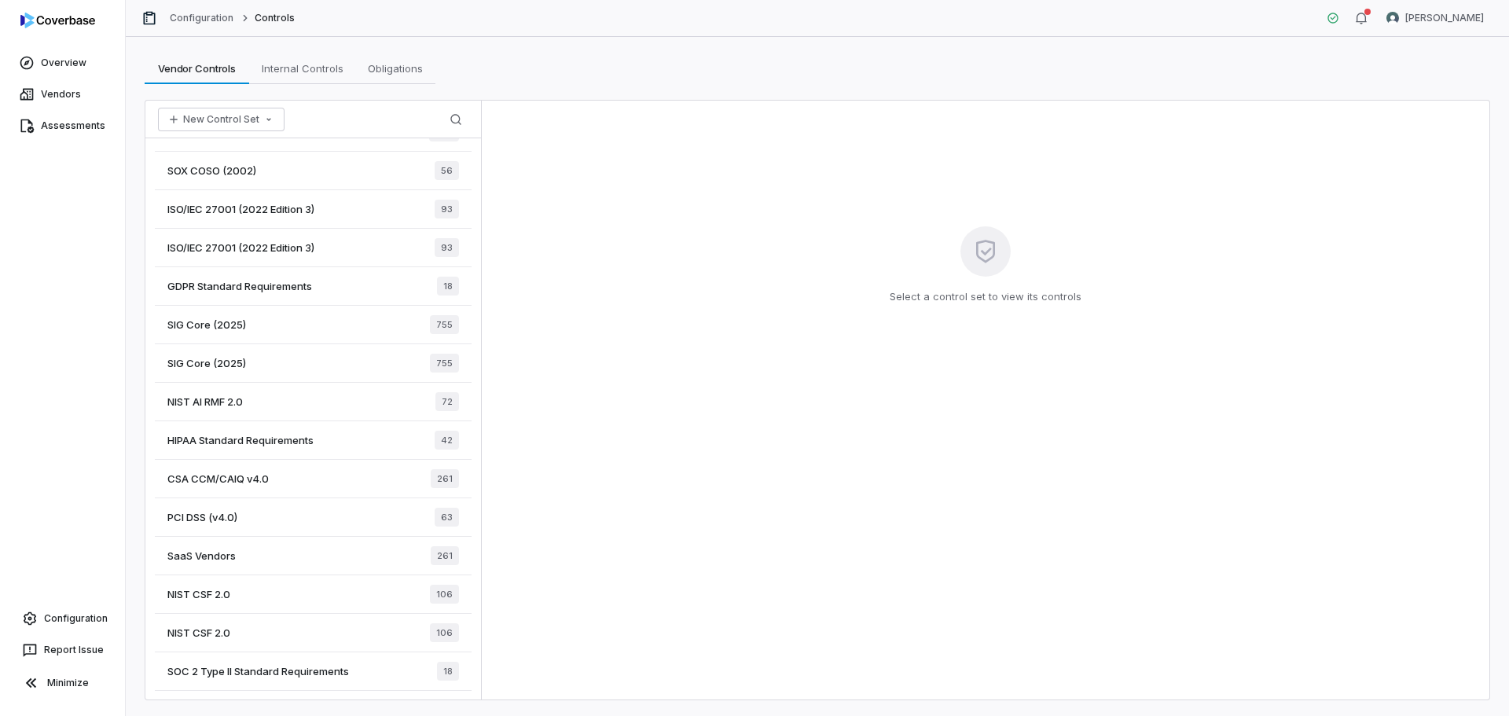
scroll to position [112, 0]
click at [326, 68] on span "Internal Controls" at bounding box center [302, 68] width 94 height 20
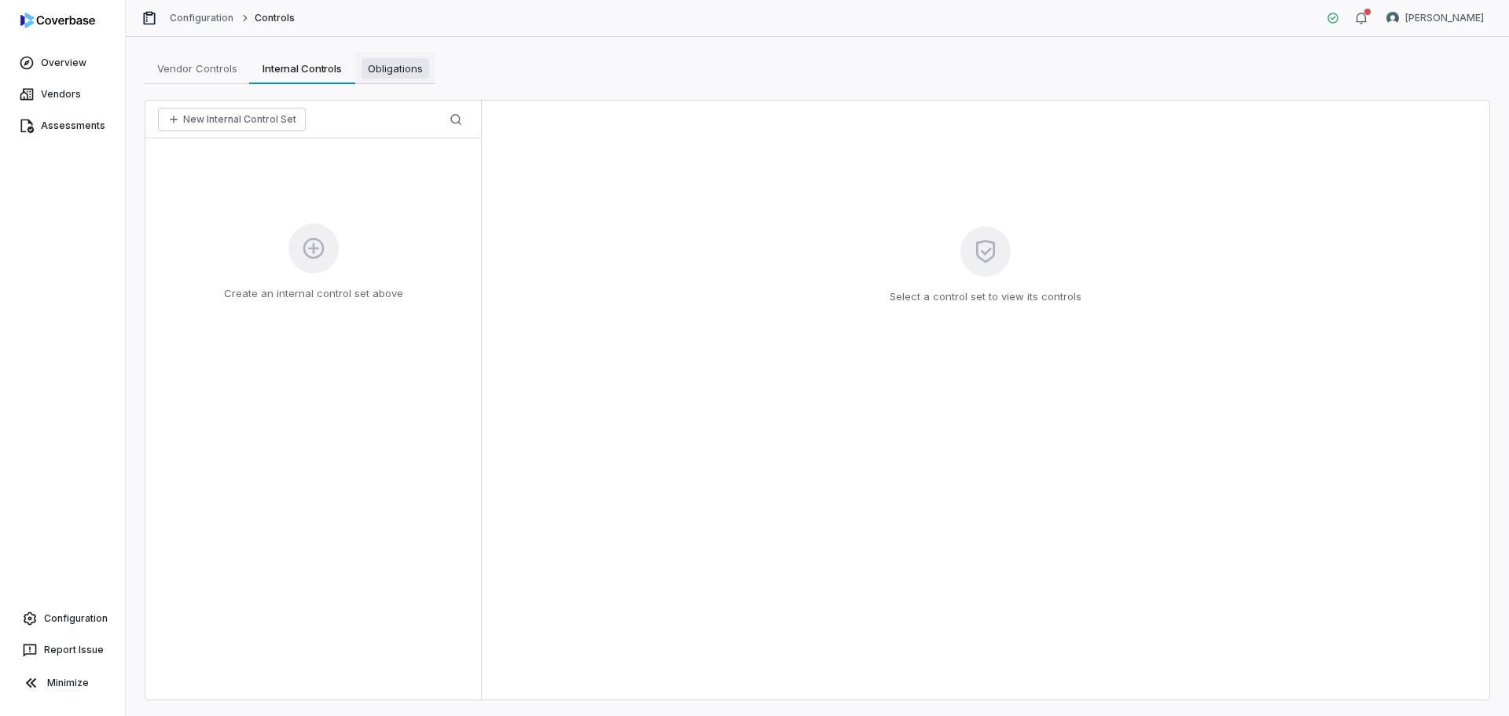
click at [402, 64] on span "Obligations" at bounding box center [395, 68] width 68 height 20
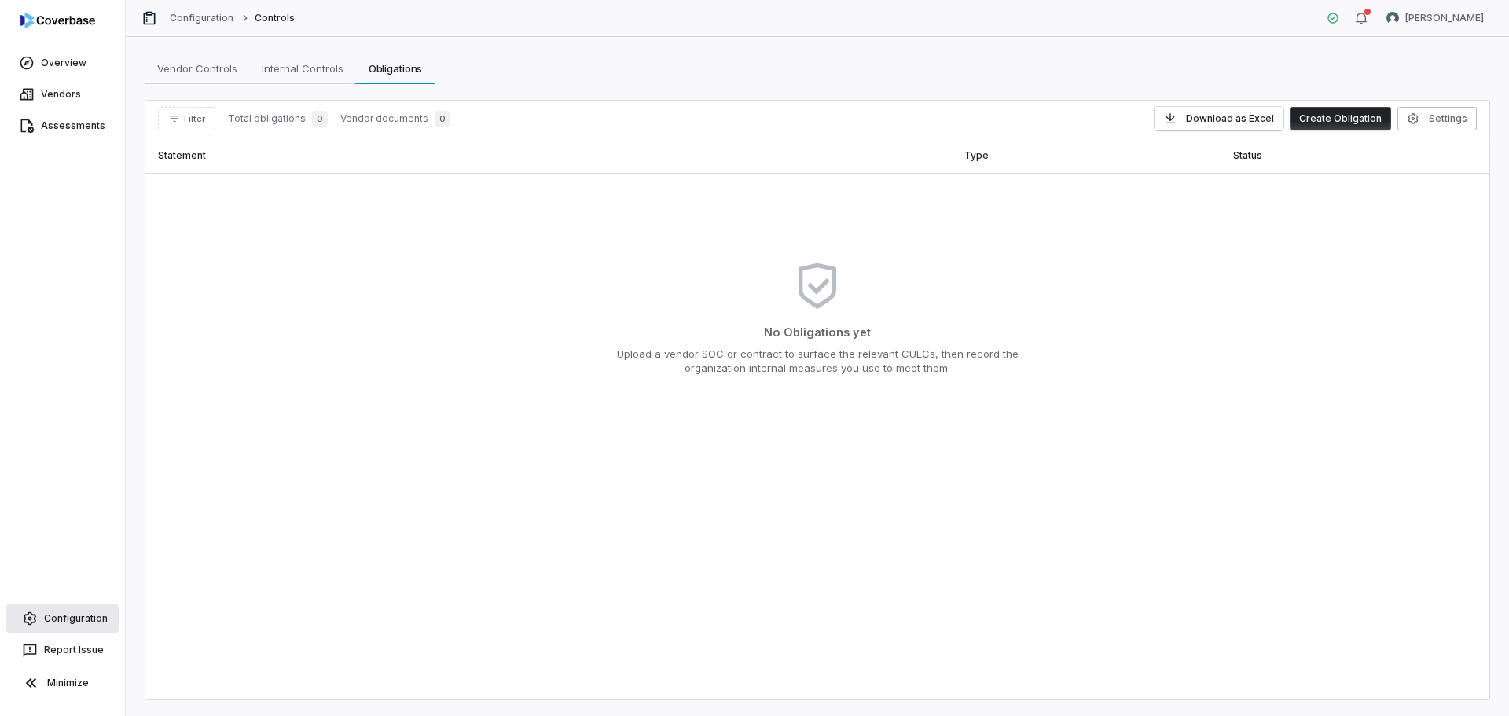
click at [88, 618] on link "Configuration" at bounding box center [62, 618] width 112 height 28
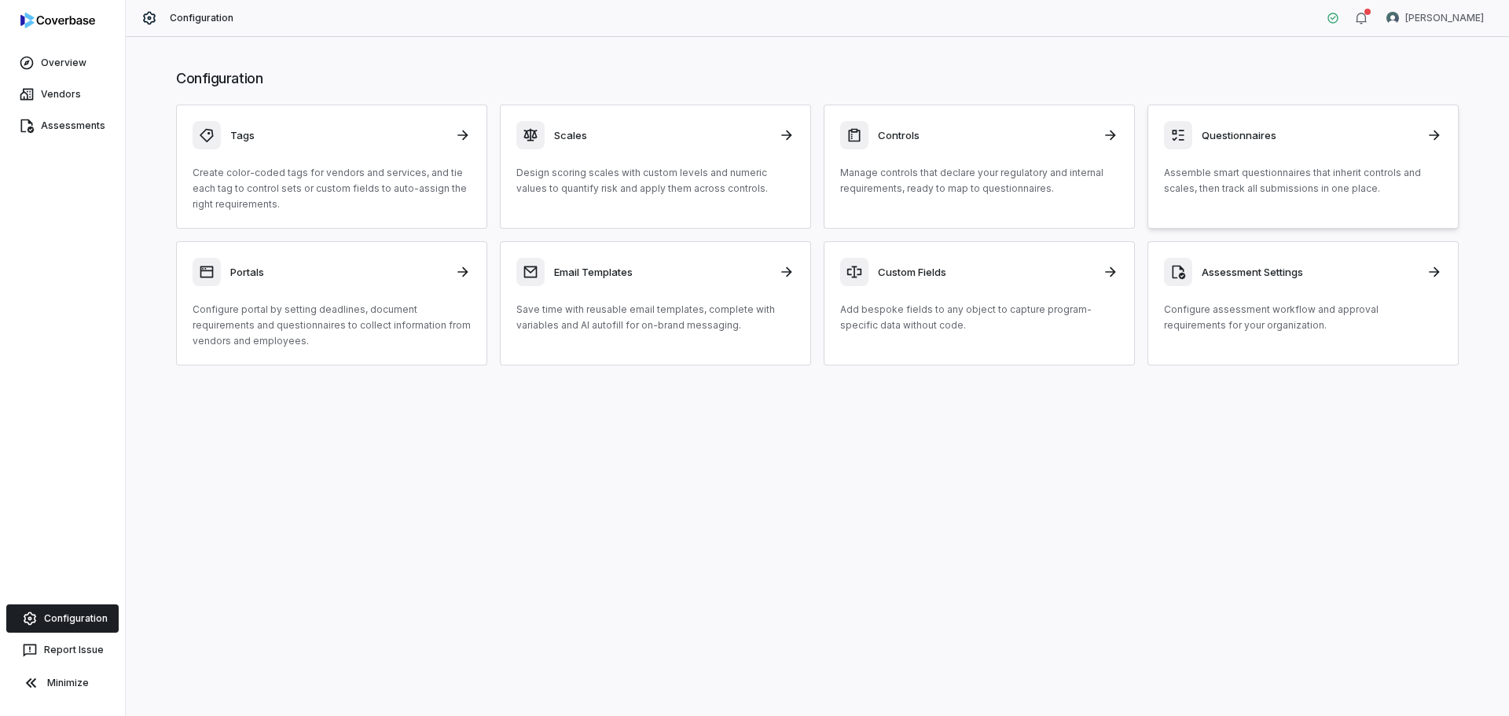
click at [1208, 149] on div "Questionnaires Assemble smart questionnaires that inherit controls and scales, …" at bounding box center [1303, 158] width 278 height 75
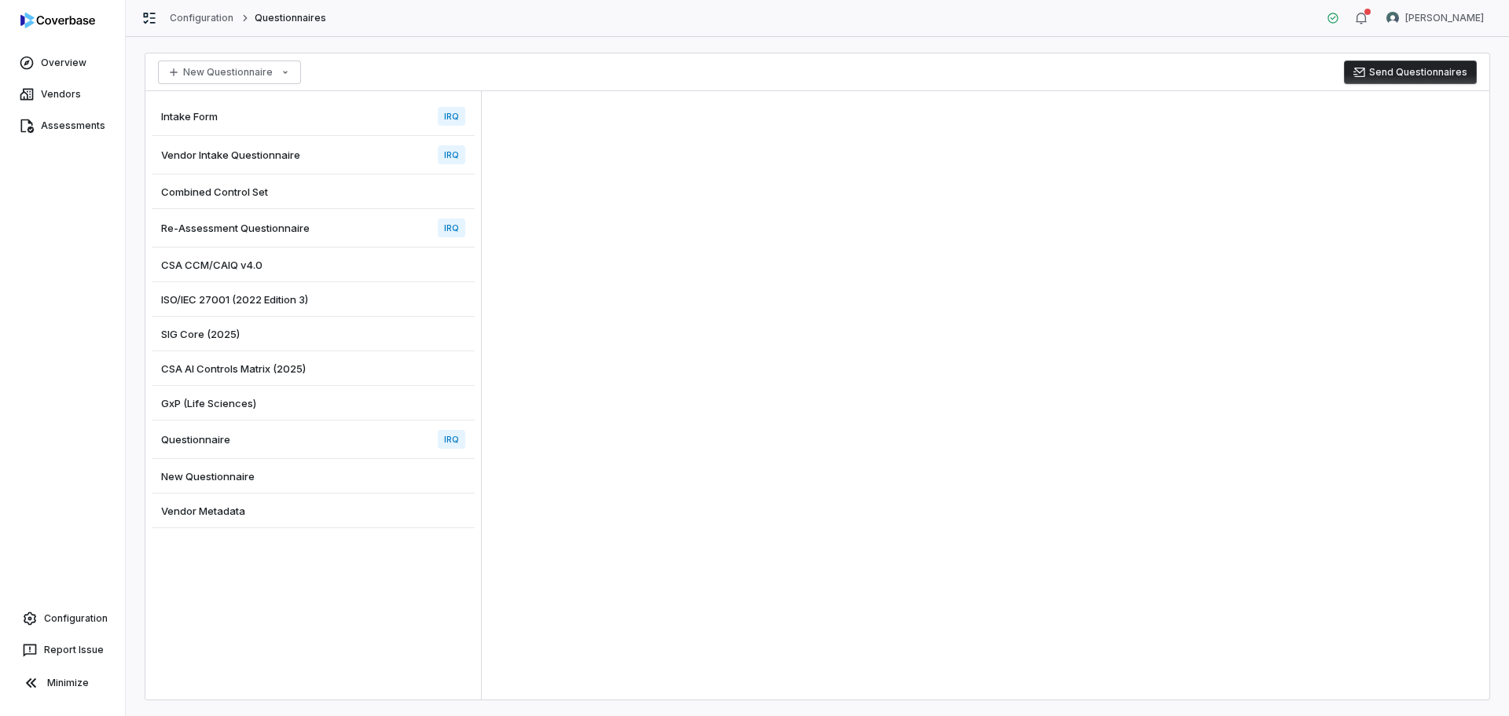
click at [282, 108] on div "Intake Form IRQ" at bounding box center [313, 116] width 323 height 39
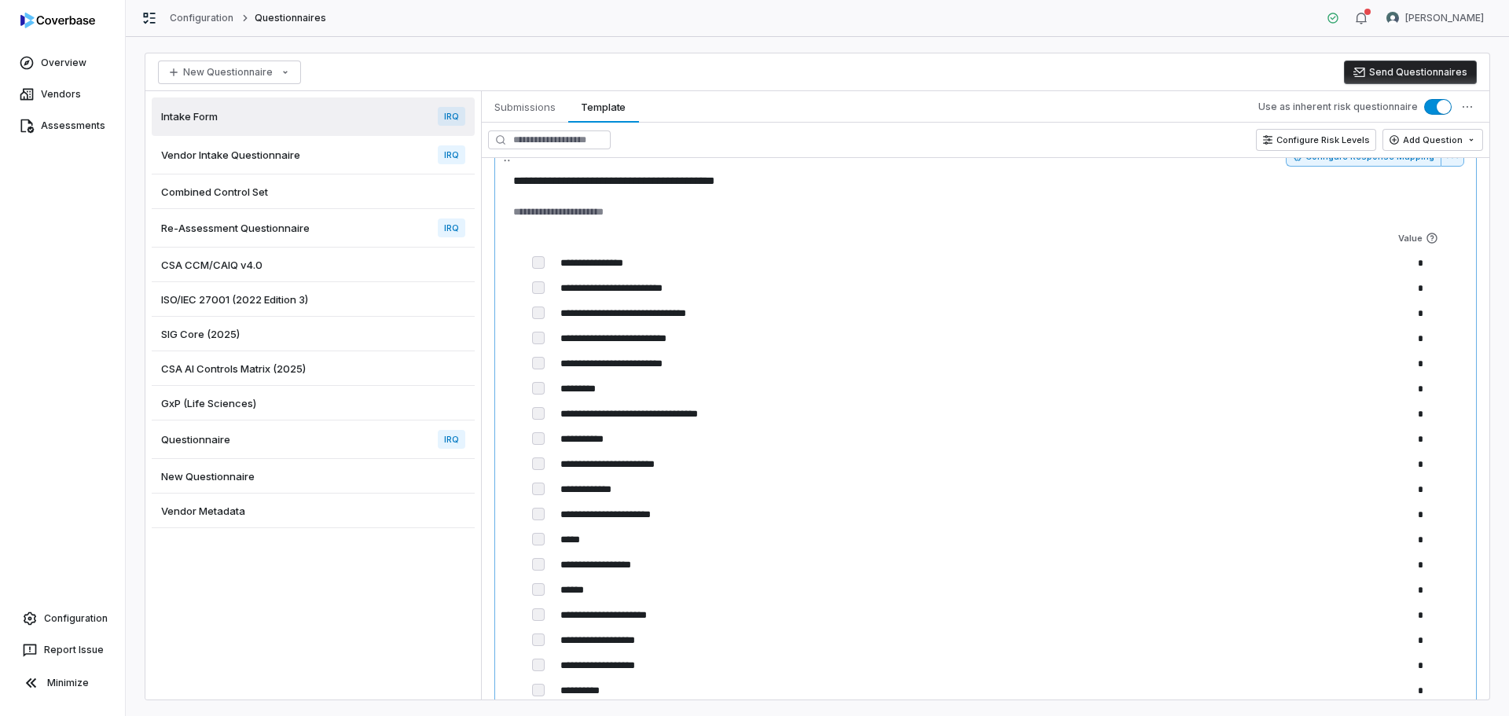
scroll to position [3379, 0]
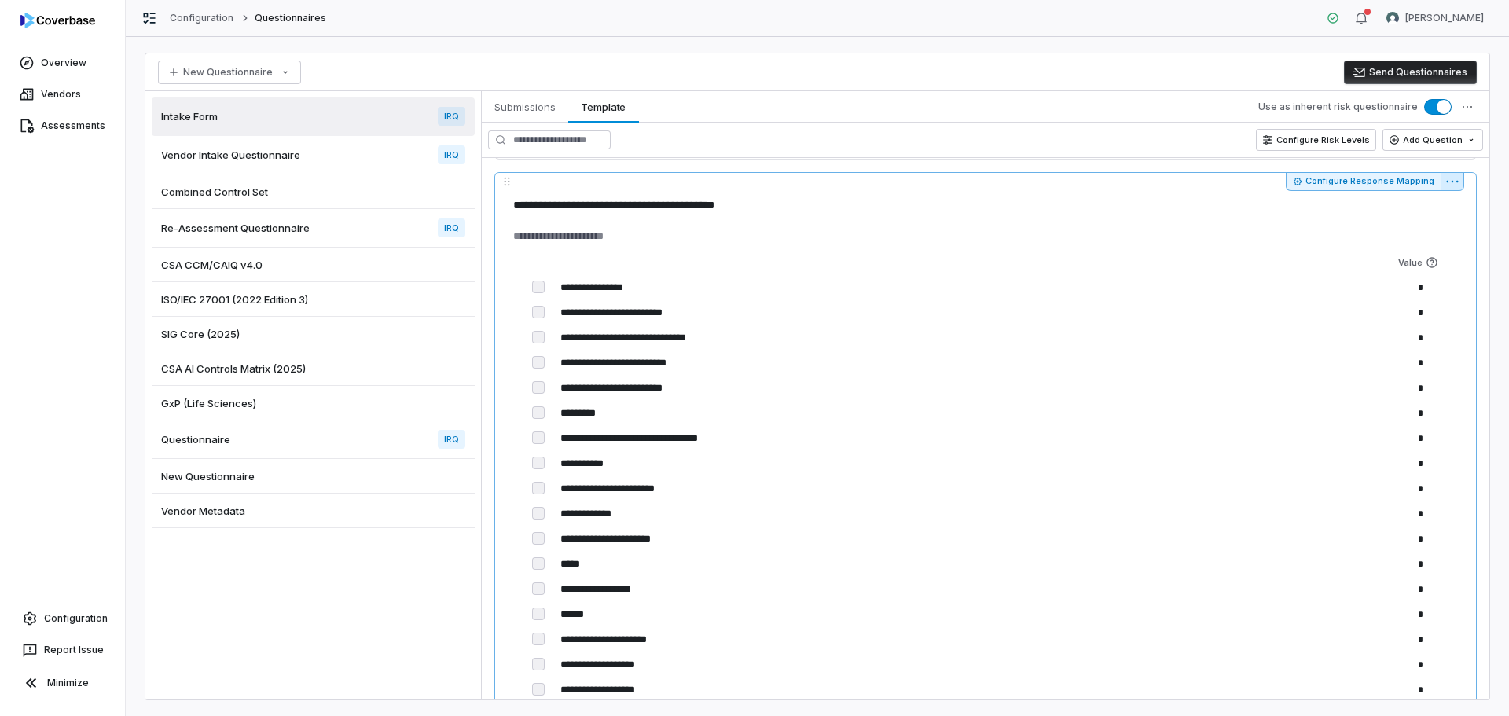
click at [1446, 182] on html "**********" at bounding box center [754, 358] width 1509 height 716
click at [1012, 234] on html "**********" at bounding box center [754, 358] width 1509 height 716
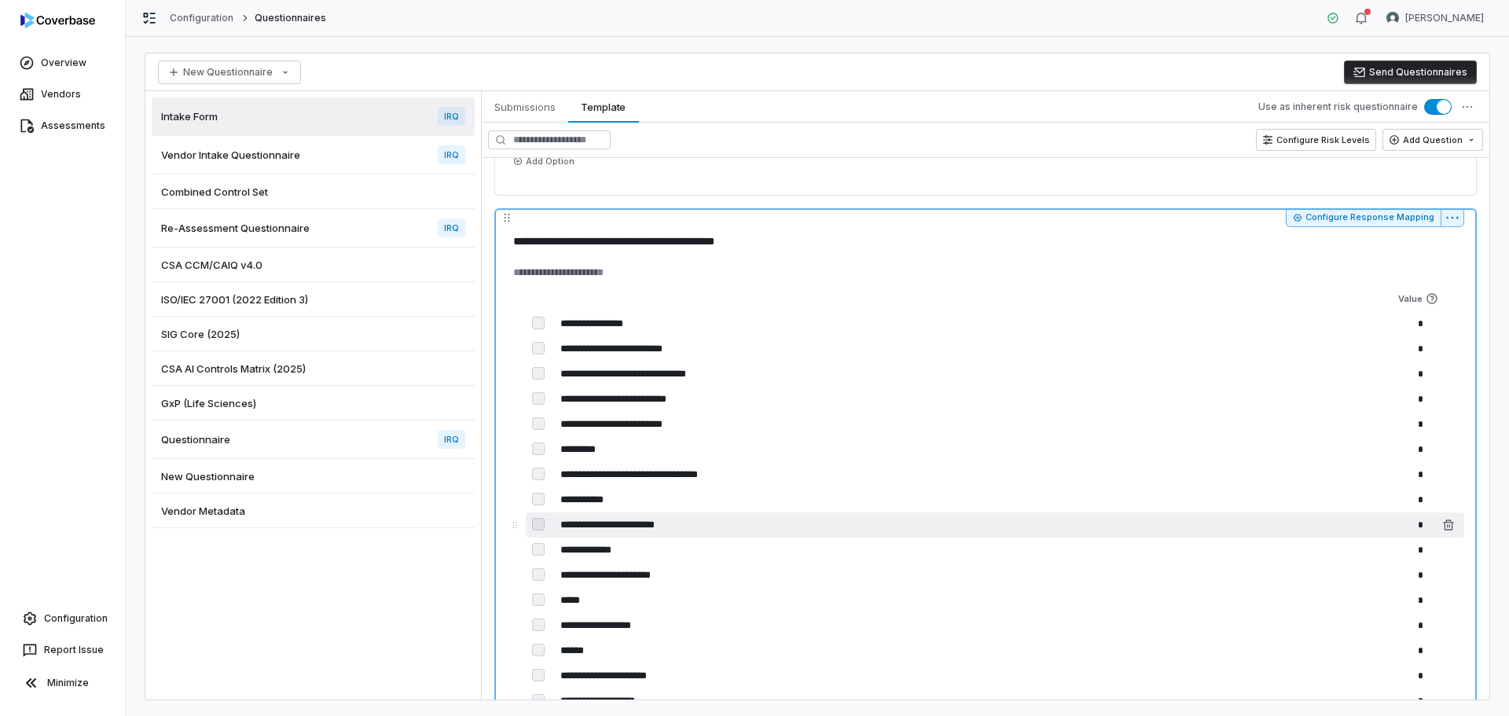
scroll to position [3301, 0]
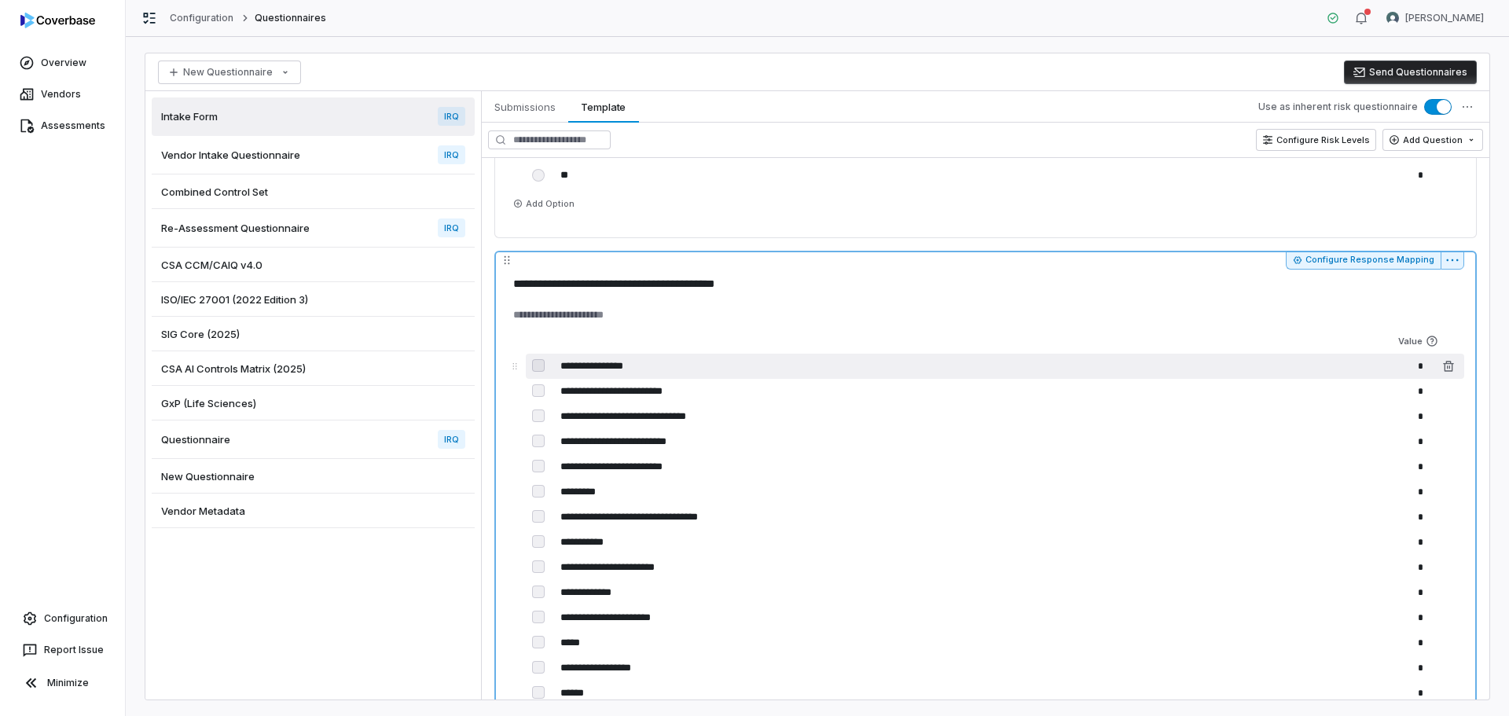
click at [712, 368] on input "**********" at bounding box center [955, 366] width 803 height 25
click at [513, 369] on body "**********" at bounding box center [754, 358] width 1509 height 716
click at [1411, 367] on input "*" at bounding box center [1398, 366] width 63 height 25
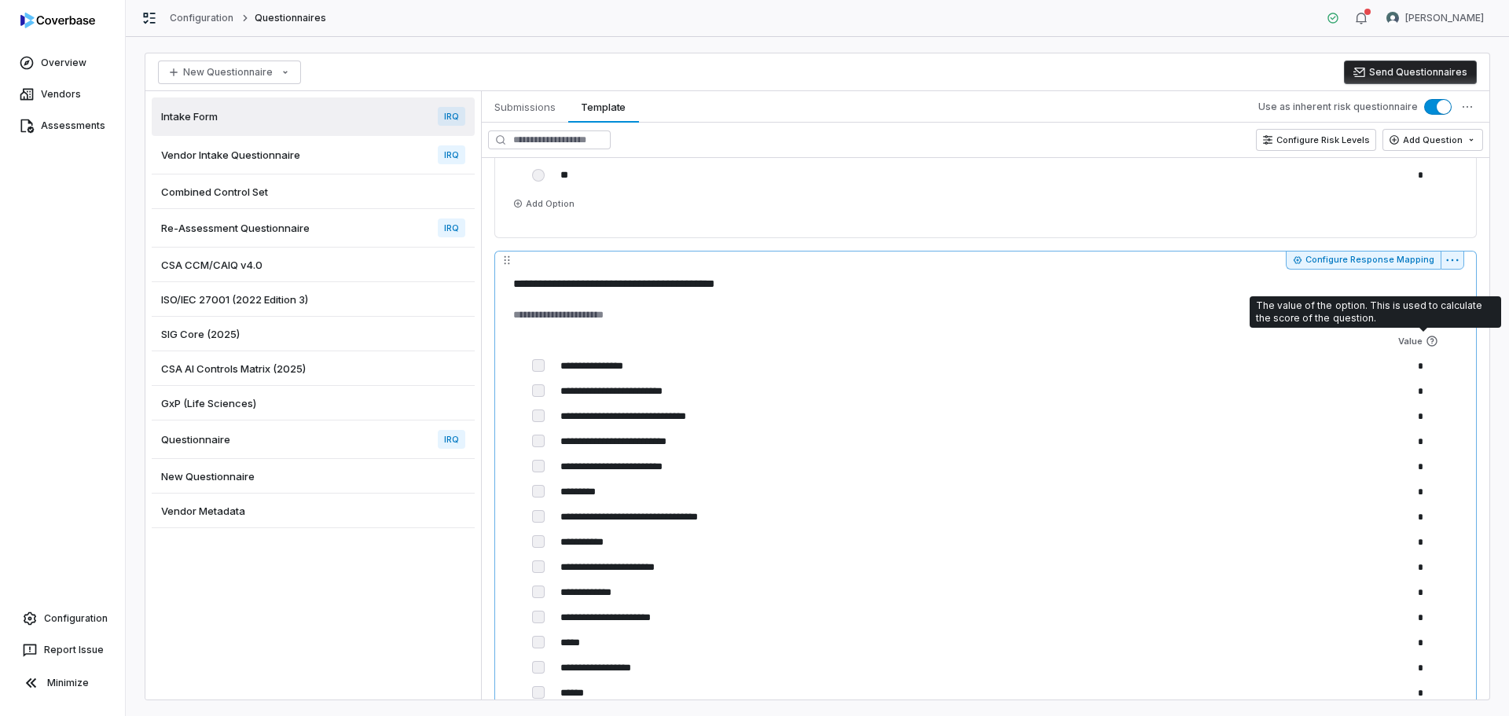
click at [1426, 342] on icon at bounding box center [1432, 341] width 13 height 13
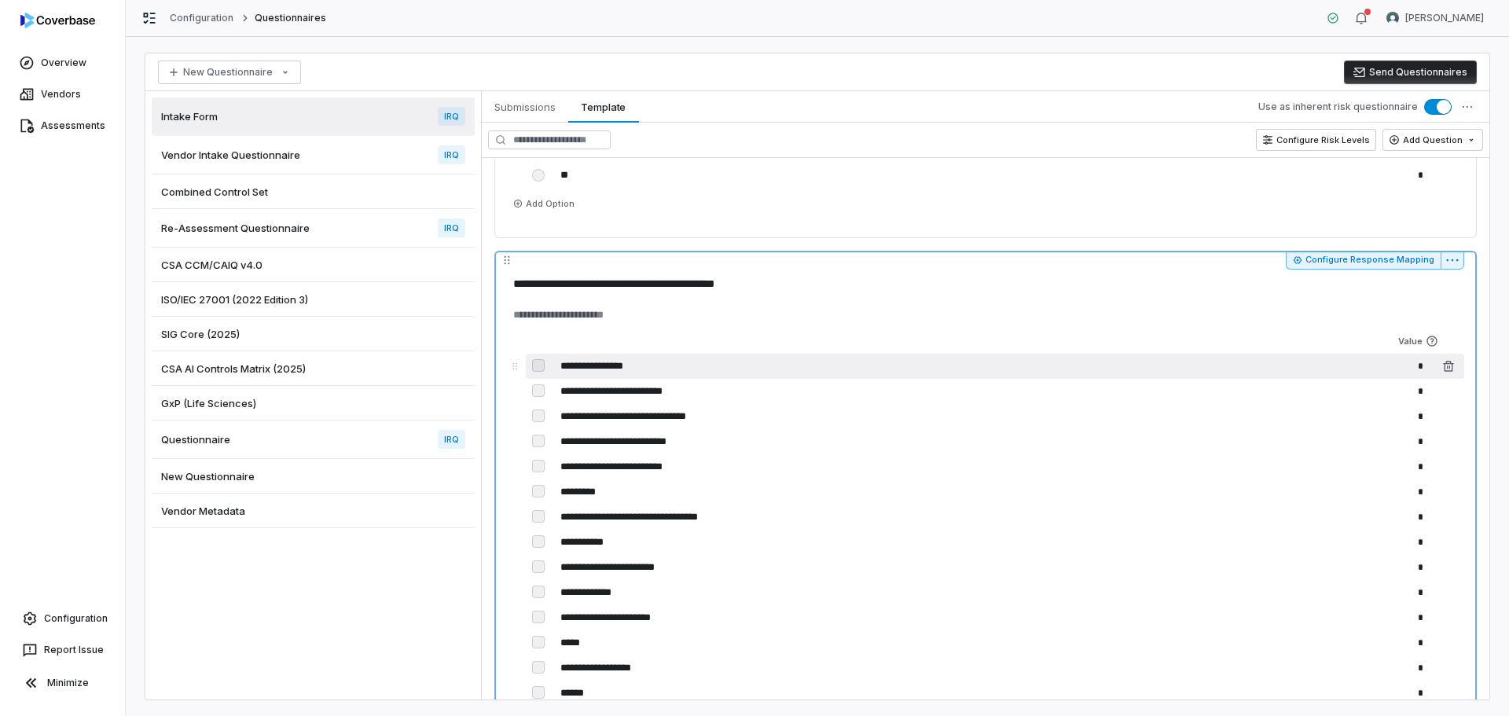
click at [1409, 371] on input "*" at bounding box center [1398, 366] width 63 height 25
click at [1415, 365] on input "*" at bounding box center [1398, 366] width 63 height 25
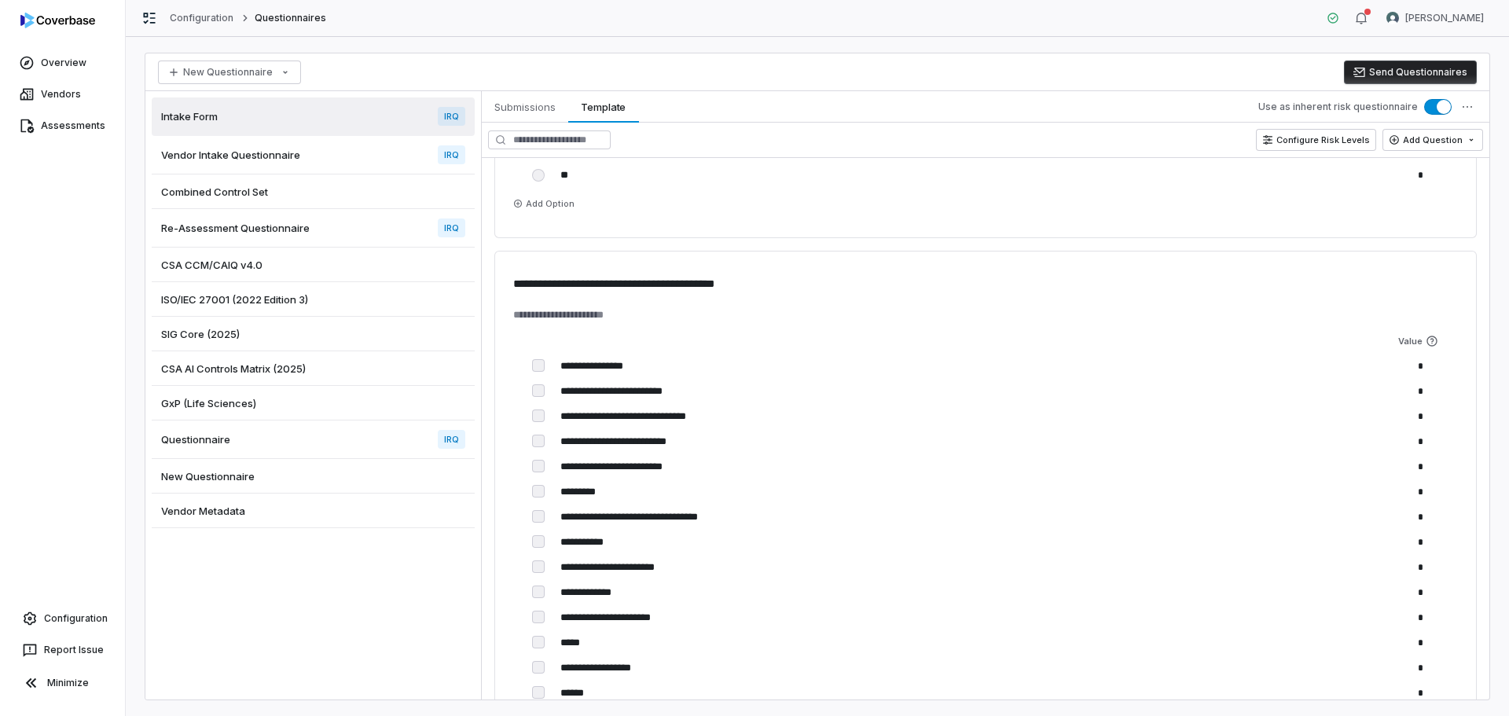
click at [332, 154] on div "Vendor Intake Questionnaire IRQ" at bounding box center [313, 155] width 323 height 39
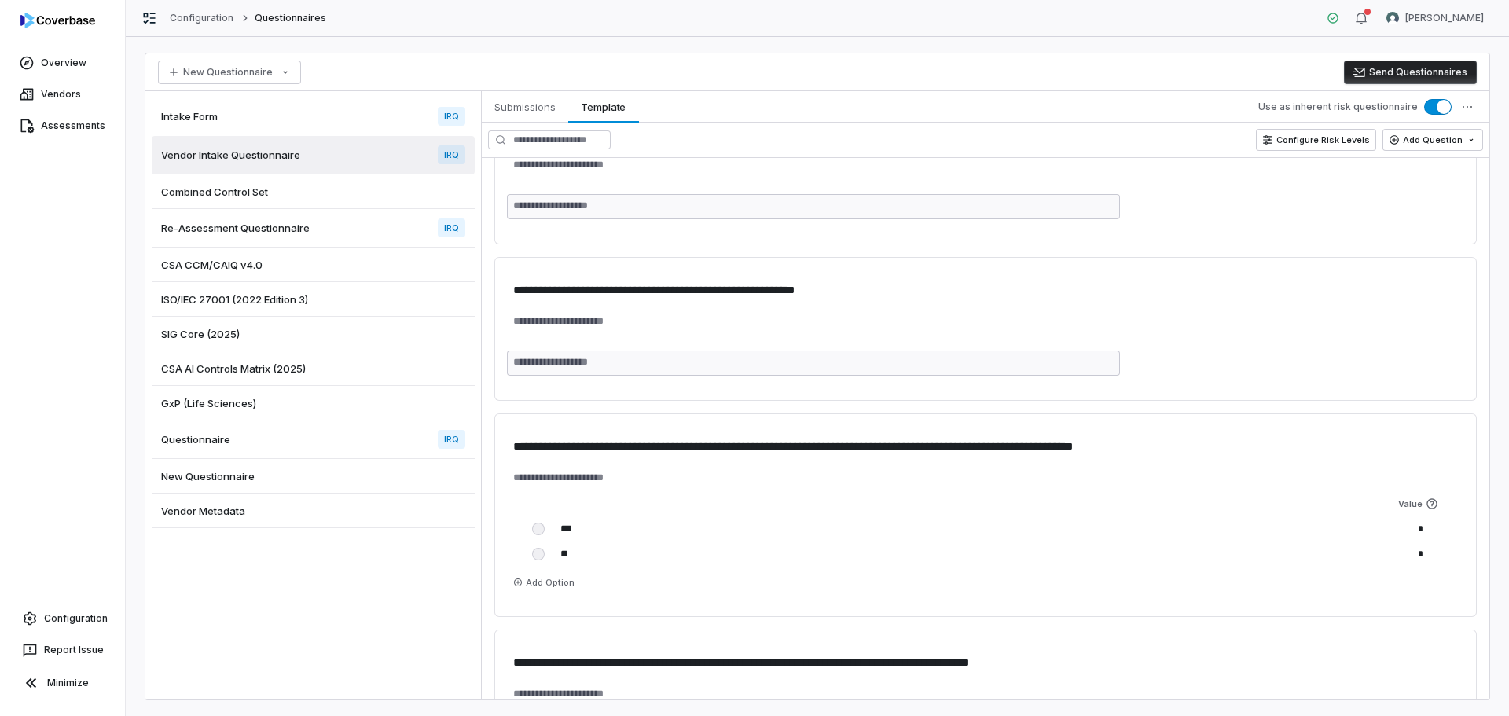
scroll to position [629, 0]
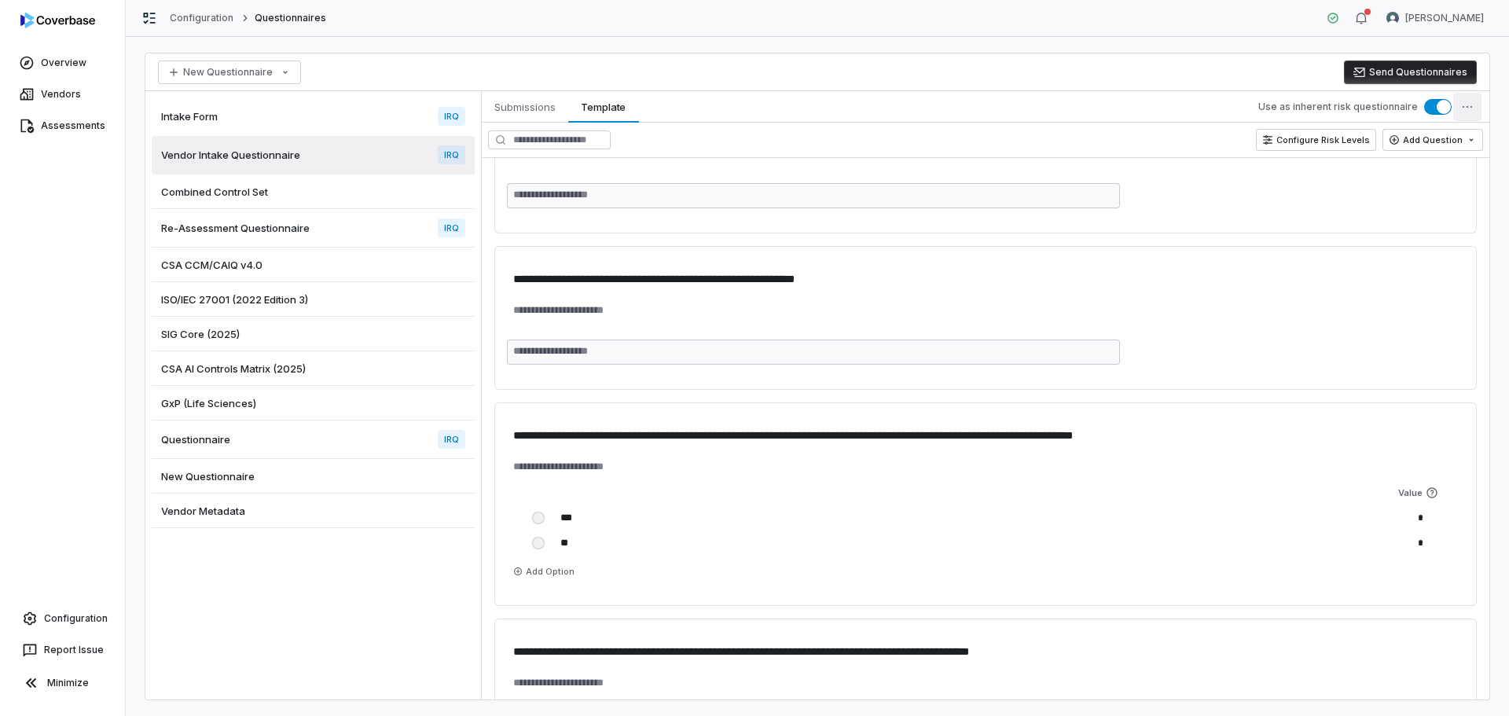
click at [1461, 108] on html "**********" at bounding box center [754, 358] width 1509 height 716
click at [528, 111] on html "**********" at bounding box center [754, 358] width 1509 height 716
drag, startPoint x: 321, startPoint y: 151, endPoint x: 268, endPoint y: 155, distance: 53.6
click at [268, 155] on span "Vendor Intake Questionnaire" at bounding box center [230, 155] width 139 height 14
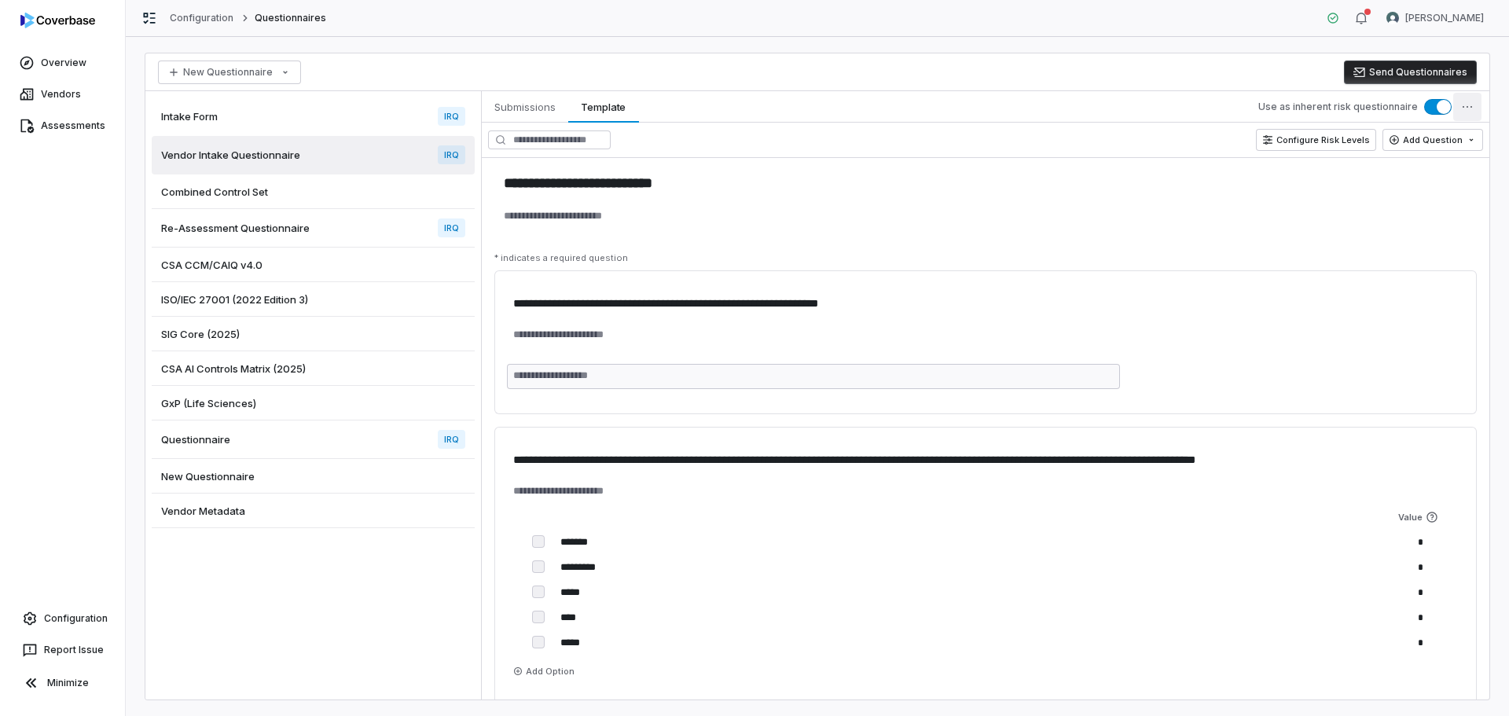
click at [1466, 108] on html "**********" at bounding box center [754, 358] width 1509 height 716
click at [1431, 171] on div "Configure Reviewers" at bounding box center [1402, 168] width 146 height 25
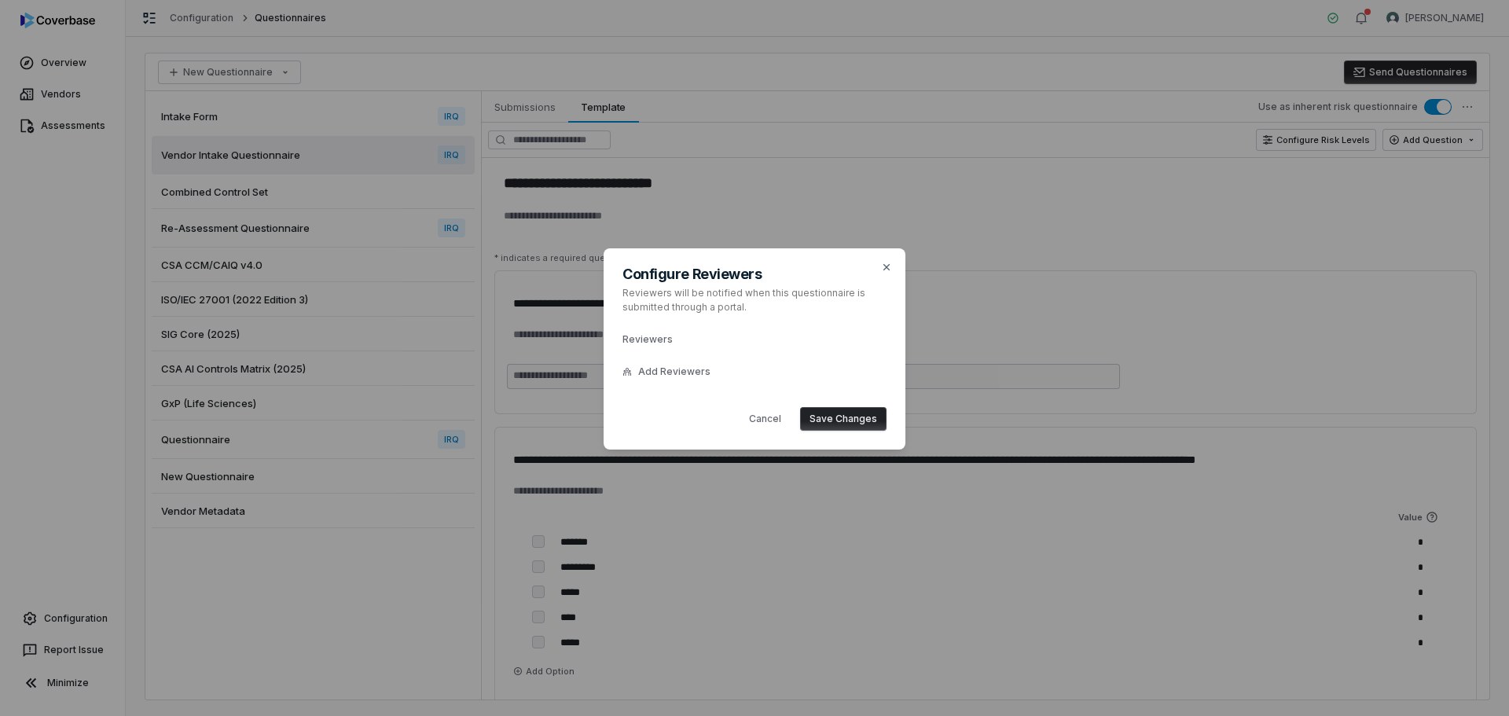
click at [727, 379] on div "Reviewers Add Reviewers" at bounding box center [754, 357] width 264 height 61
click at [685, 371] on span "Add Reviewers" at bounding box center [674, 371] width 72 height 13
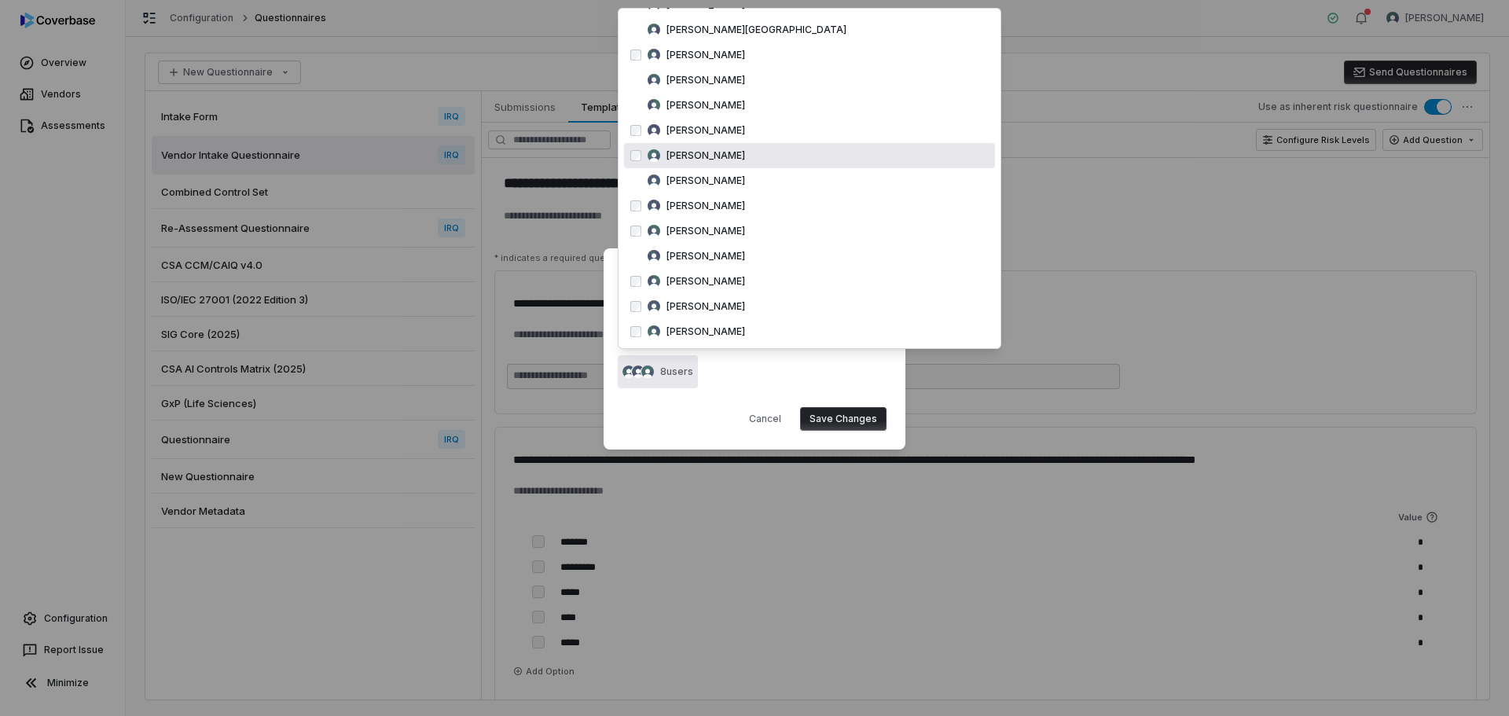
scroll to position [134, 0]
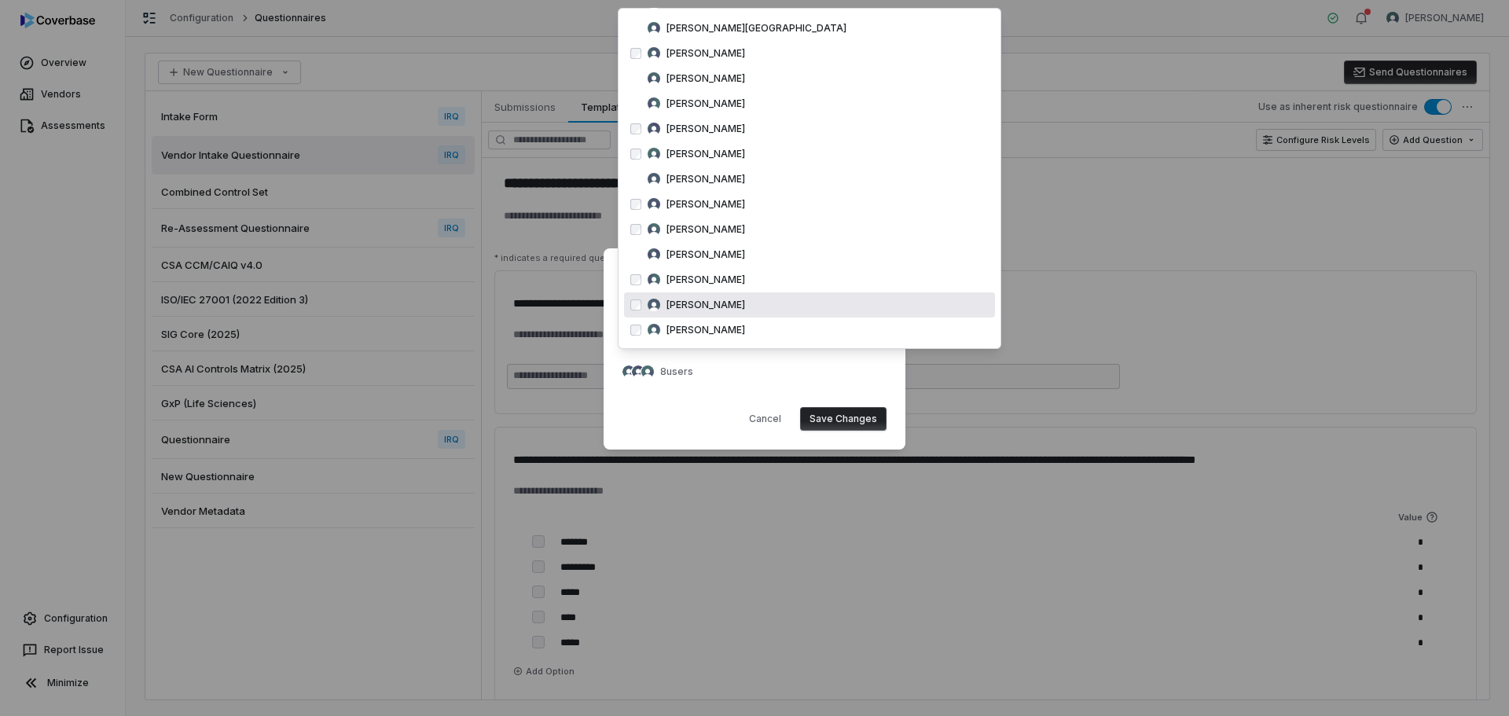
click at [821, 337] on div "Reviewers" at bounding box center [754, 336] width 264 height 19
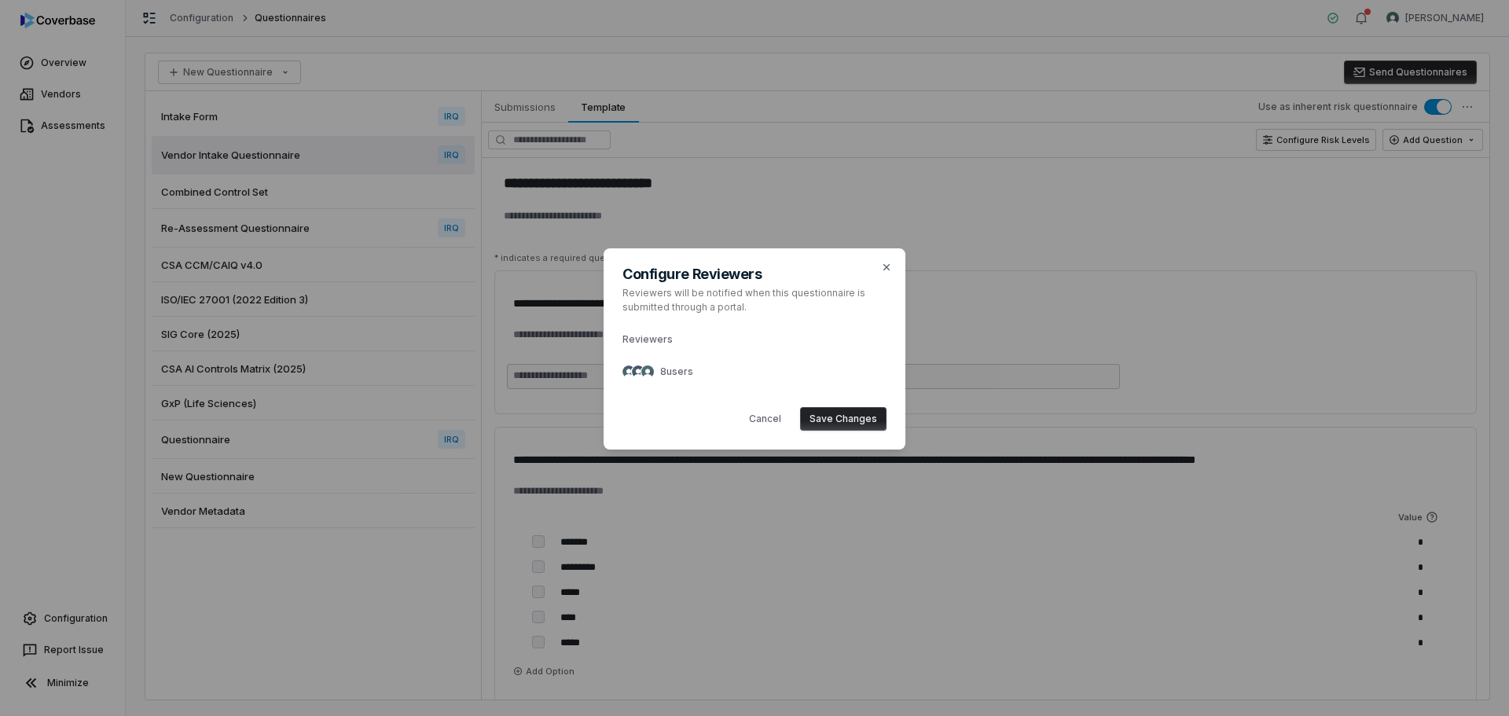
click at [840, 420] on button "Save Changes" at bounding box center [843, 419] width 86 height 24
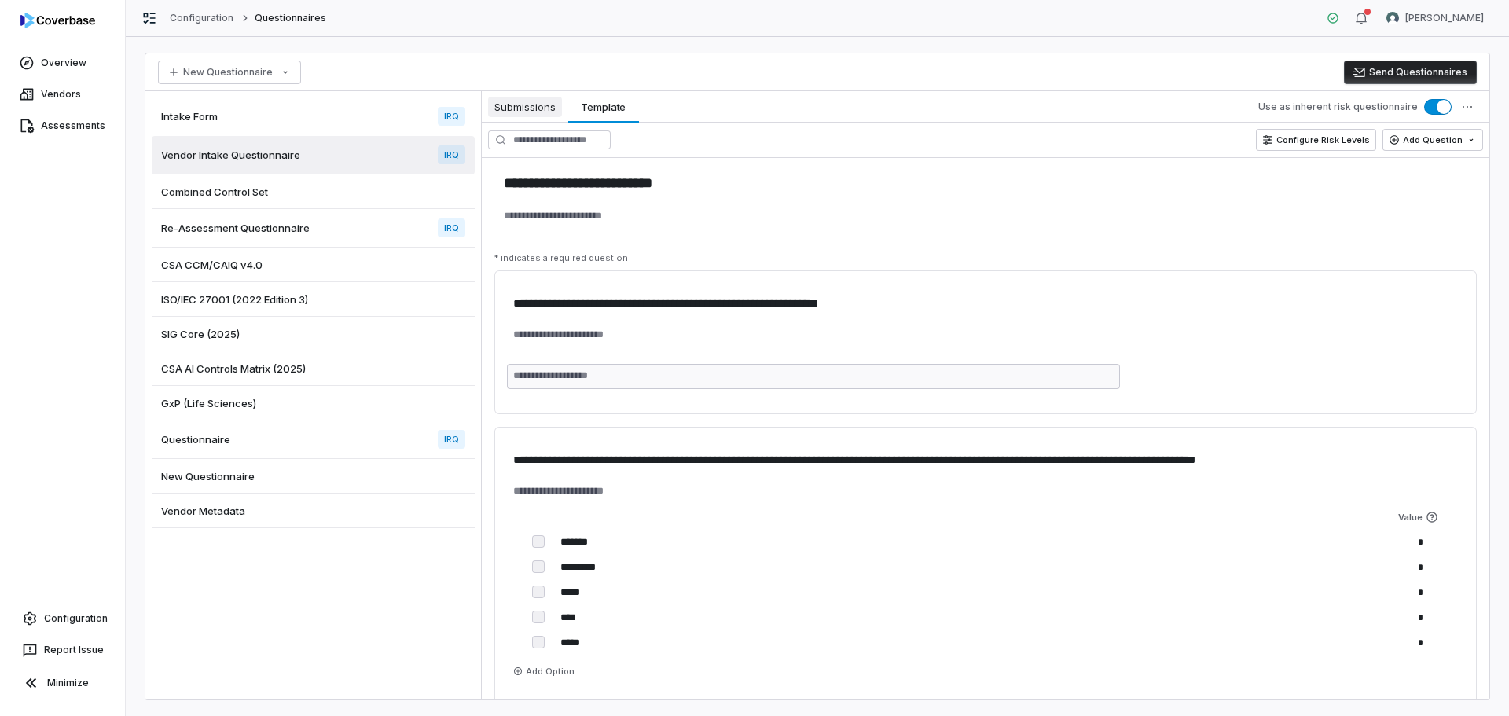
click at [512, 106] on span "Submissions" at bounding box center [525, 107] width 74 height 20
type textarea "*"
